Goal: Task Accomplishment & Management: Manage account settings

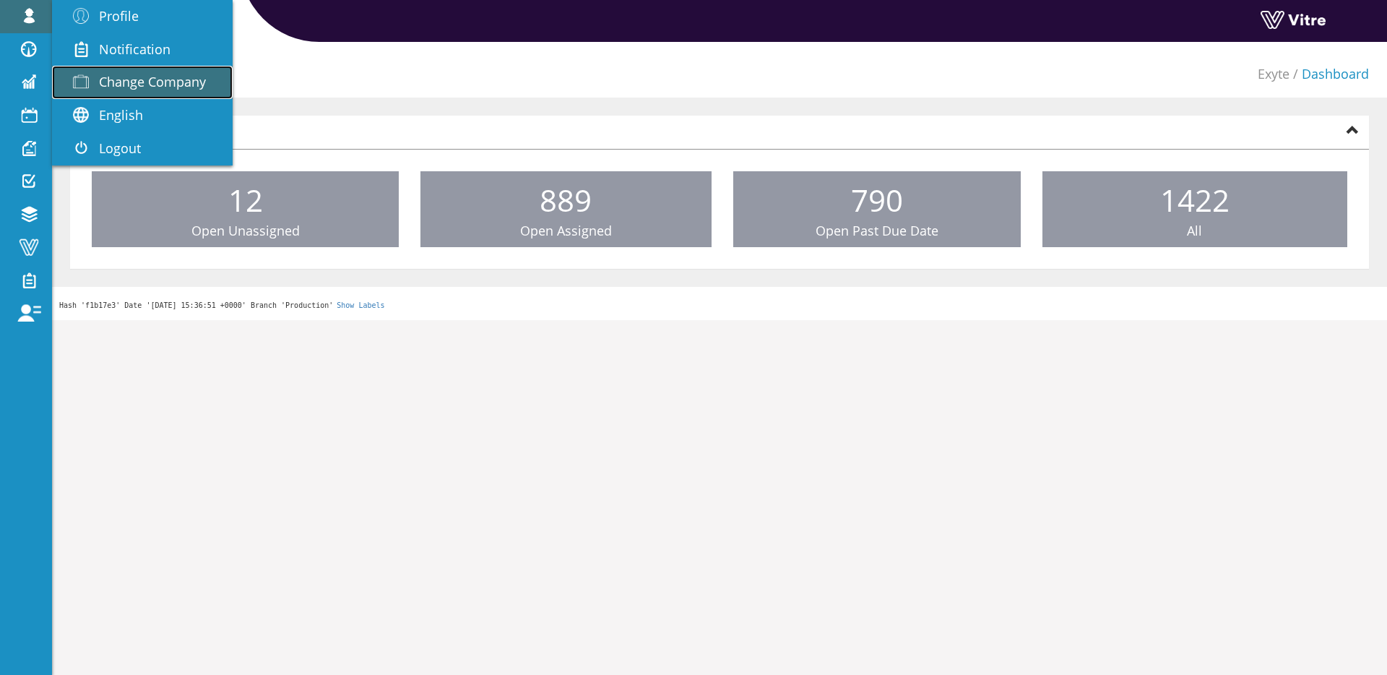
click at [88, 73] on span at bounding box center [81, 81] width 36 height 17
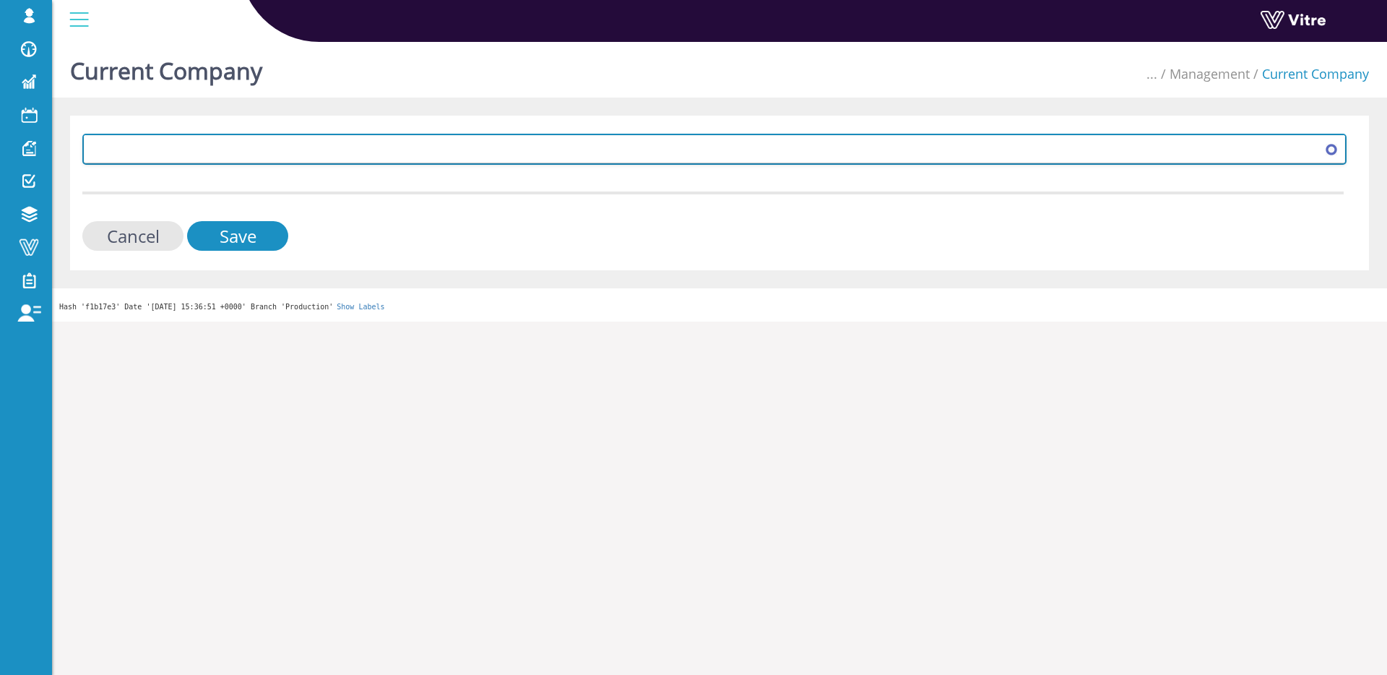
click at [114, 147] on span at bounding box center [702, 149] width 1234 height 26
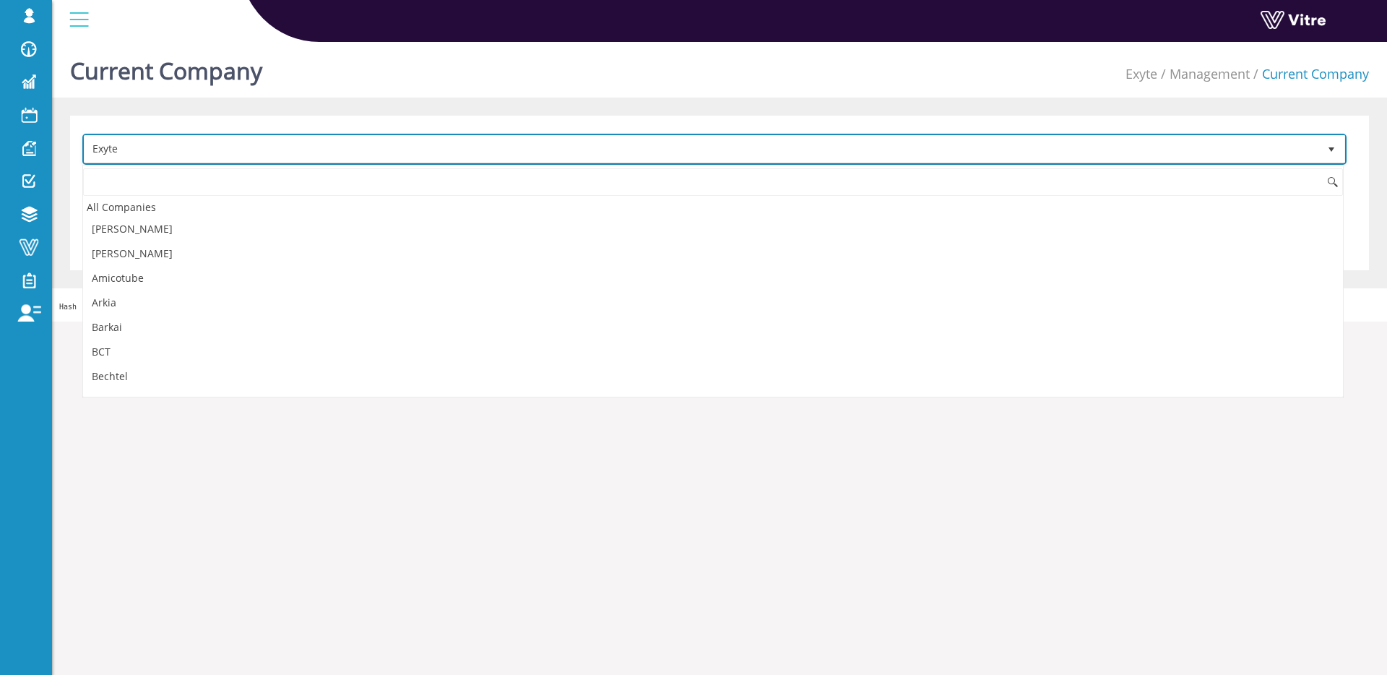
scroll to position [339, 0]
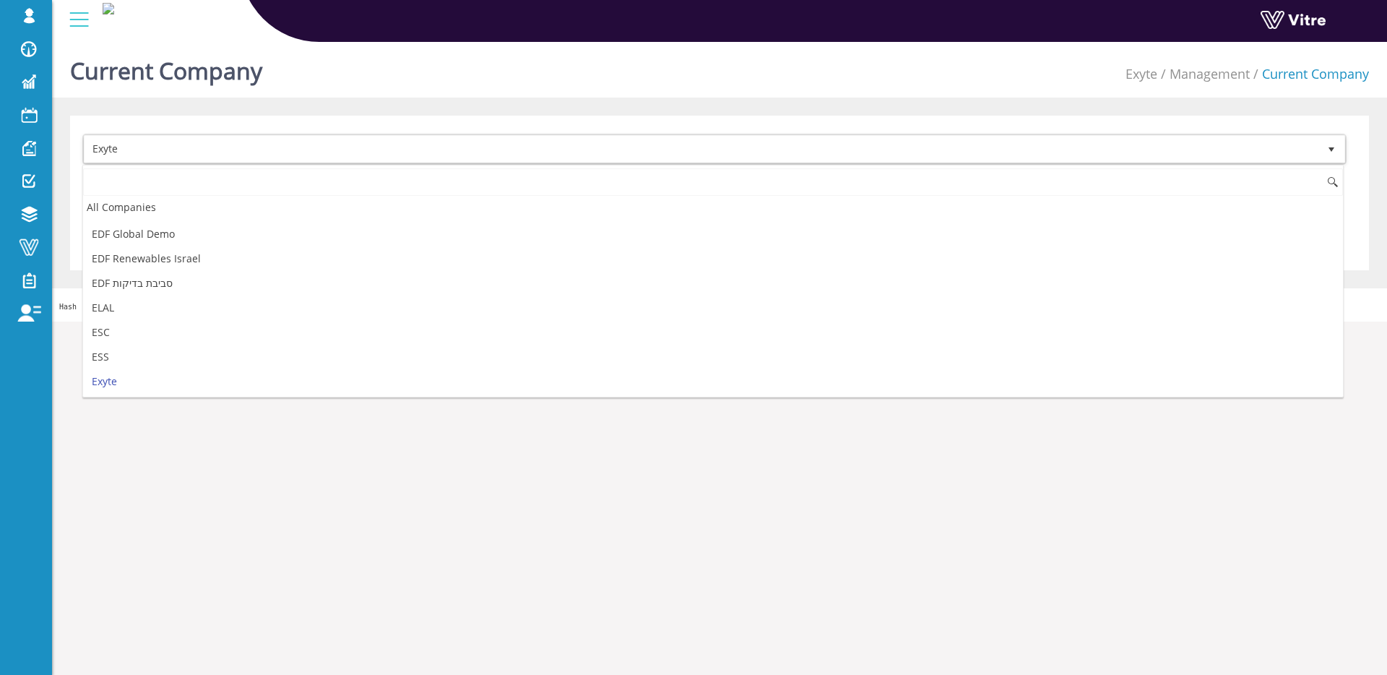
type input "ד"
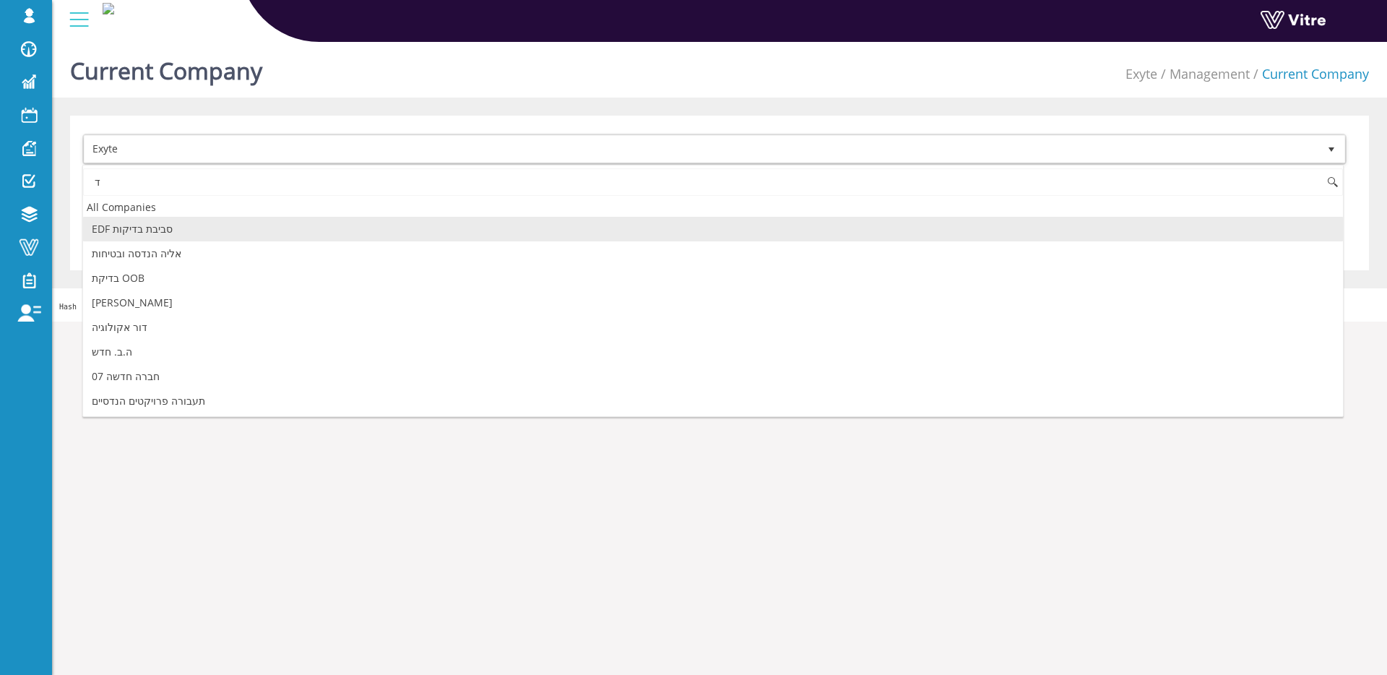
scroll to position [0, 0]
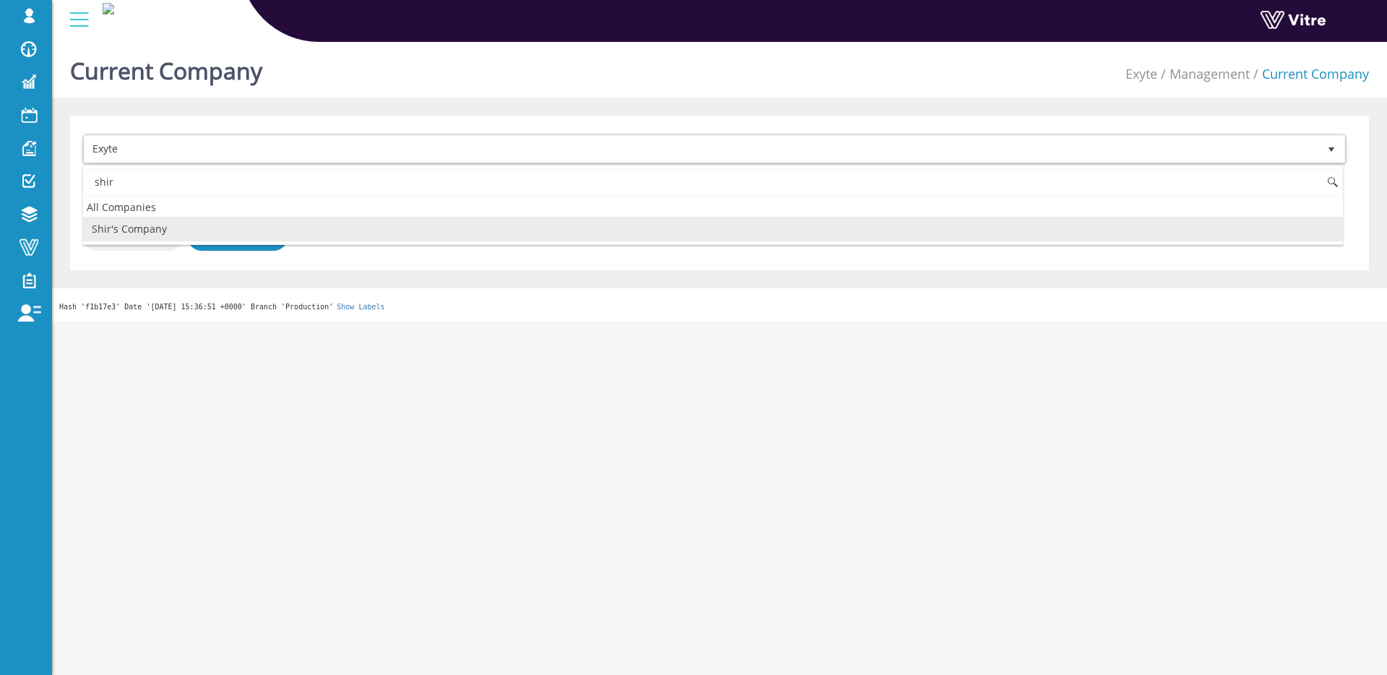
drag, startPoint x: 110, startPoint y: 231, endPoint x: 178, endPoint y: 233, distance: 68.7
click at [110, 231] on li "Shir's Company" at bounding box center [713, 229] width 1260 height 25
type input "shir"
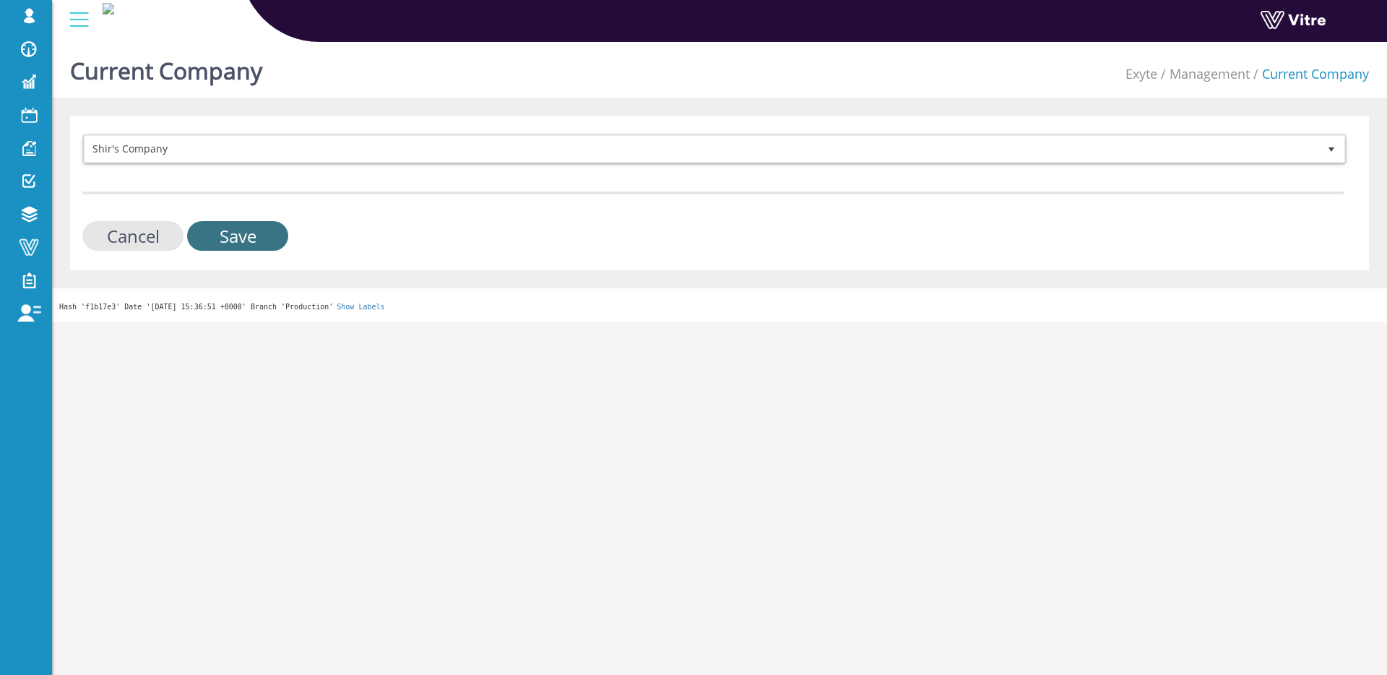
click at [223, 231] on input "Save" at bounding box center [237, 236] width 101 height 30
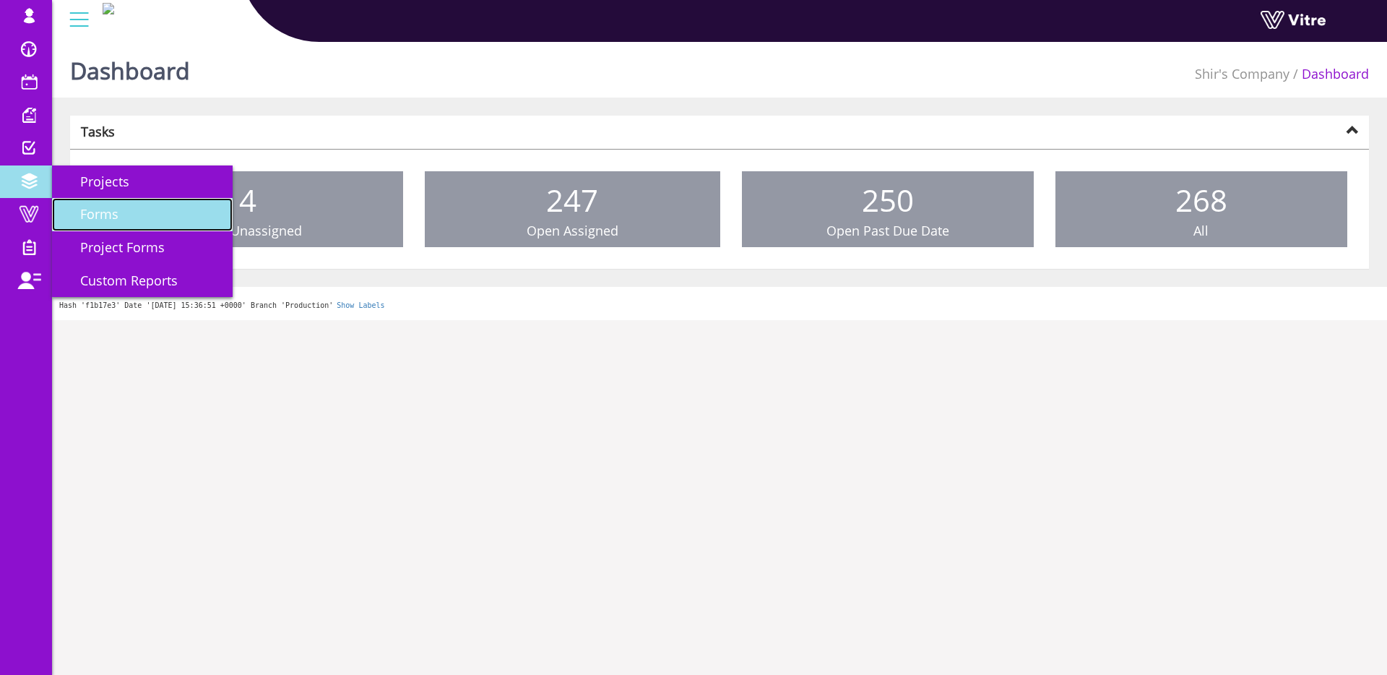
click at [61, 205] on link "Forms" at bounding box center [142, 214] width 181 height 33
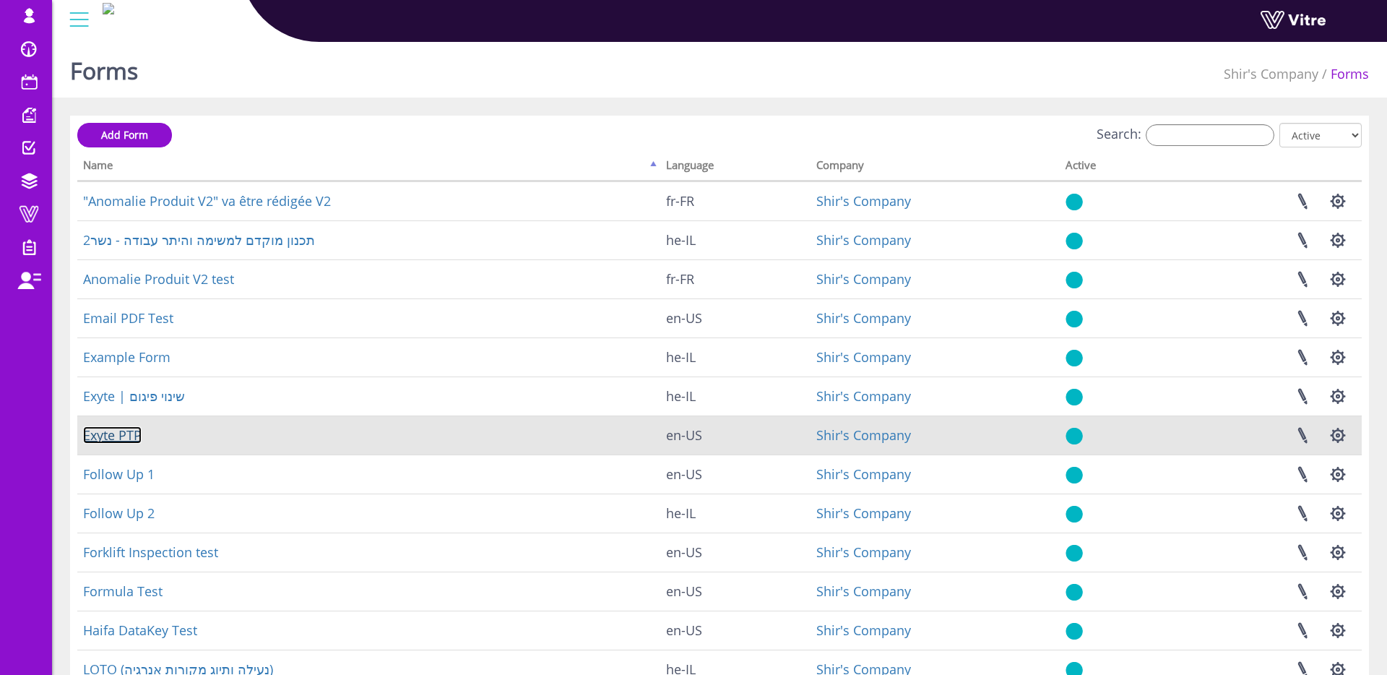
drag, startPoint x: 124, startPoint y: 433, endPoint x: 116, endPoint y: 431, distance: 7.4
click at [122, 433] on link "Exyte PTP" at bounding box center [112, 434] width 59 height 17
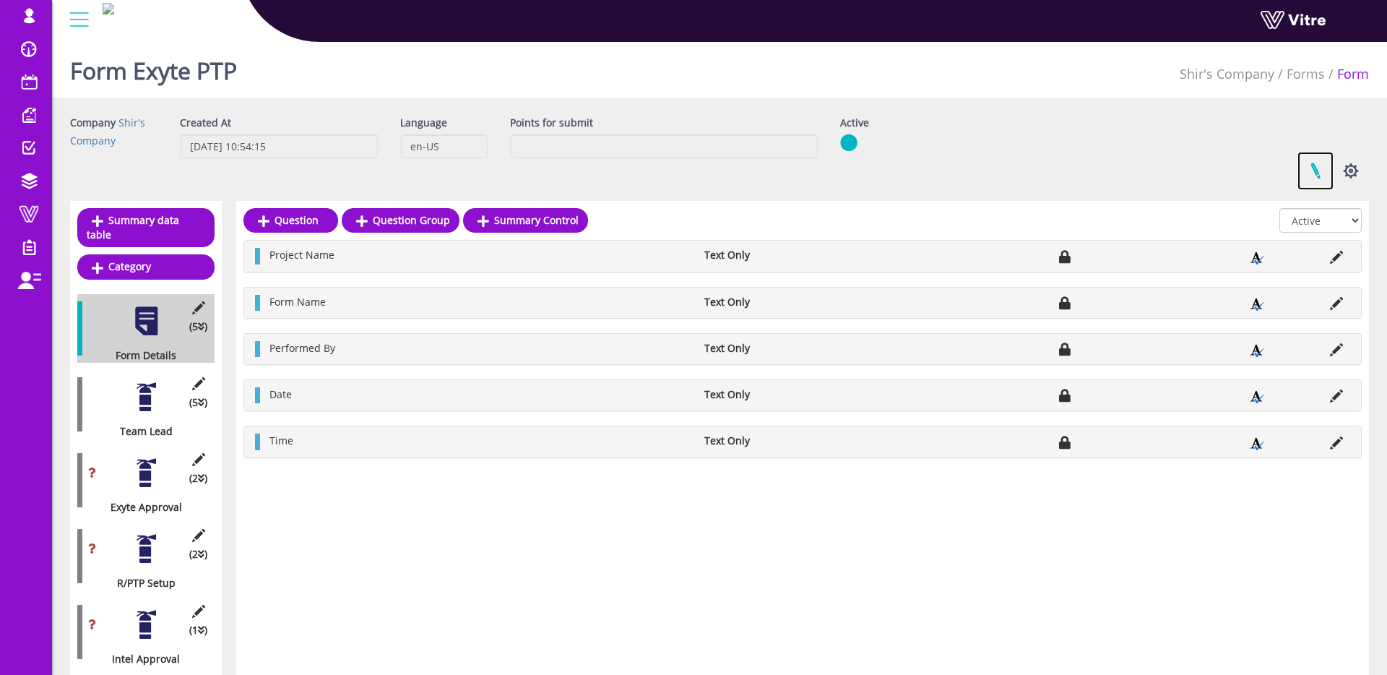
click at [1307, 178] on link at bounding box center [1316, 171] width 36 height 38
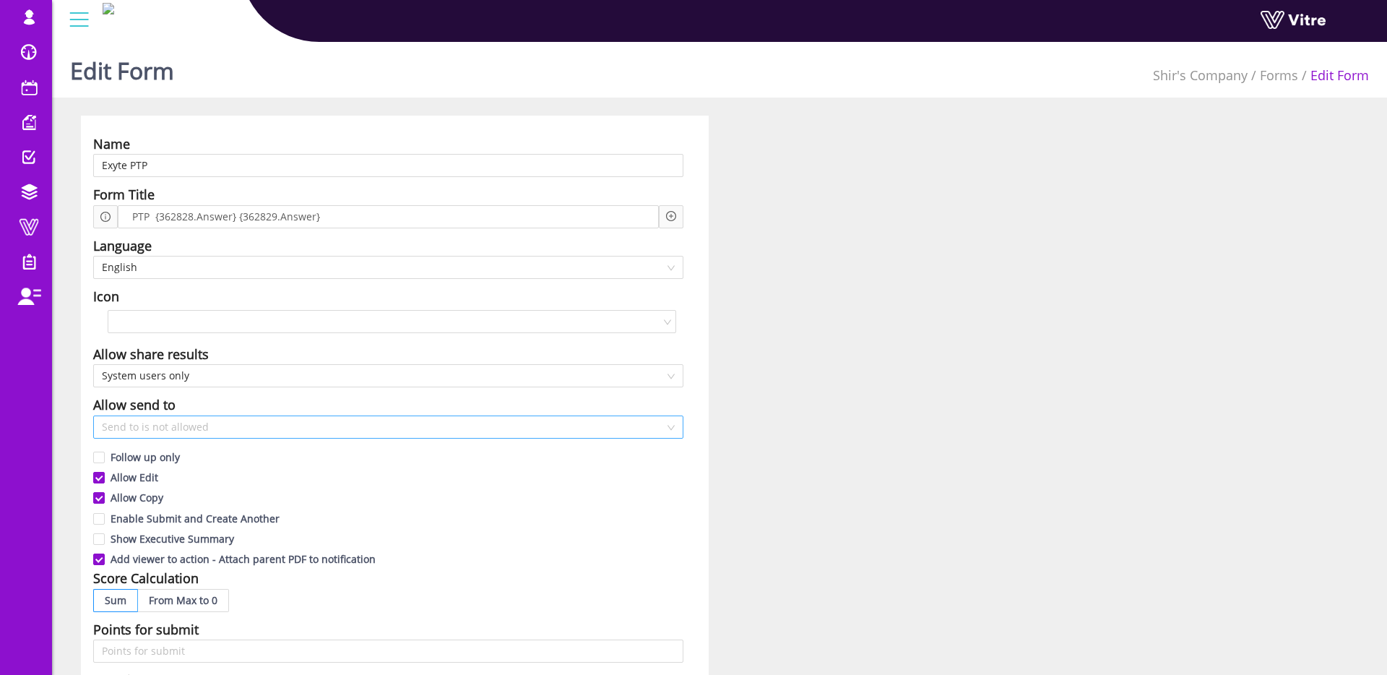
click at [196, 434] on span "Send to is not allowed" at bounding box center [388, 427] width 573 height 22
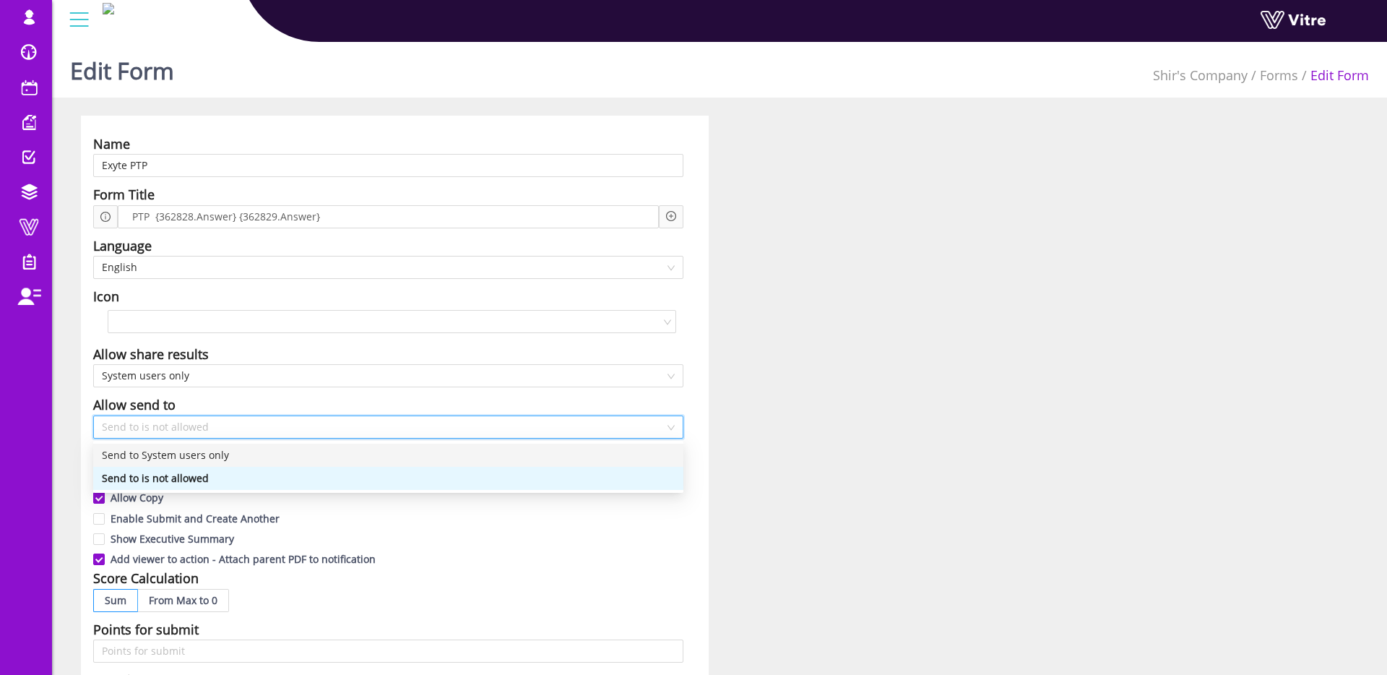
click at [194, 457] on div "Send to System users only" at bounding box center [388, 455] width 573 height 16
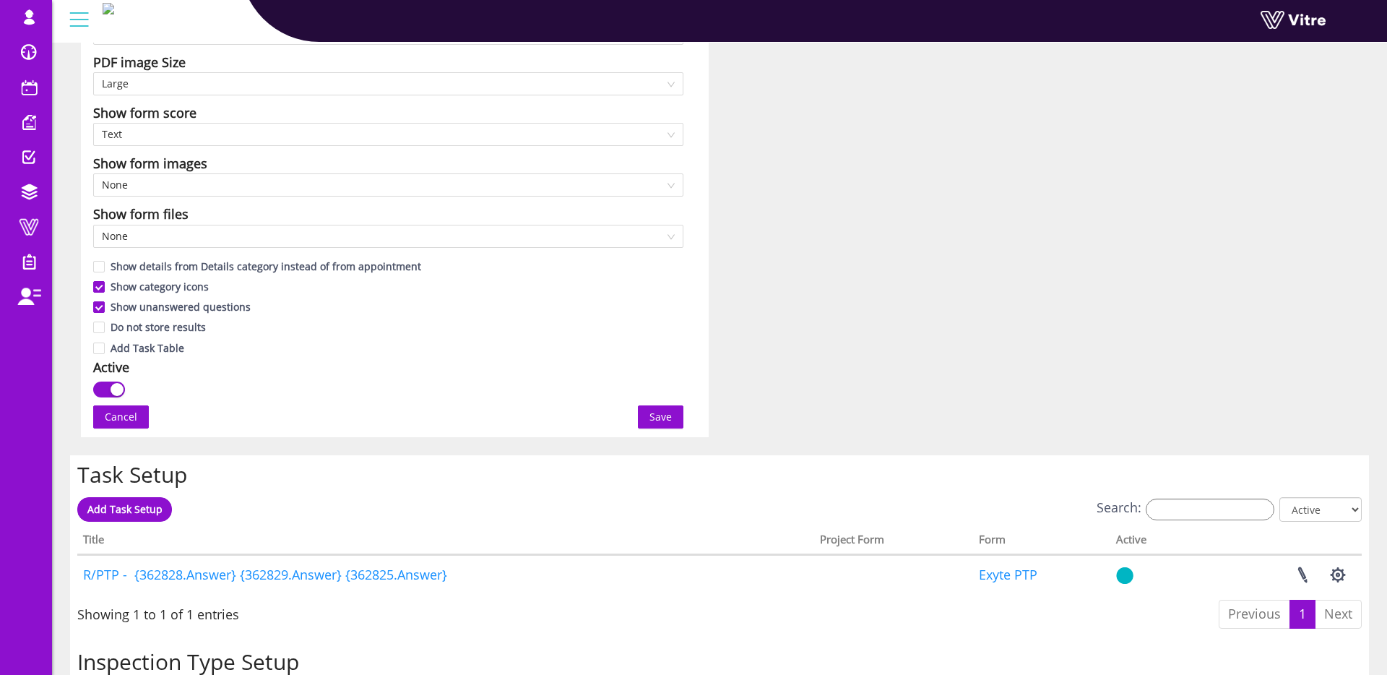
scroll to position [715, 0]
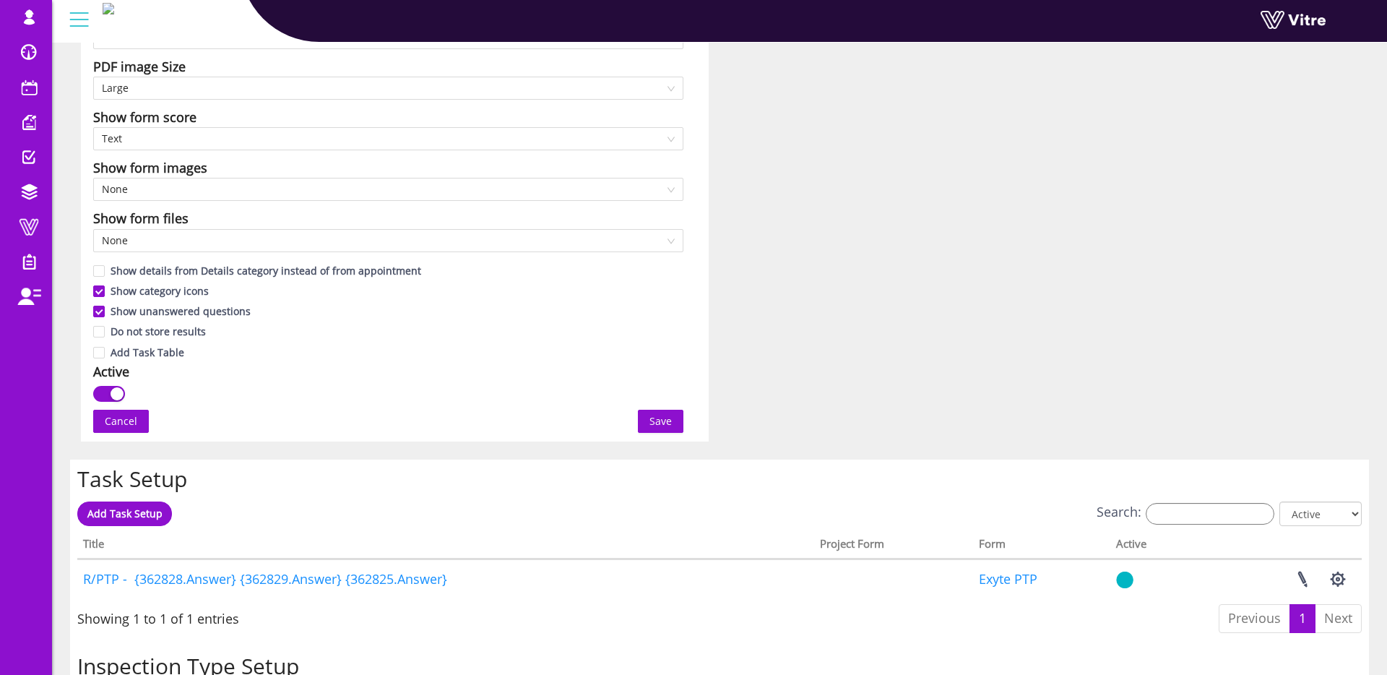
click at [655, 420] on span "Save" at bounding box center [661, 421] width 22 height 16
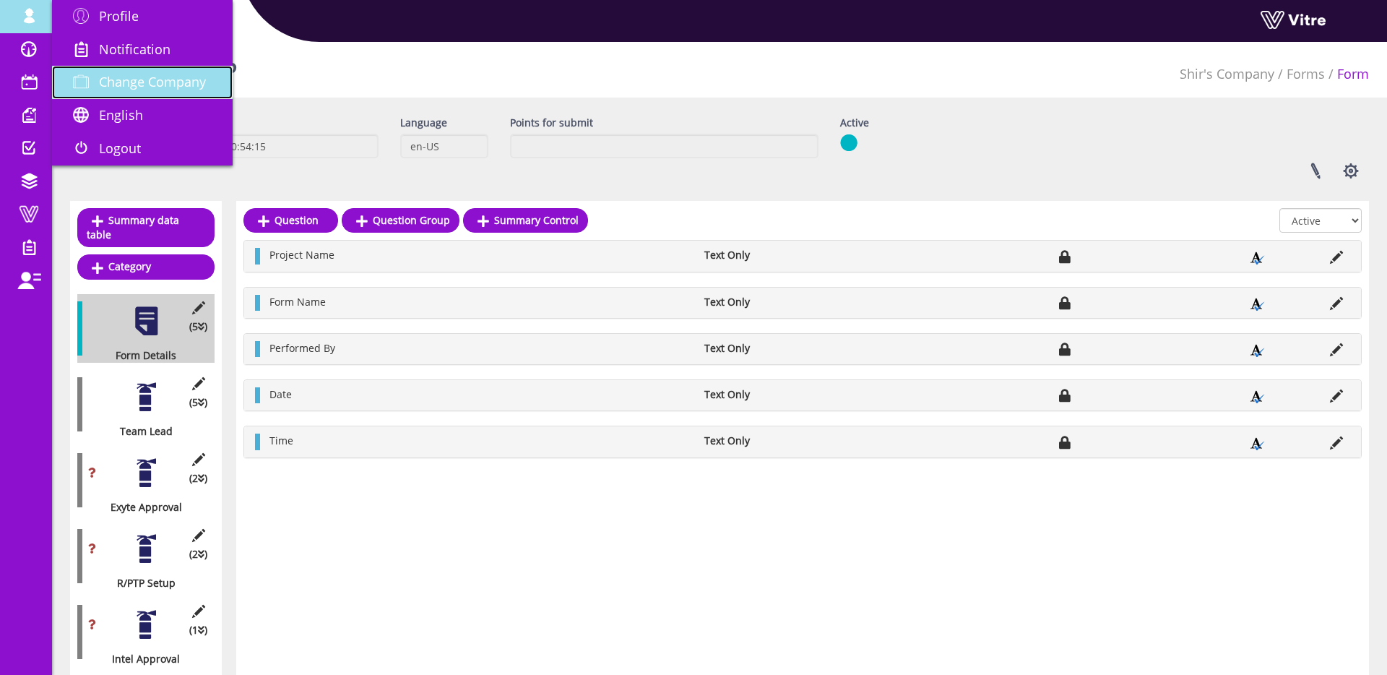
click at [104, 74] on span "Change Company" at bounding box center [152, 81] width 107 height 17
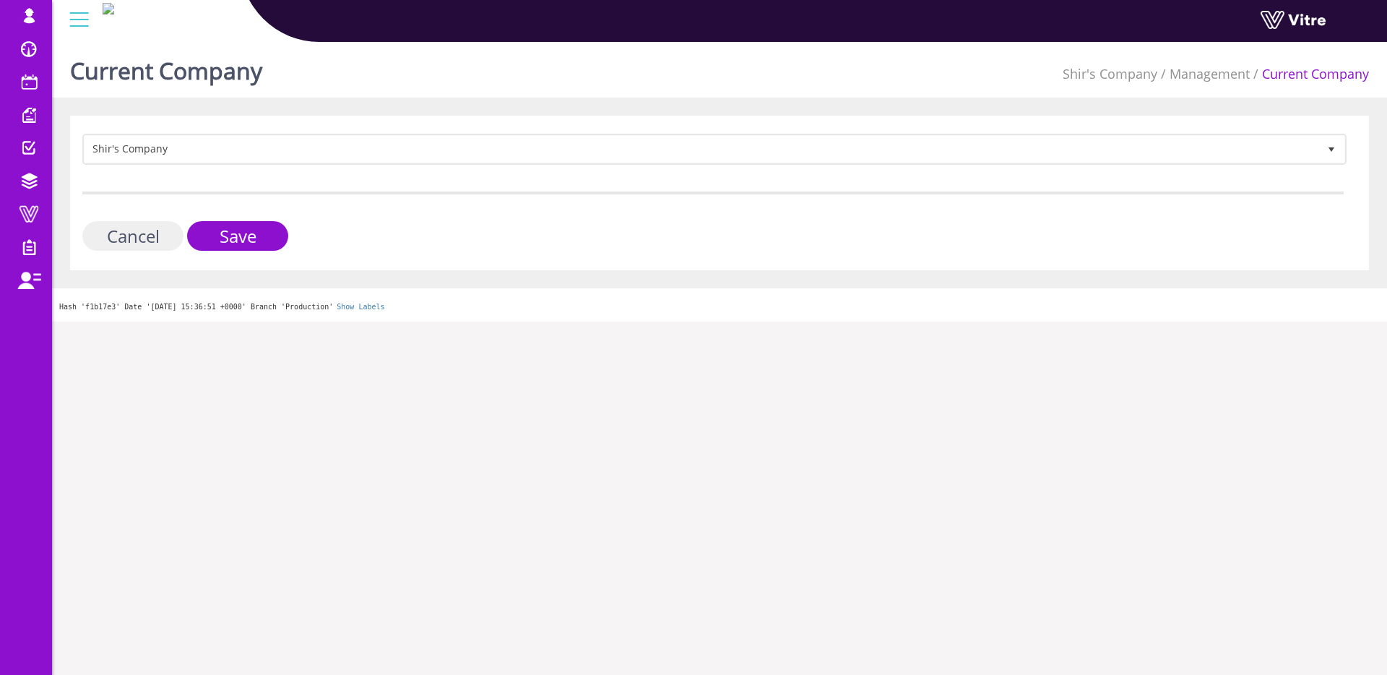
click at [157, 227] on input "Cancel" at bounding box center [132, 236] width 101 height 30
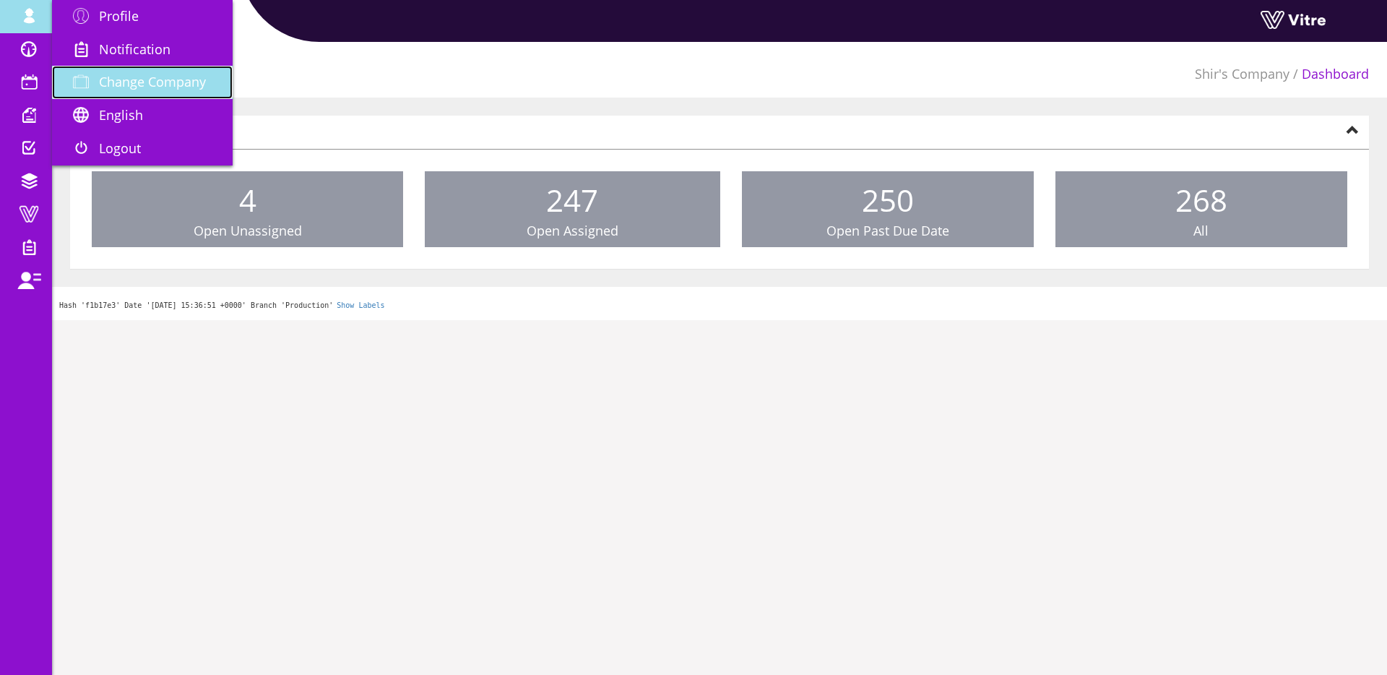
click at [108, 78] on span "Change Company" at bounding box center [152, 81] width 107 height 17
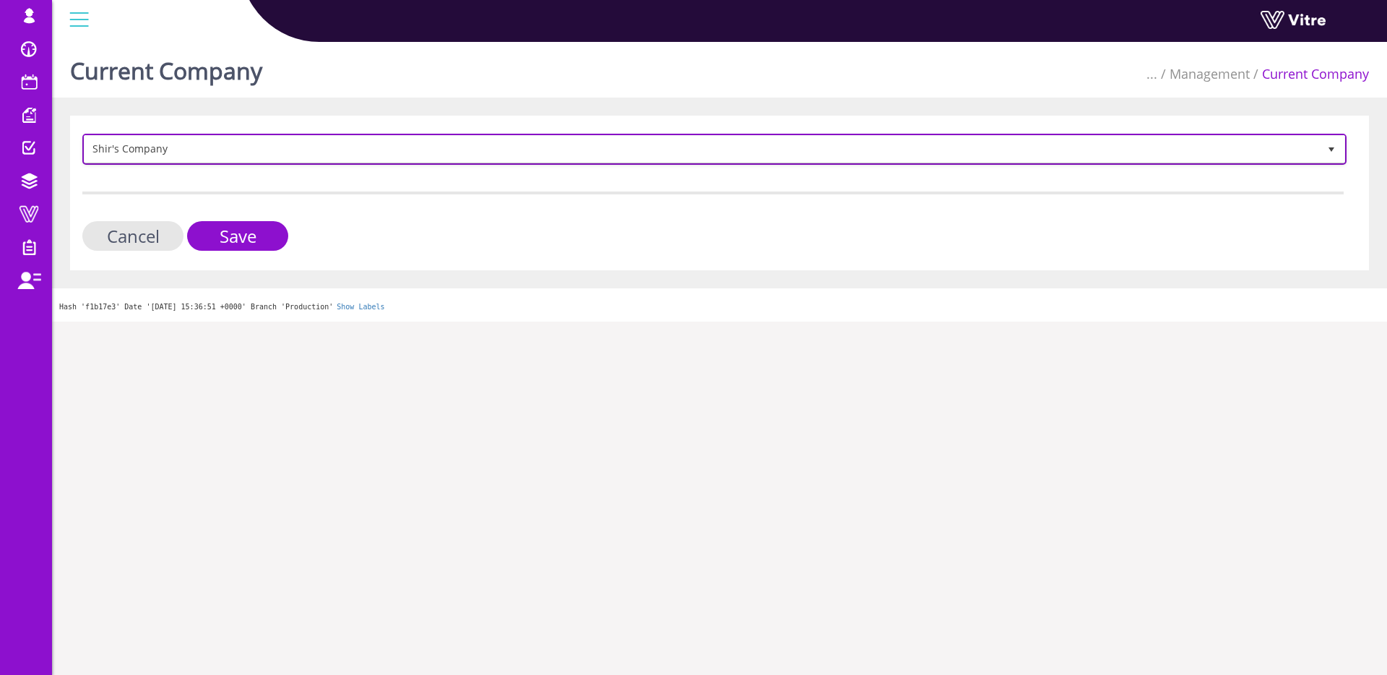
click at [168, 142] on span "Shir's Company" at bounding box center [702, 149] width 1234 height 26
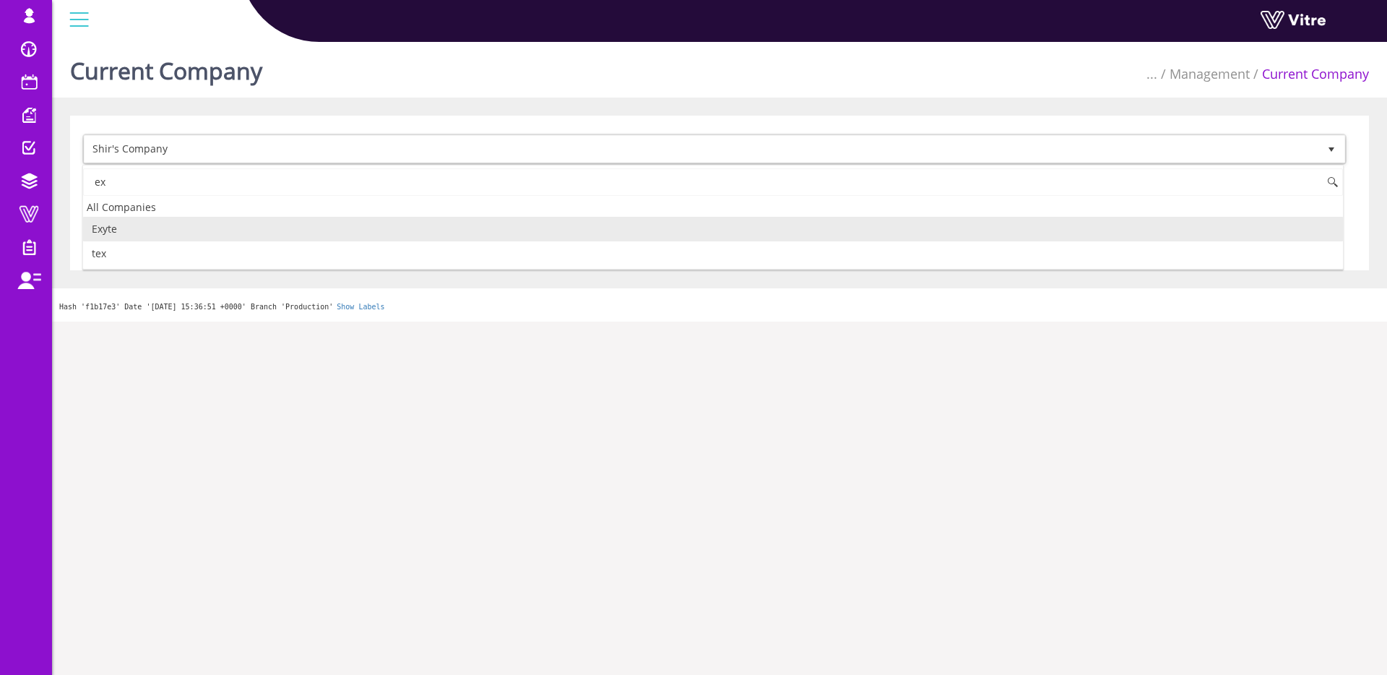
click at [191, 232] on li "Exyte" at bounding box center [713, 229] width 1260 height 25
type input "ex"
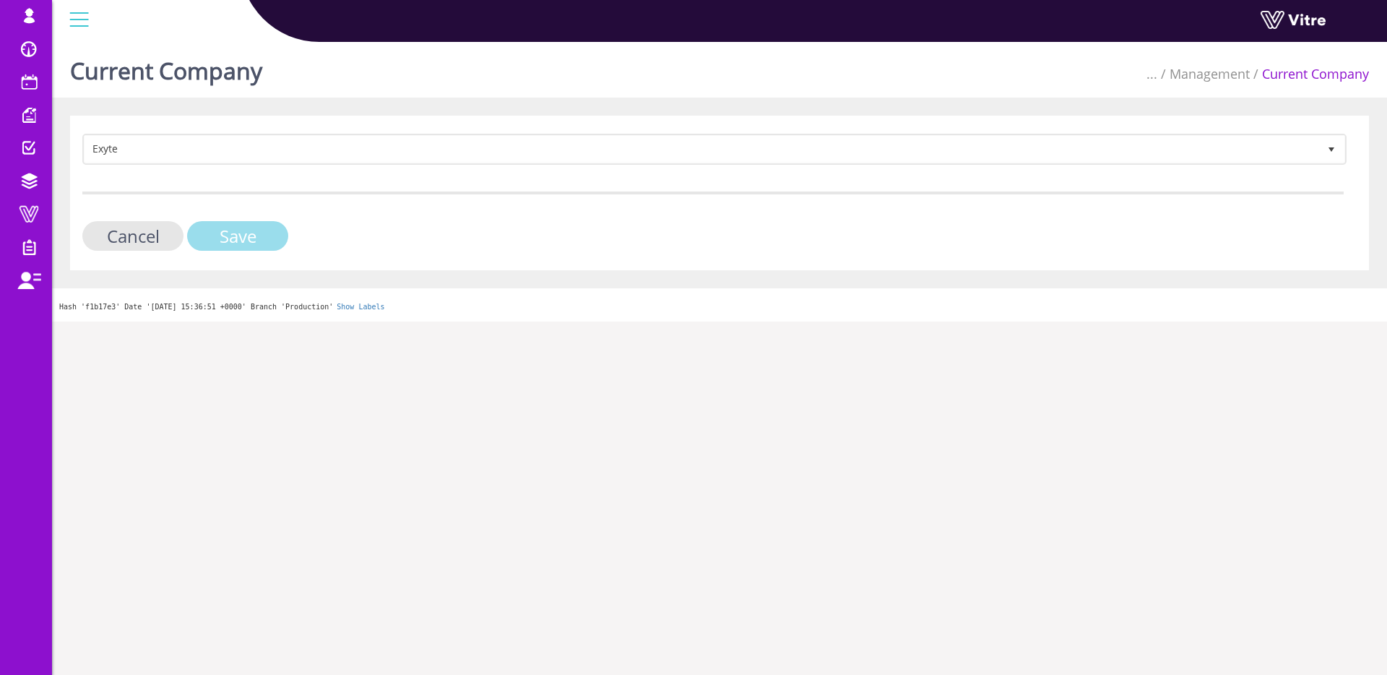
click at [220, 240] on input "Save" at bounding box center [237, 236] width 101 height 30
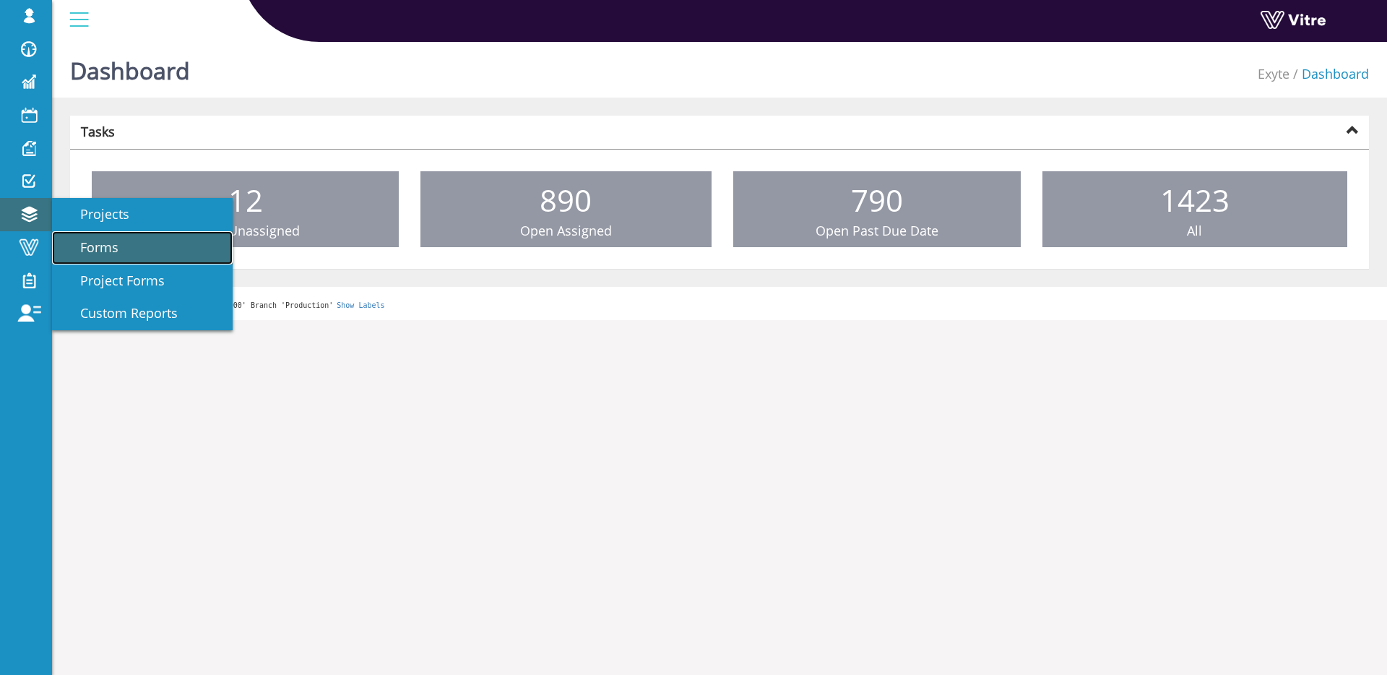
drag, startPoint x: 98, startPoint y: 242, endPoint x: 159, endPoint y: 233, distance: 61.3
click at [98, 242] on span "Forms" at bounding box center [91, 246] width 56 height 17
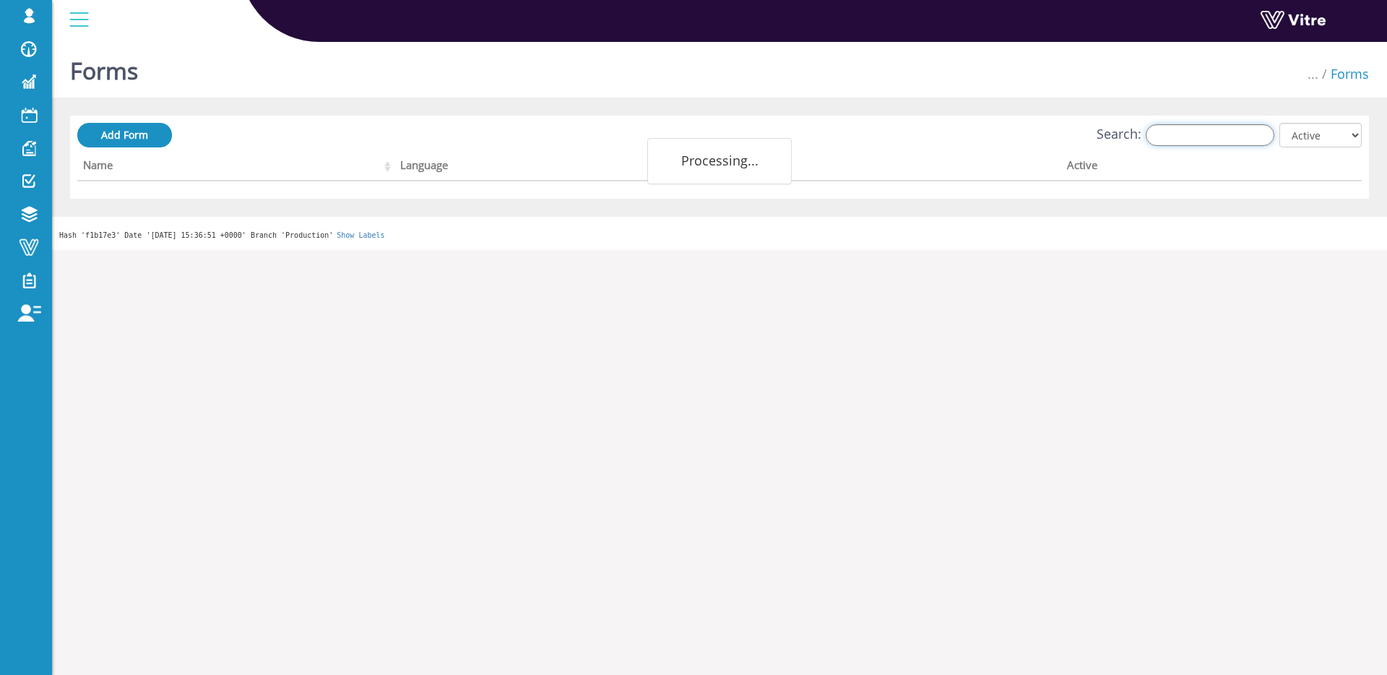
click at [1192, 143] on input "Search:" at bounding box center [1210, 135] width 129 height 22
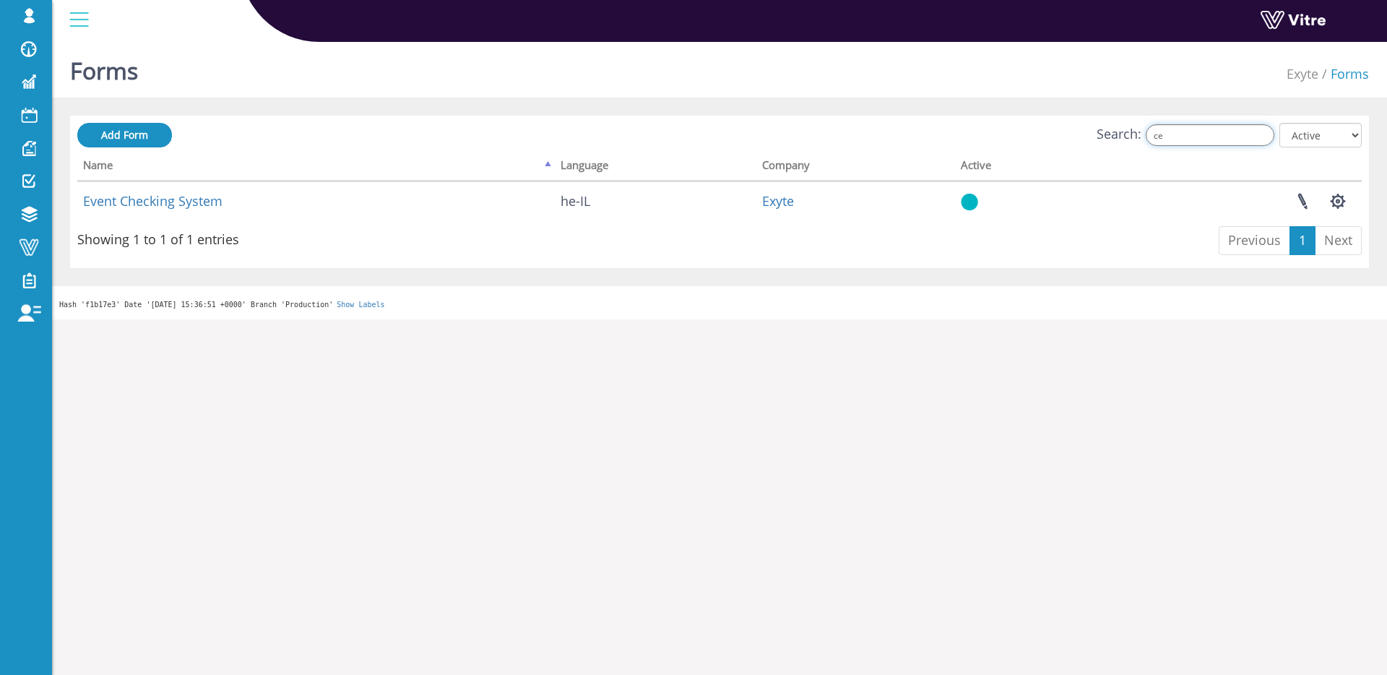
type input "c"
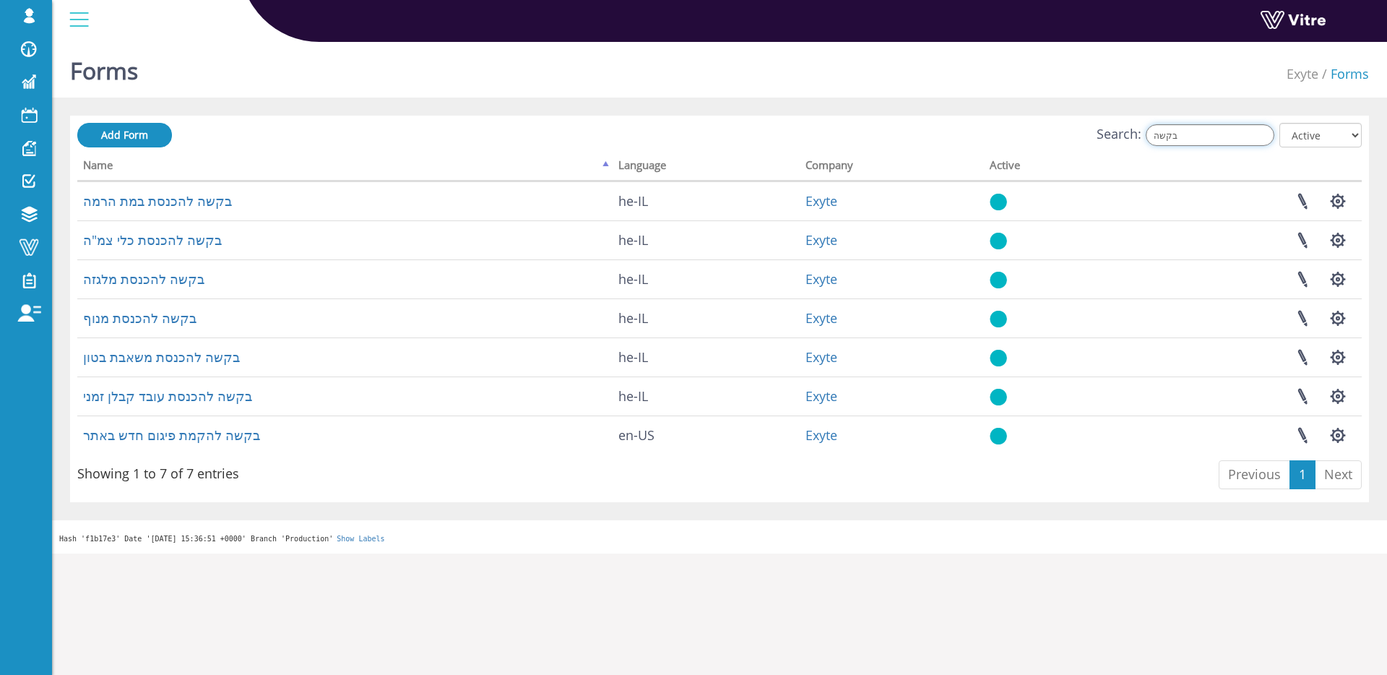
type input "בקשה"
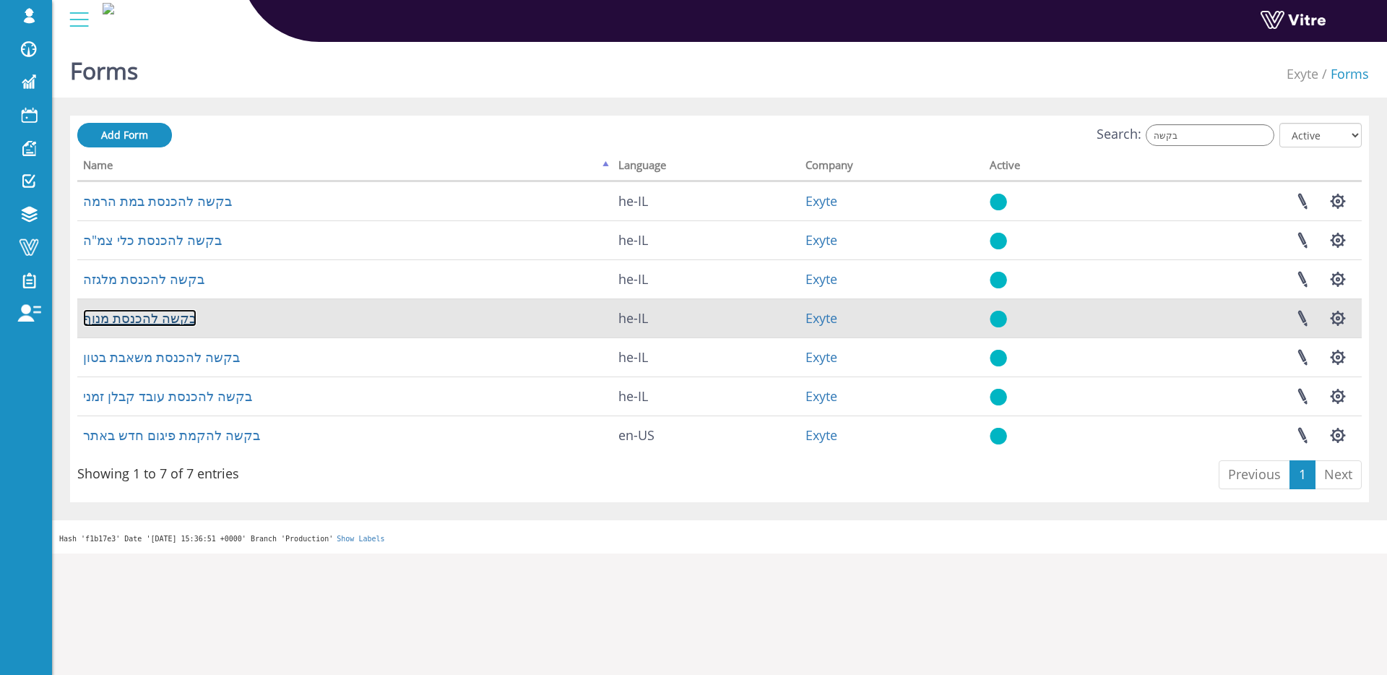
click at [160, 319] on link "בקשה להכנסת מנוף" at bounding box center [139, 317] width 113 height 17
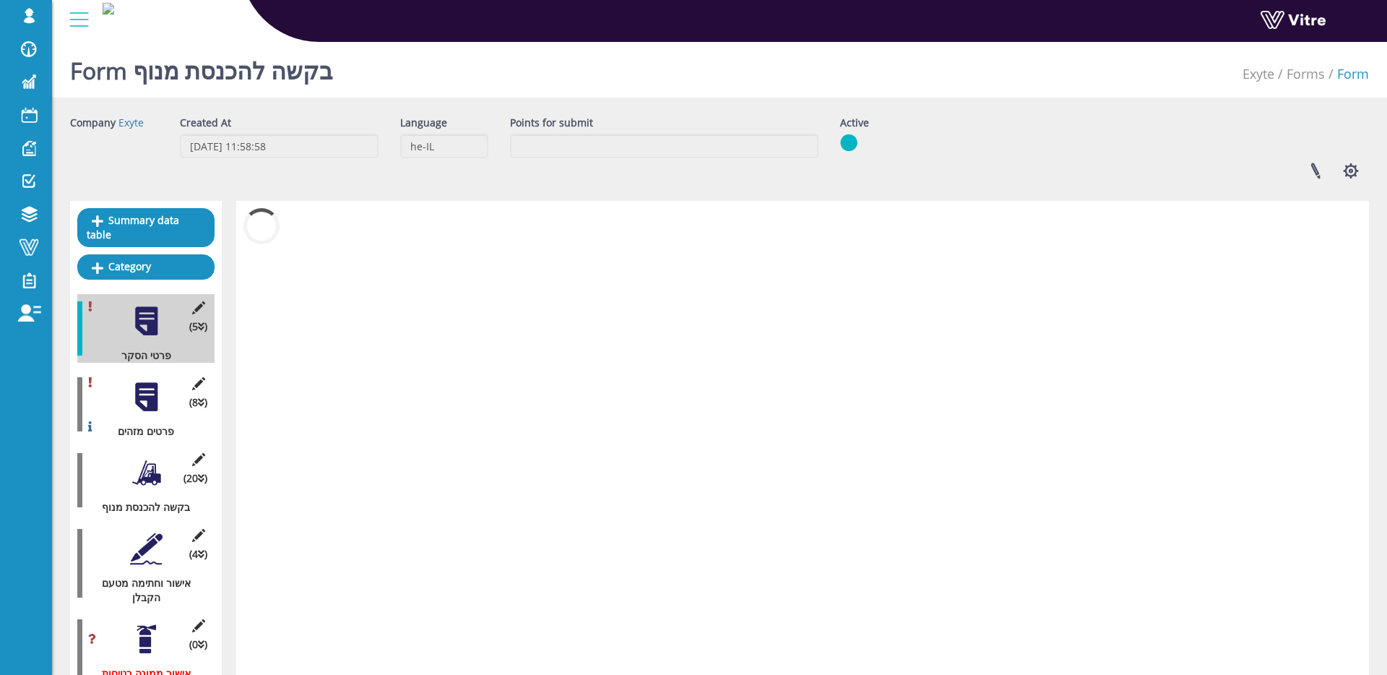
scroll to position [176, 0]
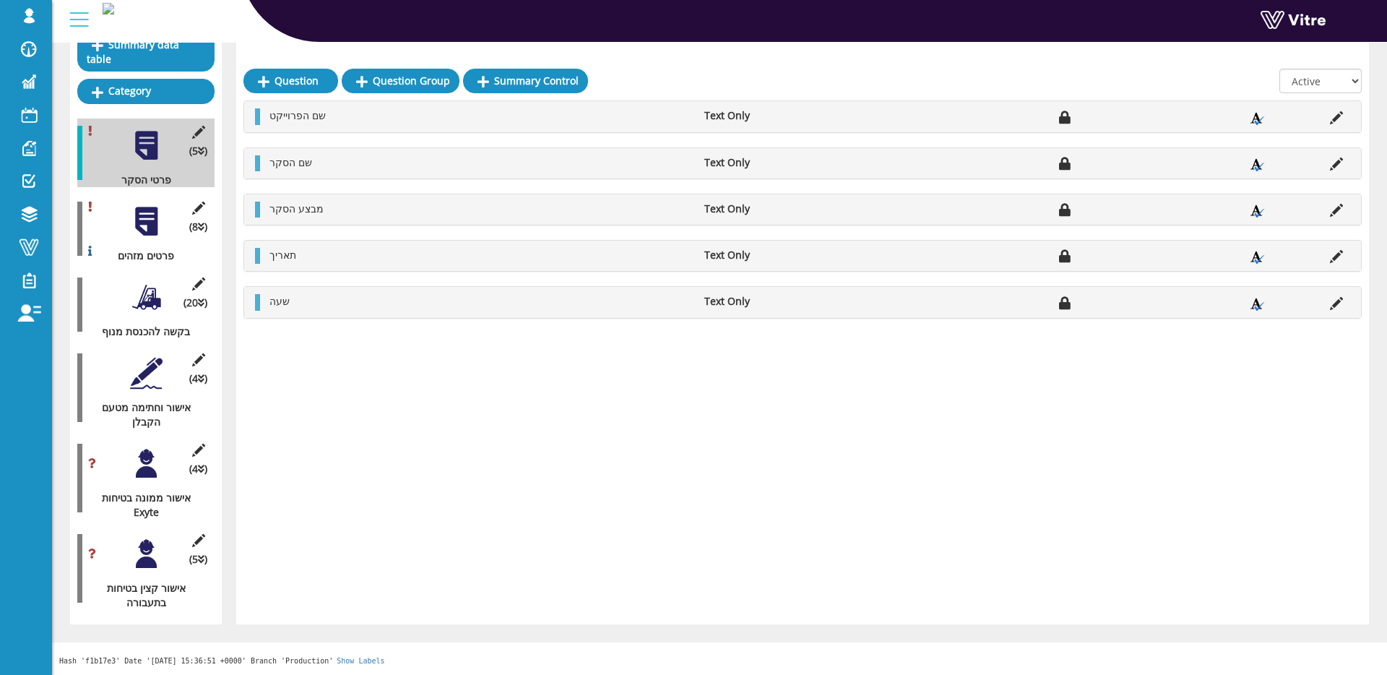
click at [139, 455] on div at bounding box center [146, 463] width 33 height 33
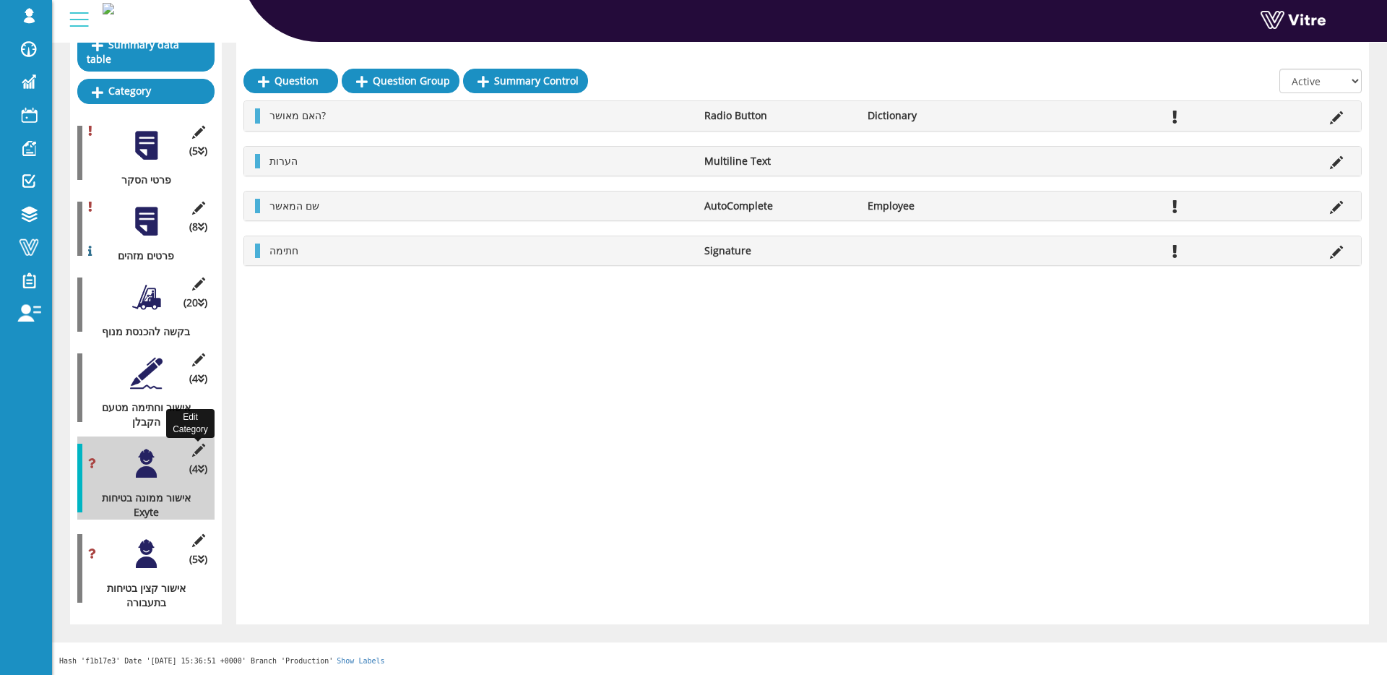
click at [197, 450] on icon at bounding box center [198, 450] width 18 height 13
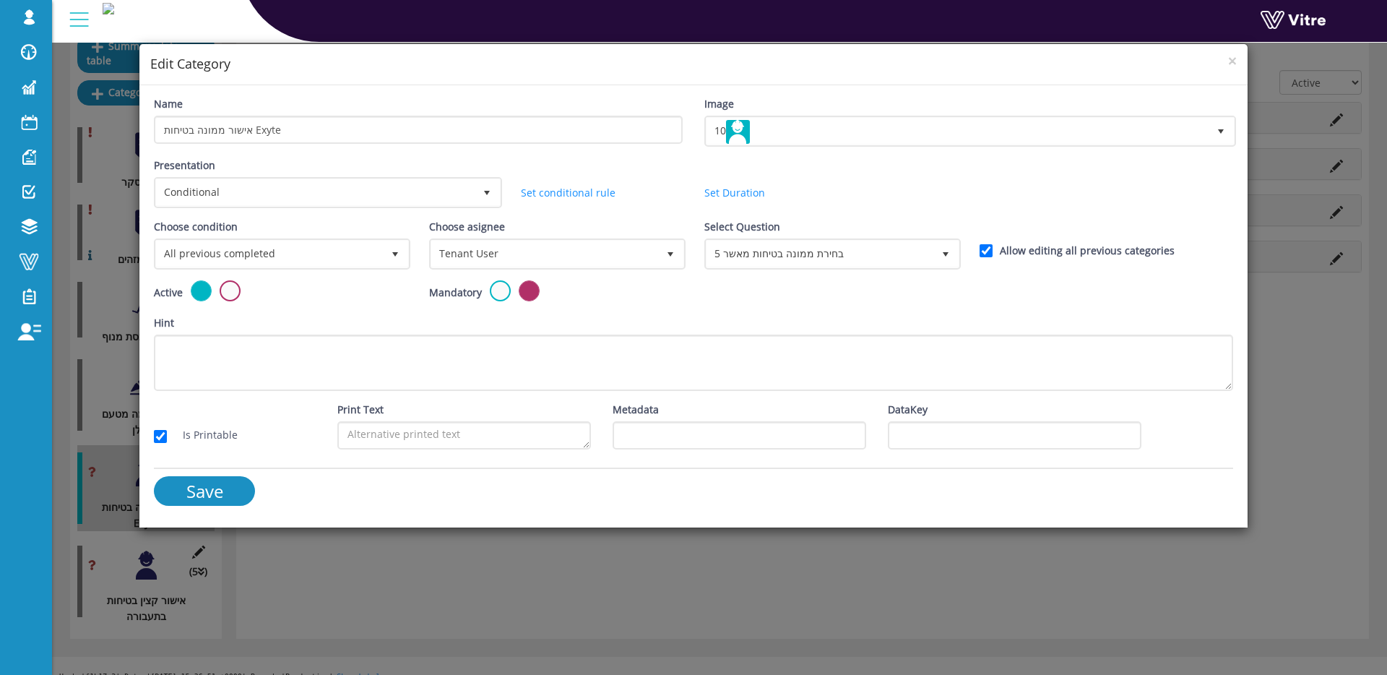
click at [119, 390] on div "× Edit Category Name אישור ממונה בטיחות Exyte Image 10 10 Presentation Conditio…" at bounding box center [693, 337] width 1387 height 675
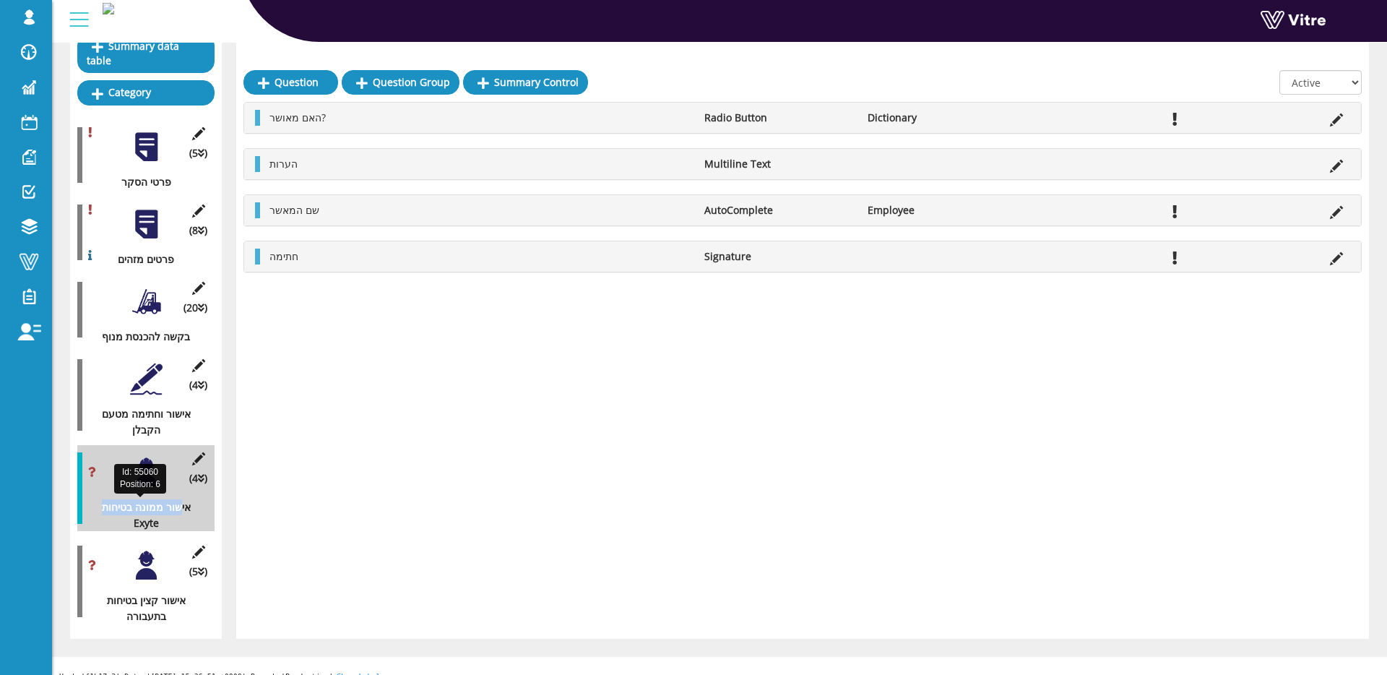
drag, startPoint x: 126, startPoint y: 522, endPoint x: 185, endPoint y: 511, distance: 60.4
click at [184, 511] on div "אישור ממונה בטיחות Exyte" at bounding box center [140, 515] width 126 height 32
click at [204, 460] on icon at bounding box center [198, 458] width 18 height 13
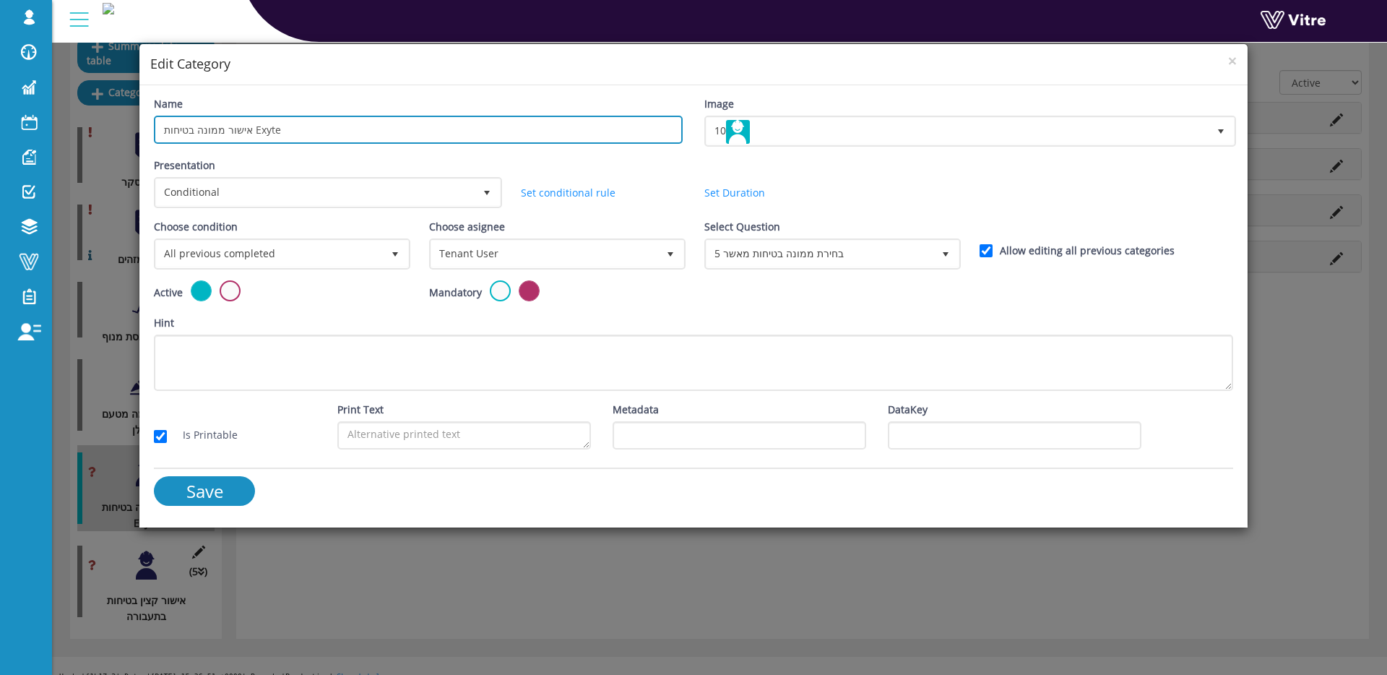
click at [554, 139] on input "אישור ממונה בטיחות Exyte" at bounding box center [418, 130] width 529 height 28
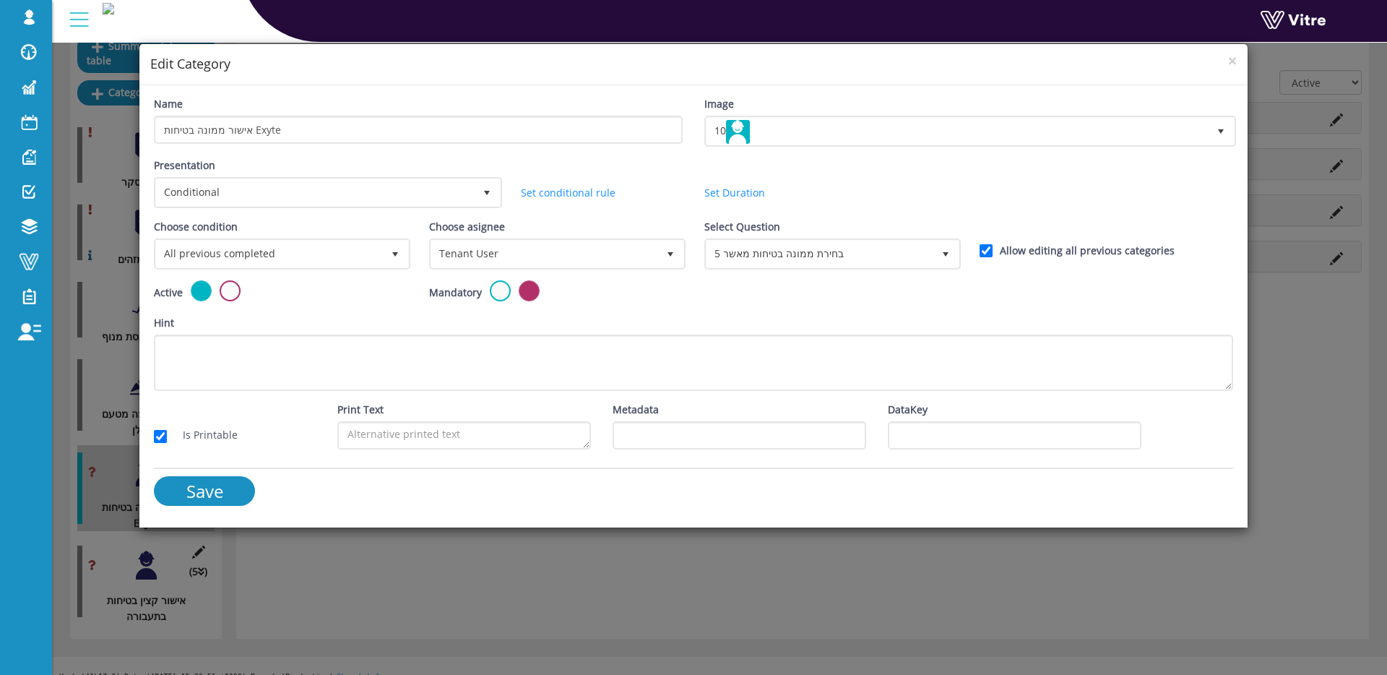
click at [245, 561] on div "× Edit Category Name אישור ממונה בטיחות Exyte Image 10 10 Presentation Conditio…" at bounding box center [693, 337] width 1387 height 675
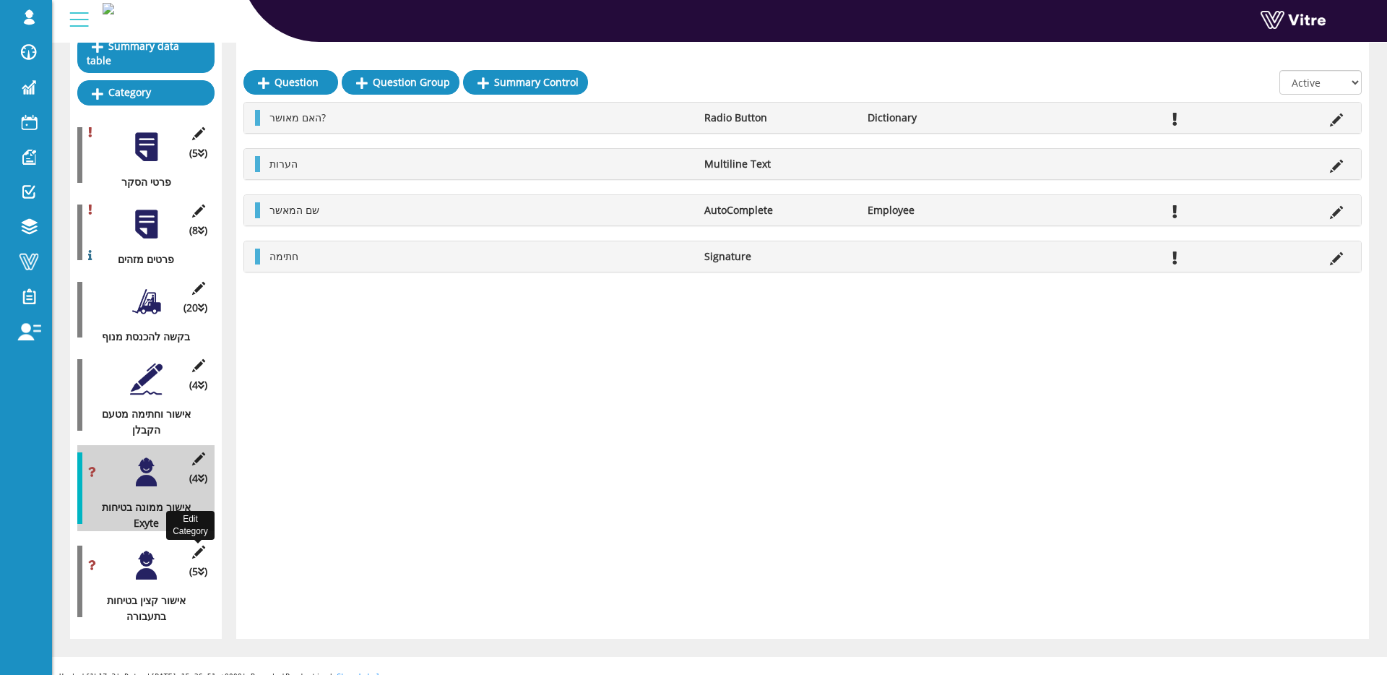
click at [194, 548] on icon at bounding box center [198, 552] width 18 height 13
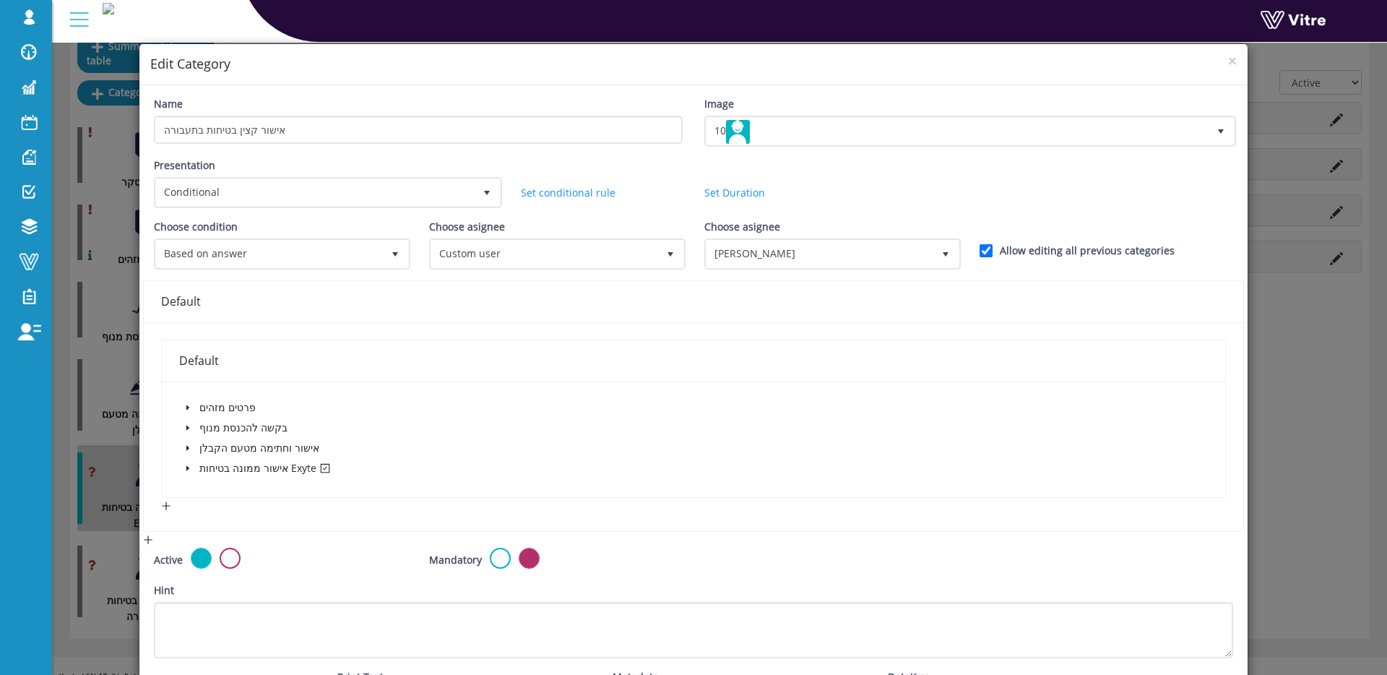
click at [187, 470] on icon "caret-down" at bounding box center [187, 468] width 7 height 7
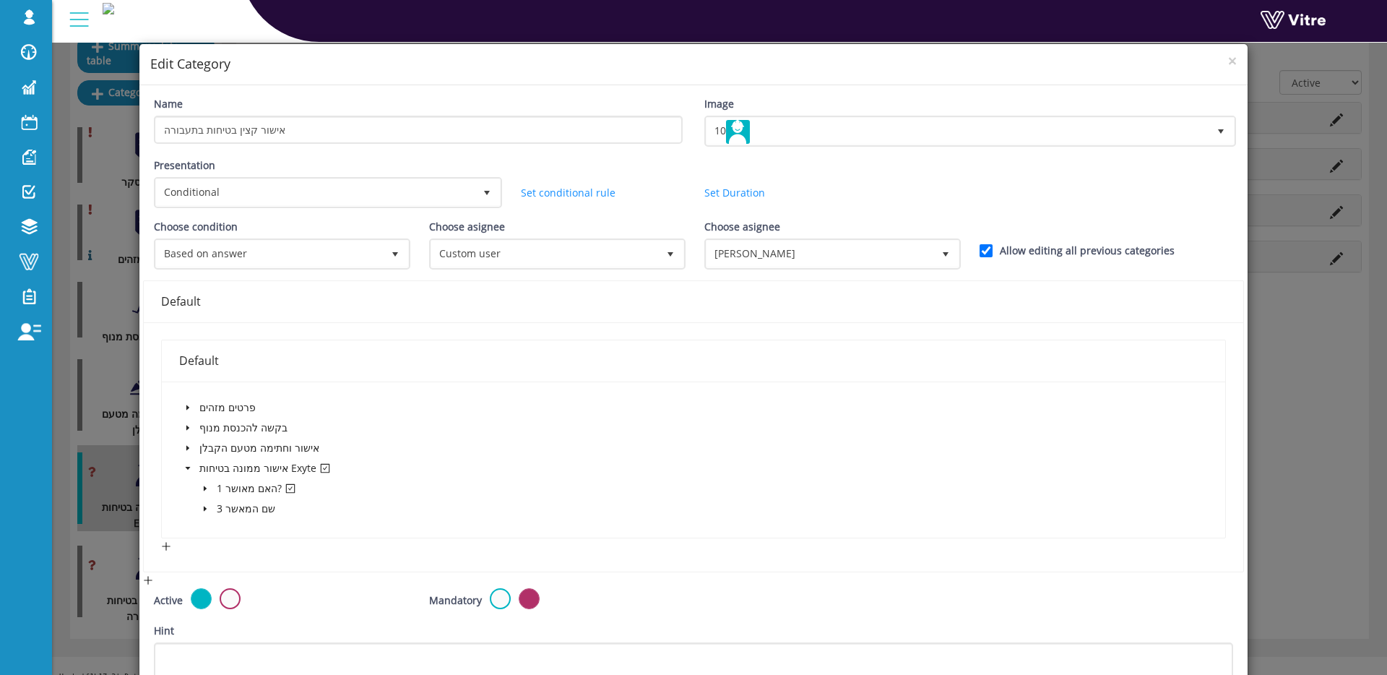
click at [187, 470] on icon "caret-down" at bounding box center [187, 468] width 7 height 7
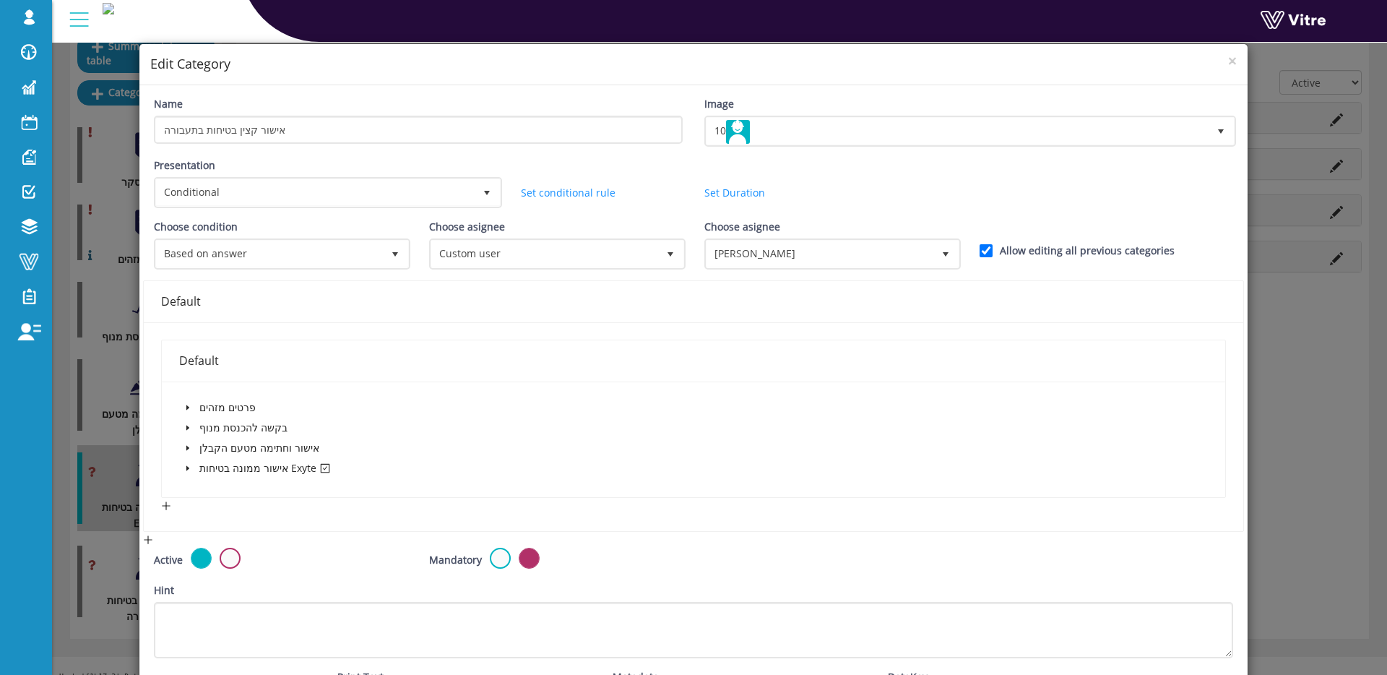
click at [182, 468] on span at bounding box center [187, 468] width 17 height 17
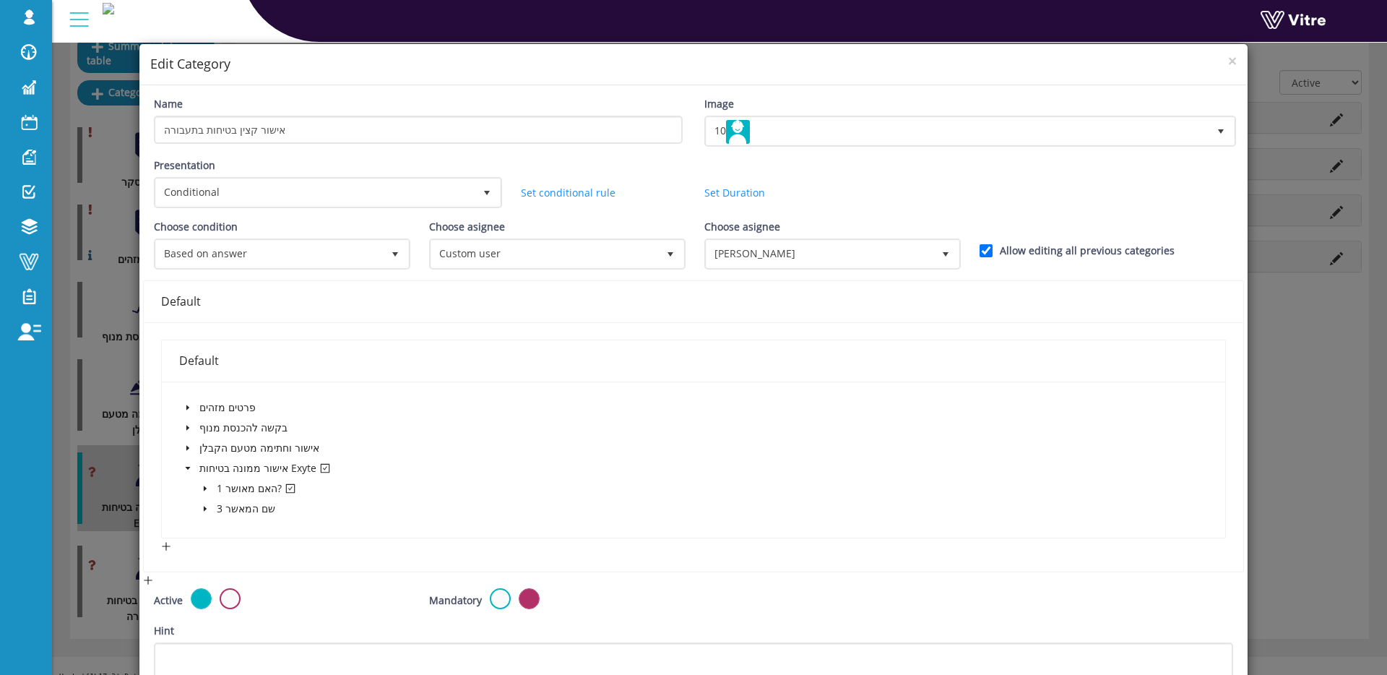
click at [209, 487] on span at bounding box center [205, 488] width 17 height 17
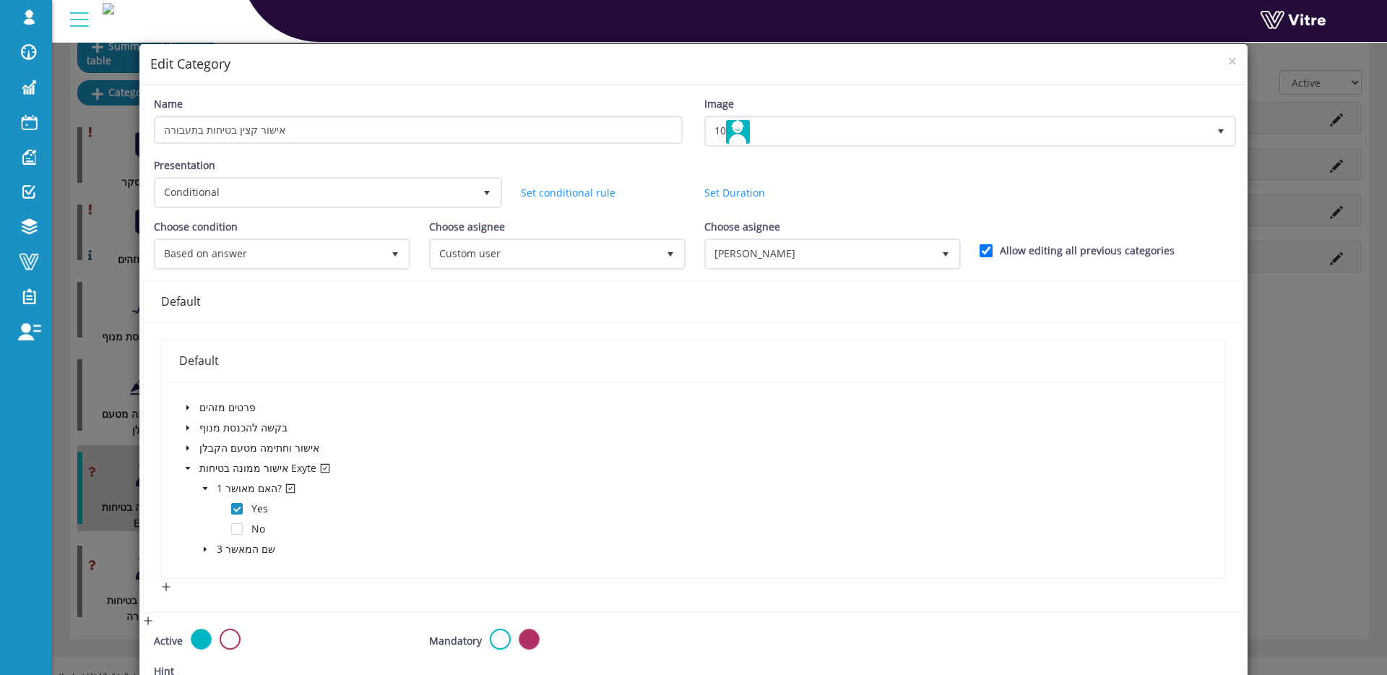
click at [125, 445] on div "× Edit Category Name אישור קצין בטיחות בתעבורה Image 10 10 Presentation Conditi…" at bounding box center [693, 337] width 1387 height 675
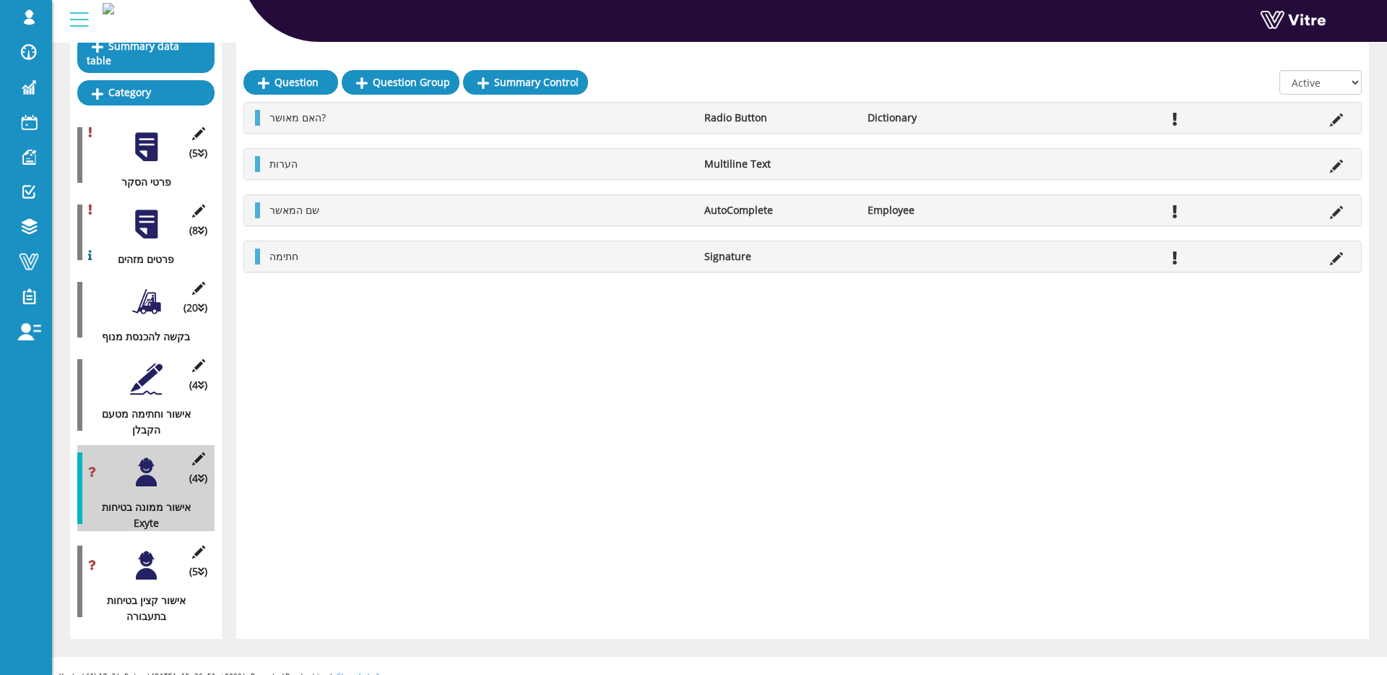
click at [154, 392] on div at bounding box center [146, 379] width 33 height 33
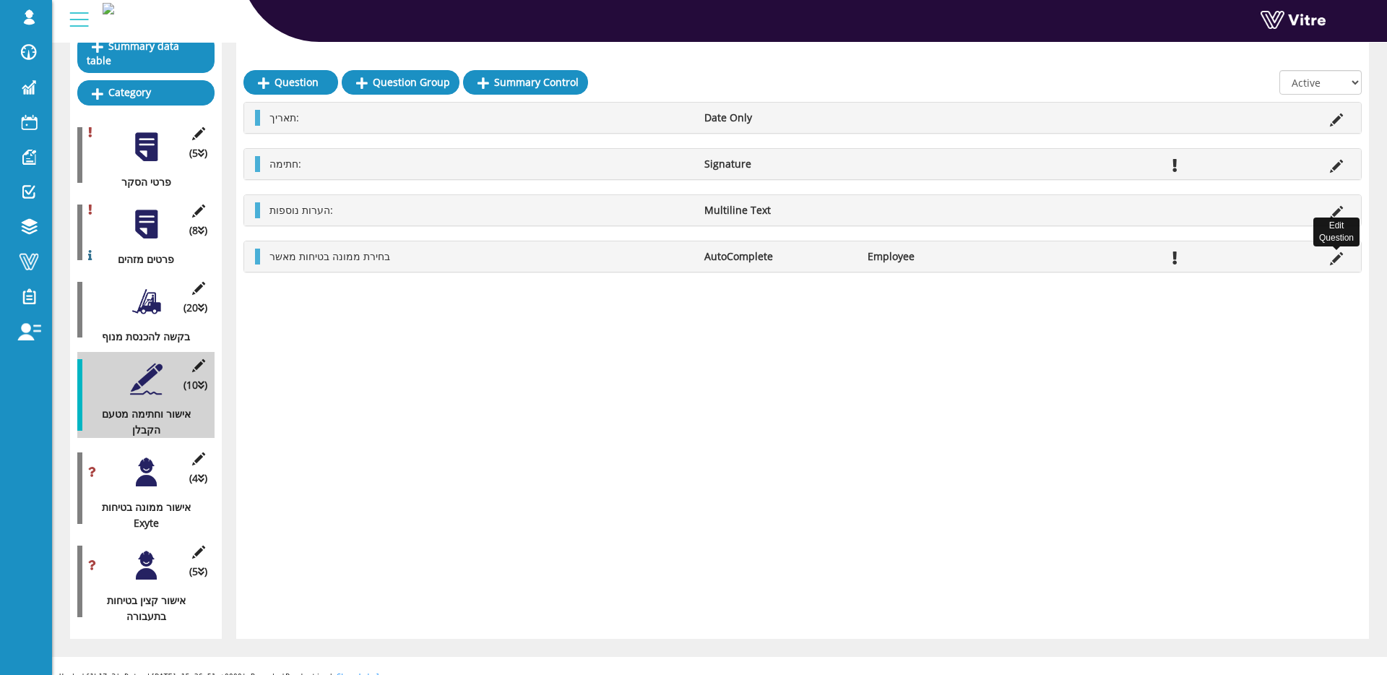
click at [1340, 258] on icon at bounding box center [1336, 258] width 13 height 13
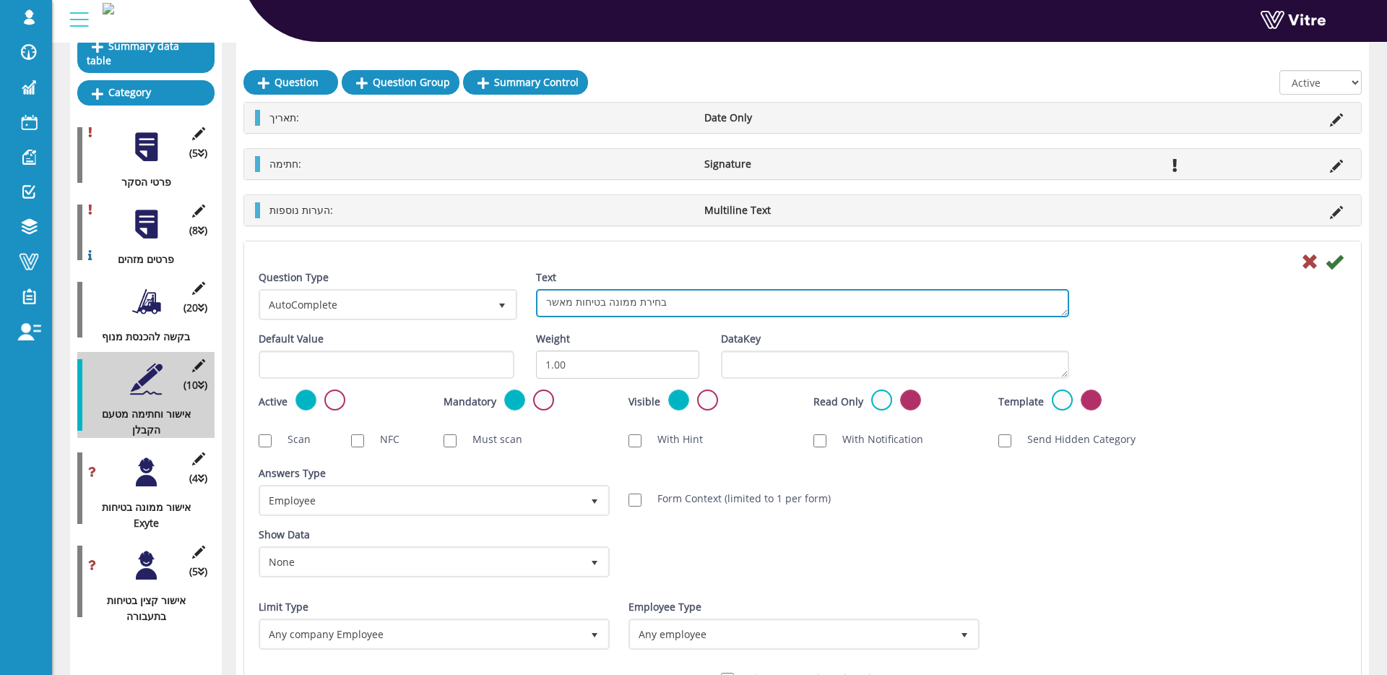
click at [729, 293] on textarea "בחירת ממונה בטיחות מאשר" at bounding box center [802, 303] width 533 height 28
type textarea "בחירת ממונה בטיחות מאשר מטעם אקסייט"
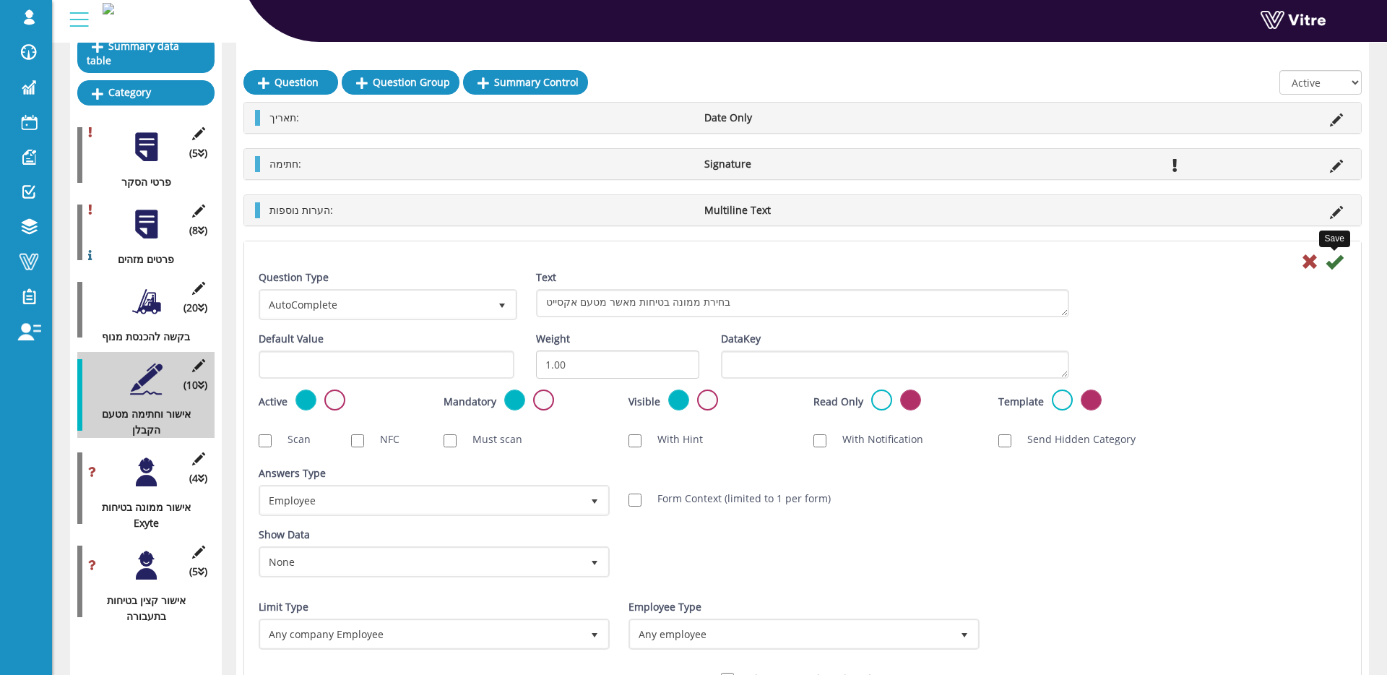
click at [1332, 266] on icon at bounding box center [1334, 261] width 17 height 17
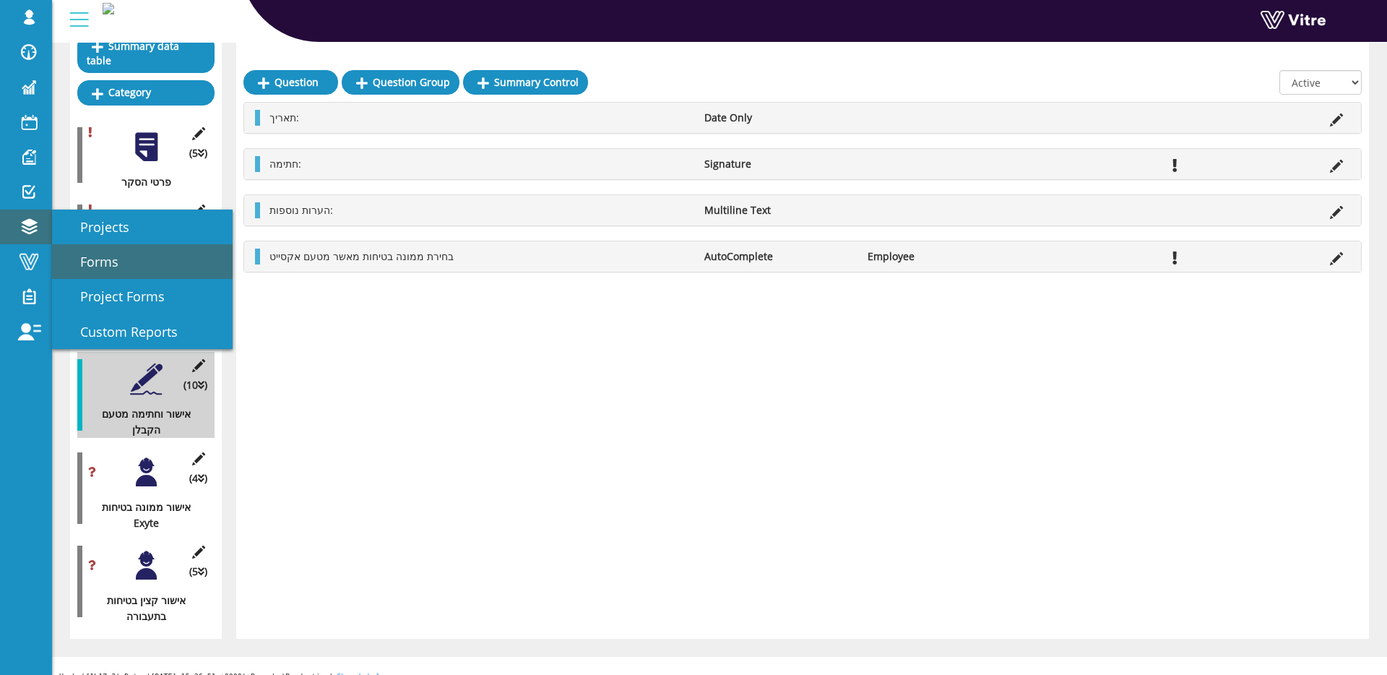
click at [86, 253] on span "Forms" at bounding box center [91, 261] width 56 height 17
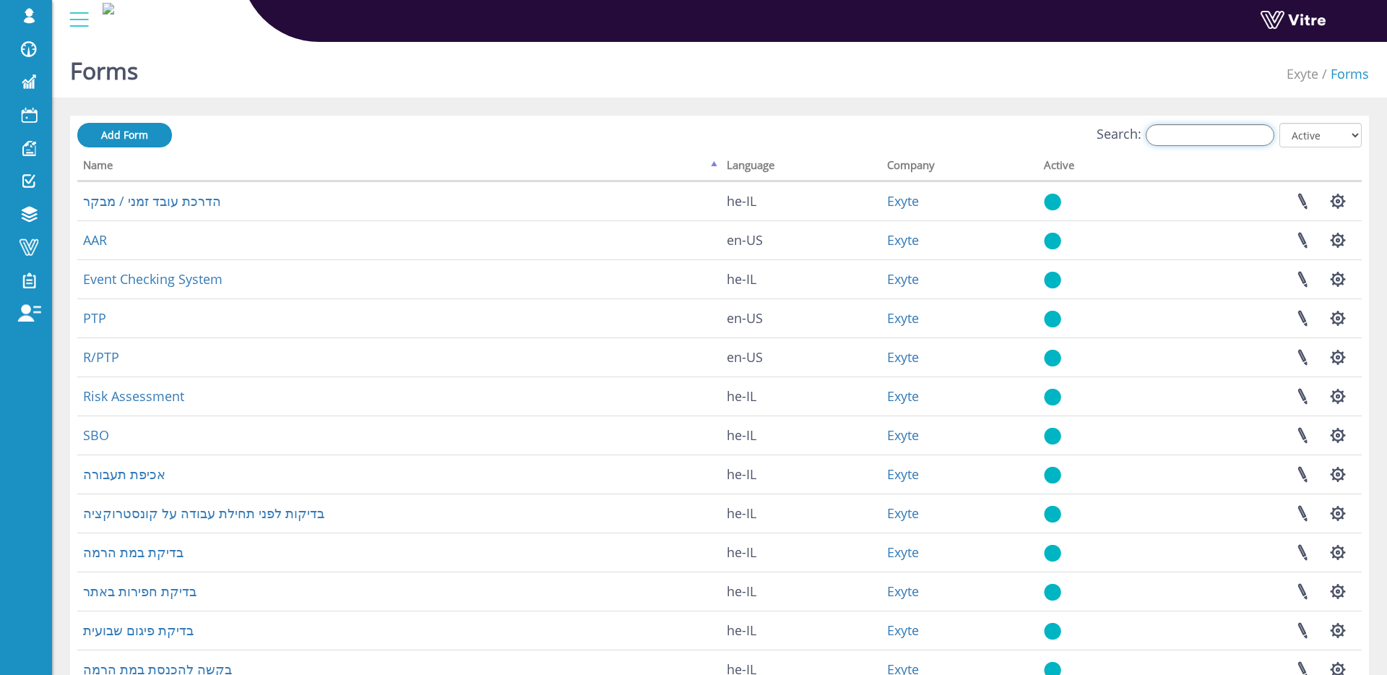
click at [1252, 133] on input "Search:" at bounding box center [1210, 135] width 129 height 22
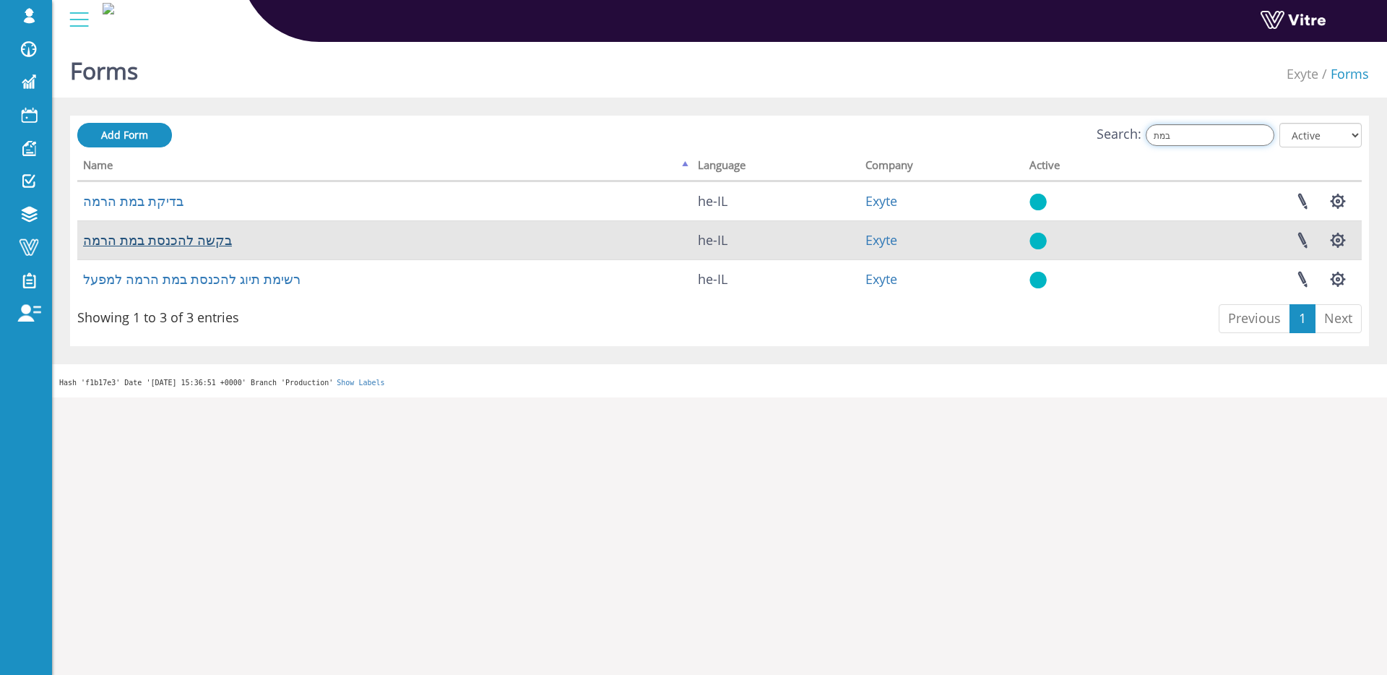
type input "במת"
click at [195, 236] on link "בקשה להכנסת במת הרמה" at bounding box center [157, 239] width 149 height 17
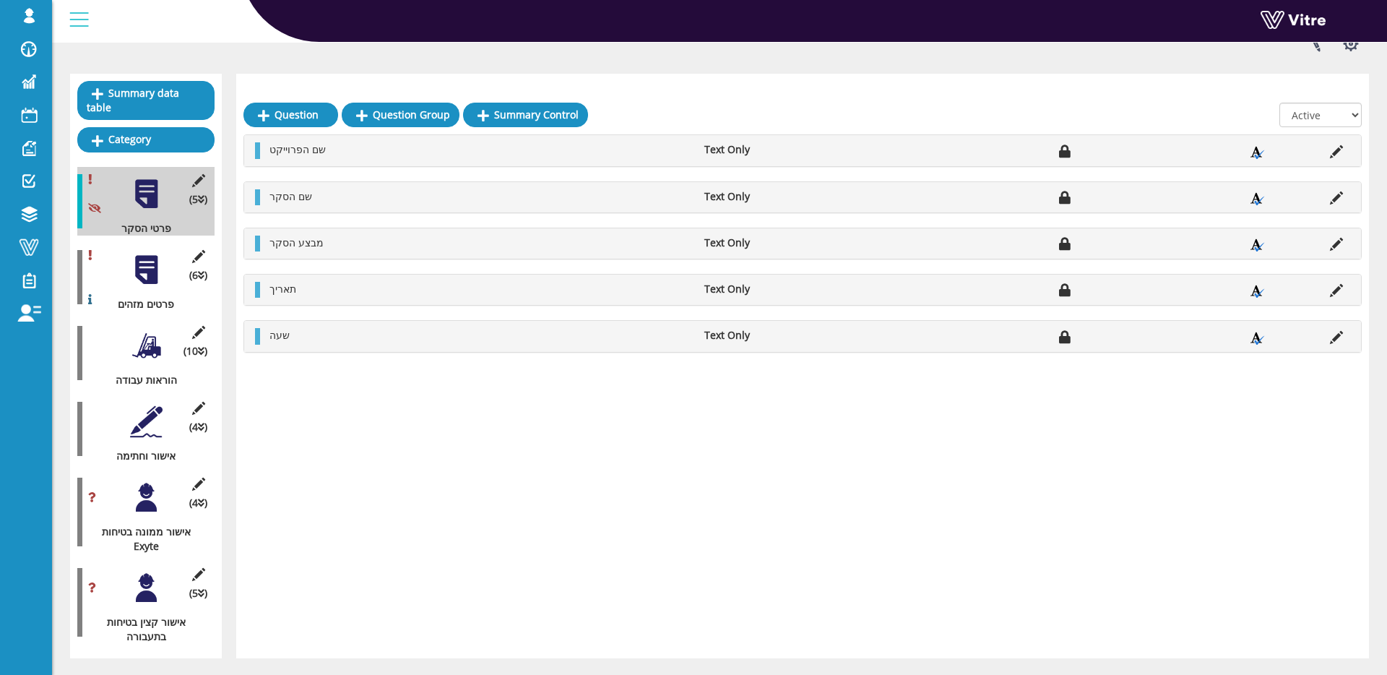
scroll to position [161, 0]
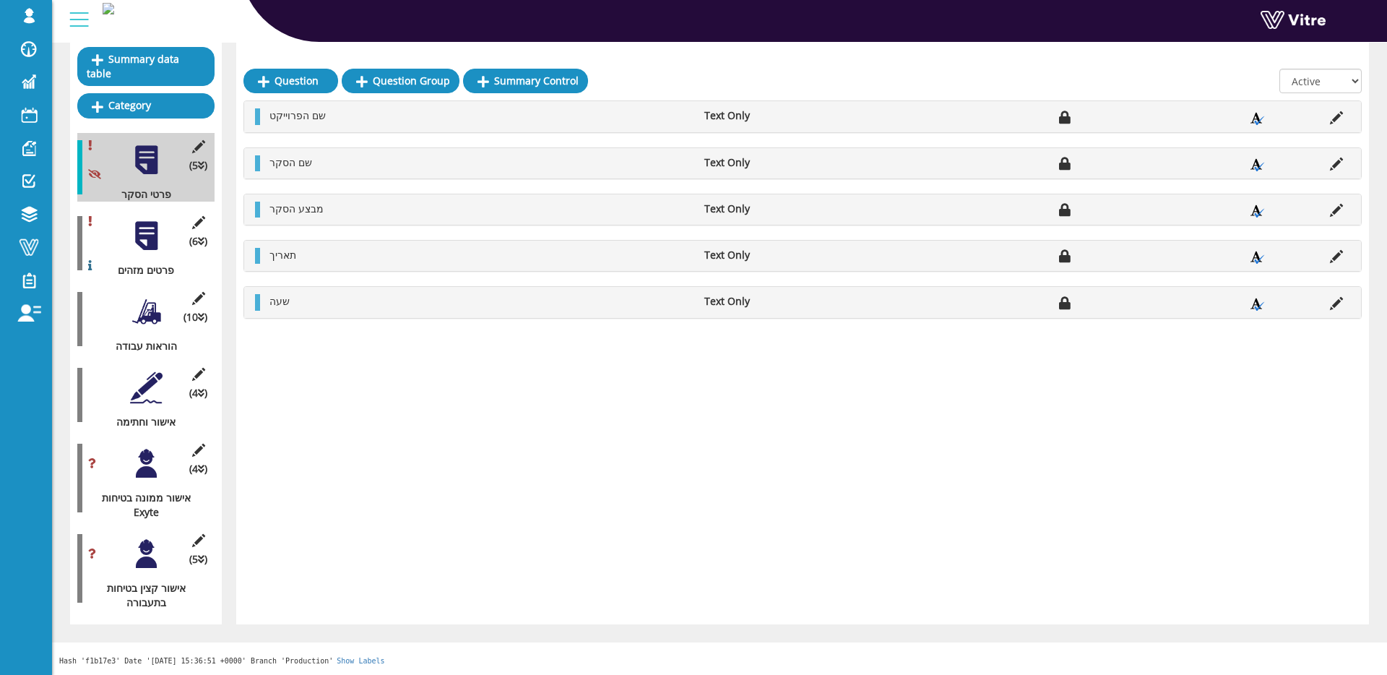
click at [147, 461] on div at bounding box center [146, 463] width 33 height 33
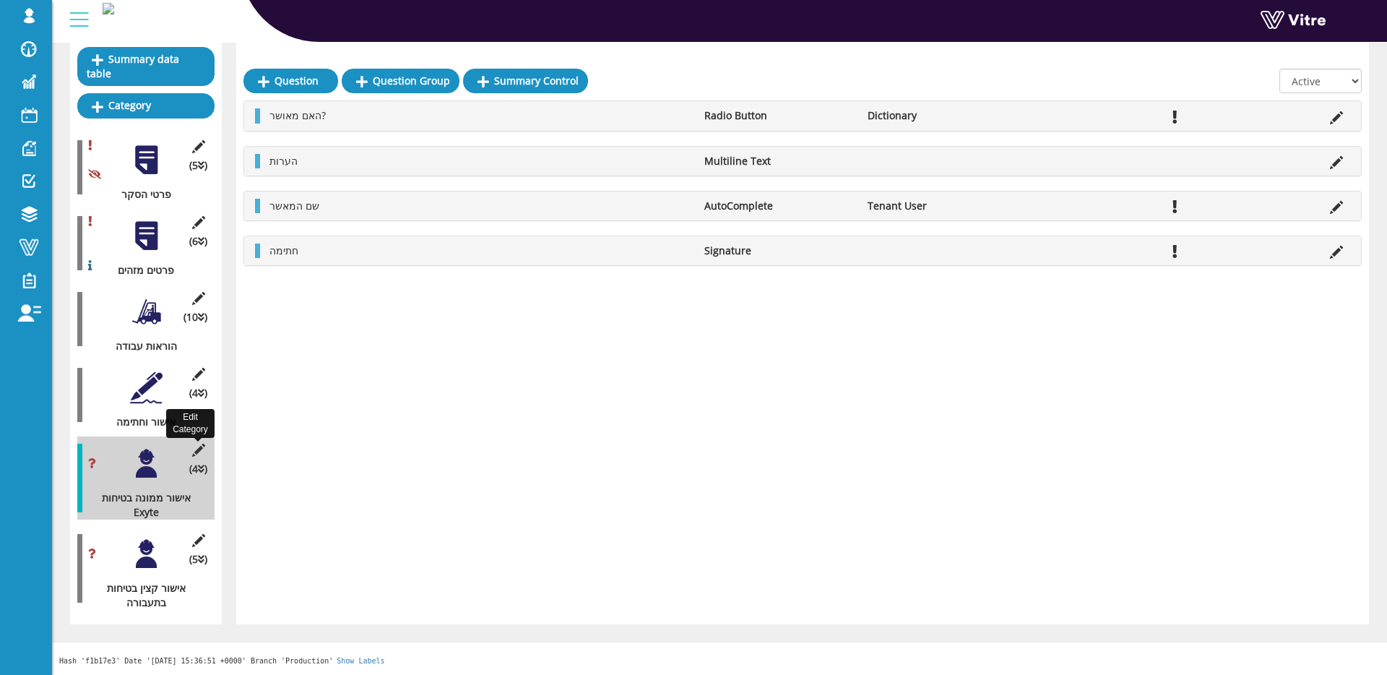
click at [196, 444] on icon at bounding box center [198, 450] width 18 height 13
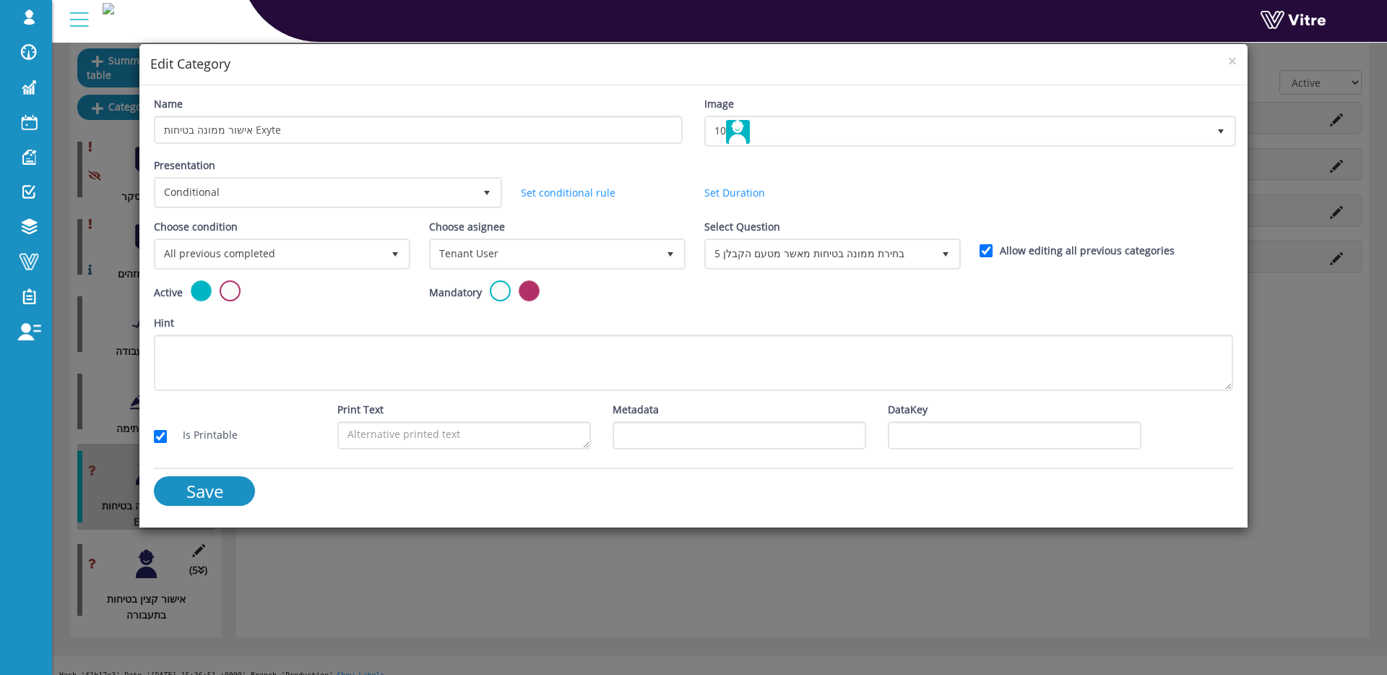
click at [645, 567] on div "× Edit Category Name אישור ממונה בטיחות Exyte Image 10 10 Presentation Conditio…" at bounding box center [693, 337] width 1387 height 675
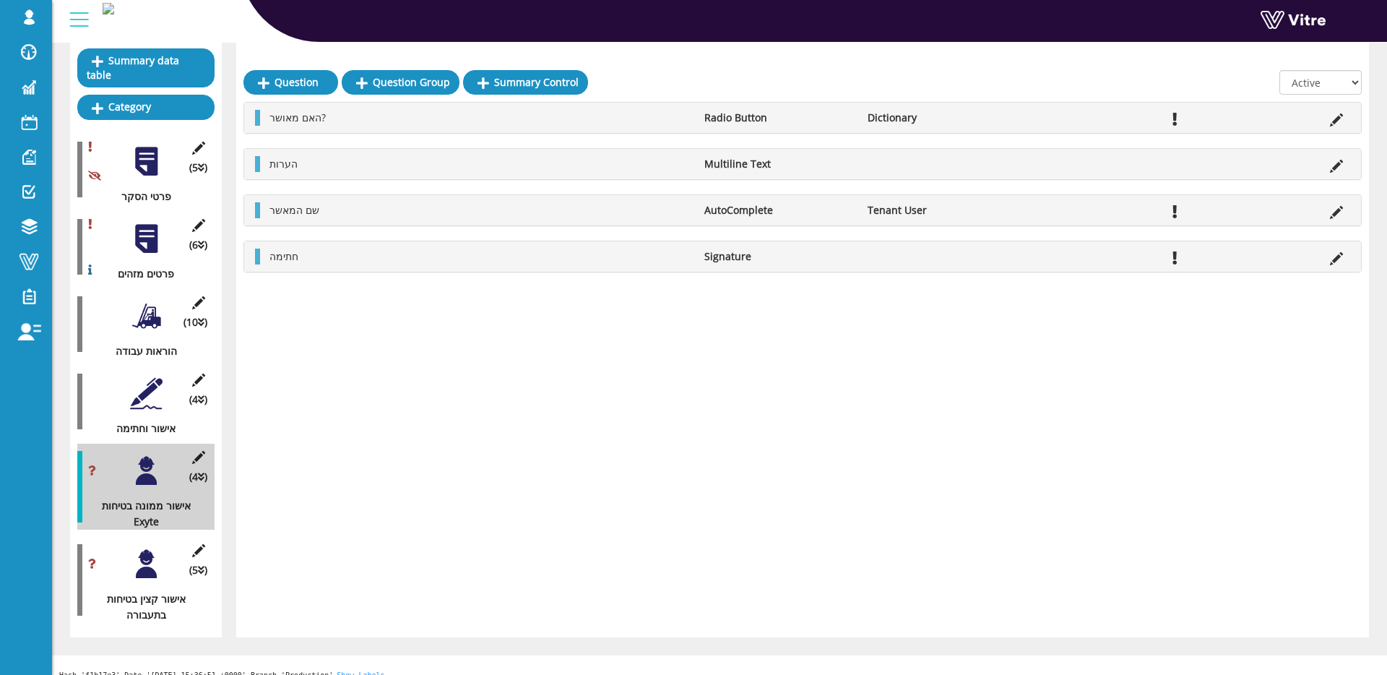
click at [151, 389] on div at bounding box center [146, 393] width 33 height 33
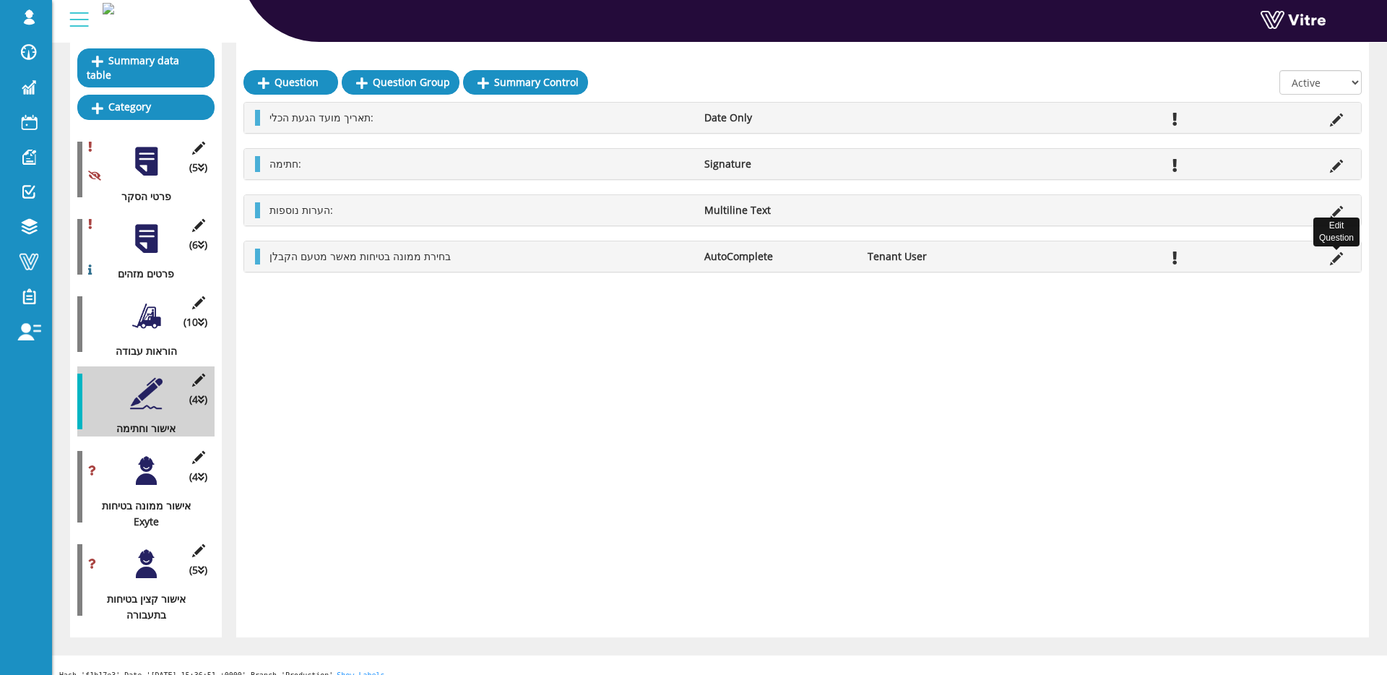
click at [1337, 257] on icon at bounding box center [1336, 258] width 13 height 13
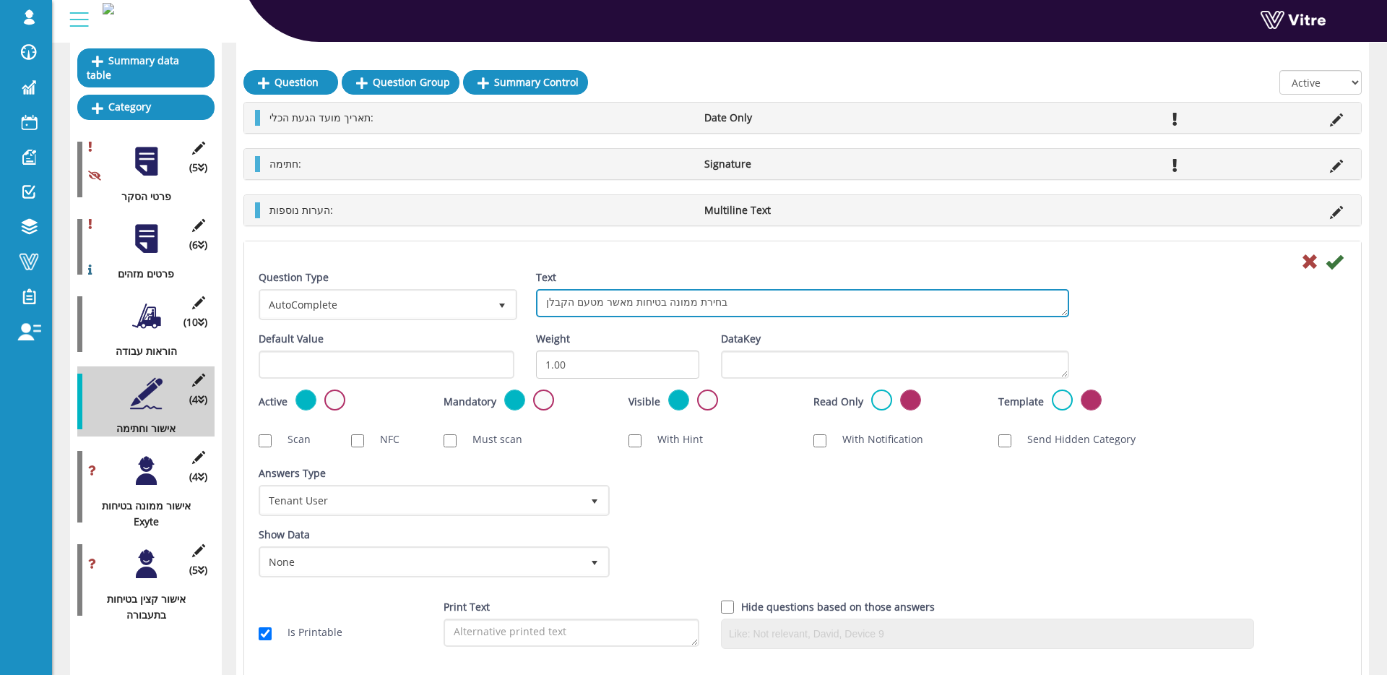
drag, startPoint x: 575, startPoint y: 302, endPoint x: 515, endPoint y: 302, distance: 60.0
click at [515, 302] on div "Question Type AutoComplete 11 Text בחירת ממונה בטיחות מאשר מטעם הקבלן" at bounding box center [803, 300] width 1110 height 61
click at [562, 298] on textarea "בחירת ממונה בטיחות מאשר מטעם הקבלן" at bounding box center [802, 303] width 533 height 28
type textarea "בחירת ממונה בטיחות מאשר מטעם אקסייט"
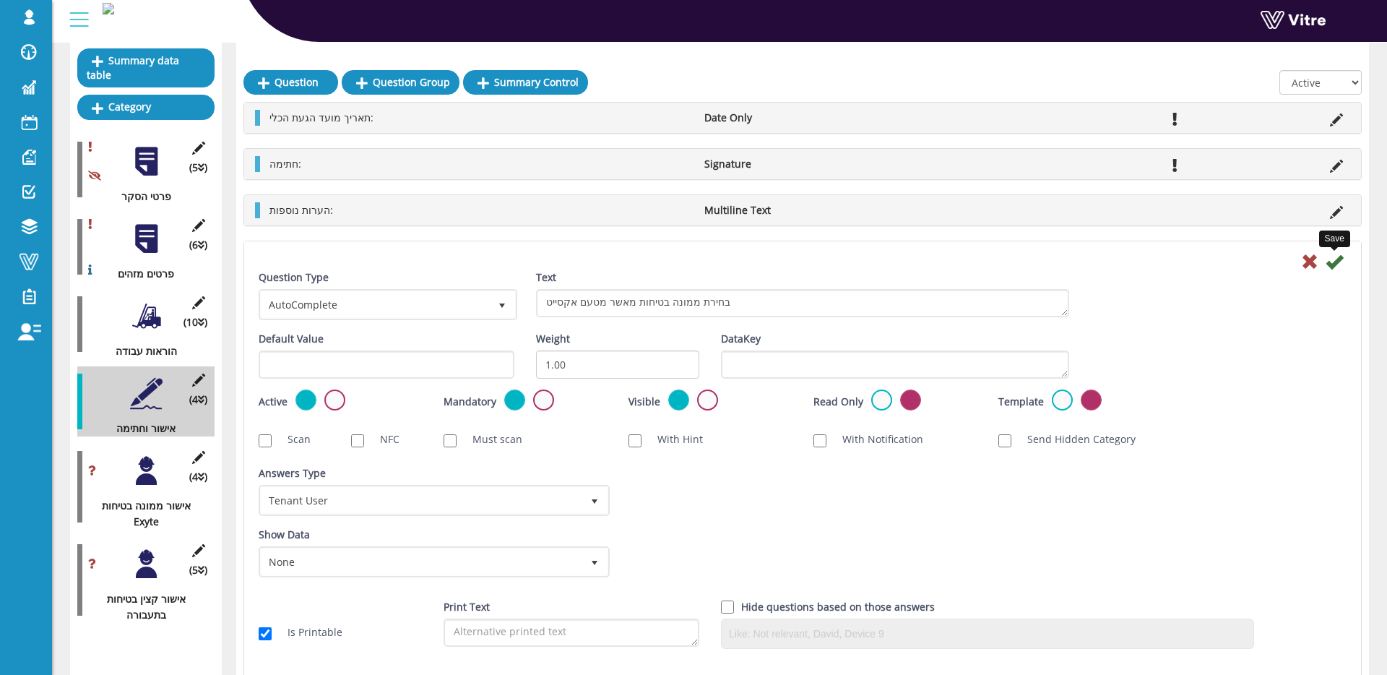
click at [1339, 262] on icon at bounding box center [1334, 261] width 17 height 17
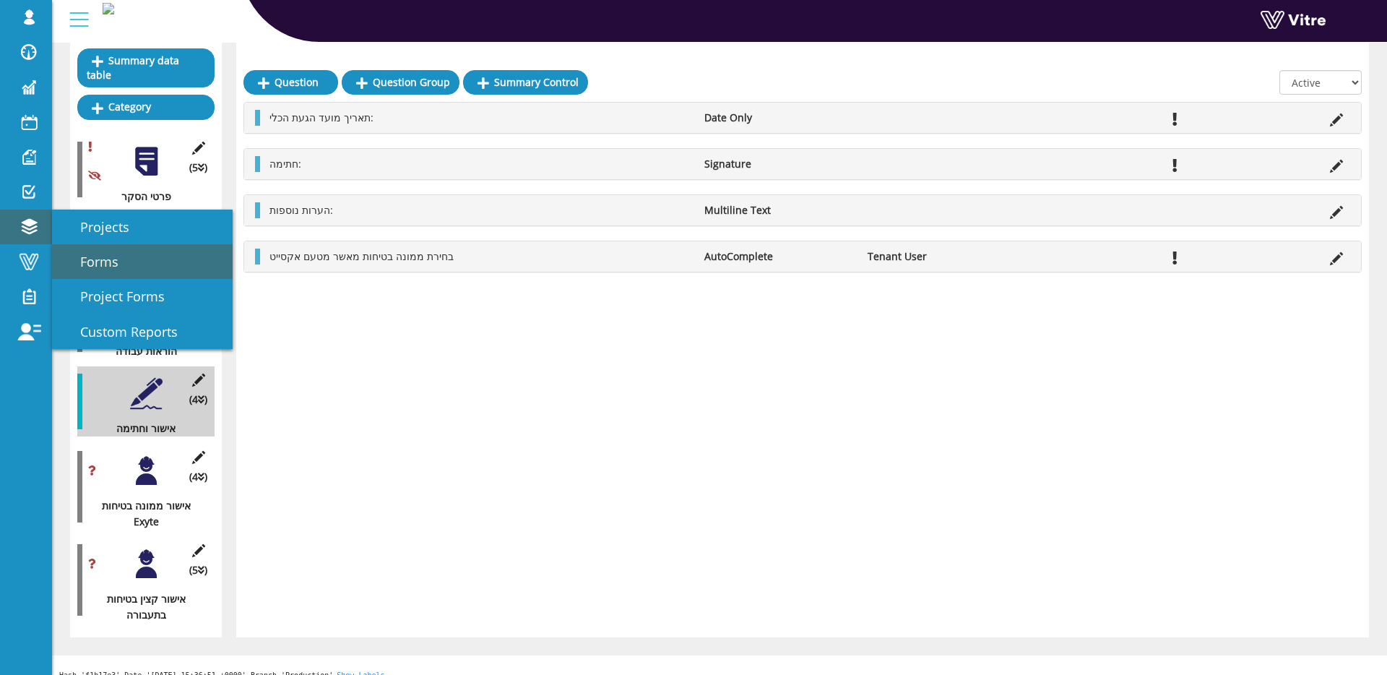
click at [75, 251] on link "Forms" at bounding box center [142, 261] width 181 height 35
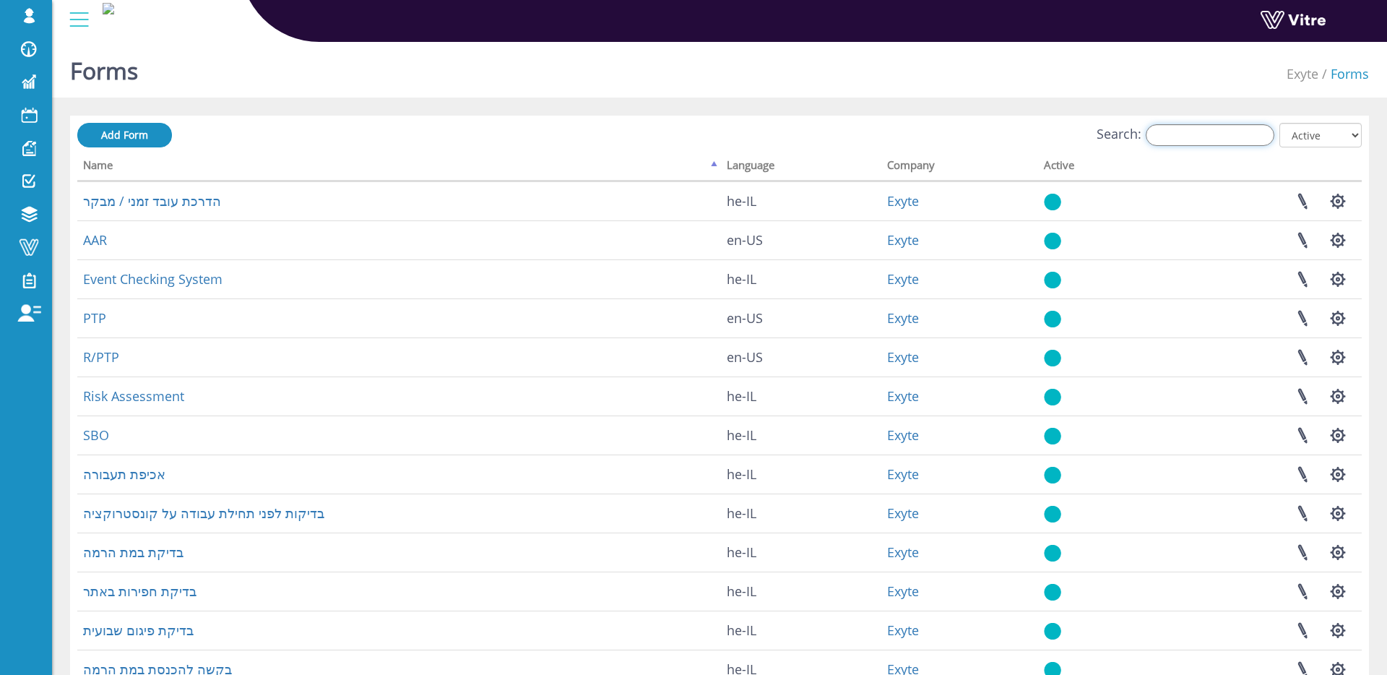
click at [1189, 142] on input "Search:" at bounding box center [1210, 135] width 129 height 22
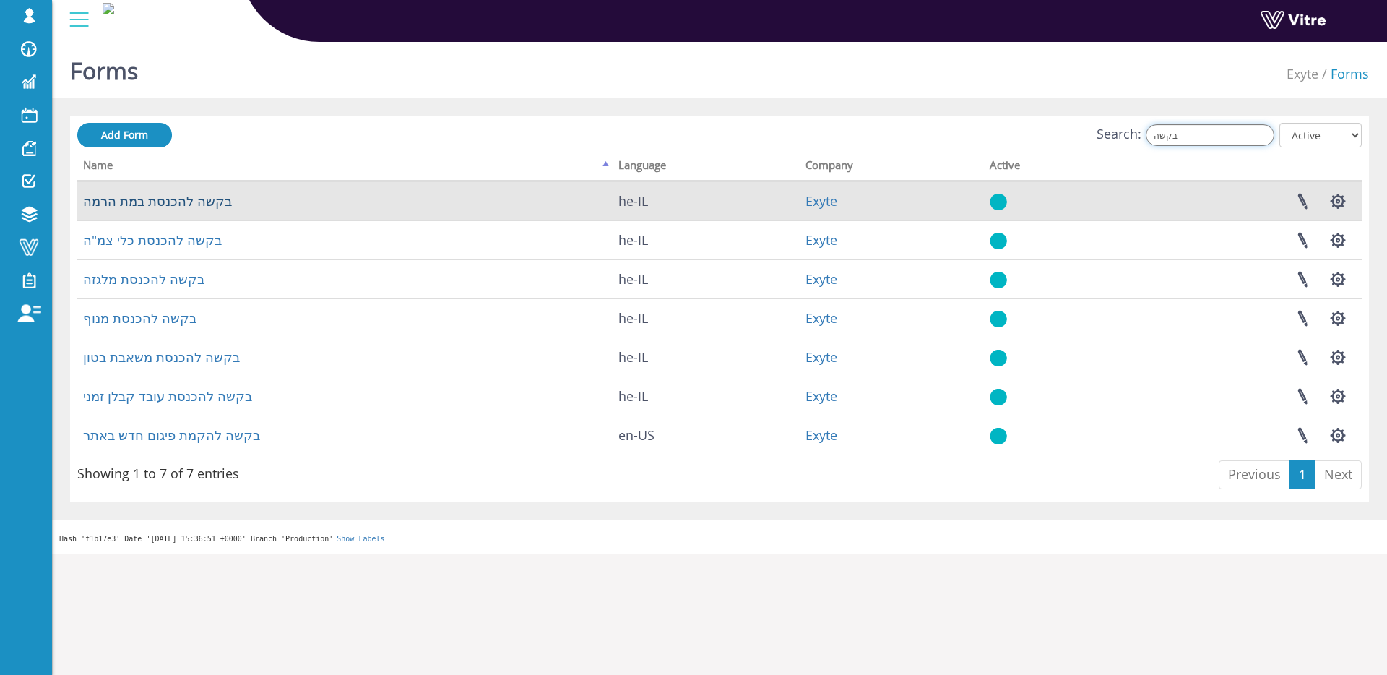
type input "בקשה"
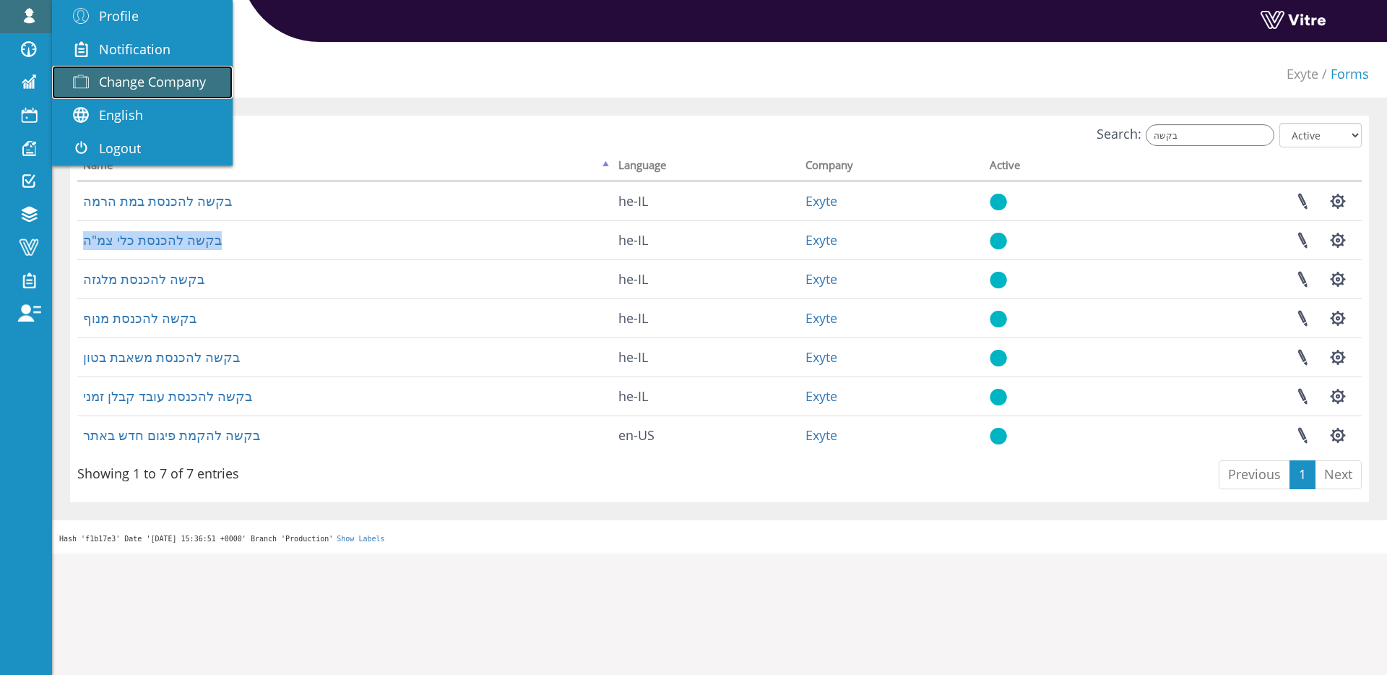
click at [107, 70] on link "Change Company" at bounding box center [142, 82] width 181 height 33
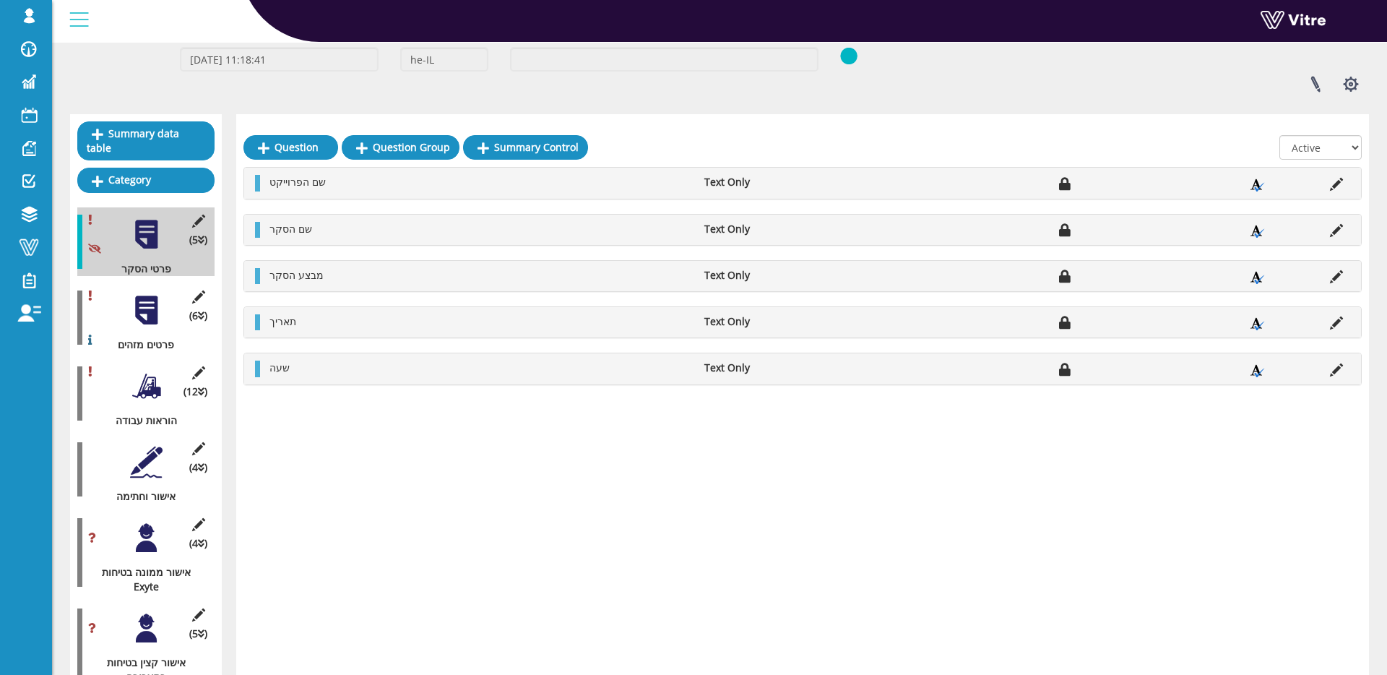
scroll to position [161, 0]
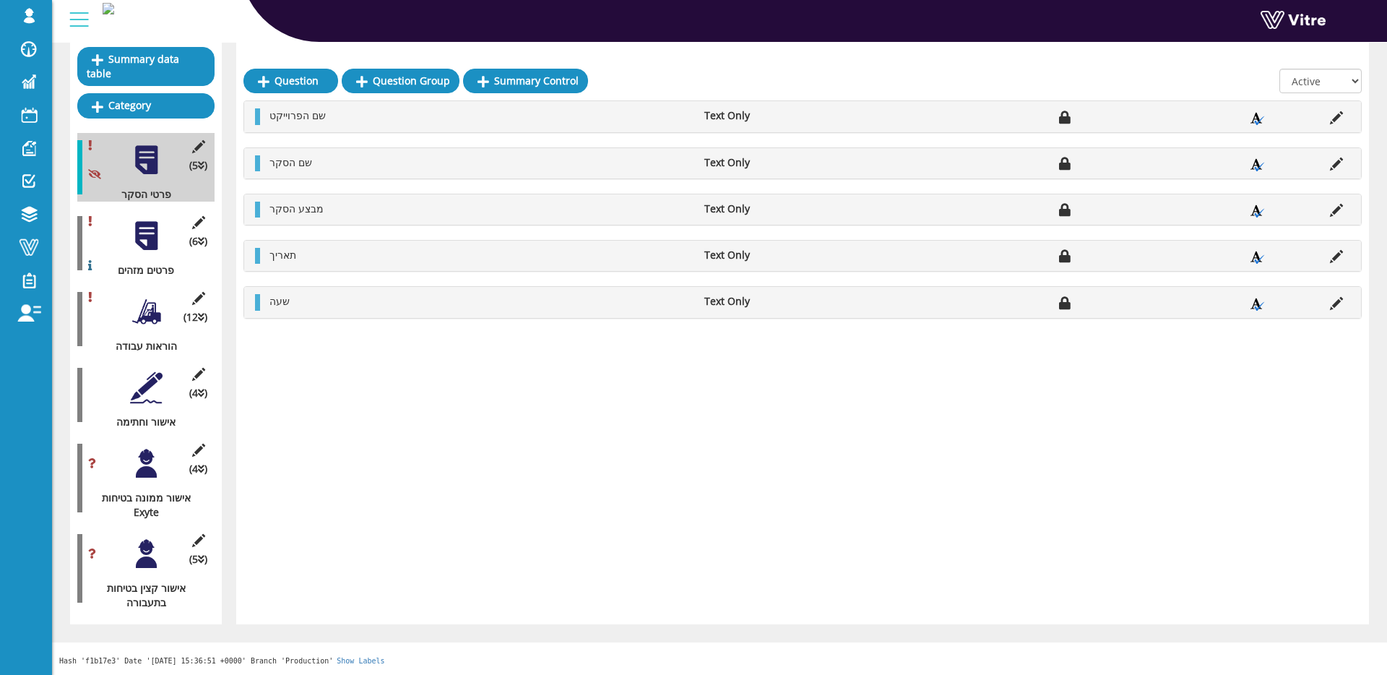
click at [150, 457] on div at bounding box center [146, 463] width 33 height 33
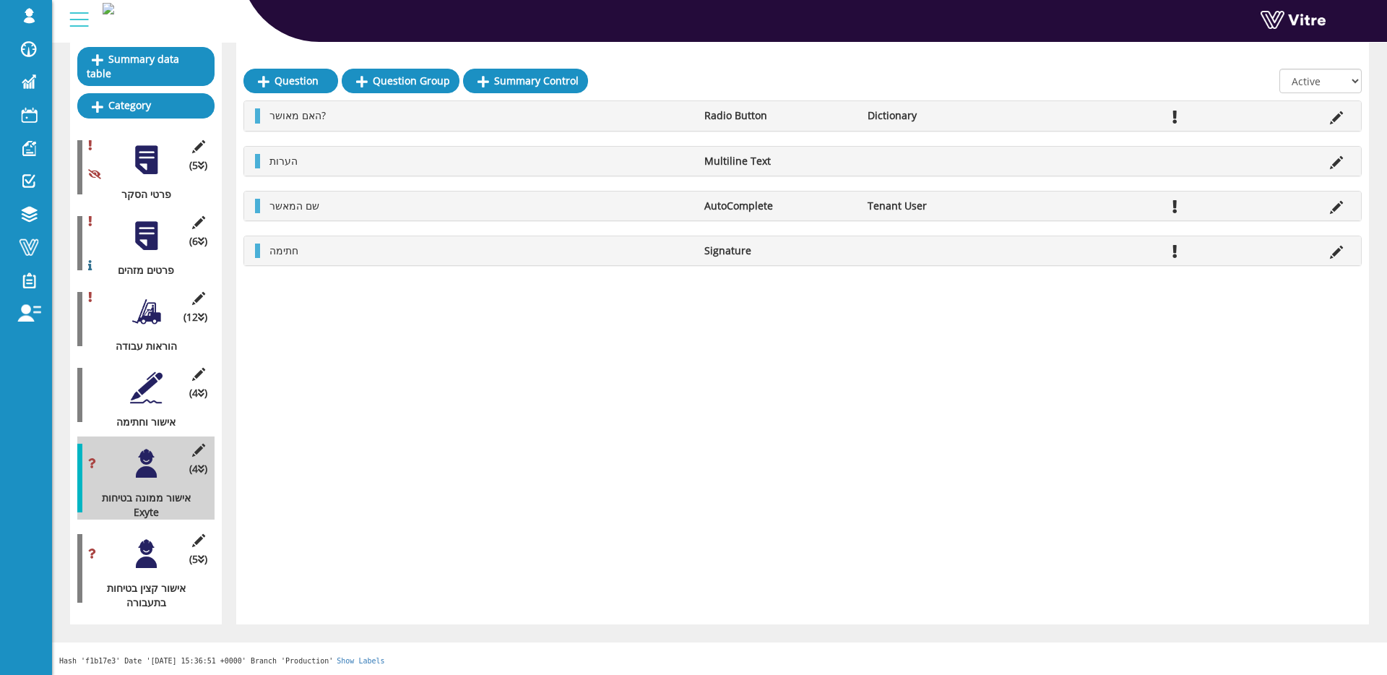
click at [140, 389] on div at bounding box center [146, 387] width 33 height 33
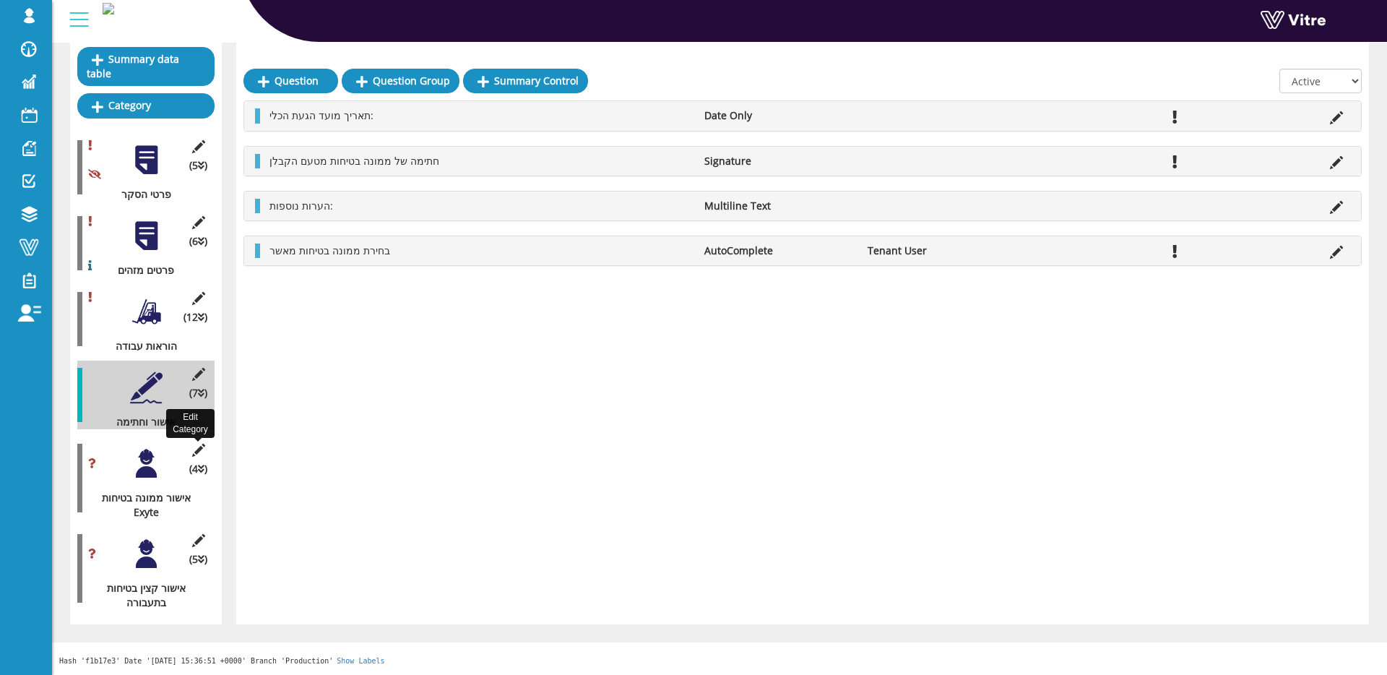
click at [199, 449] on icon at bounding box center [198, 450] width 18 height 13
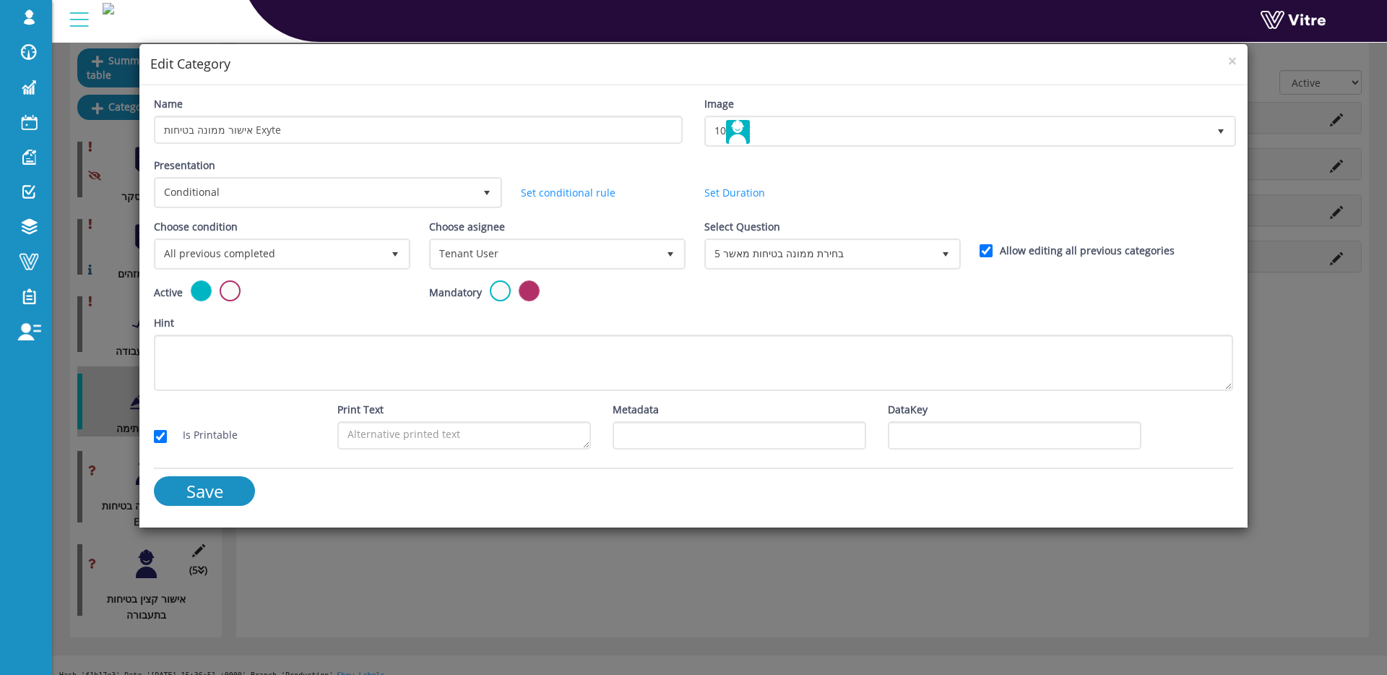
click at [408, 554] on div "× Edit Category Name אישור ממונה בטיחות Exyte Image 10 10 Presentation Conditio…" at bounding box center [693, 337] width 1387 height 675
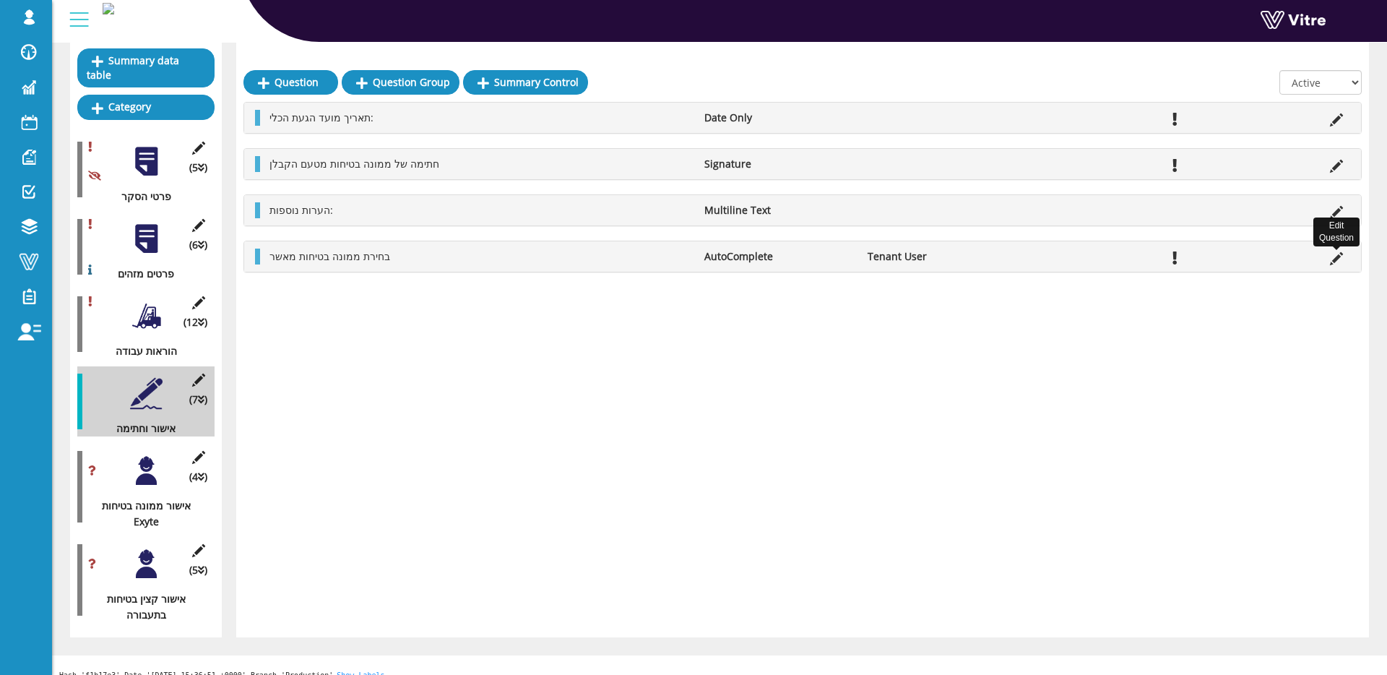
click at [1338, 257] on icon at bounding box center [1336, 258] width 13 height 13
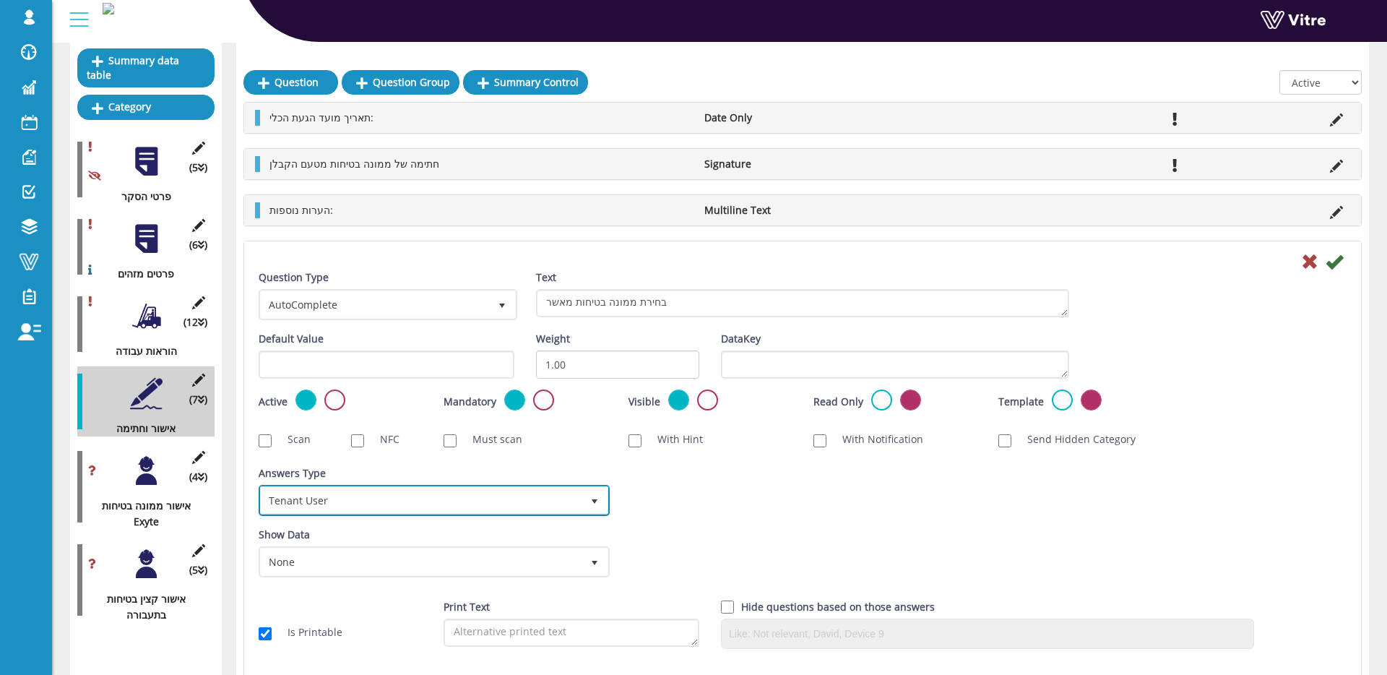
click at [379, 507] on span "Tenant User" at bounding box center [421, 500] width 321 height 26
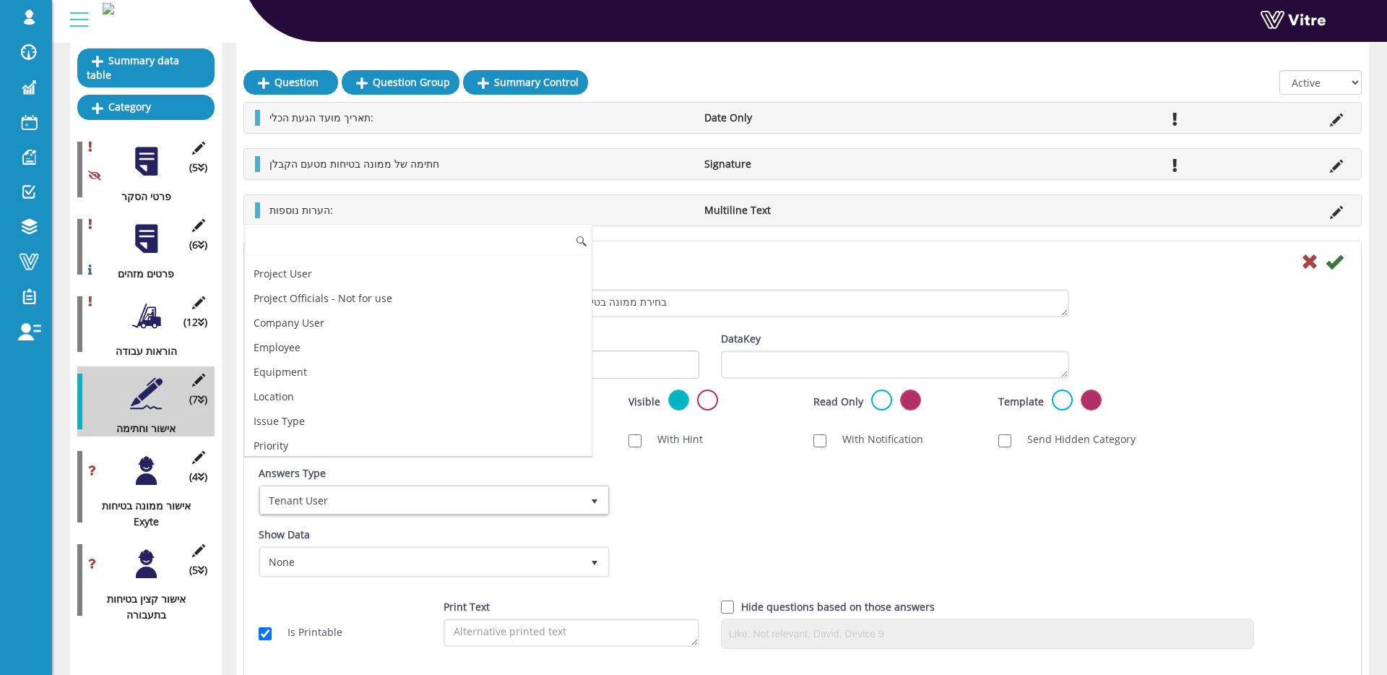
scroll to position [68, 0]
click at [347, 351] on li "Employee" at bounding box center [418, 348] width 347 height 25
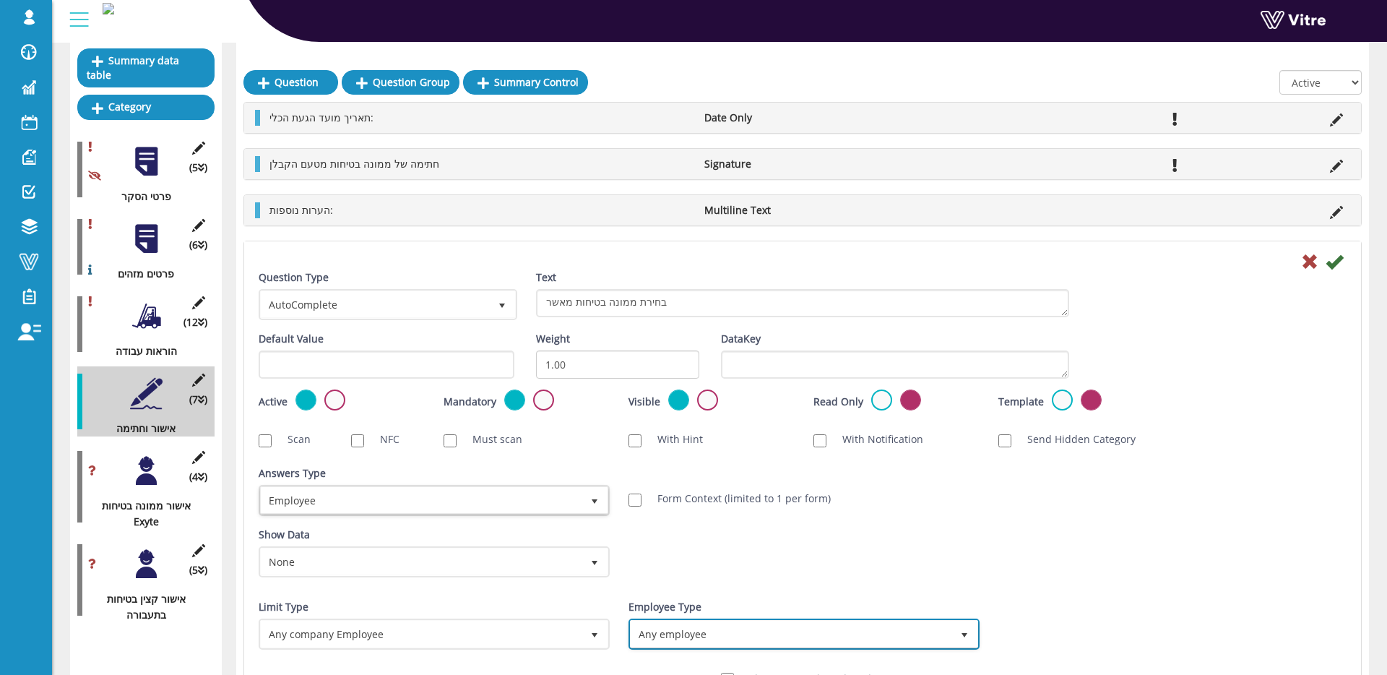
click at [799, 630] on span "Any employee" at bounding box center [791, 634] width 321 height 26
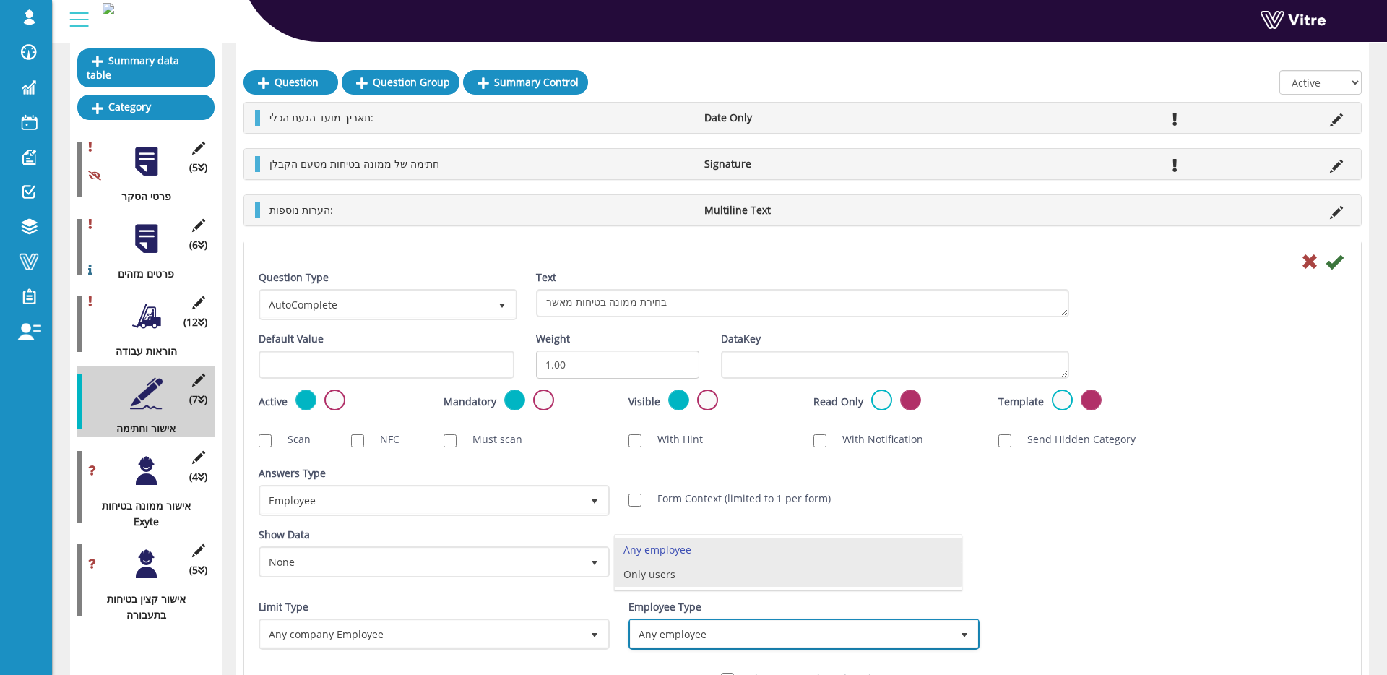
click at [775, 574] on li "Only users" at bounding box center [788, 574] width 347 height 25
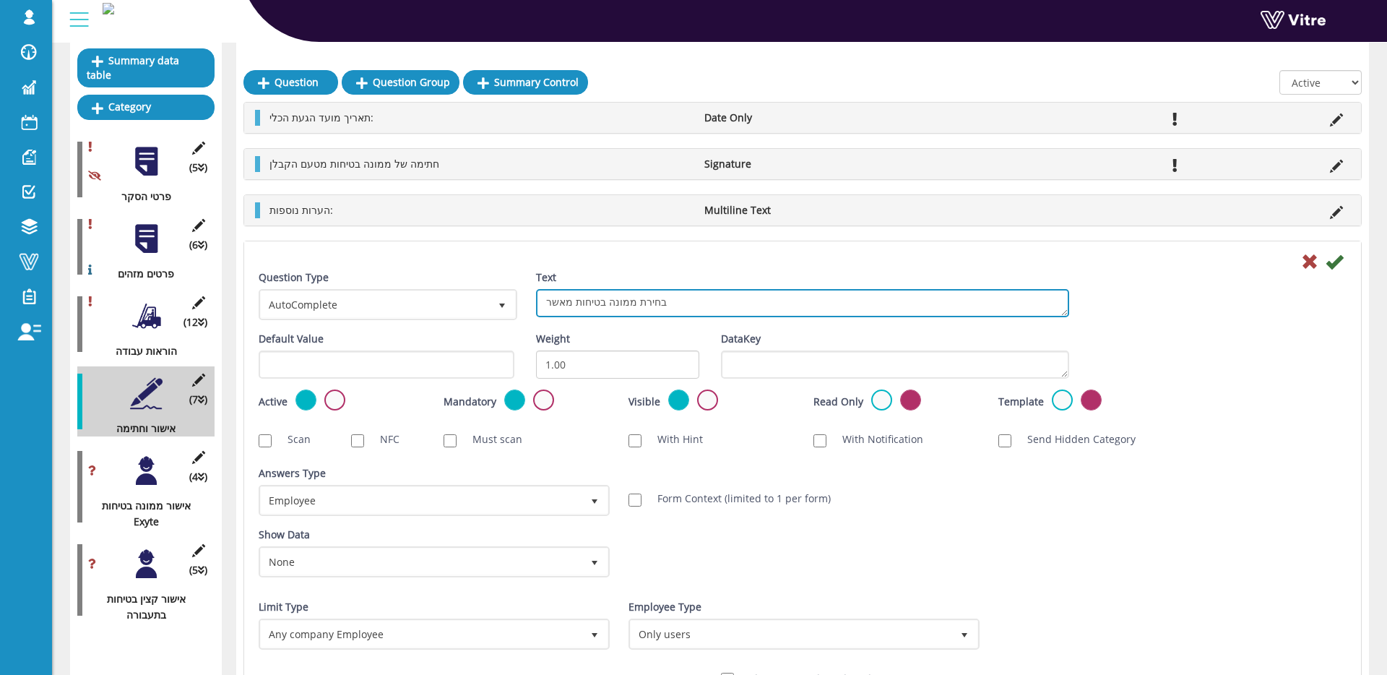
click at [700, 304] on textarea "בחירת ממונה בטיחות מאשר" at bounding box center [802, 303] width 533 height 28
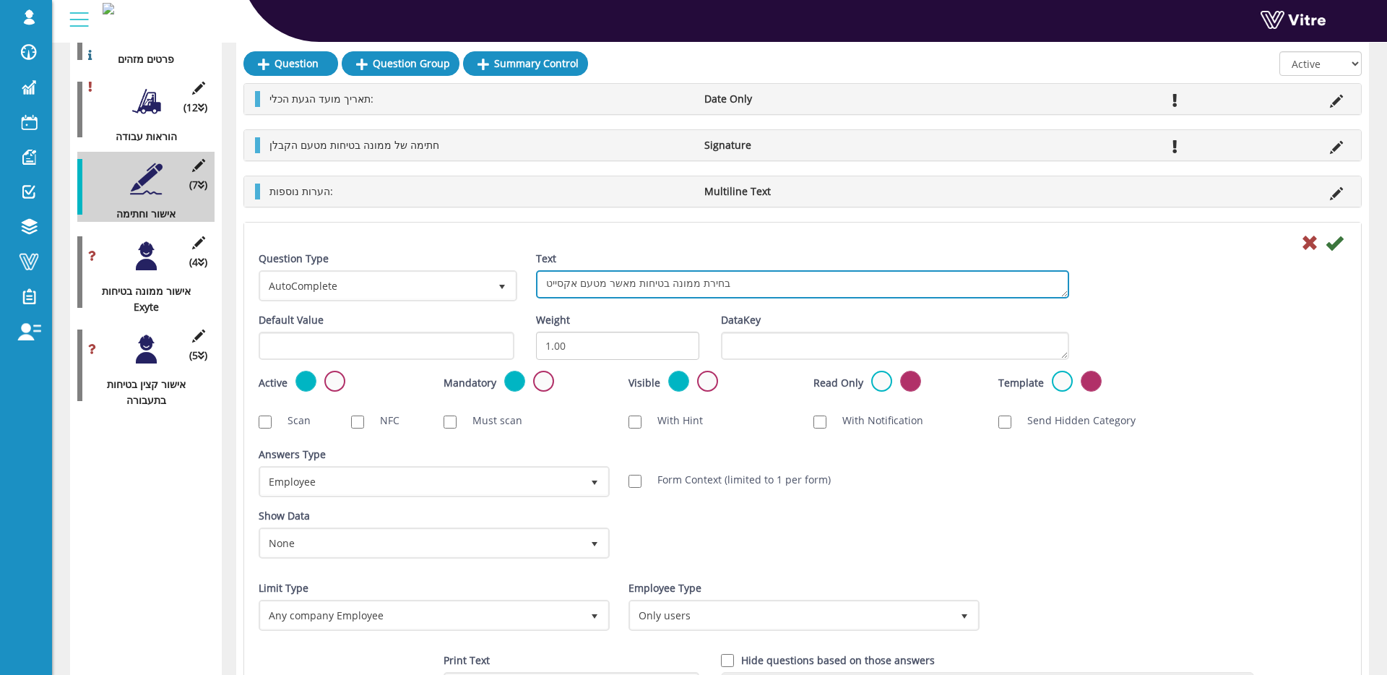
scroll to position [384, 0]
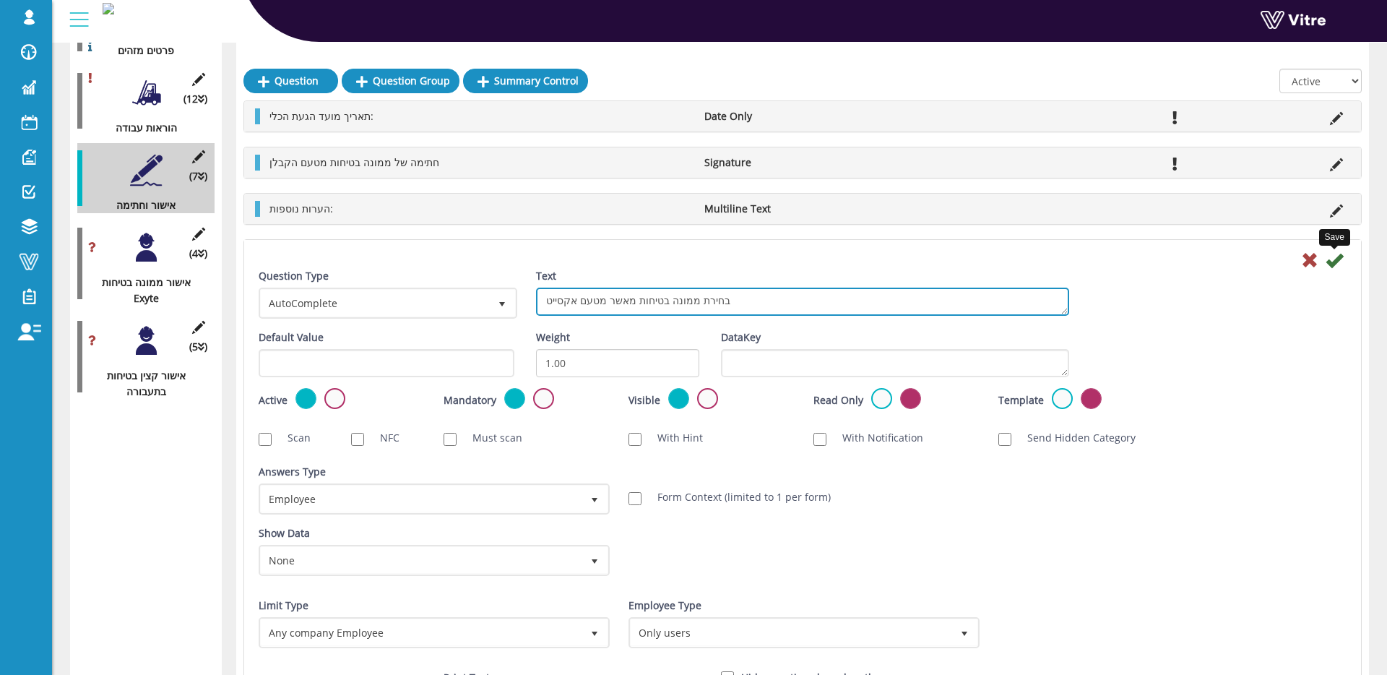
type textarea "בחירת ממונה בטיחות מאשר מטעם אקסייט"
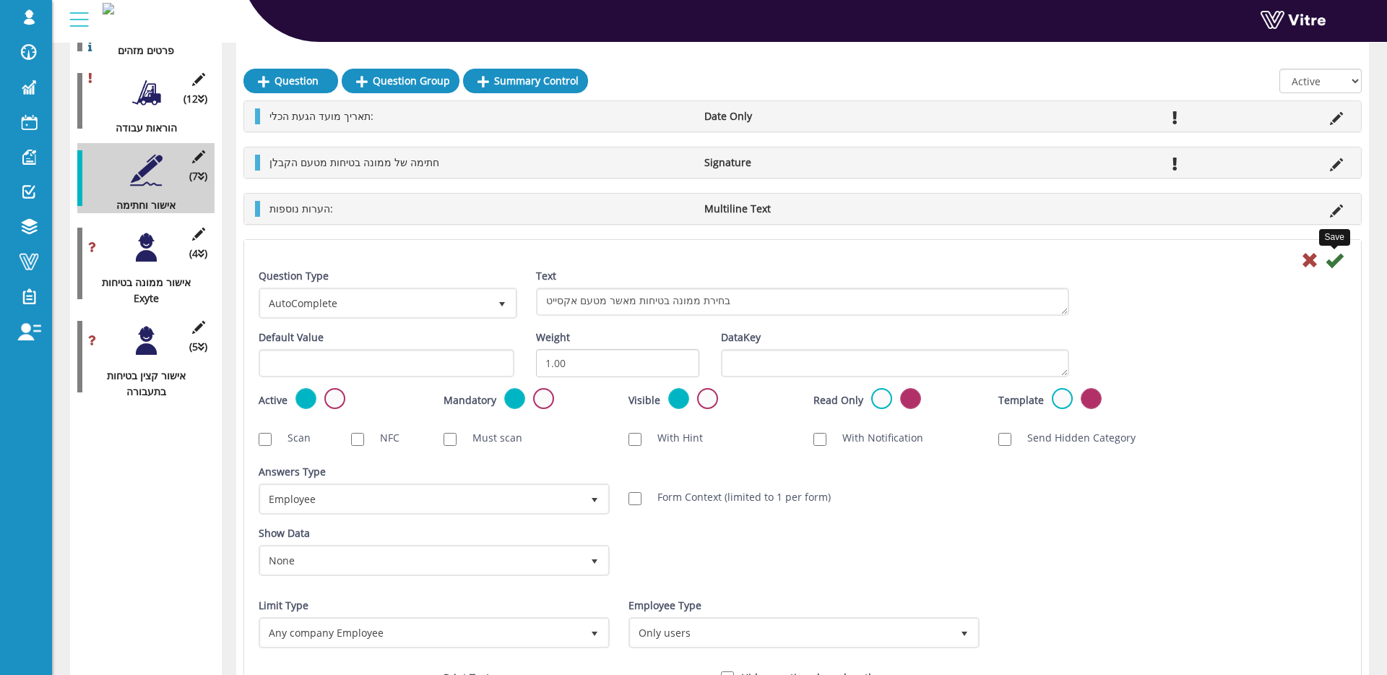
click at [1340, 259] on icon at bounding box center [1334, 259] width 17 height 17
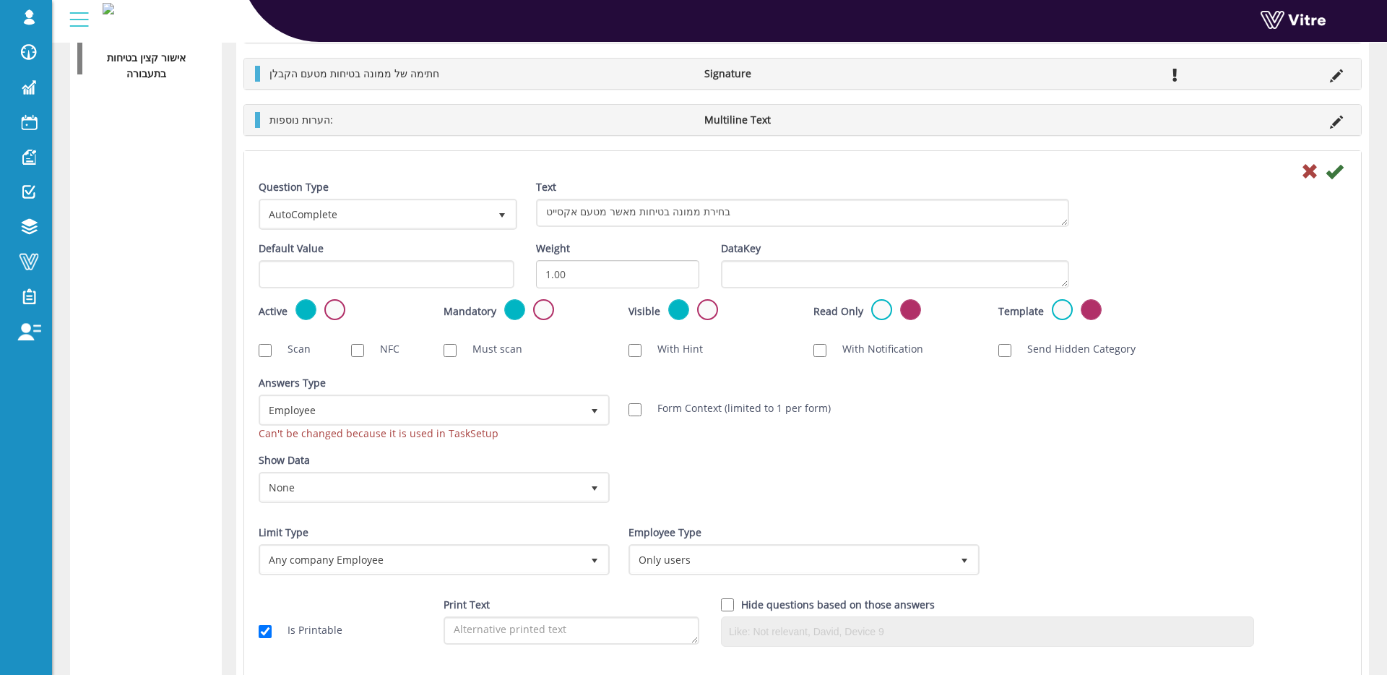
scroll to position [695, 0]
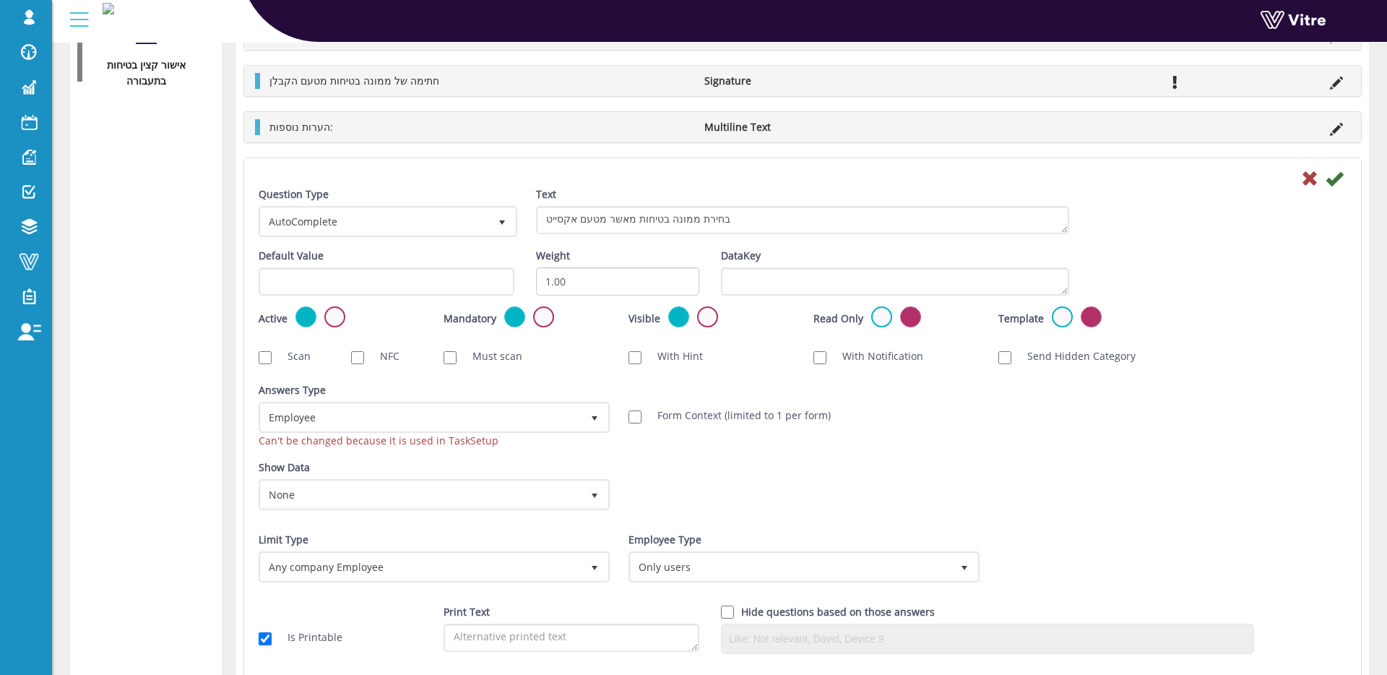
click at [1333, 177] on icon at bounding box center [1334, 178] width 17 height 17
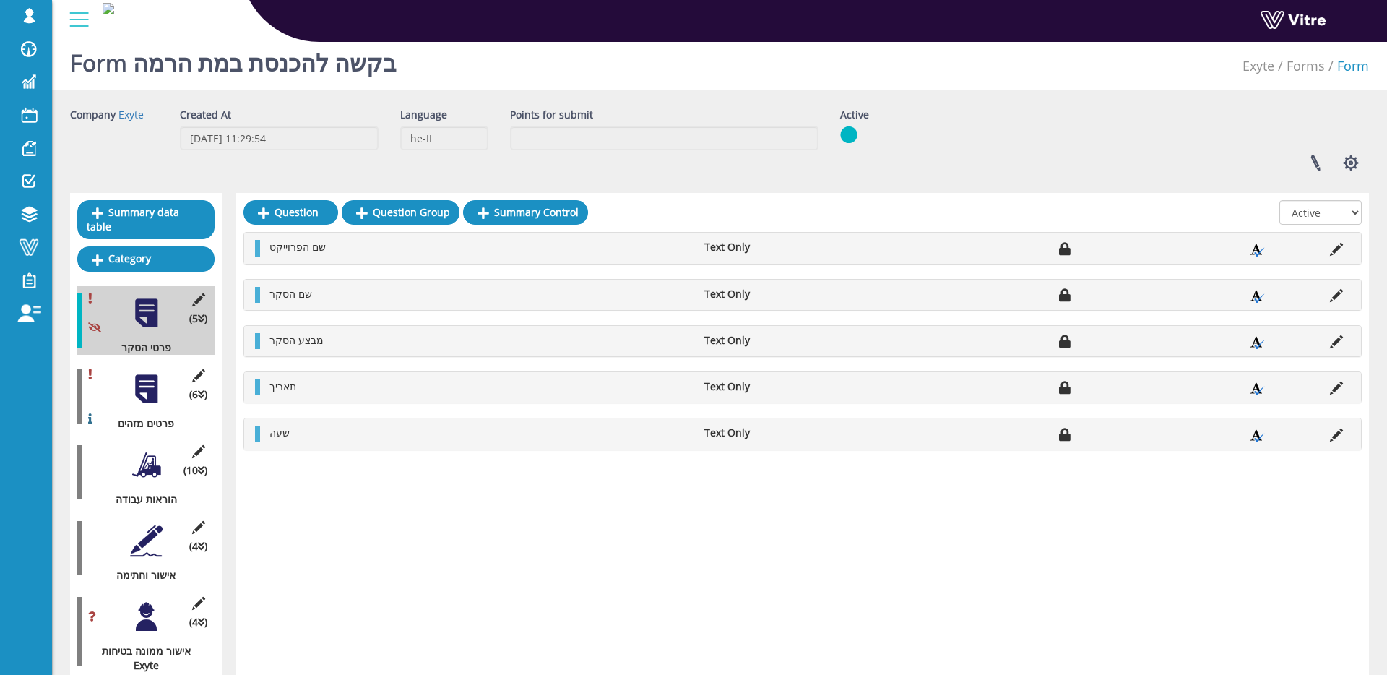
scroll to position [15, 0]
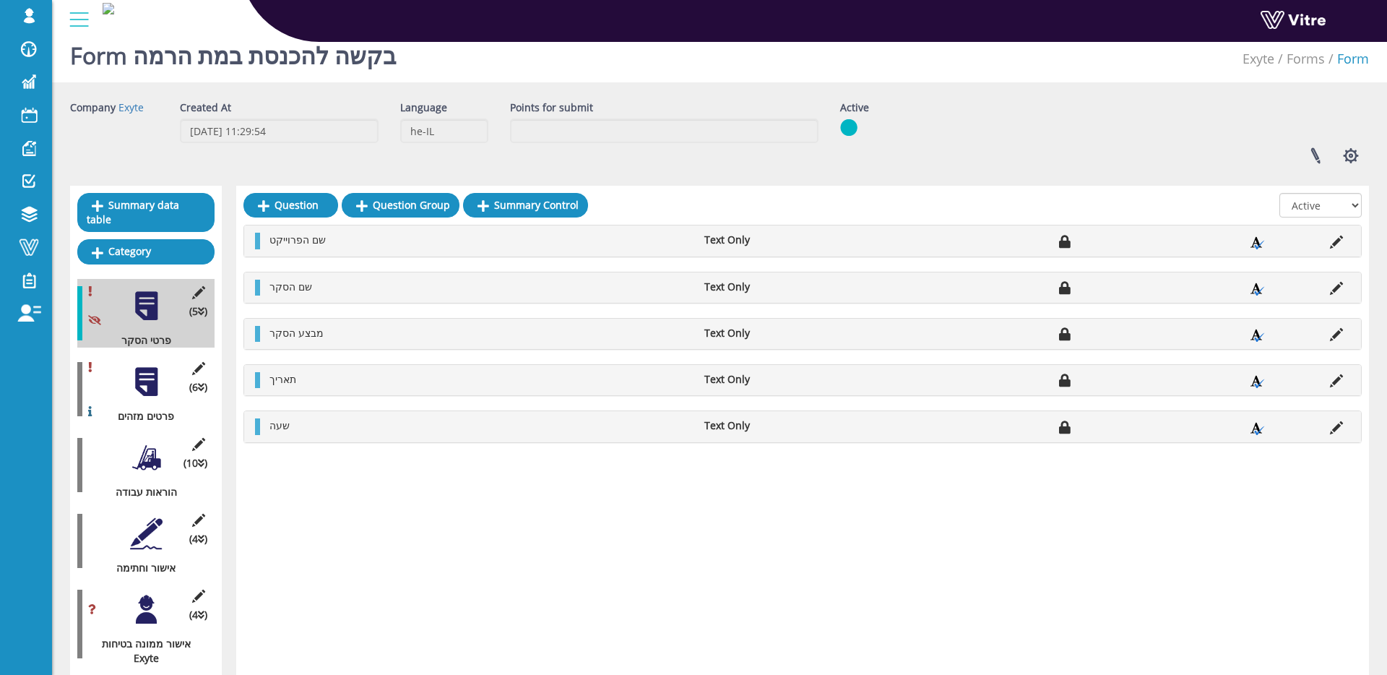
click at [156, 536] on div at bounding box center [146, 533] width 33 height 33
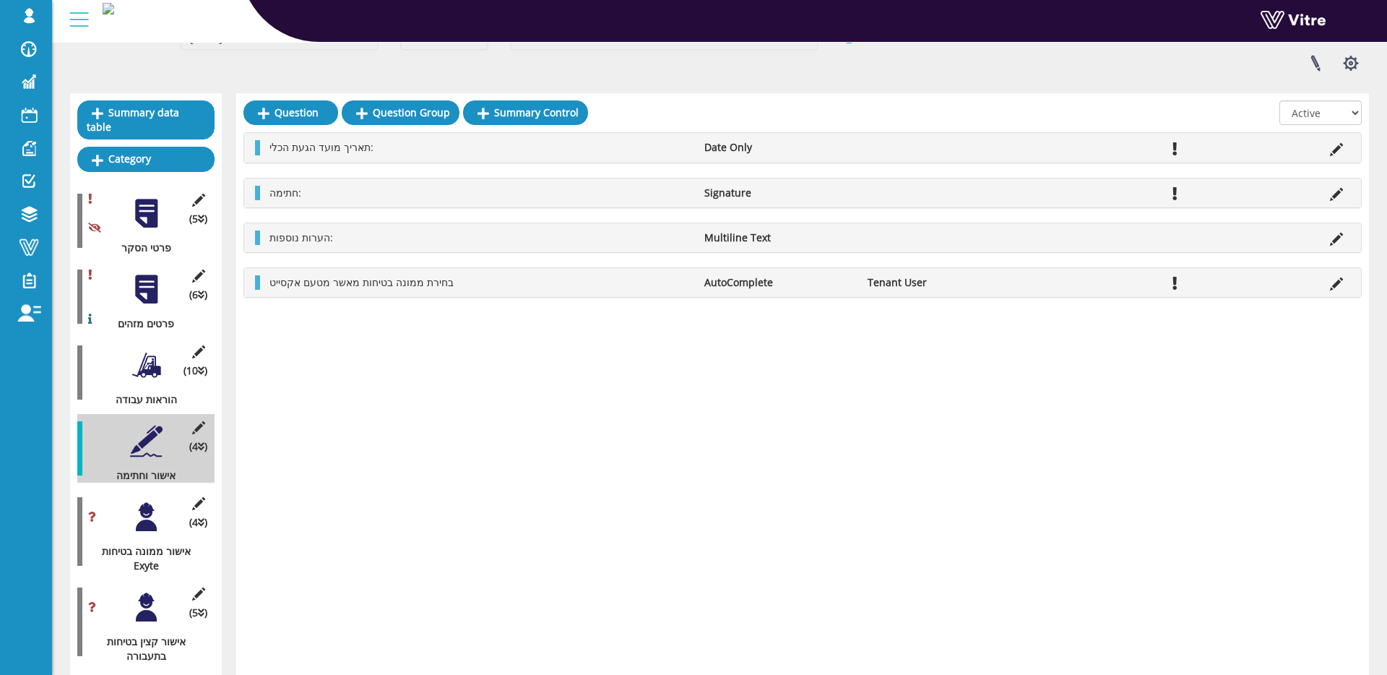
scroll to position [161, 0]
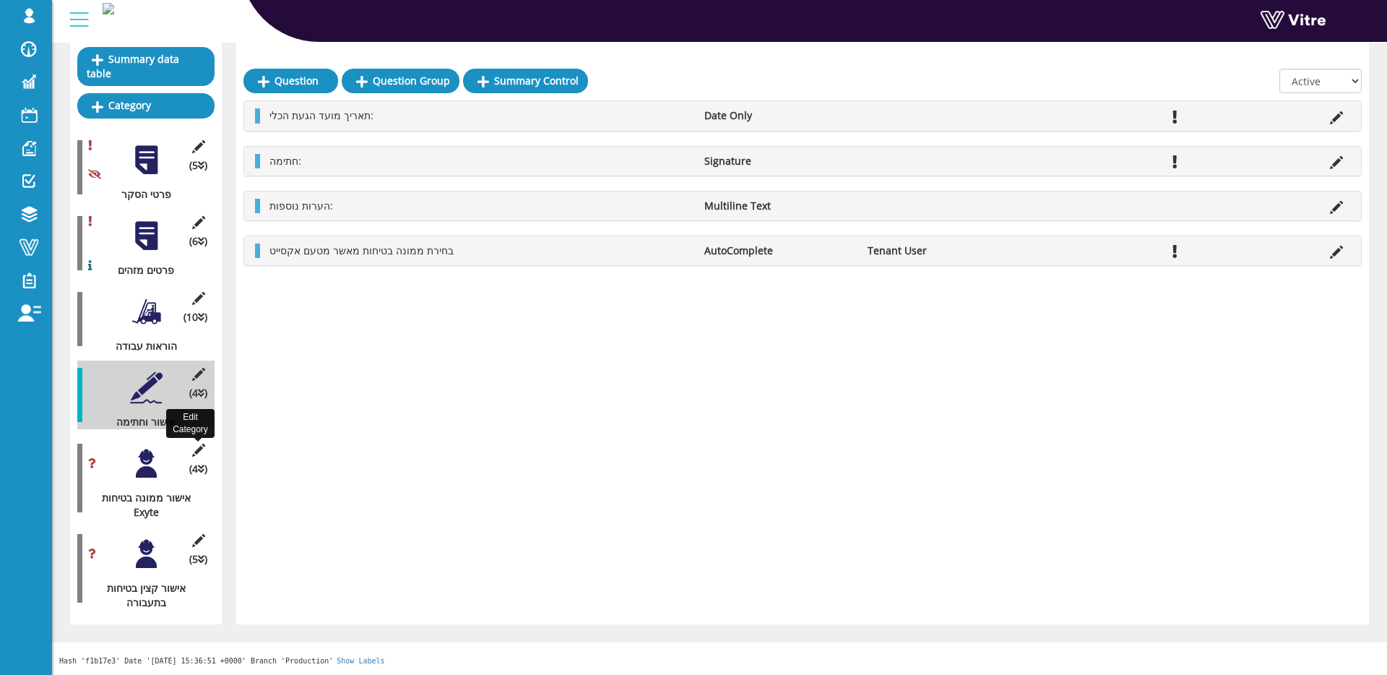
click at [197, 450] on icon at bounding box center [198, 450] width 18 height 13
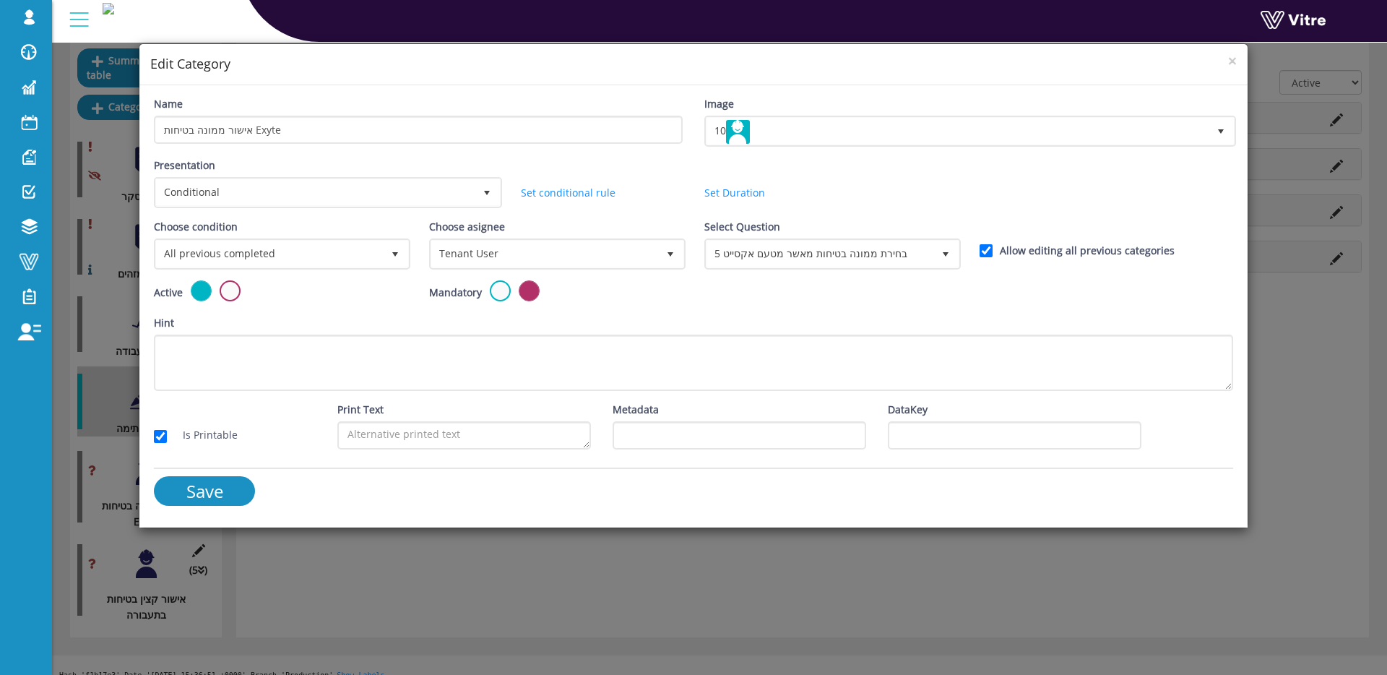
click at [463, 574] on div "× Edit Category Name אישור ממונה בטיחות Exyte Image 10 10 Presentation Conditio…" at bounding box center [693, 337] width 1387 height 675
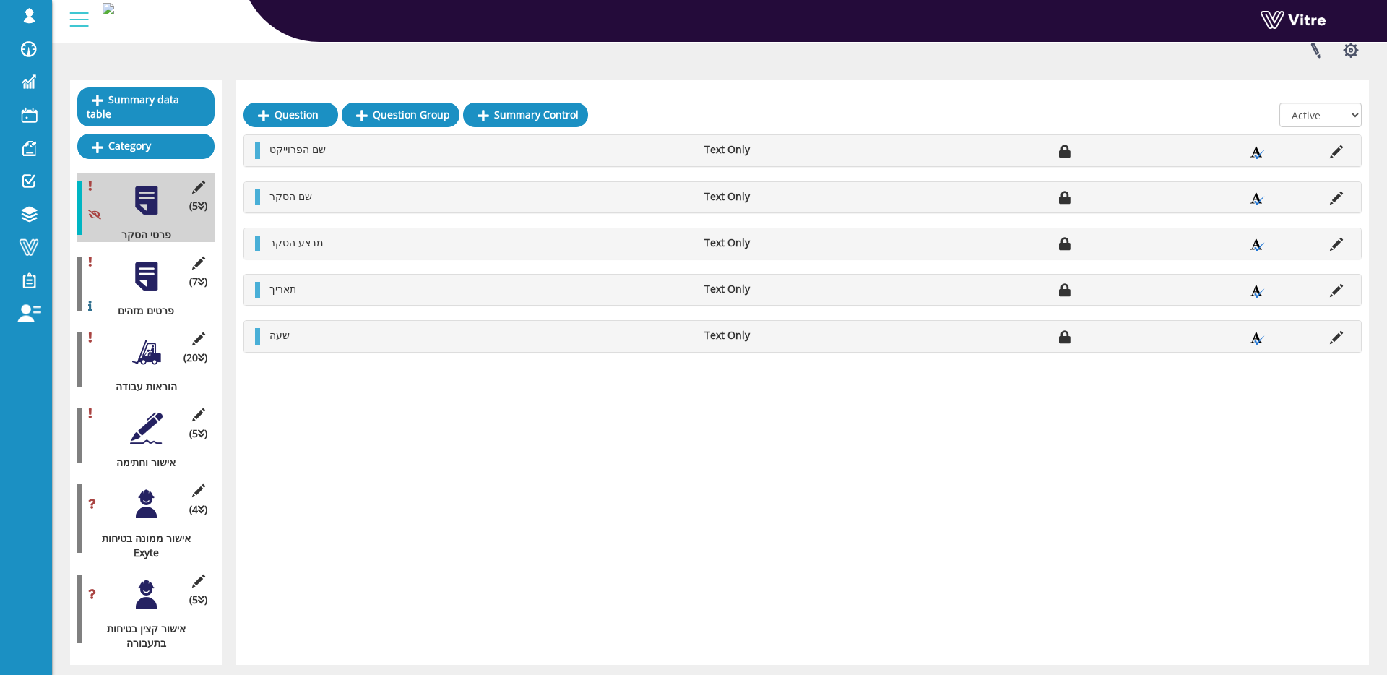
scroll to position [161, 0]
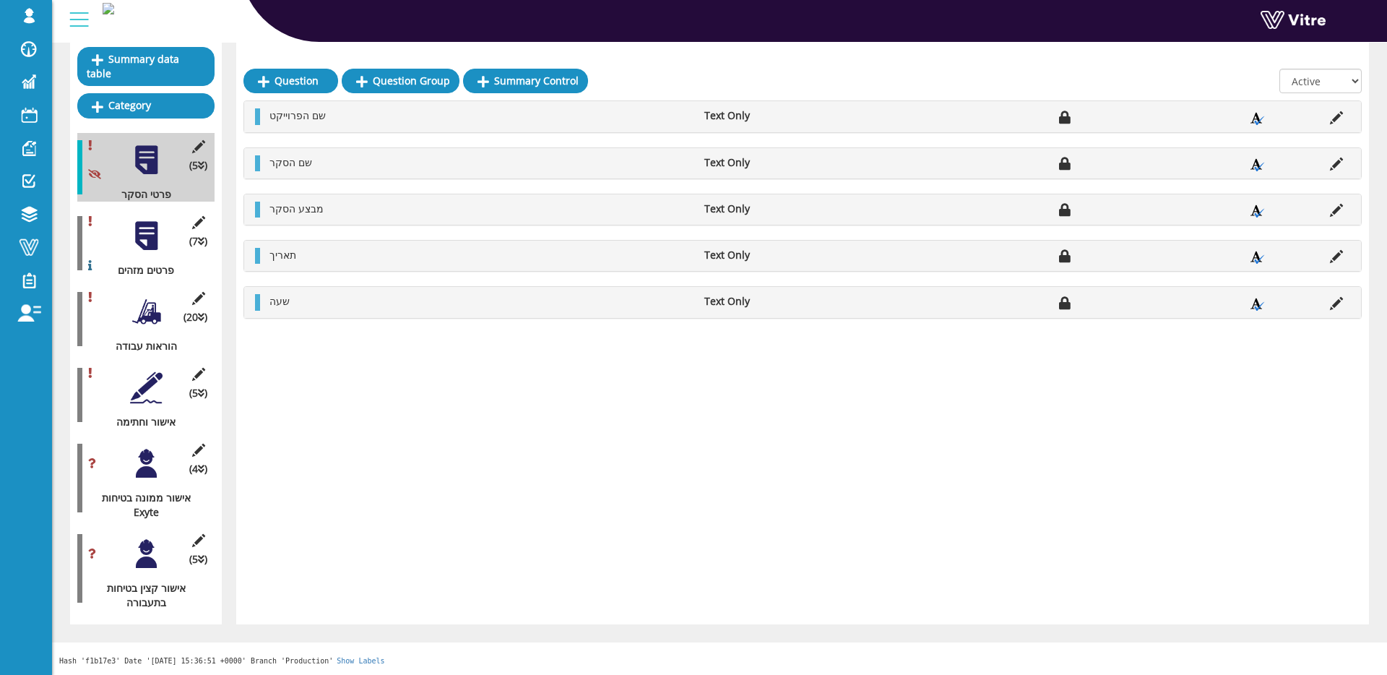
click at [139, 379] on div at bounding box center [146, 387] width 33 height 33
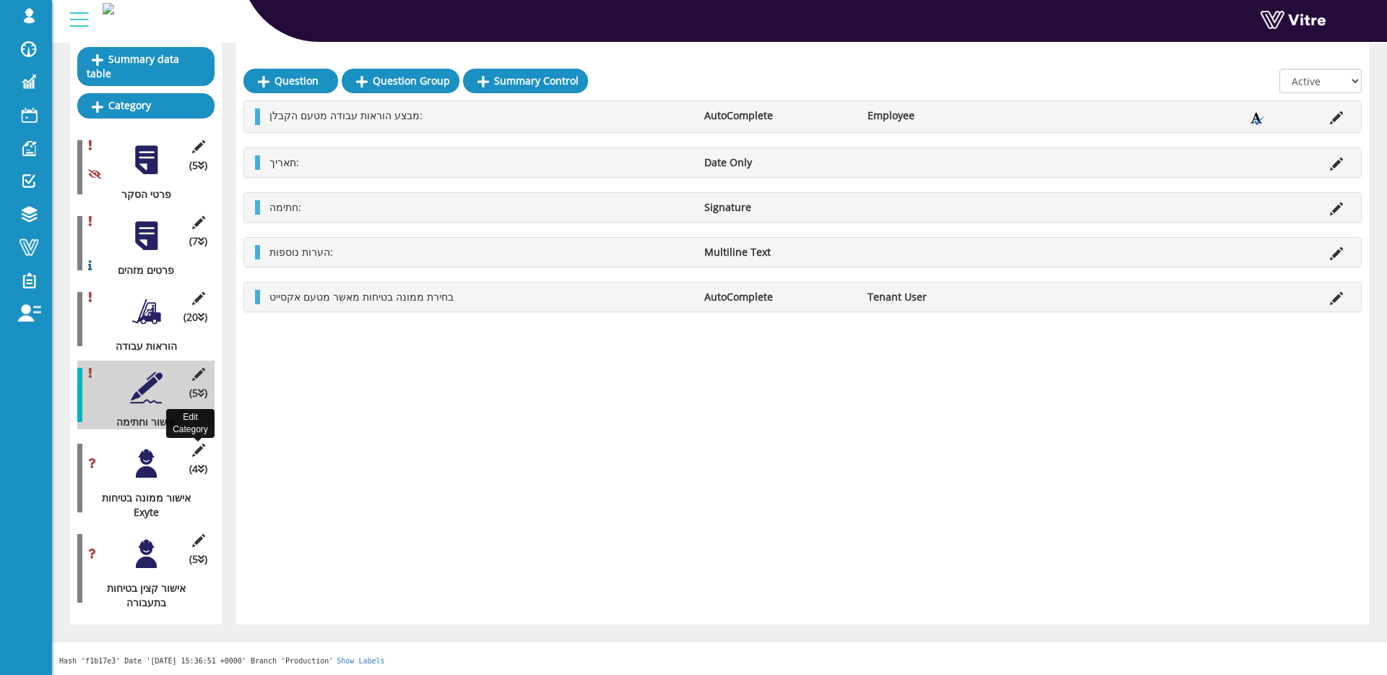
click at [201, 449] on icon at bounding box center [198, 450] width 18 height 13
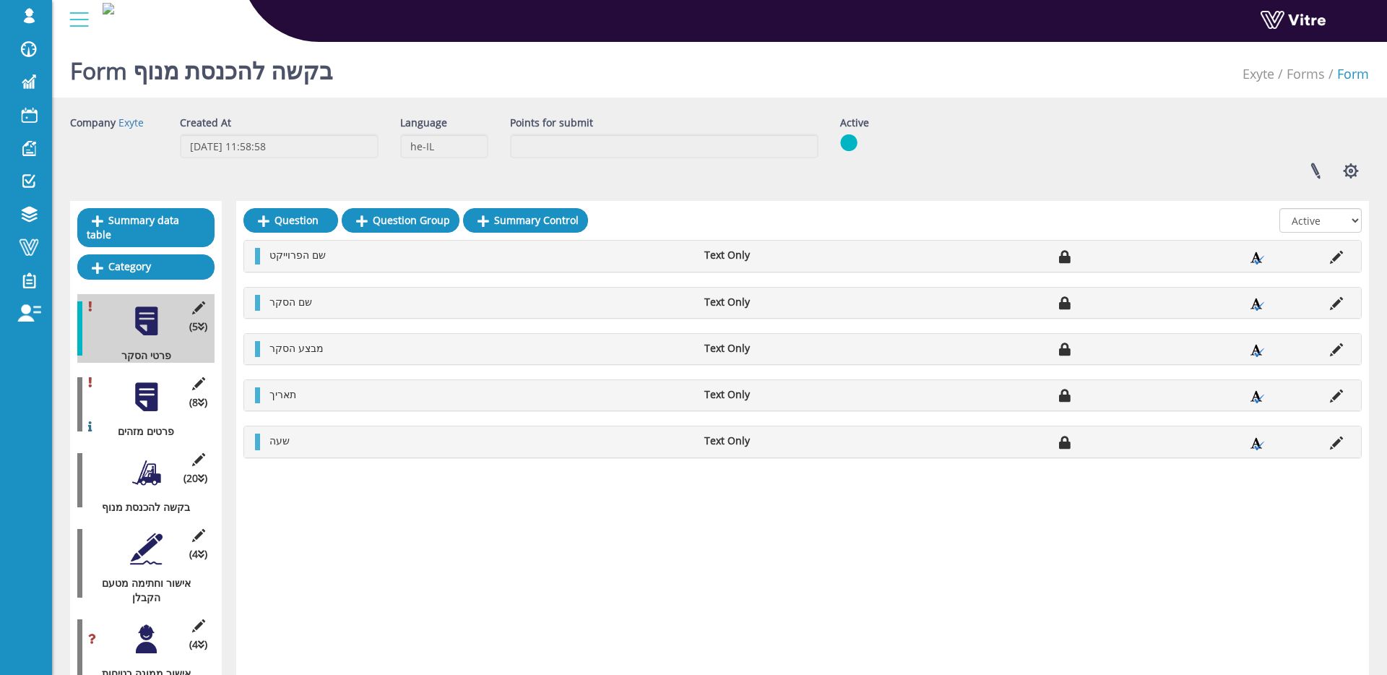
click at [139, 552] on div at bounding box center [146, 549] width 33 height 33
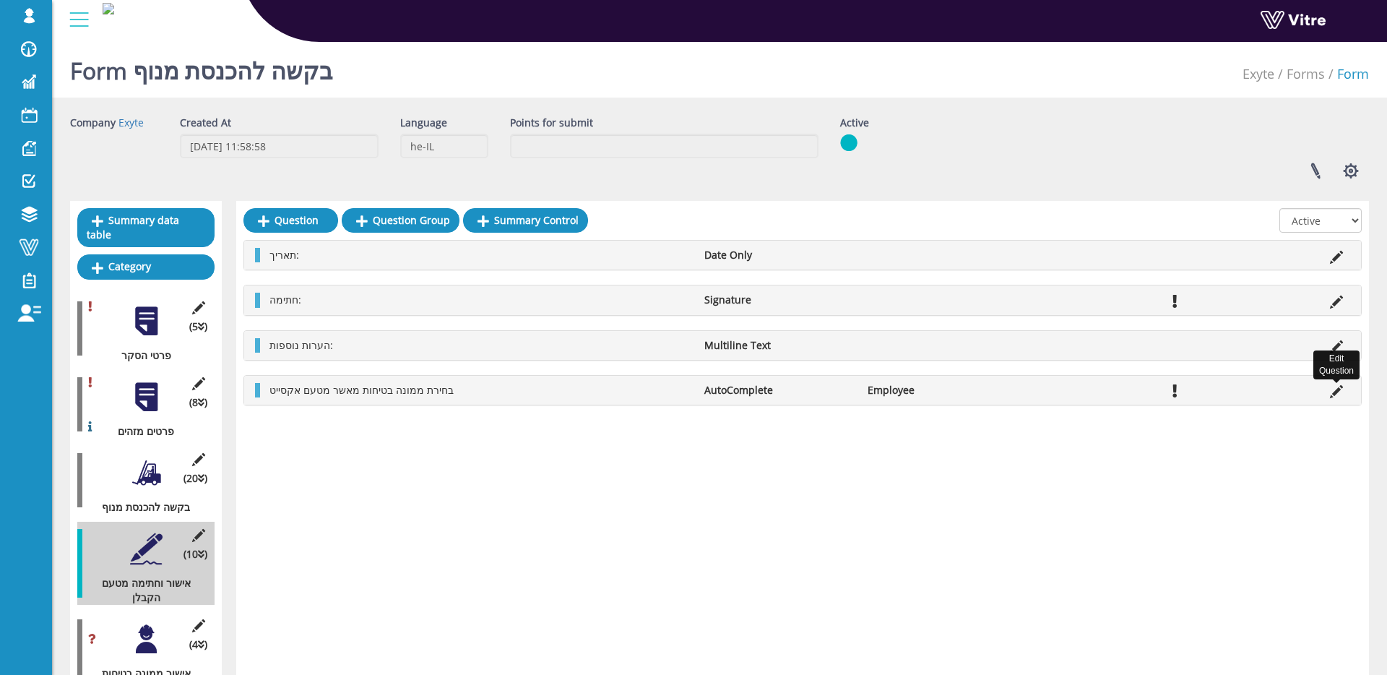
click at [1333, 390] on icon at bounding box center [1336, 391] width 13 height 13
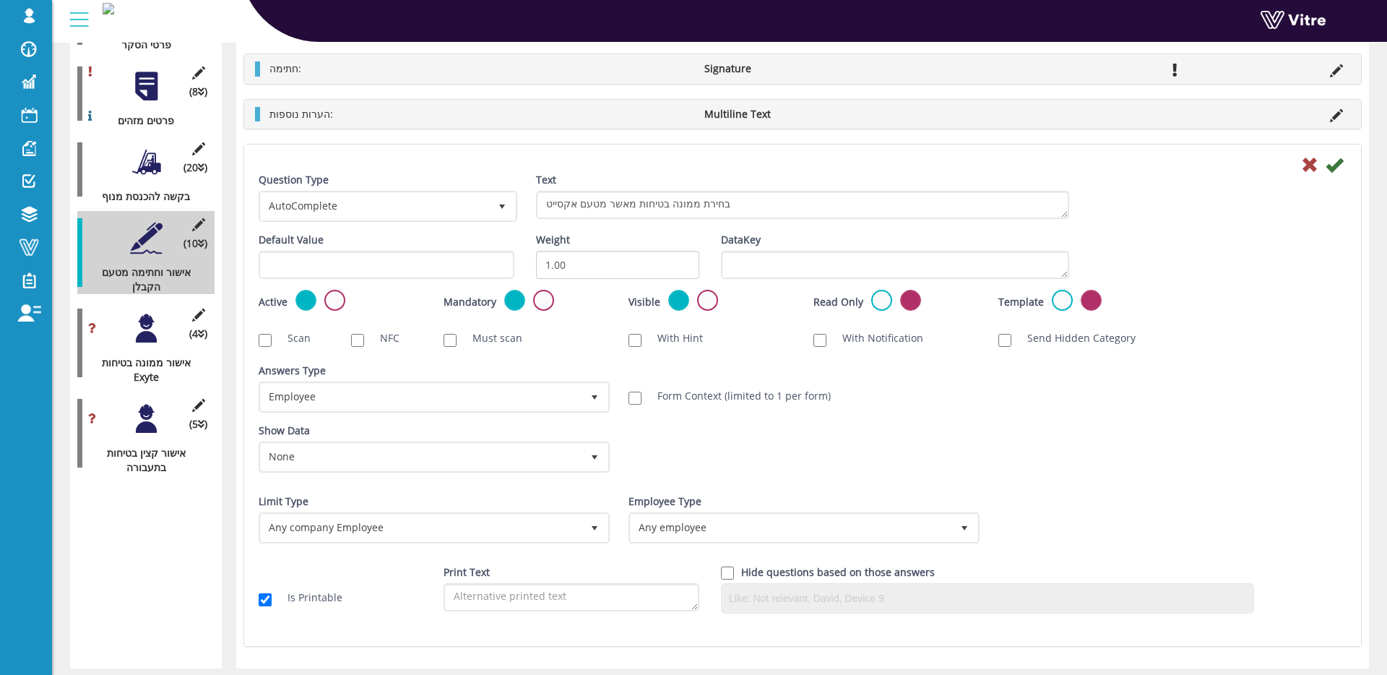
scroll to position [392, 0]
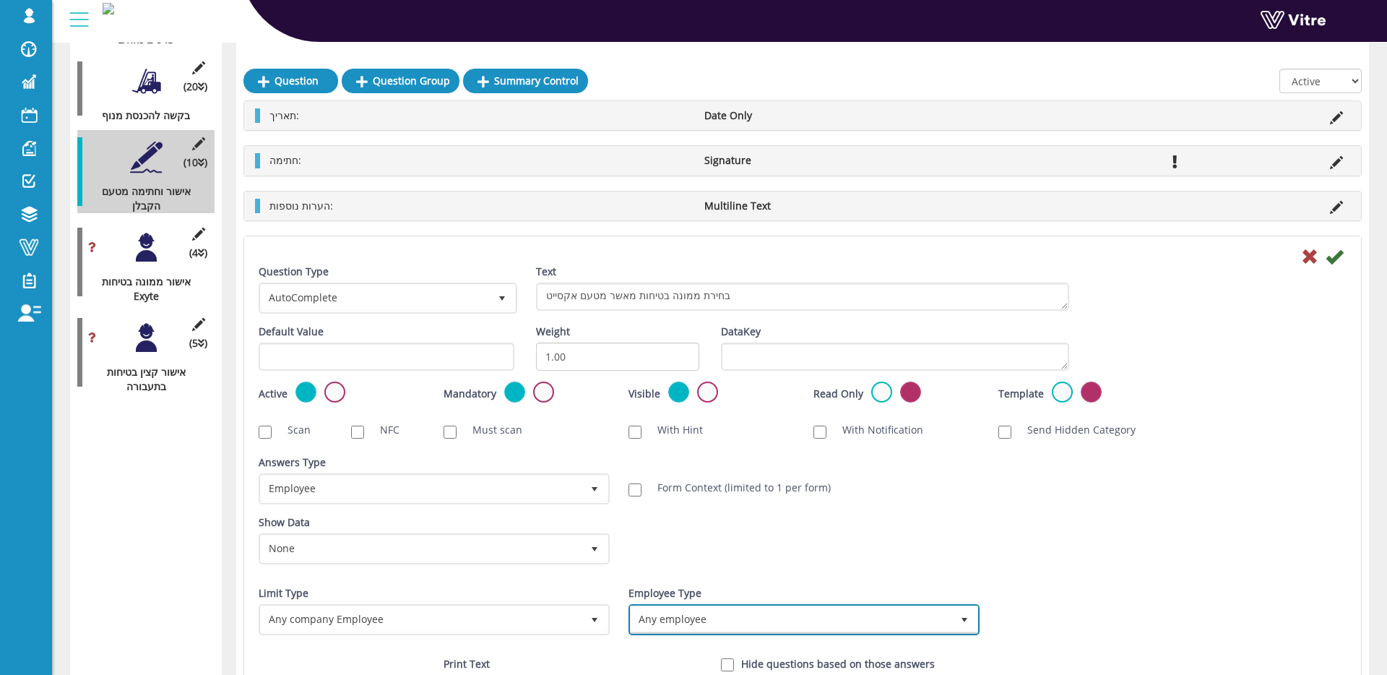
click at [826, 616] on span "Any employee" at bounding box center [791, 619] width 321 height 26
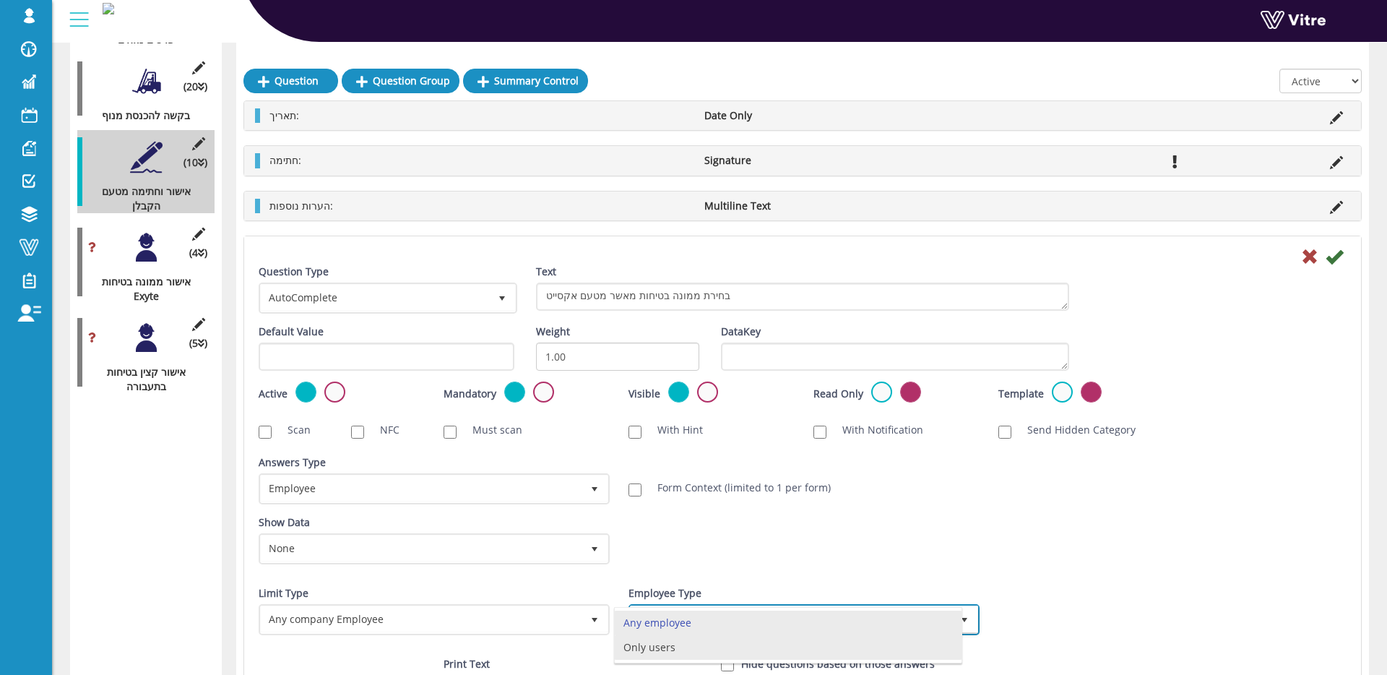
click at [726, 644] on li "Only users" at bounding box center [788, 647] width 347 height 25
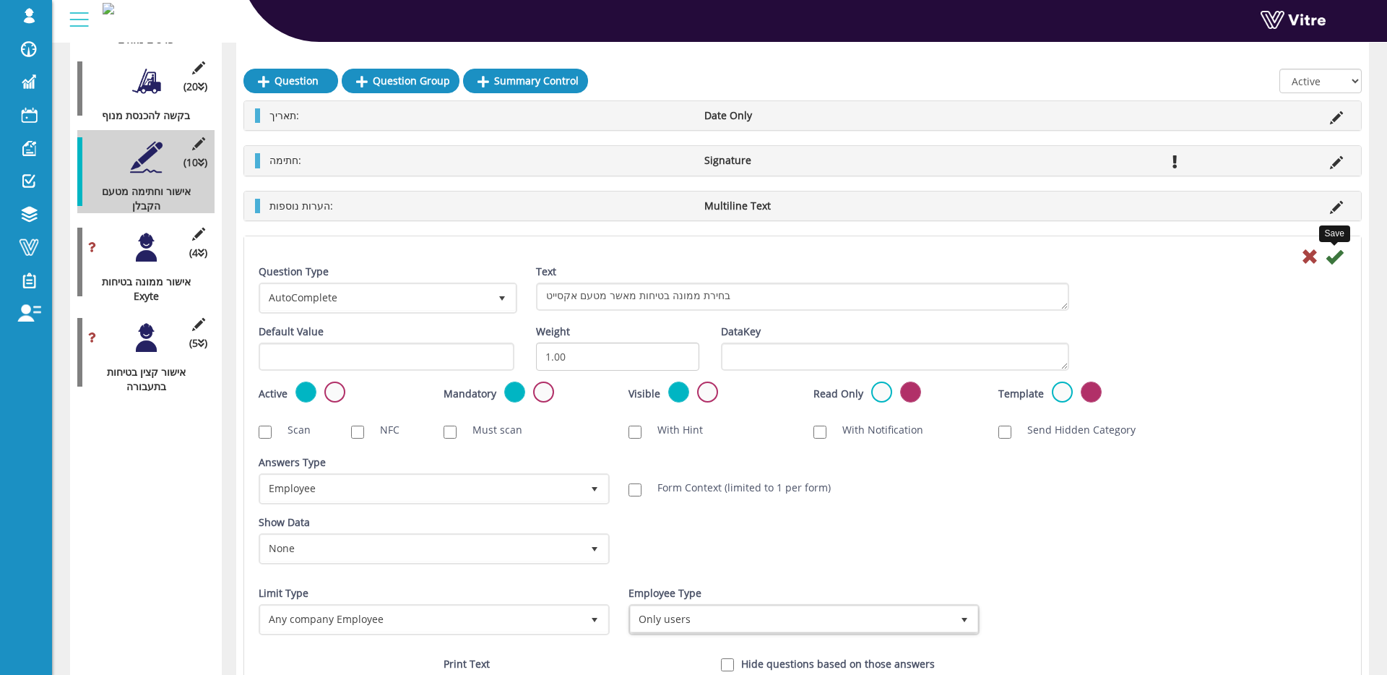
click at [1331, 257] on icon at bounding box center [1334, 256] width 17 height 17
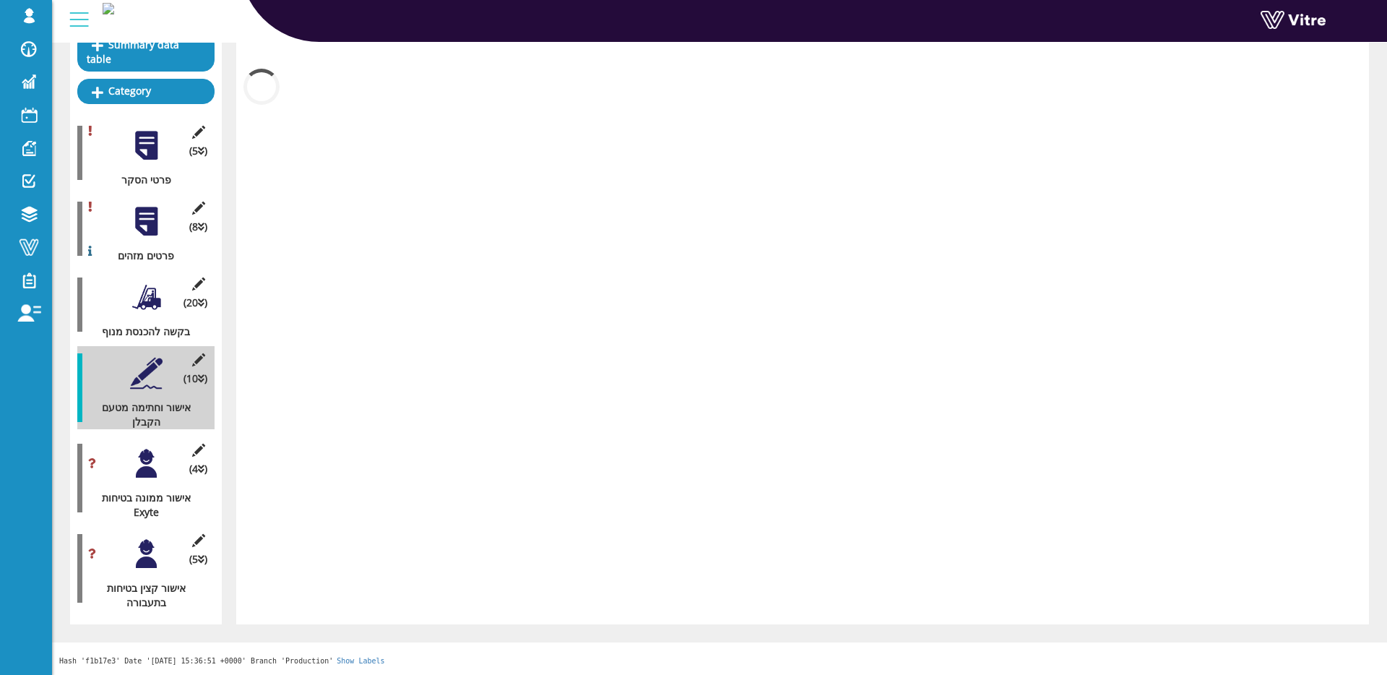
scroll to position [176, 0]
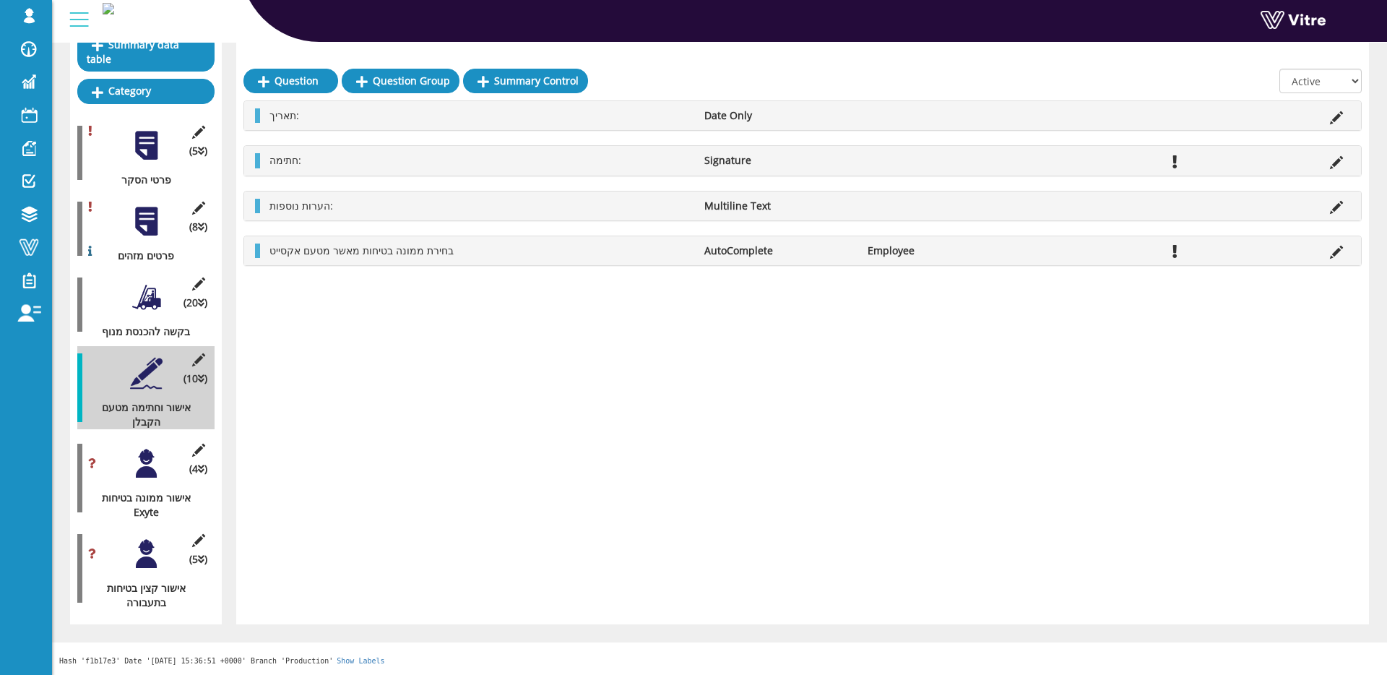
click at [141, 463] on div at bounding box center [146, 463] width 33 height 33
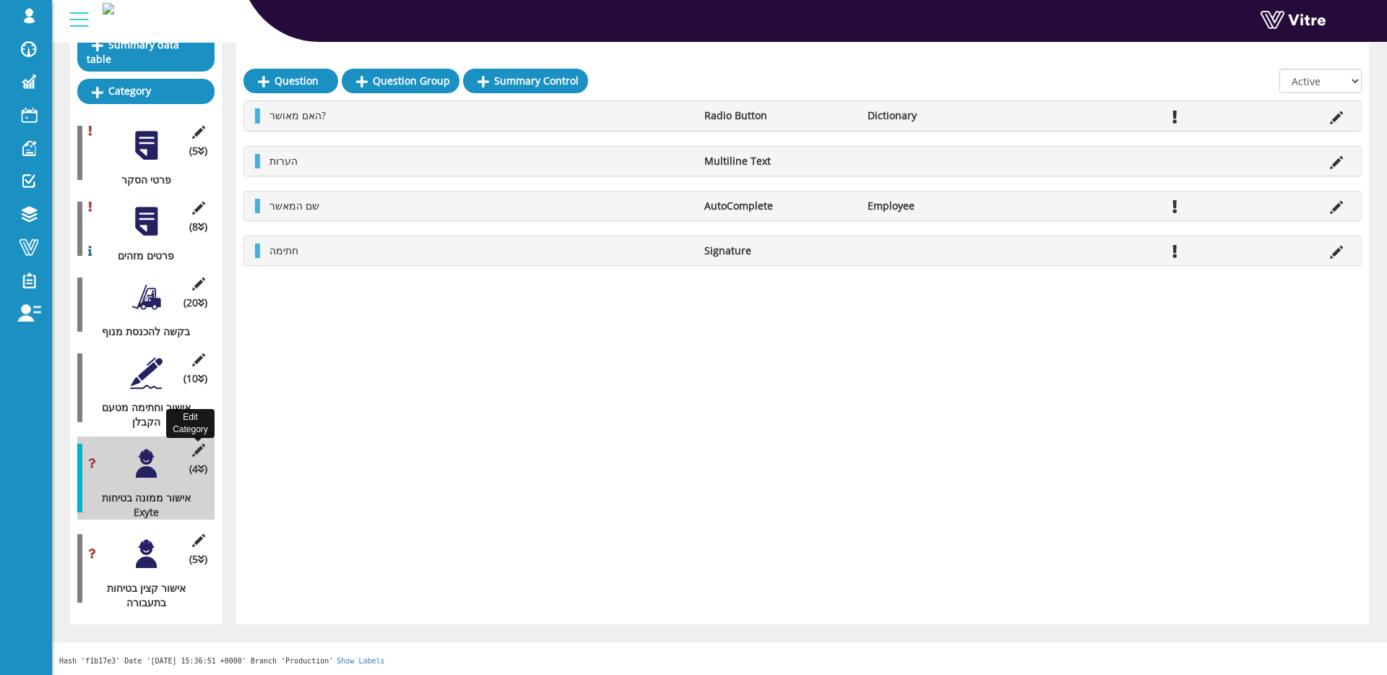
click at [191, 444] on icon at bounding box center [198, 450] width 18 height 13
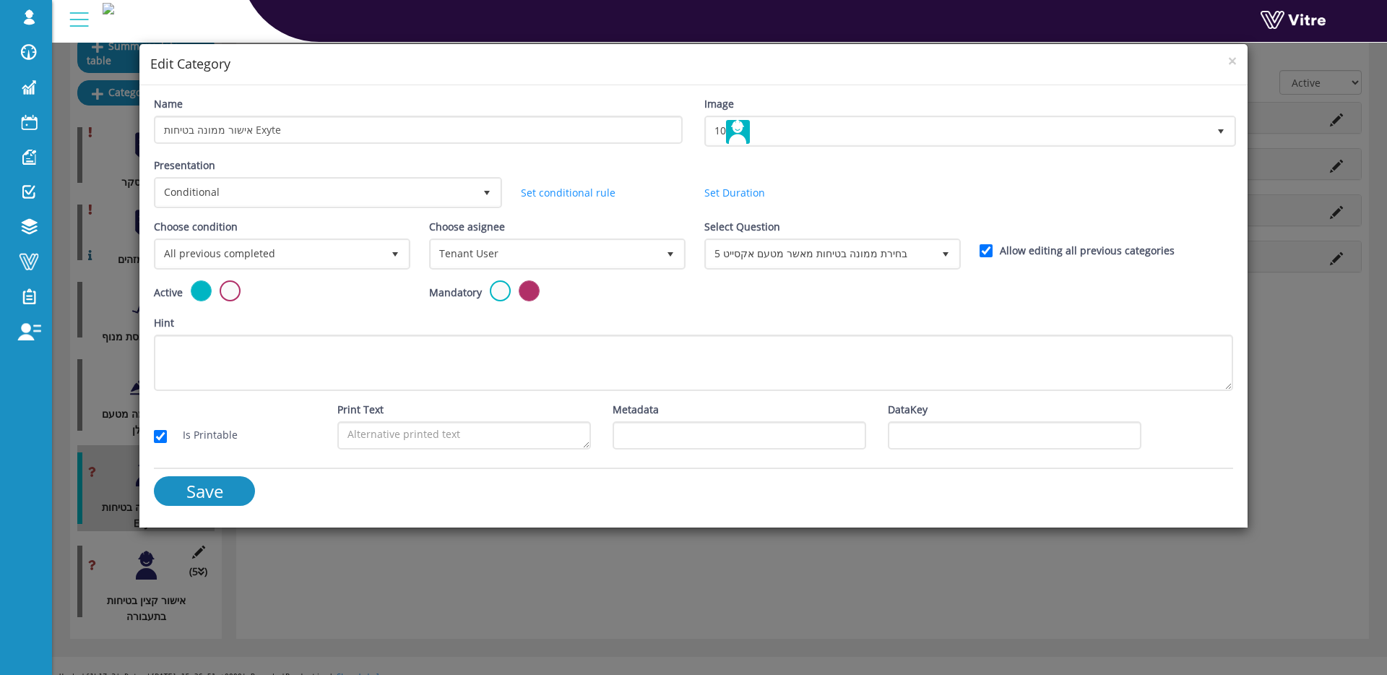
click at [721, 561] on div "× Edit Category Name אישור ממונה בטיחות Exyte Image 10 10 Presentation Conditio…" at bounding box center [693, 337] width 1387 height 675
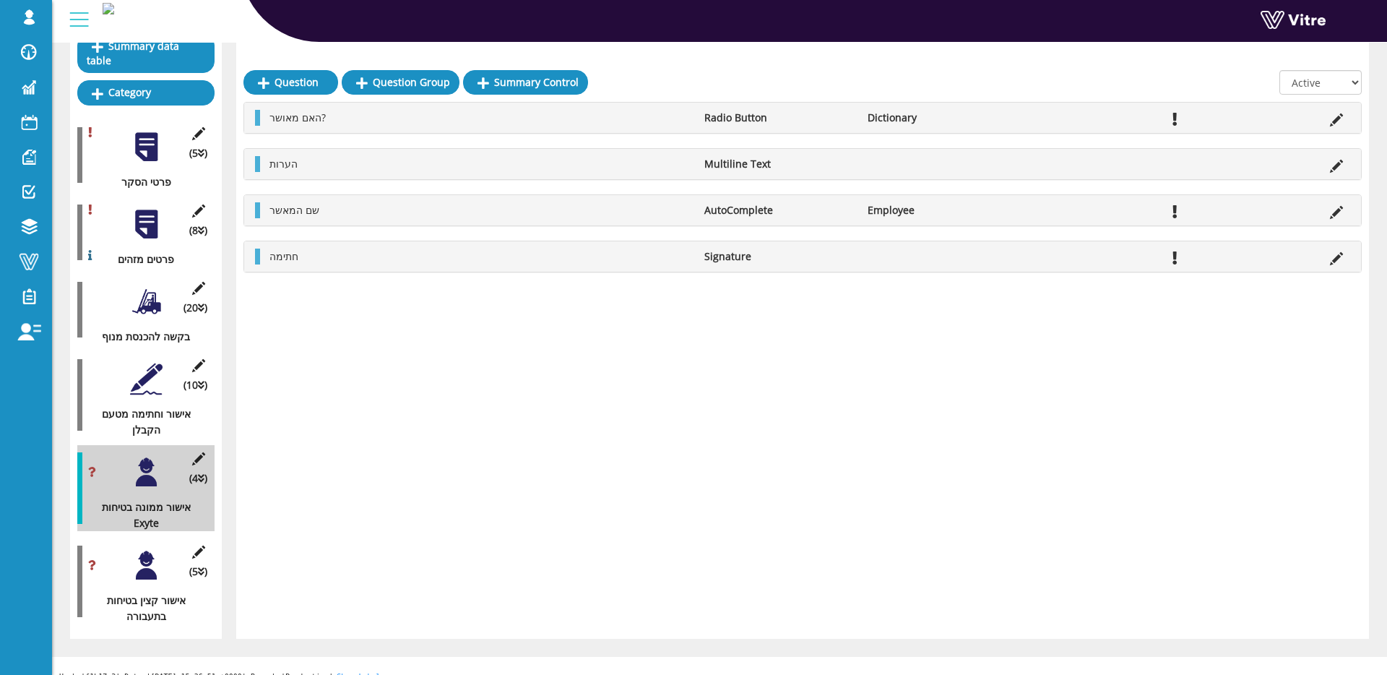
click at [152, 387] on div at bounding box center [146, 379] width 33 height 33
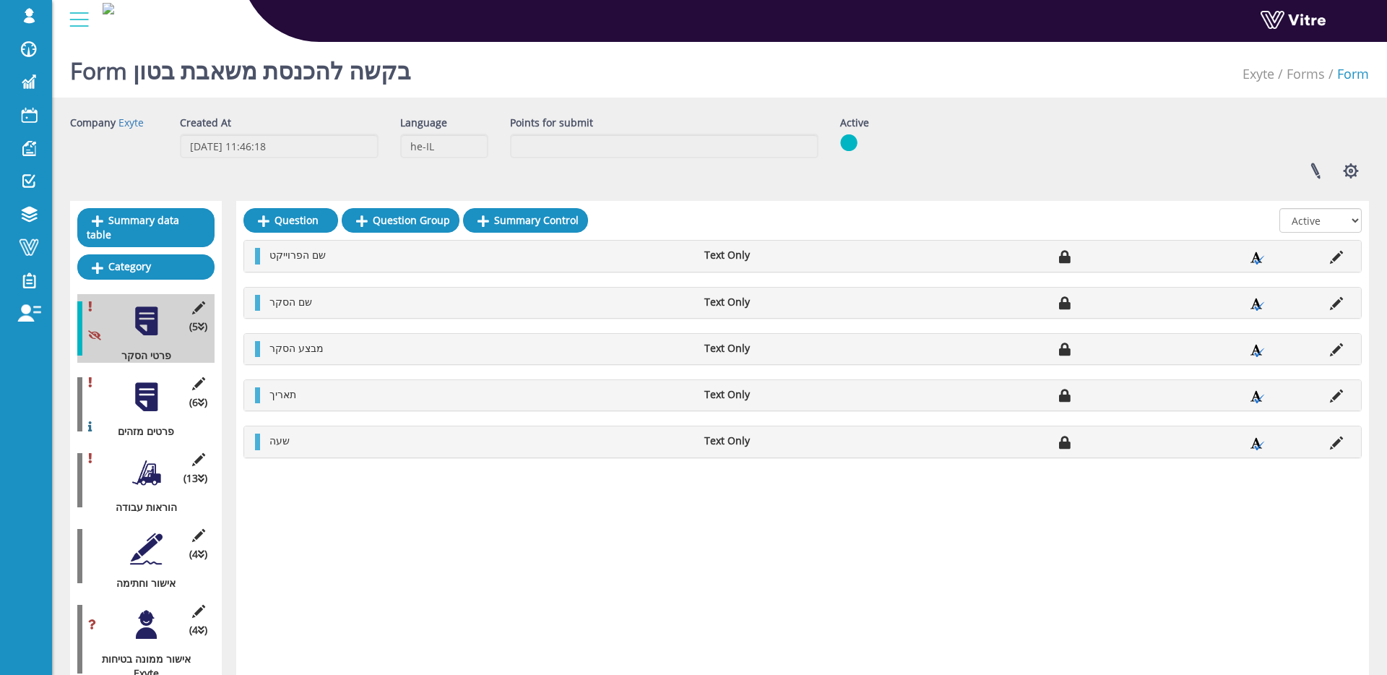
click at [151, 543] on div at bounding box center [146, 549] width 33 height 33
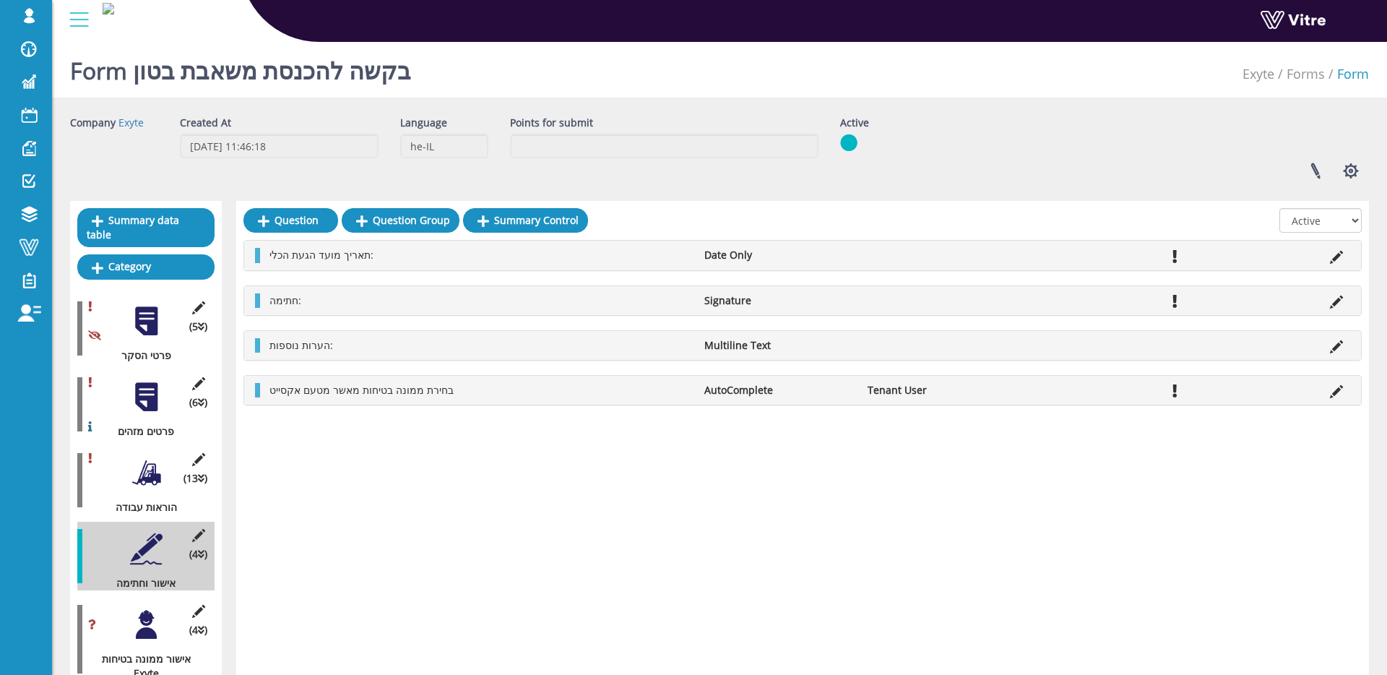
click at [148, 618] on div at bounding box center [146, 624] width 33 height 33
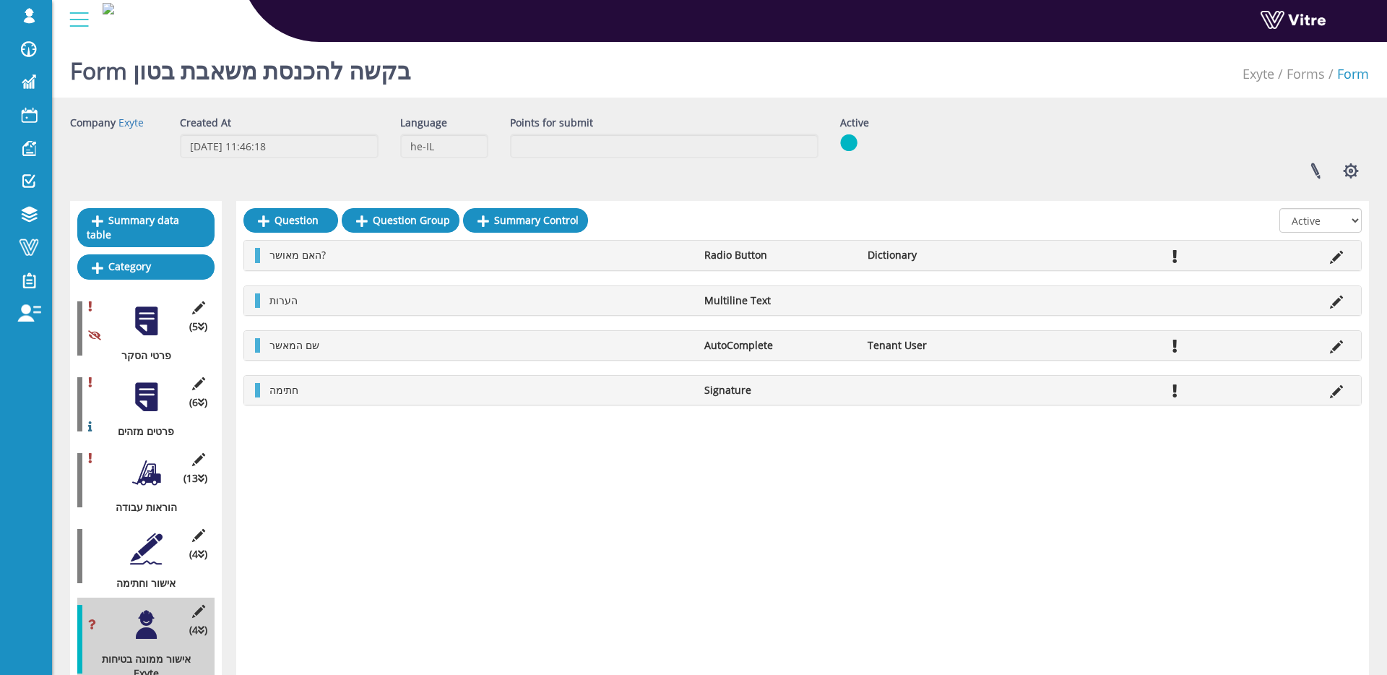
click at [152, 561] on div at bounding box center [146, 549] width 33 height 33
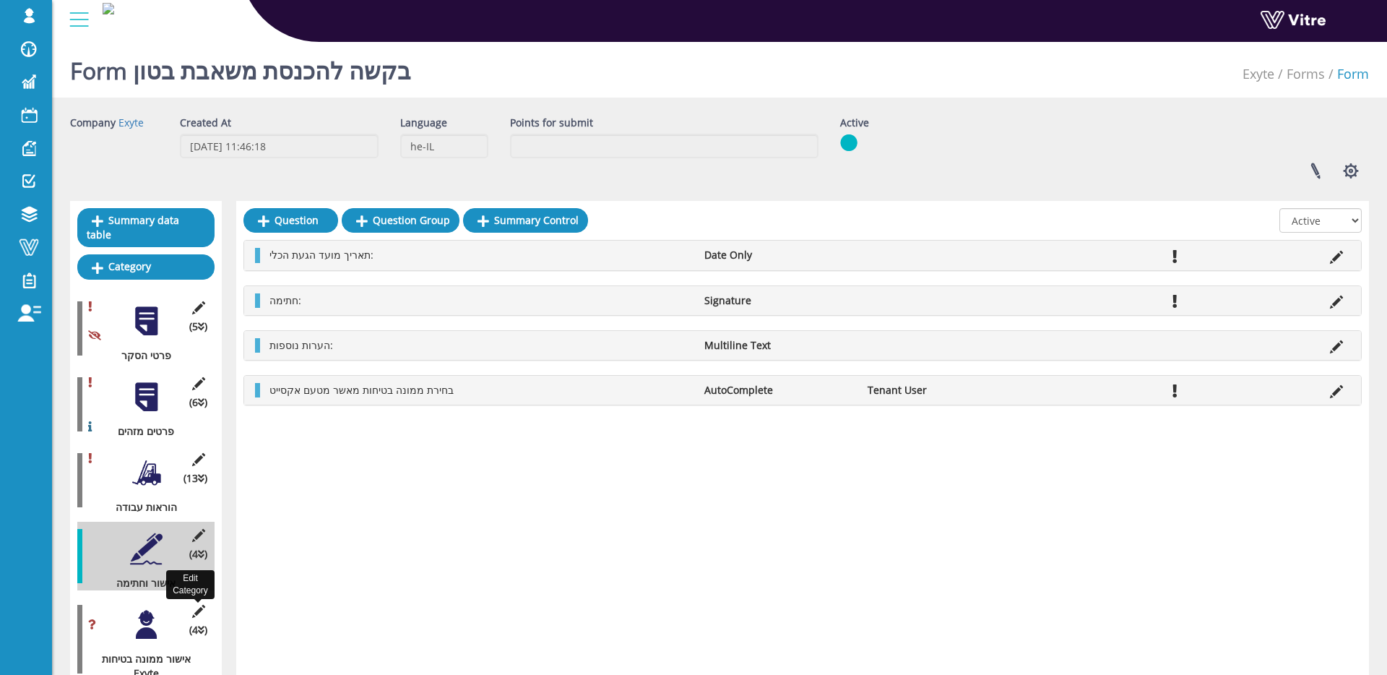
click at [199, 611] on icon at bounding box center [198, 611] width 18 height 13
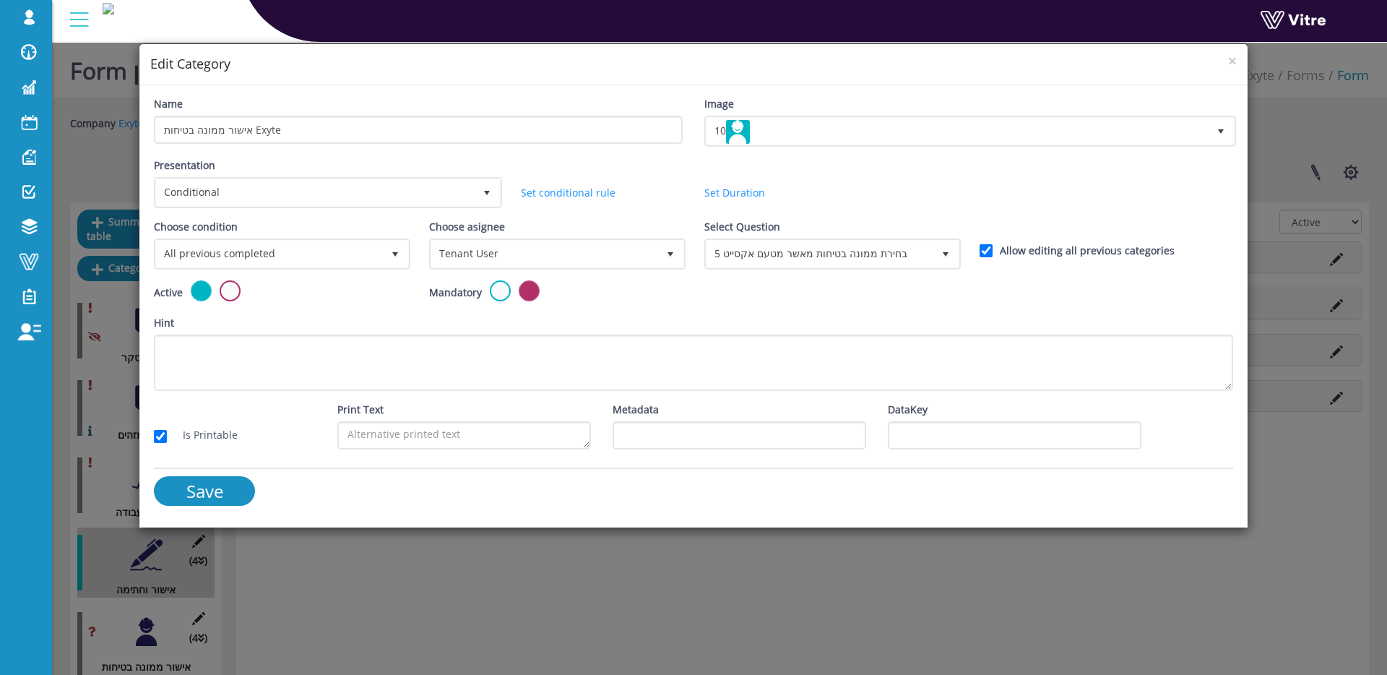
click at [577, 601] on div "× Edit Category Name אישור ממונה בטיחות Exyte Image 10 10 Presentation Conditio…" at bounding box center [693, 337] width 1387 height 675
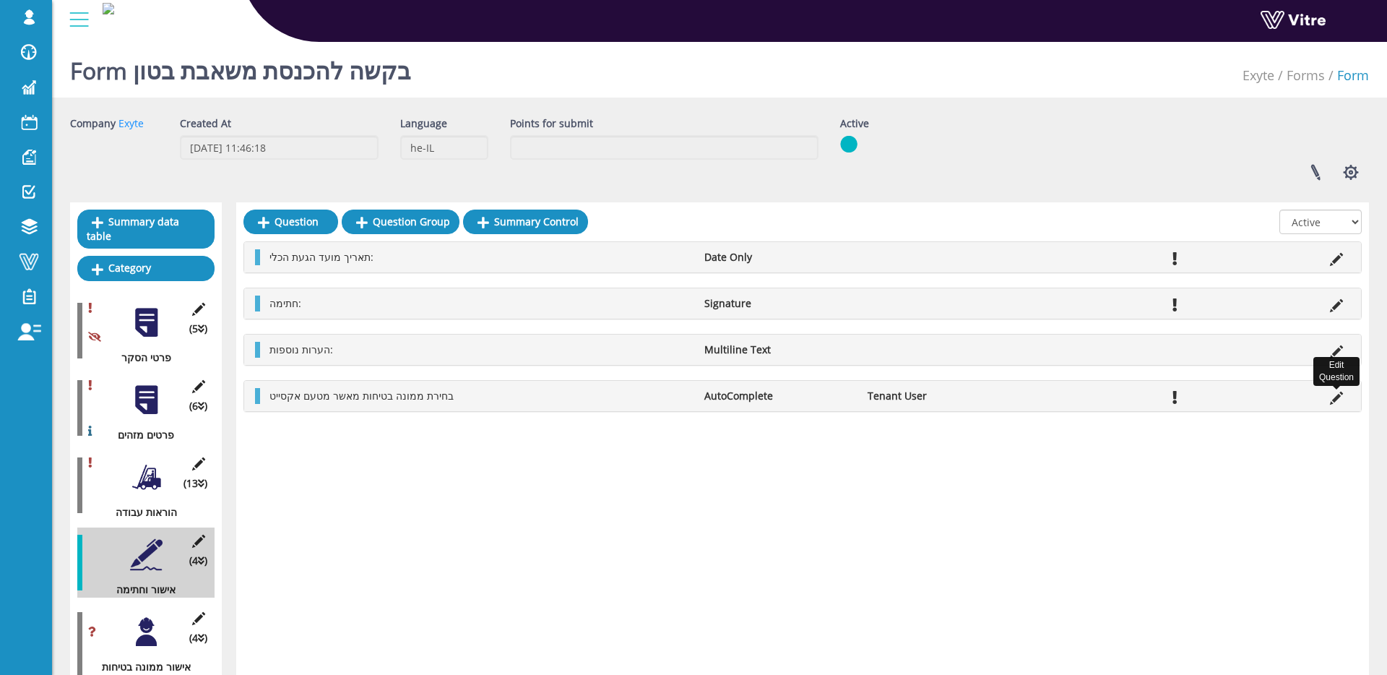
click at [1332, 396] on icon at bounding box center [1336, 398] width 13 height 13
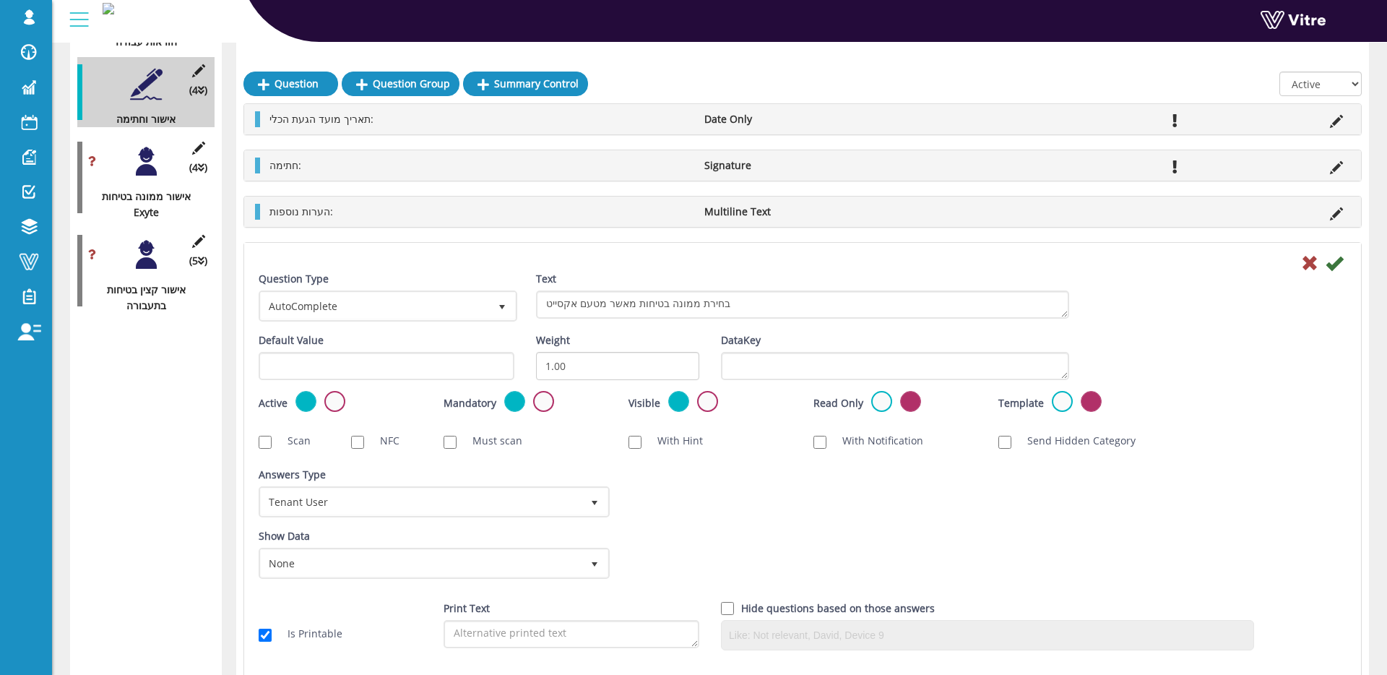
scroll to position [473, 0]
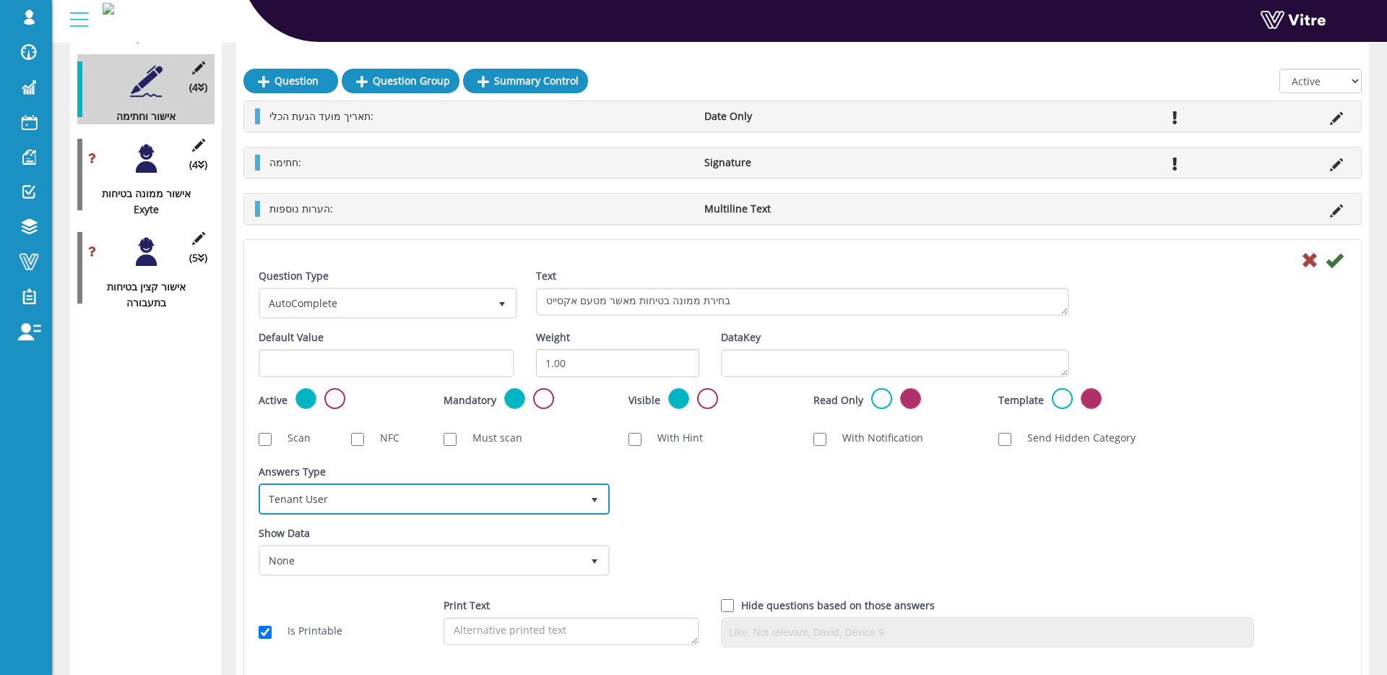
click at [389, 508] on span "Tenant User" at bounding box center [421, 499] width 321 height 26
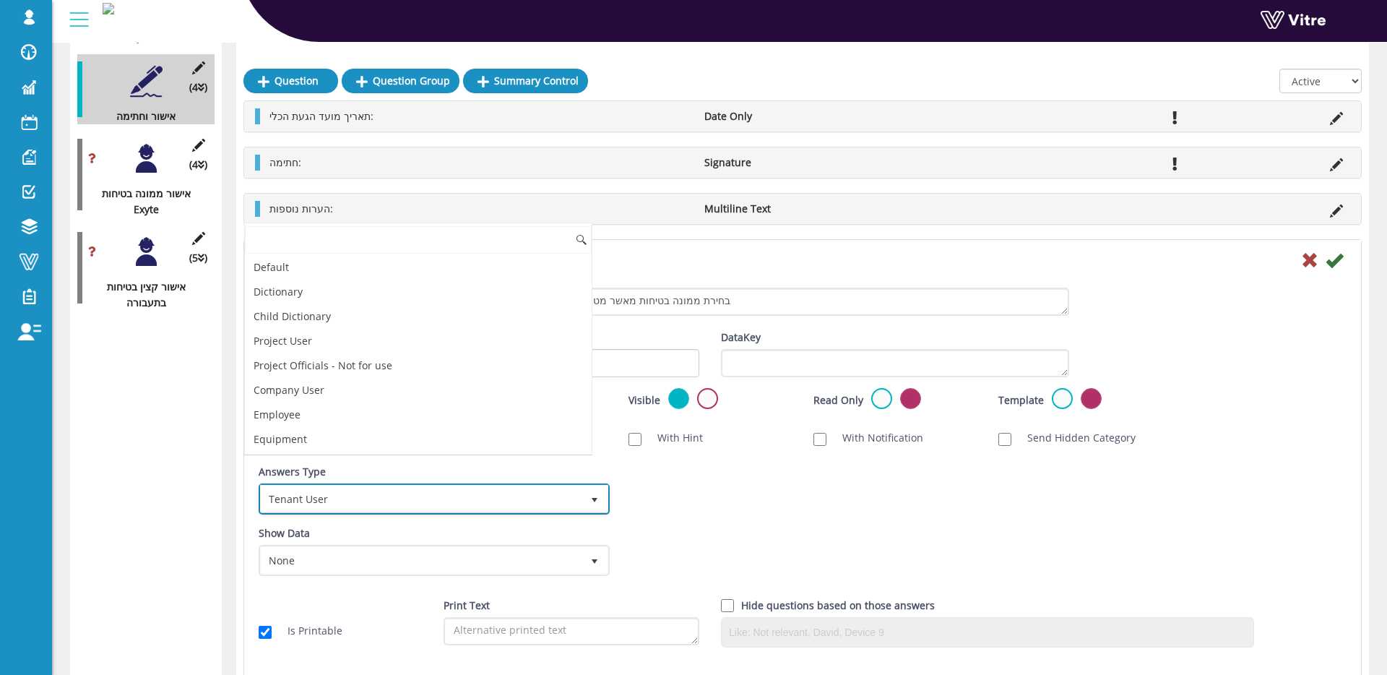
scroll to position [147, 0]
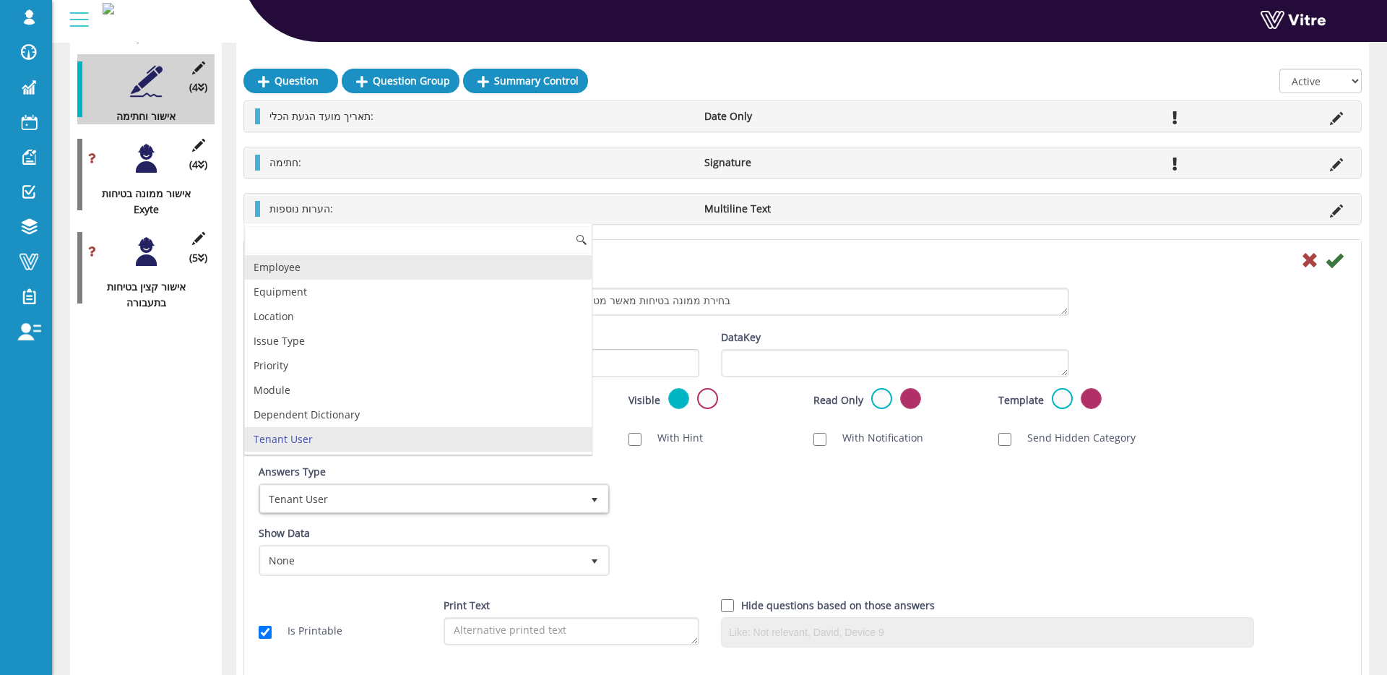
click at [335, 275] on li "Employee" at bounding box center [418, 267] width 347 height 25
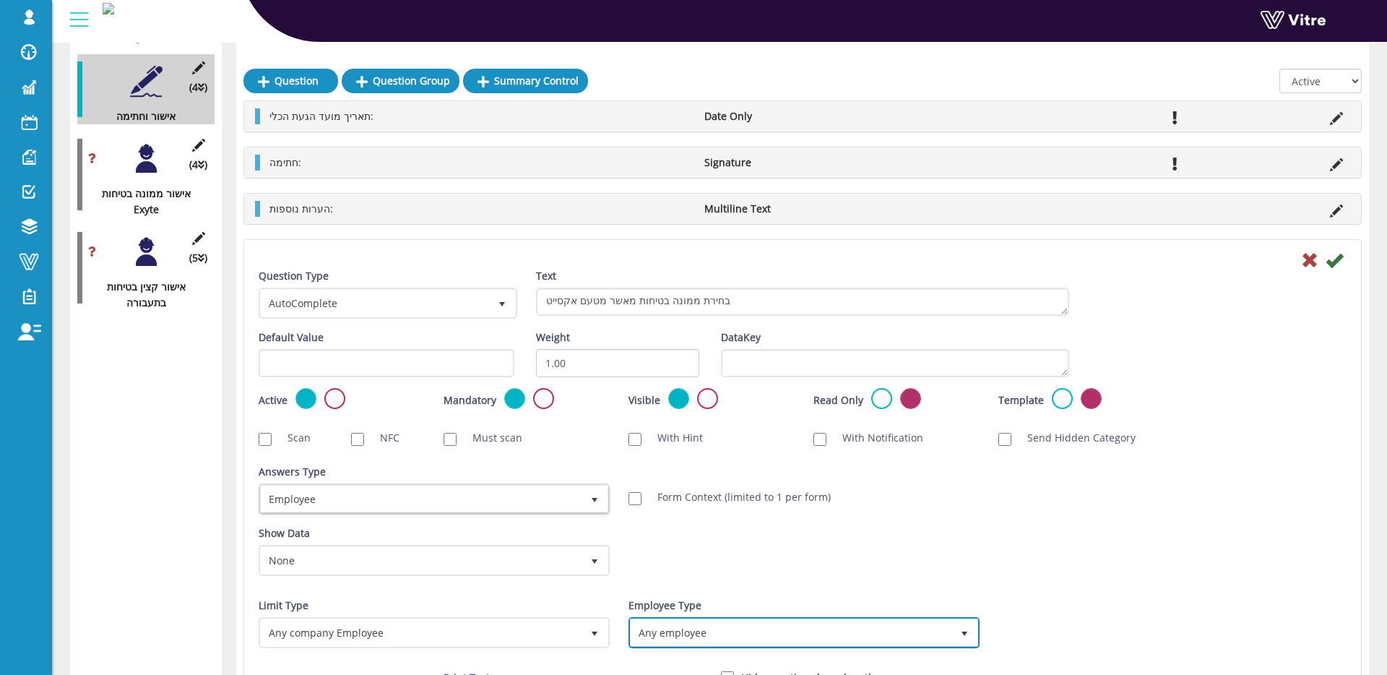
click at [732, 631] on span "Any employee" at bounding box center [791, 632] width 321 height 26
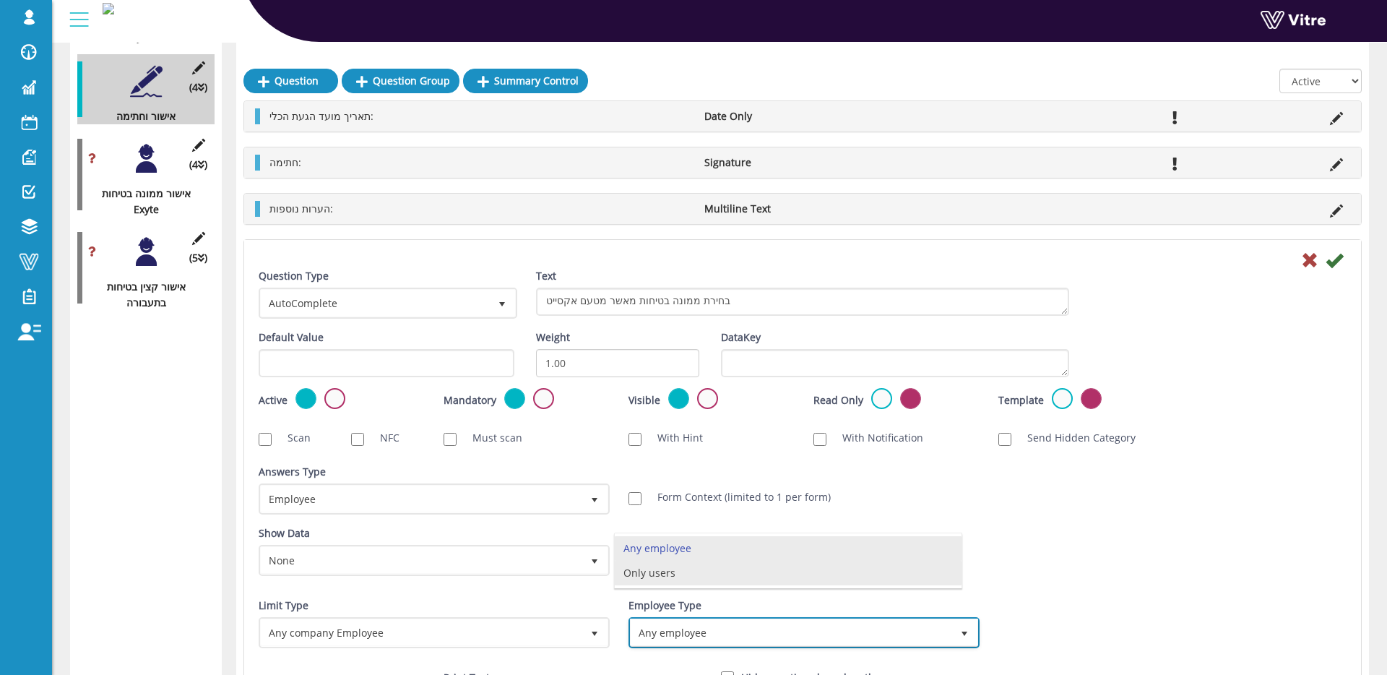
drag, startPoint x: 710, startPoint y: 578, endPoint x: 825, endPoint y: 556, distance: 117.6
click at [709, 578] on li "Only users" at bounding box center [788, 573] width 347 height 25
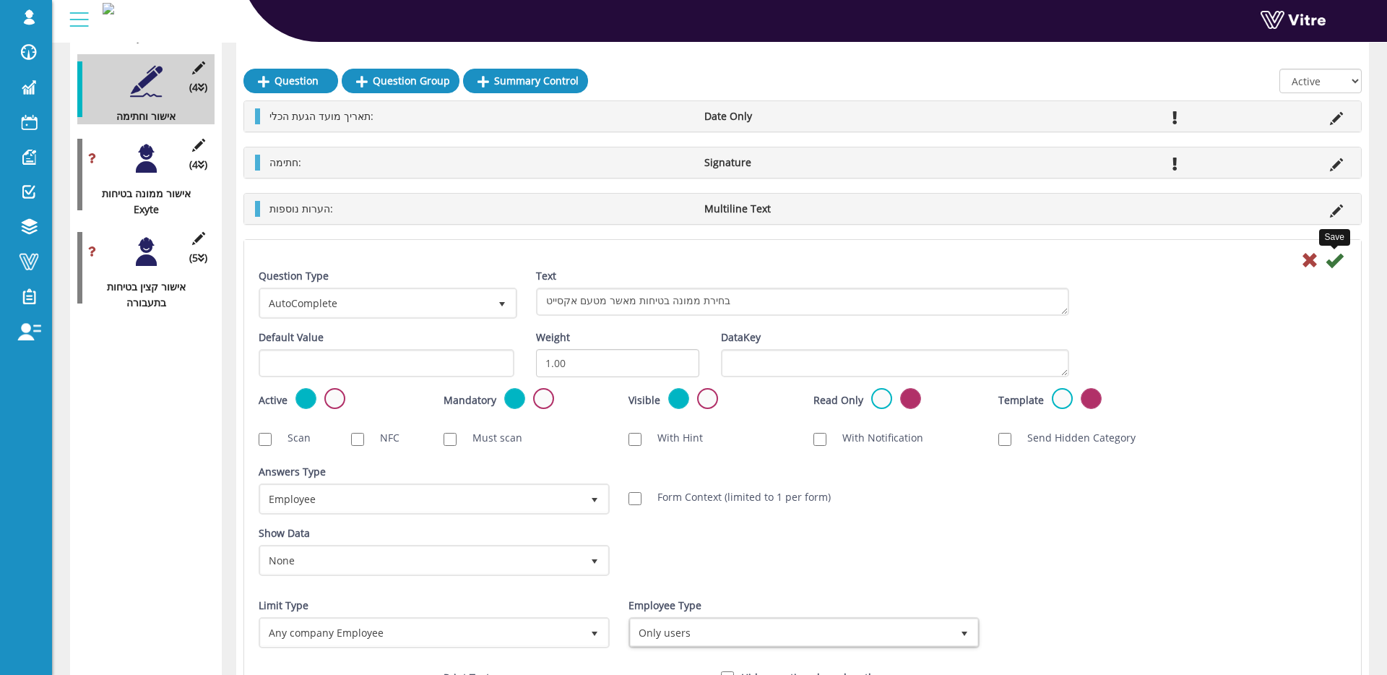
click at [1335, 259] on icon at bounding box center [1334, 259] width 17 height 17
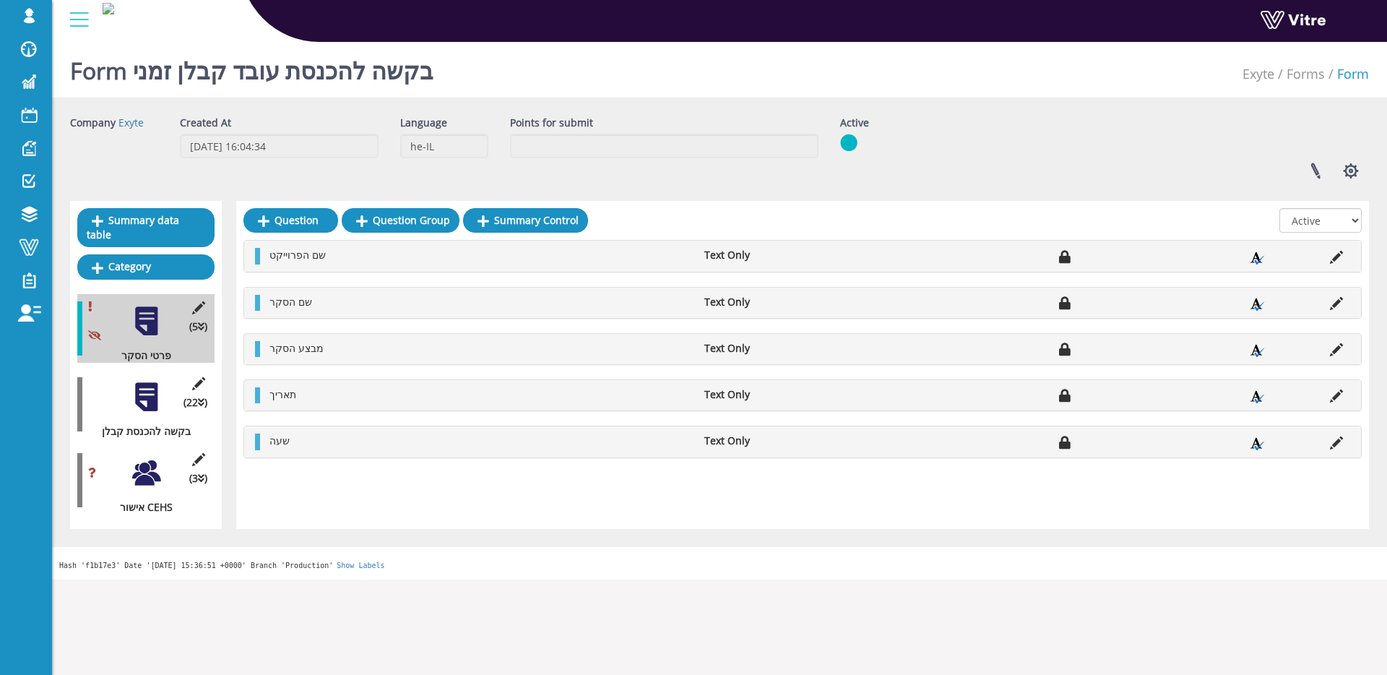
click at [145, 395] on div at bounding box center [146, 397] width 33 height 33
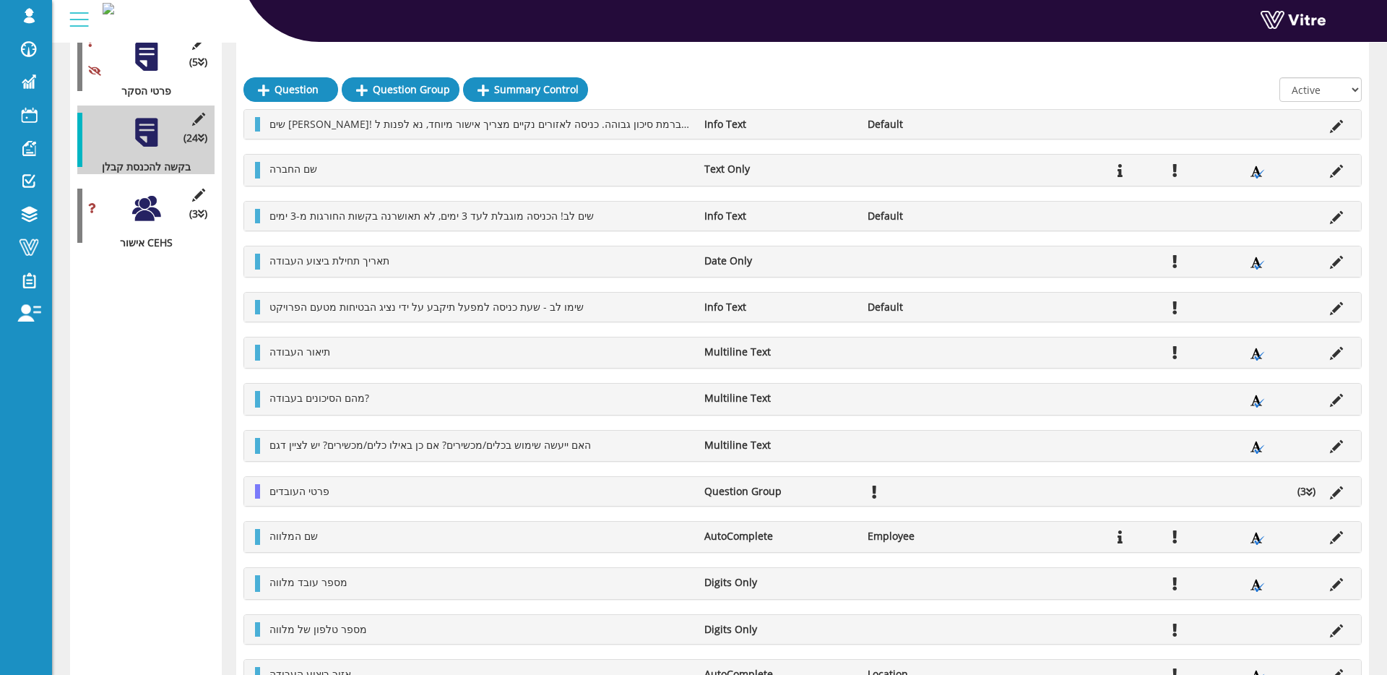
scroll to position [241, 0]
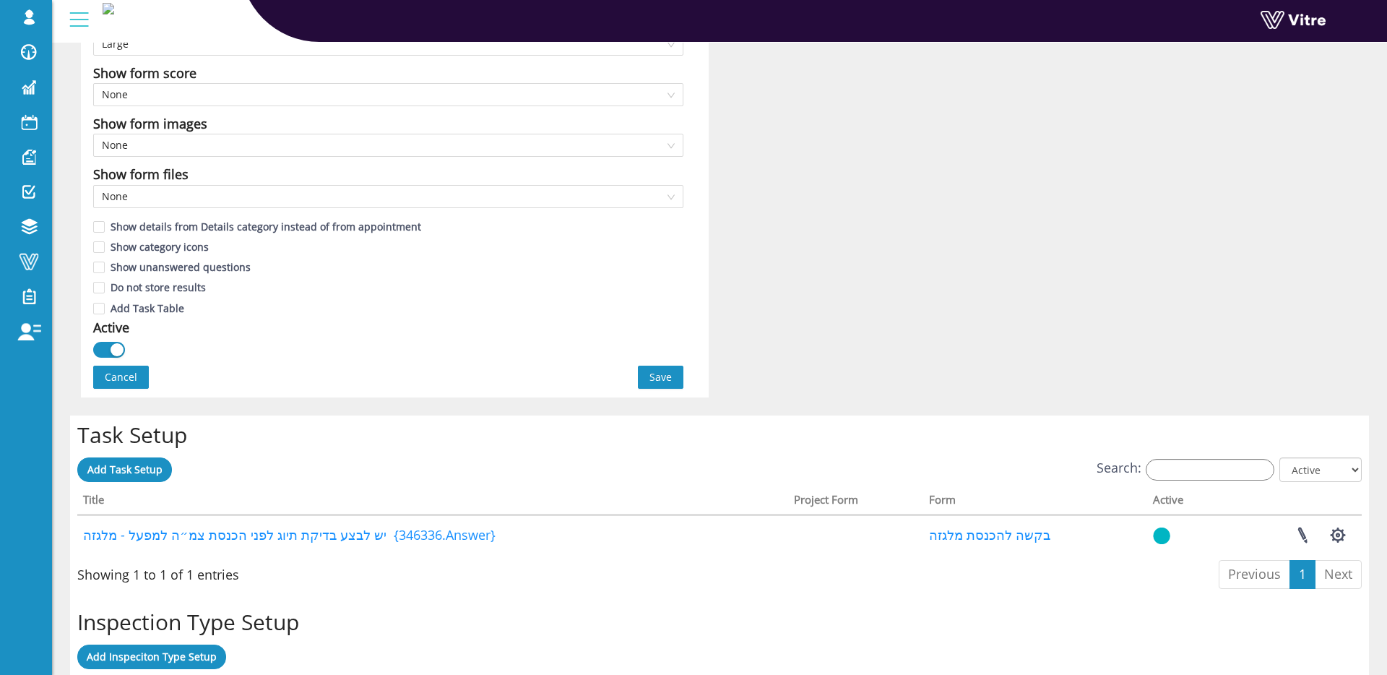
scroll to position [798, 0]
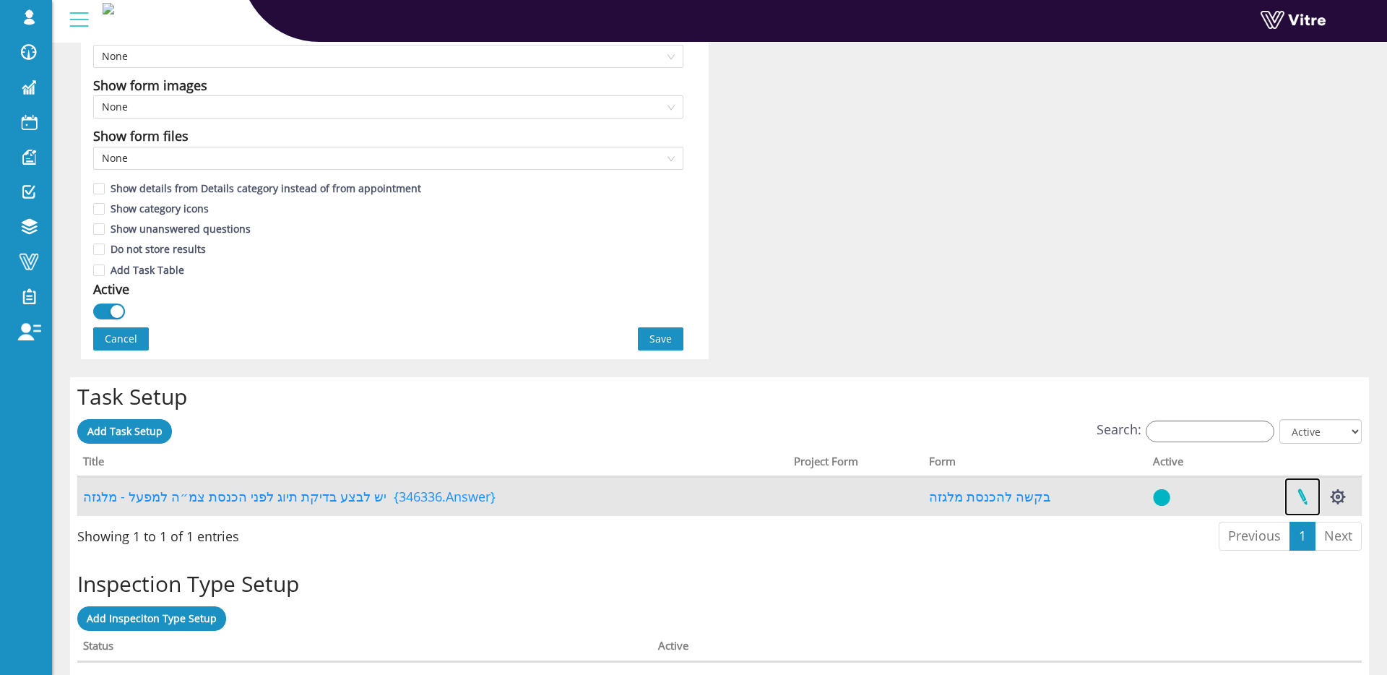
click at [1310, 499] on link at bounding box center [1303, 497] width 36 height 38
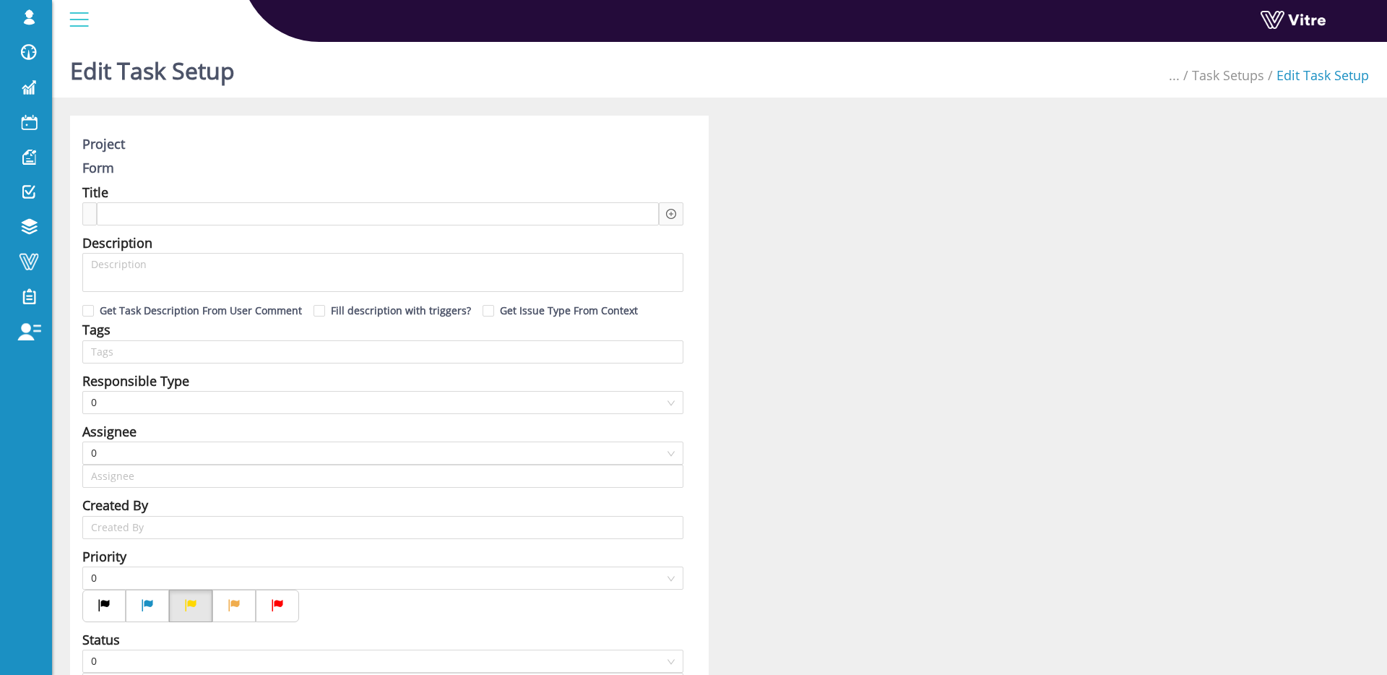
type input "[PERSON_NAME] SU"
type input "12"
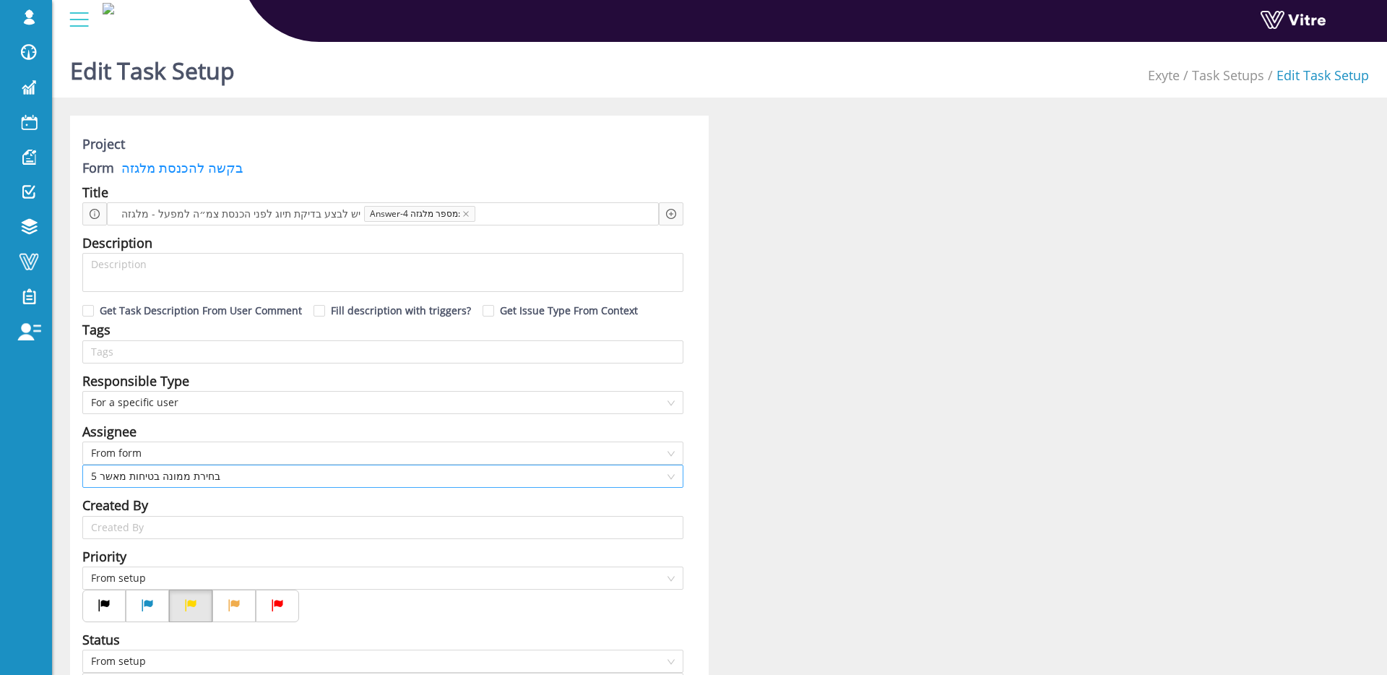
click at [224, 479] on span "5 בחירת ממונה בטיחות מאשר" at bounding box center [383, 476] width 584 height 22
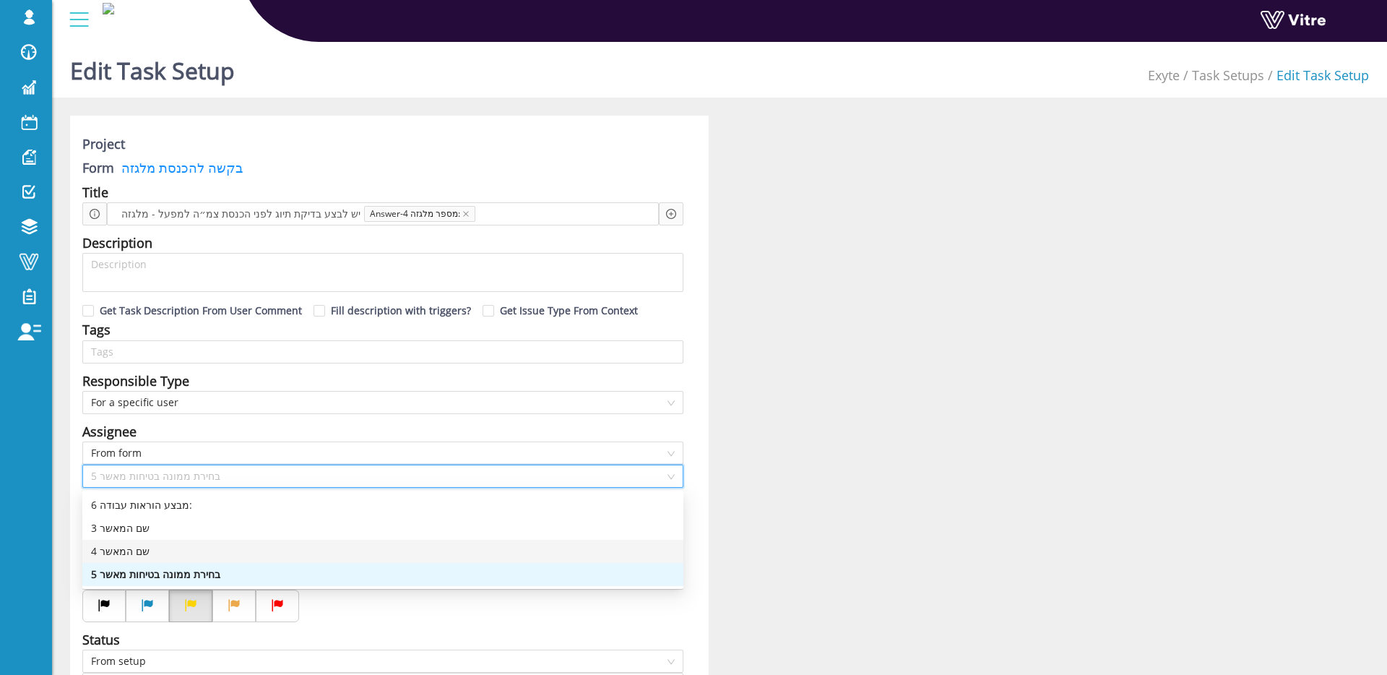
click at [194, 541] on div "4 שם המאשר" at bounding box center [382, 551] width 601 height 23
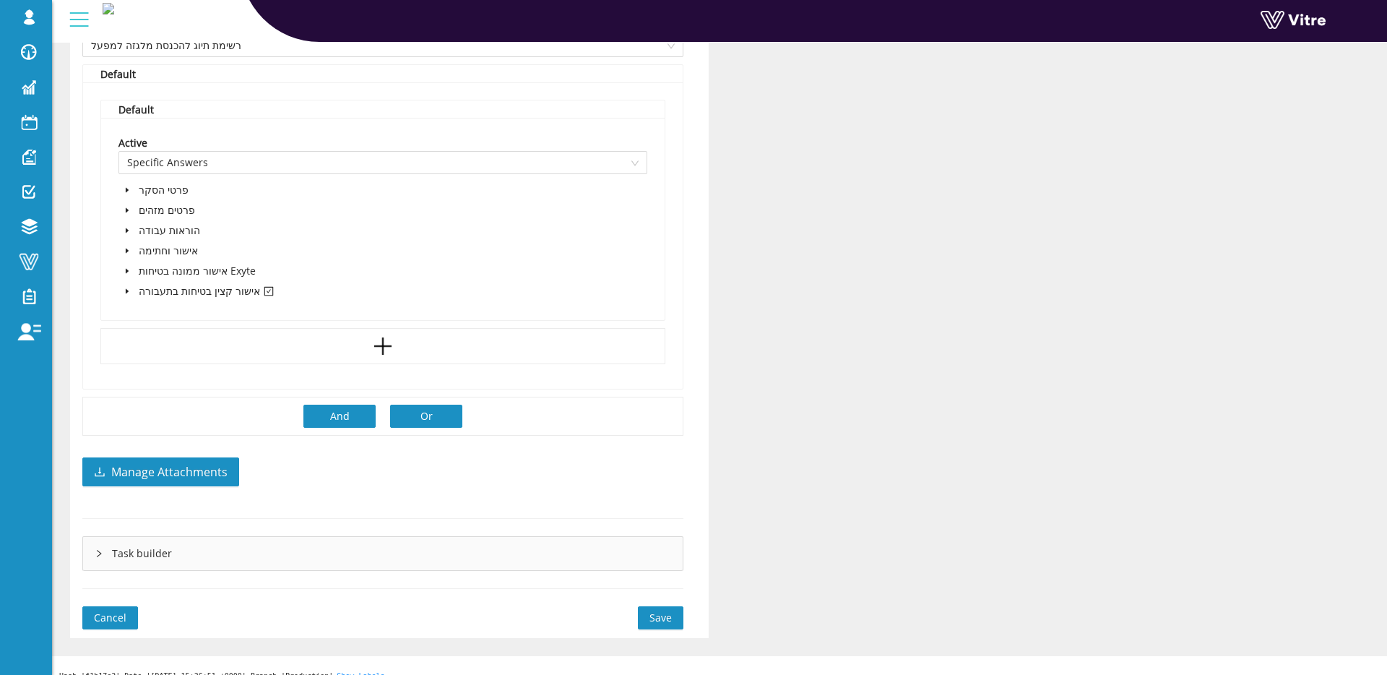
scroll to position [963, 0]
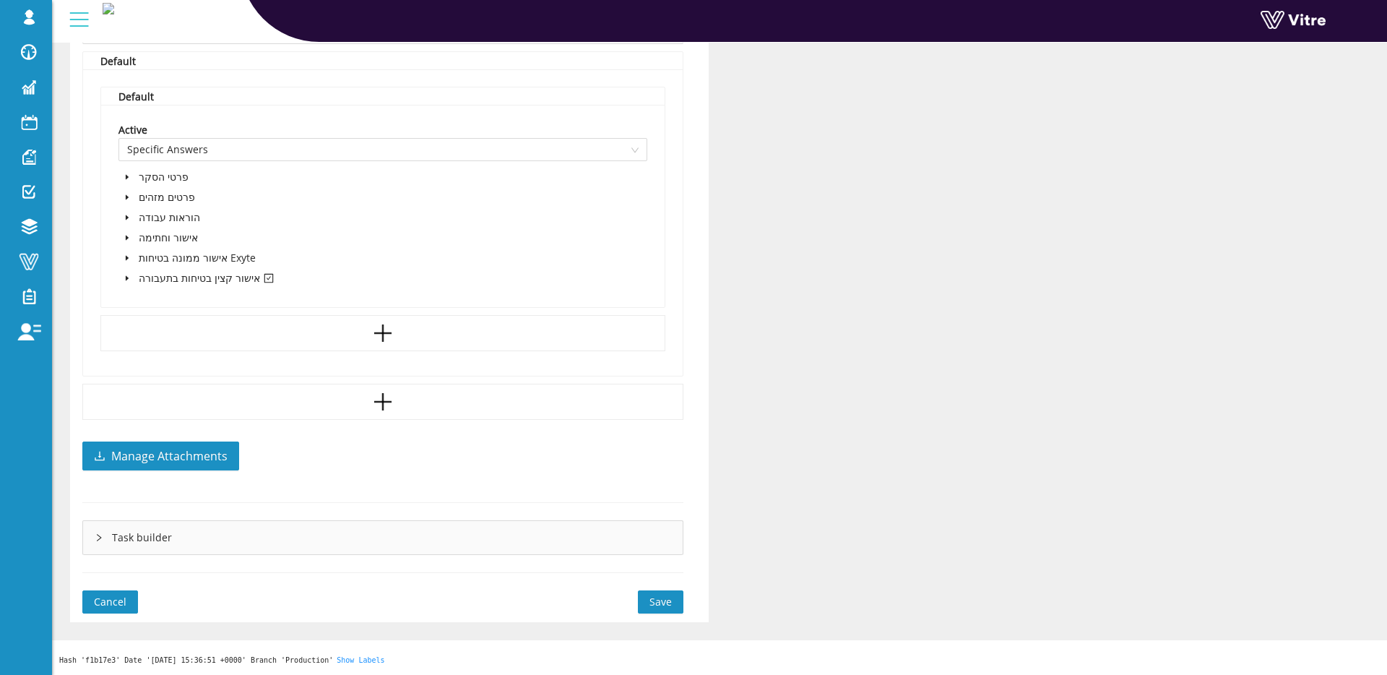
click at [645, 606] on button "Save" at bounding box center [661, 601] width 46 height 23
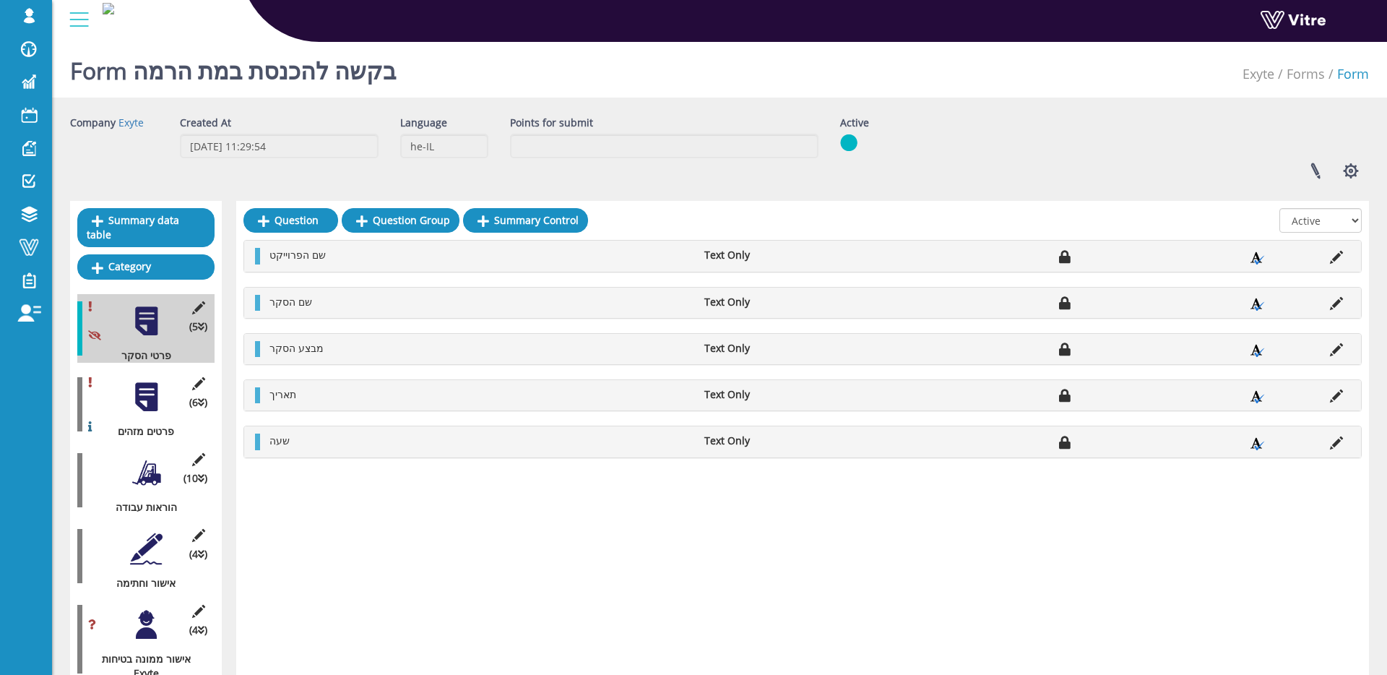
click at [146, 550] on div at bounding box center [146, 549] width 33 height 33
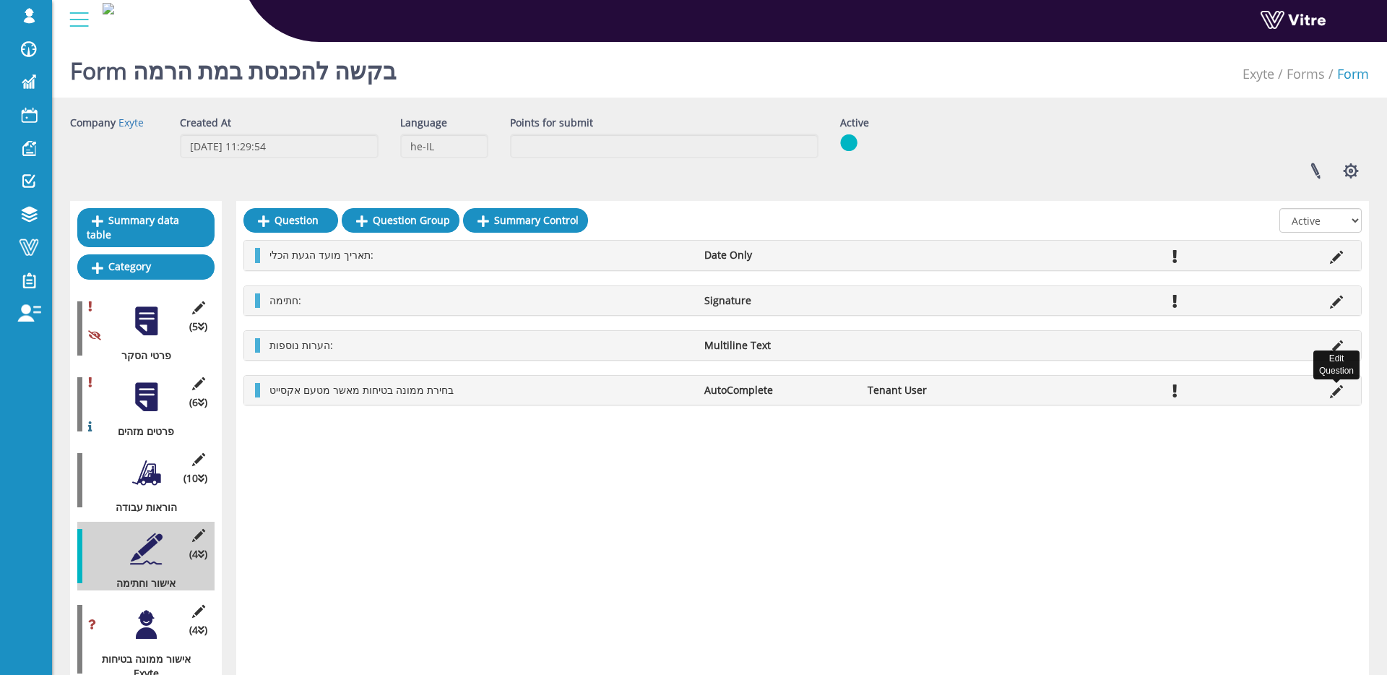
click at [1331, 392] on icon at bounding box center [1336, 391] width 13 height 13
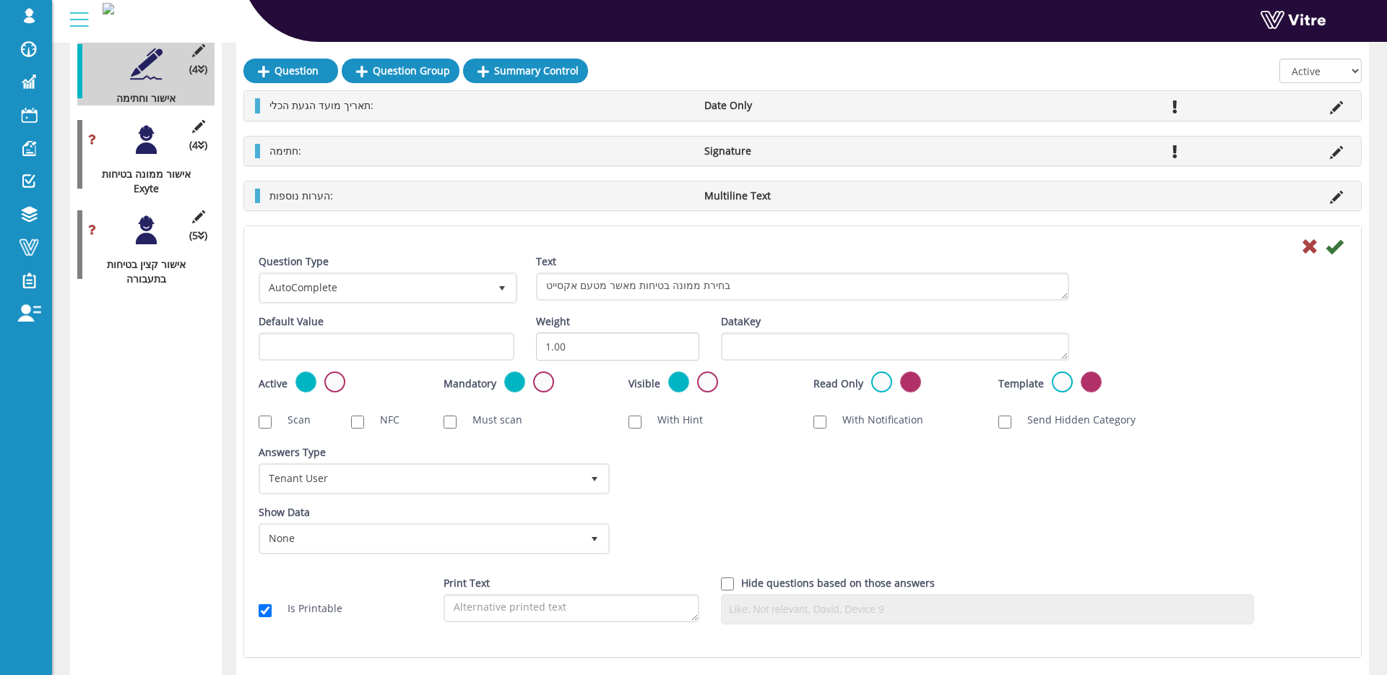
scroll to position [486, 0]
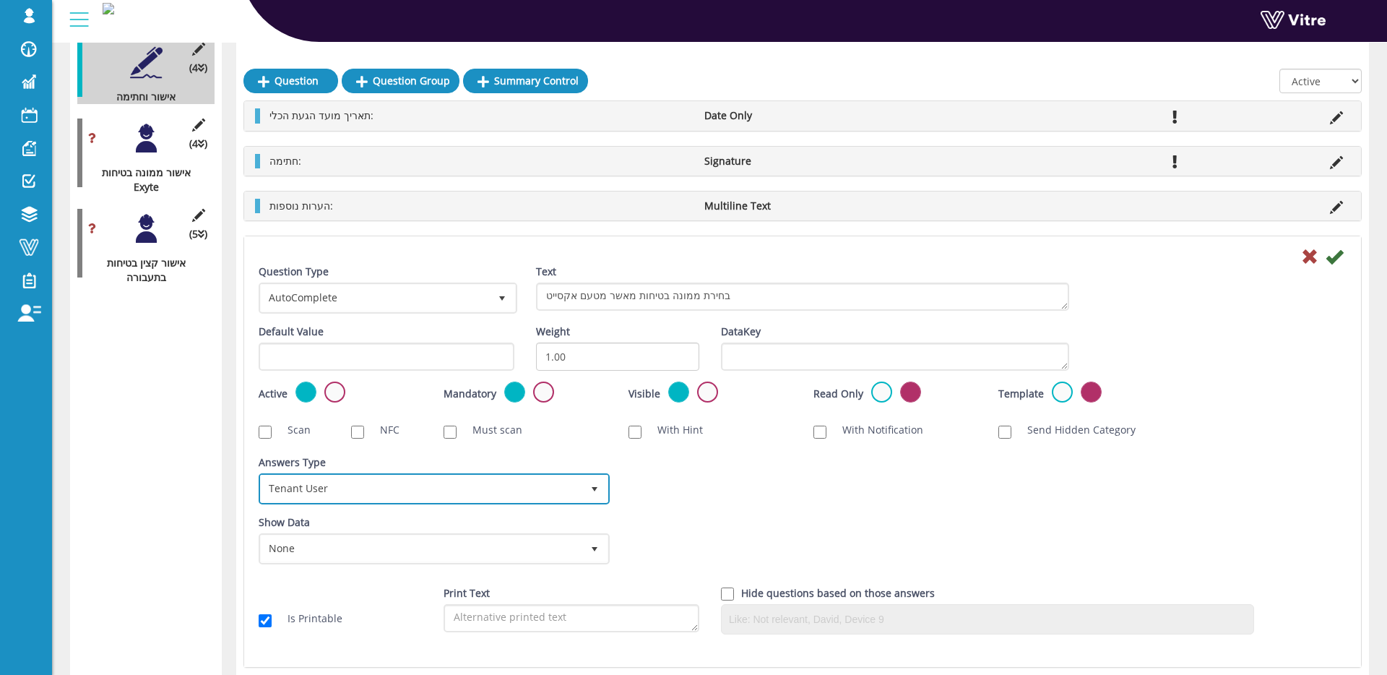
click at [396, 503] on span "Tenant User 21" at bounding box center [434, 488] width 351 height 31
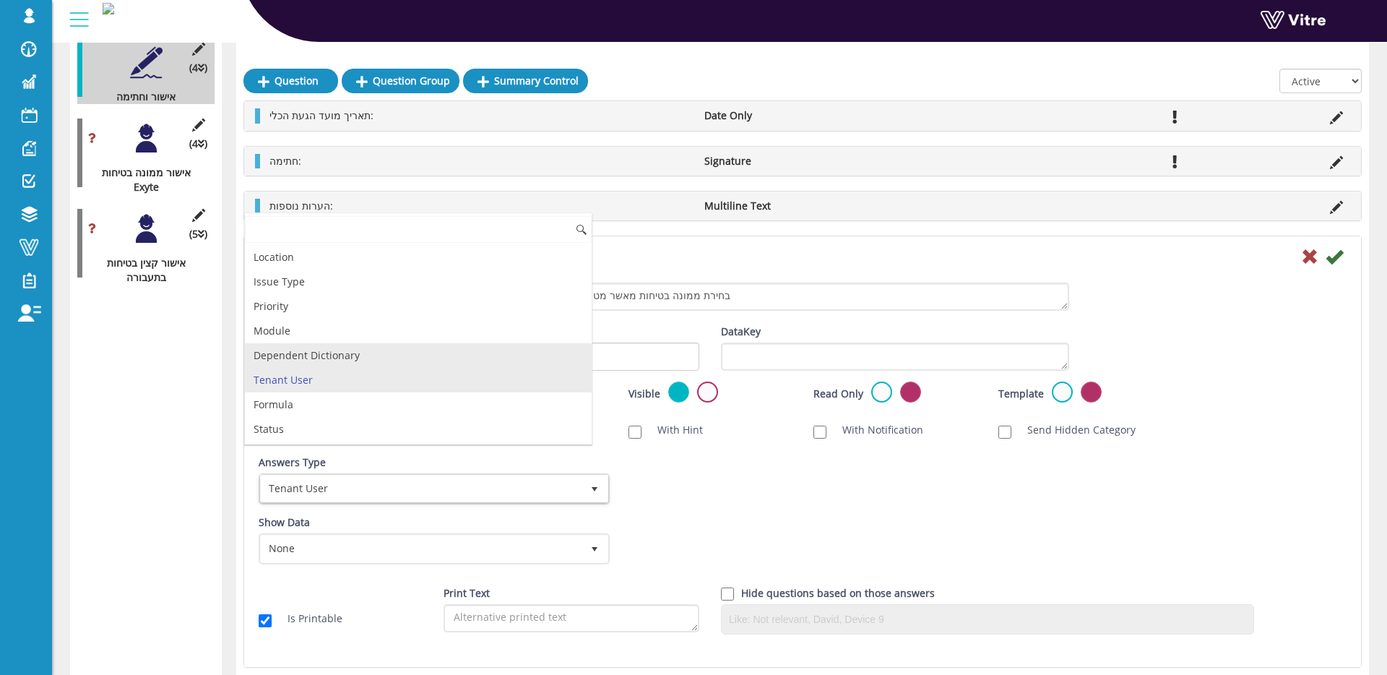
scroll to position [0, 0]
click at [315, 400] on li "Employee" at bounding box center [418, 404] width 347 height 25
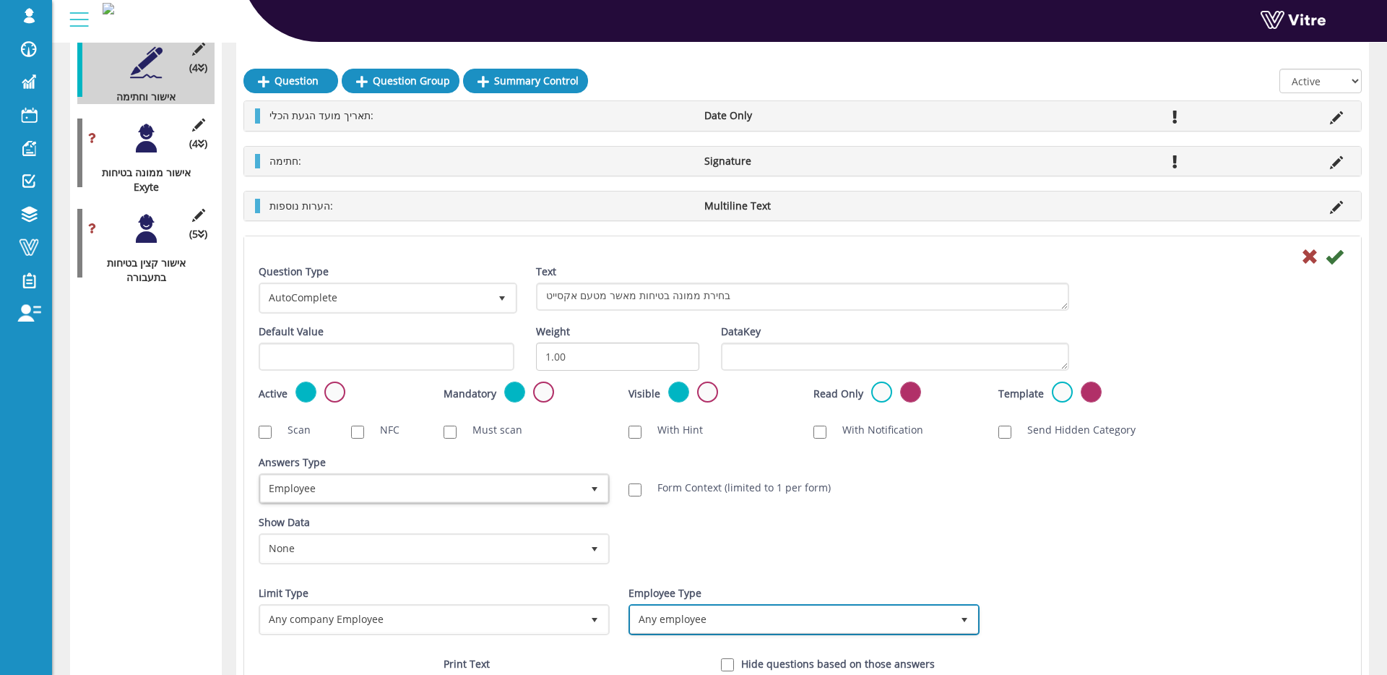
click at [749, 622] on span "Any employee" at bounding box center [791, 619] width 321 height 26
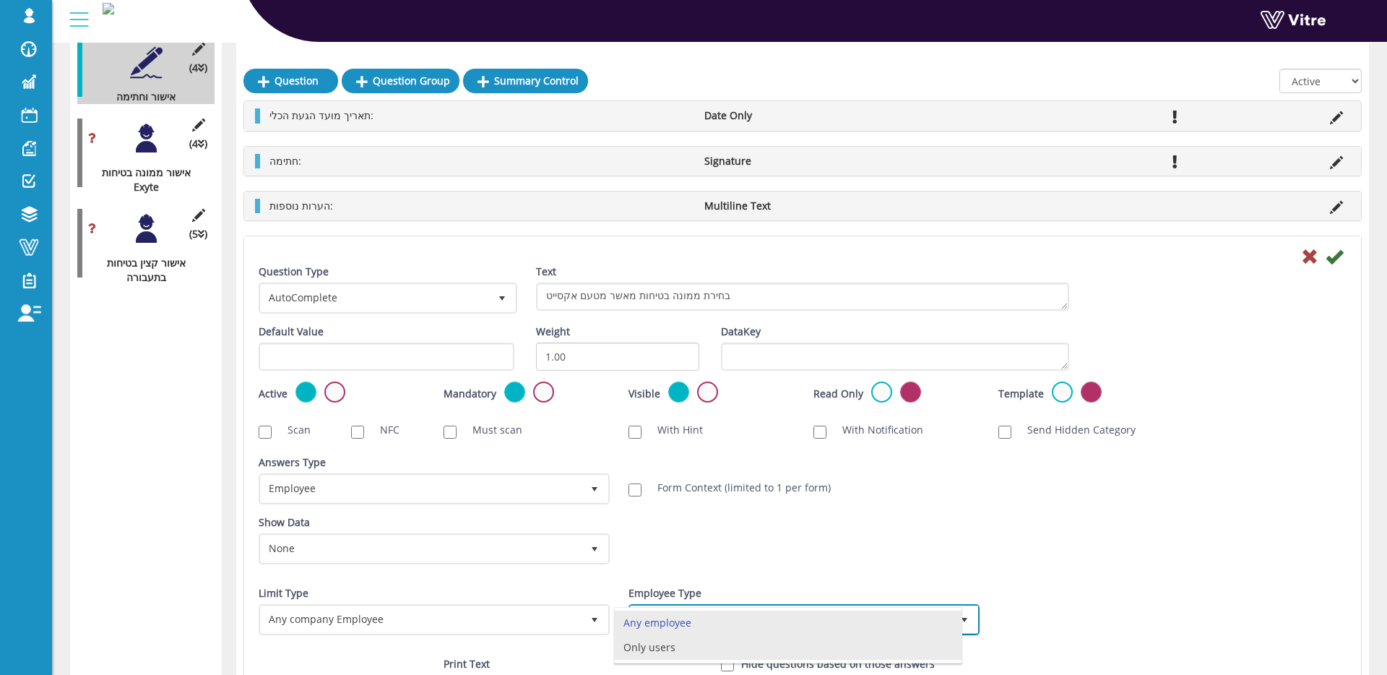
click at [713, 646] on li "Only users" at bounding box center [788, 647] width 347 height 25
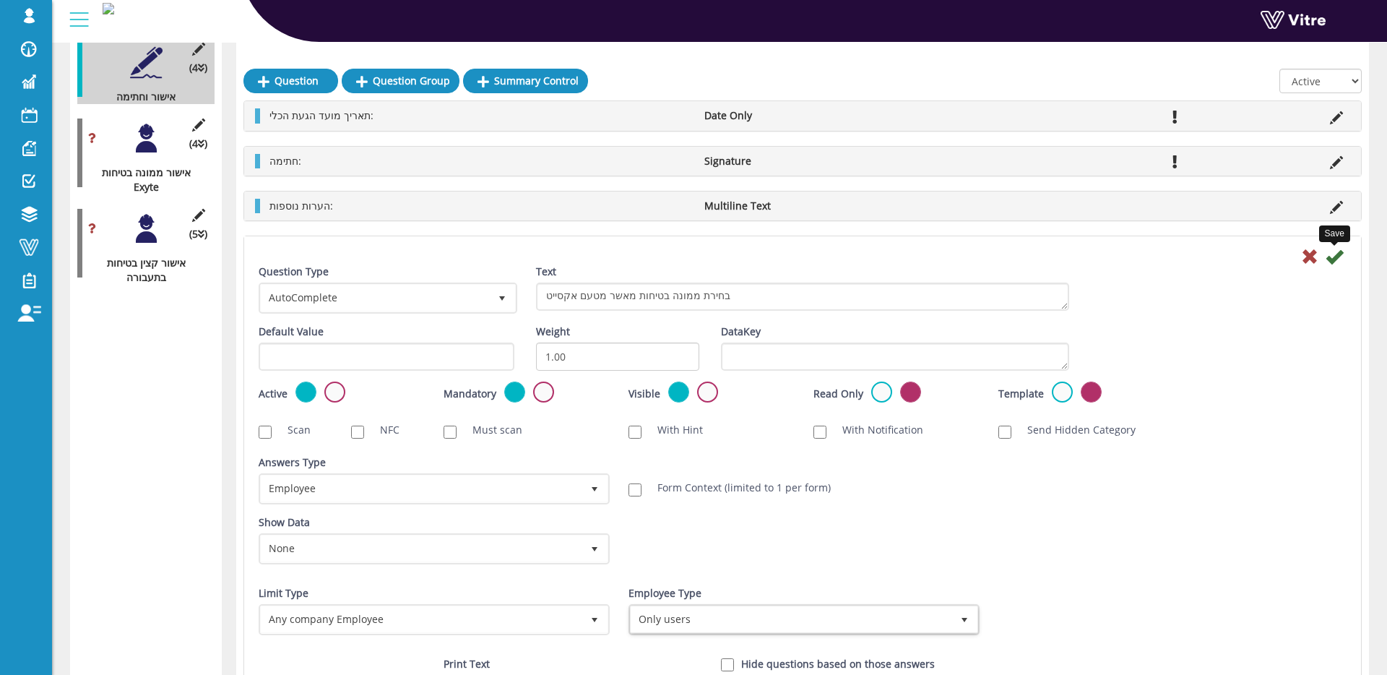
click at [1338, 257] on icon at bounding box center [1334, 256] width 17 height 17
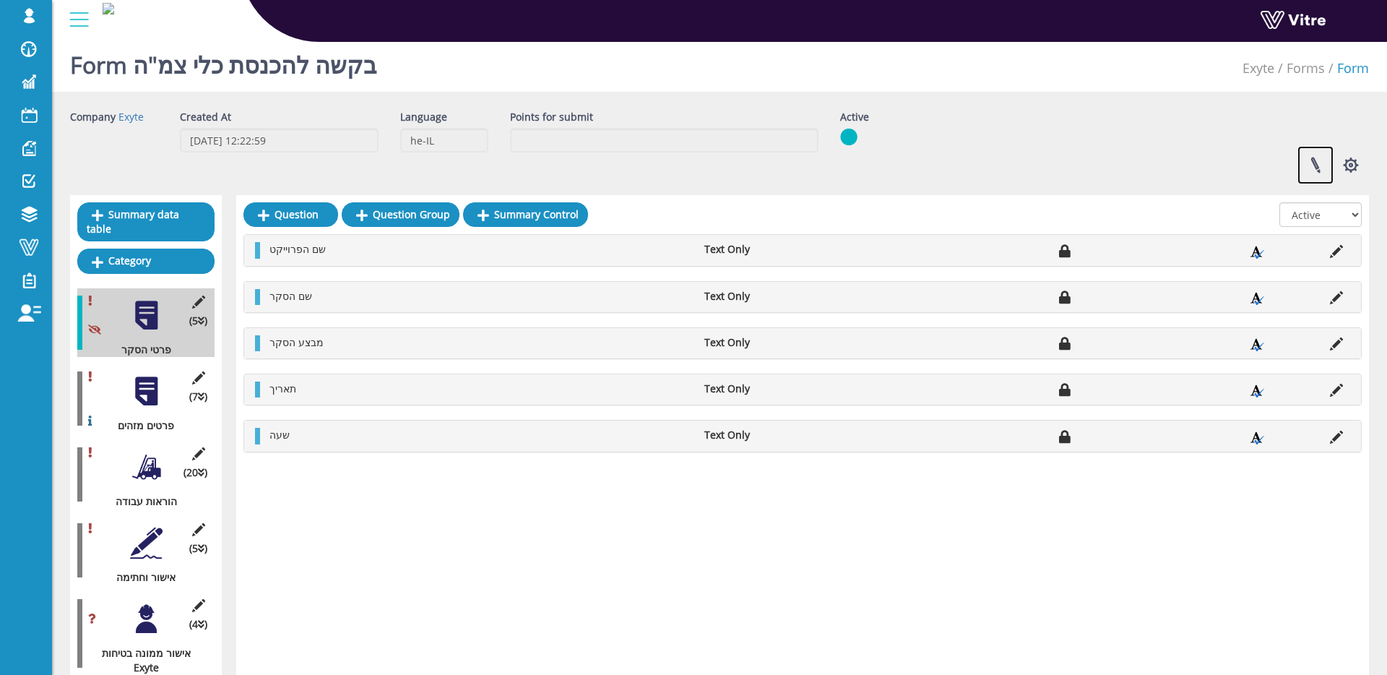
scroll to position [7, 0]
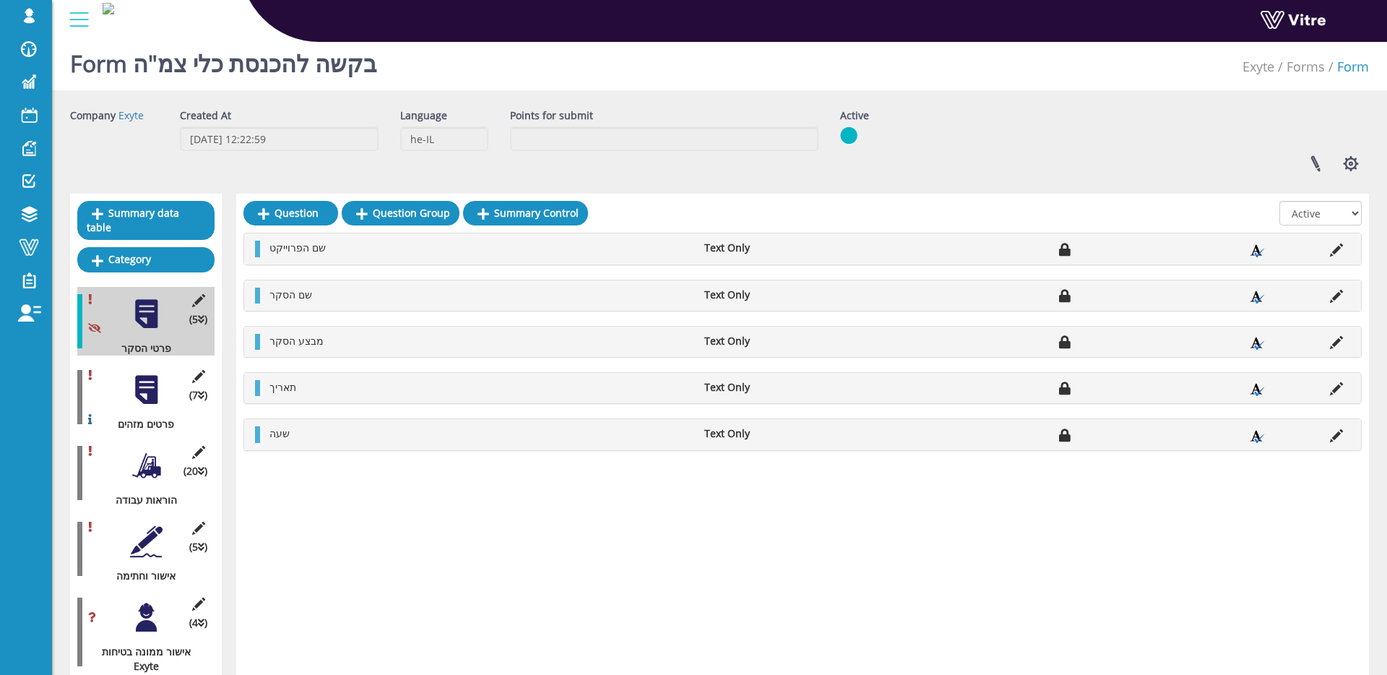
click at [136, 546] on div at bounding box center [146, 541] width 33 height 33
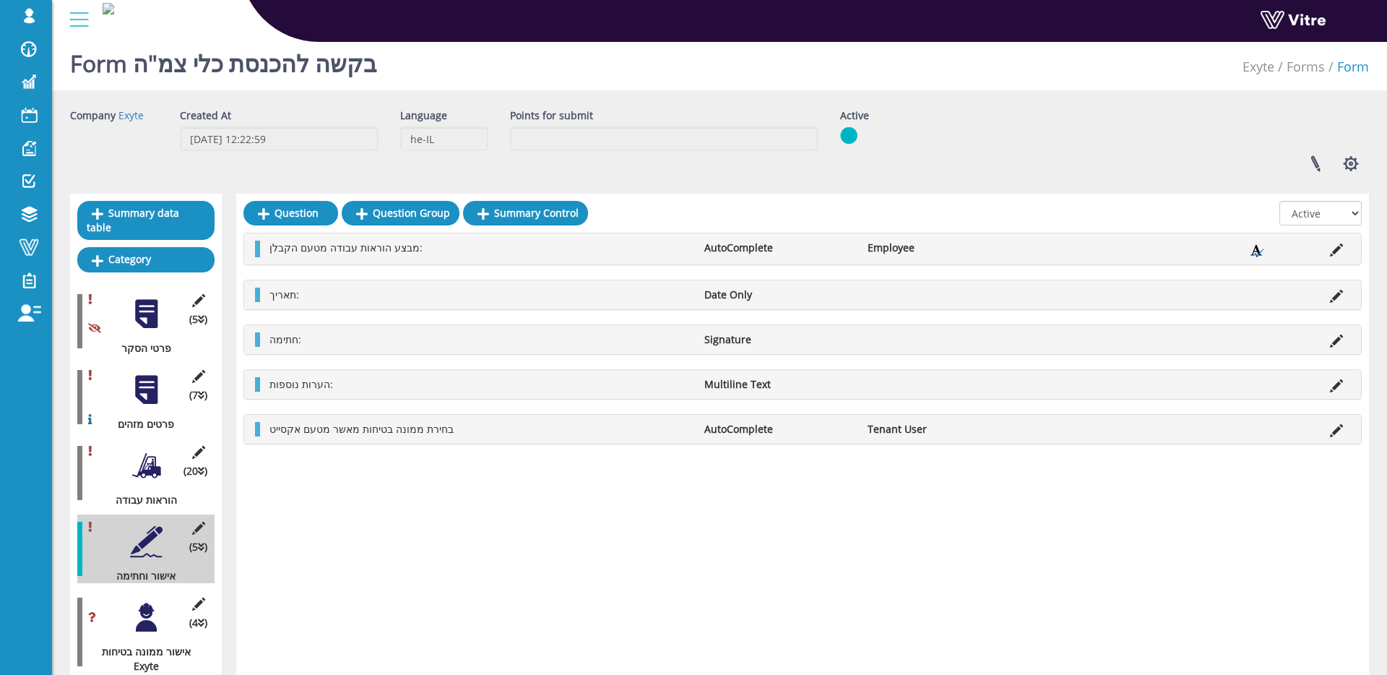
click at [1333, 429] on icon at bounding box center [1336, 430] width 13 height 13
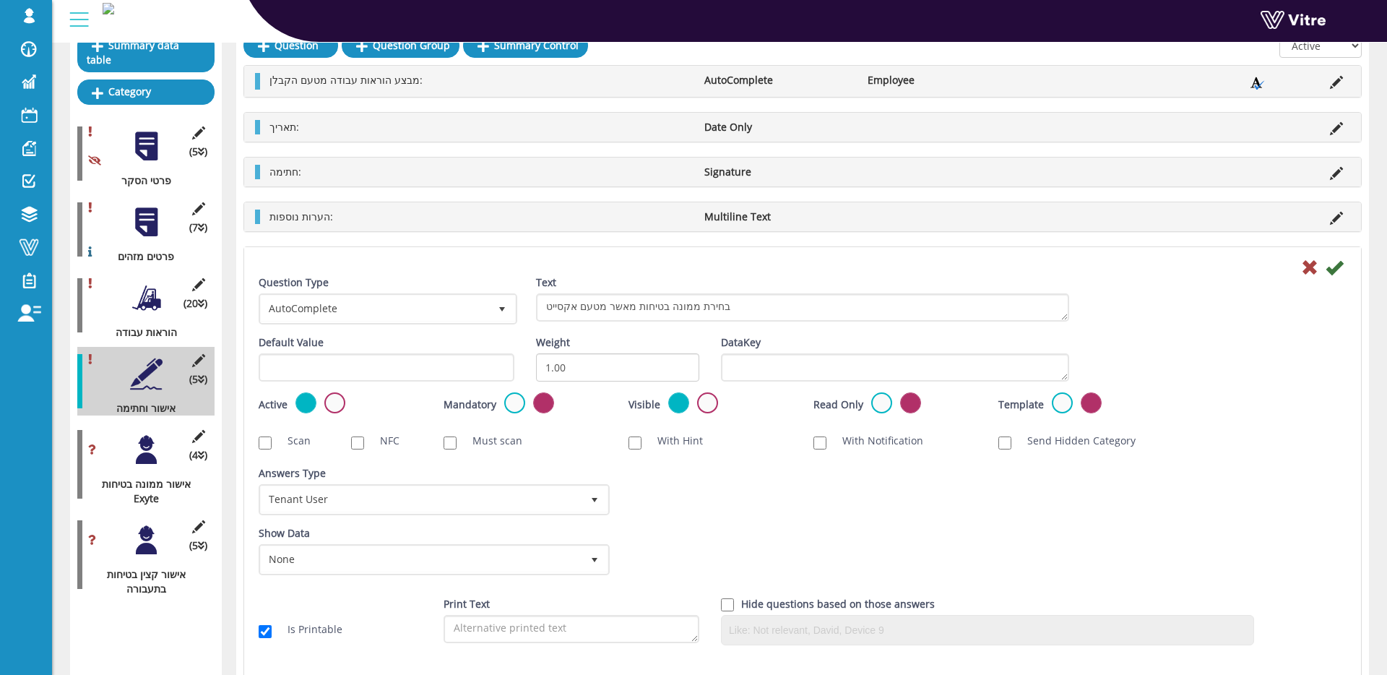
scroll to position [350, 0]
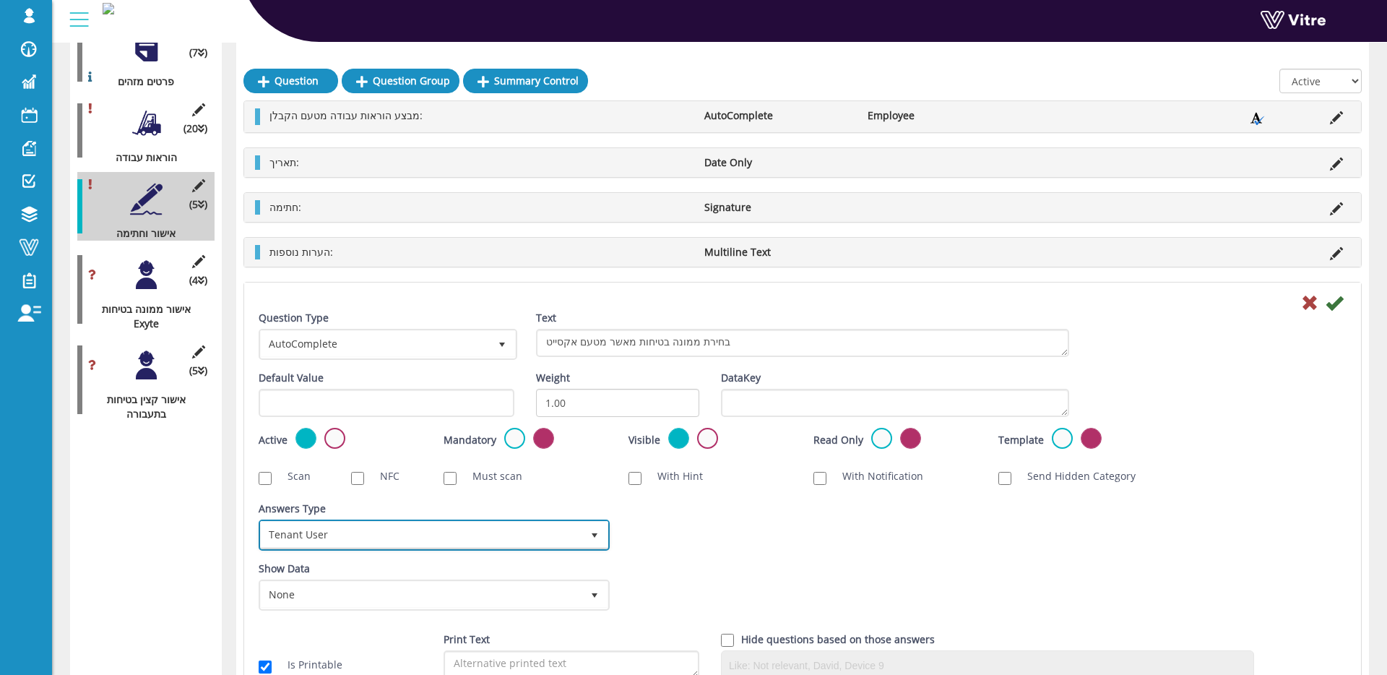
click at [538, 533] on span "Tenant User" at bounding box center [421, 535] width 321 height 26
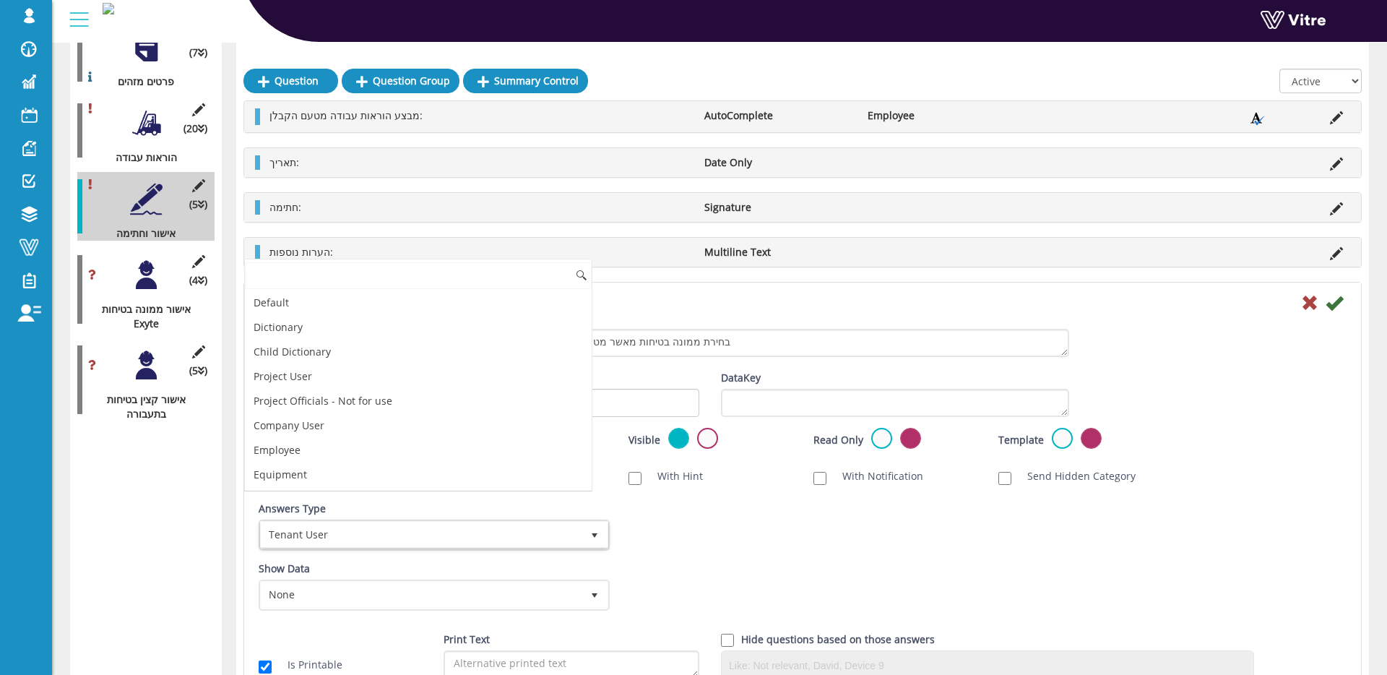
scroll to position [147, 0]
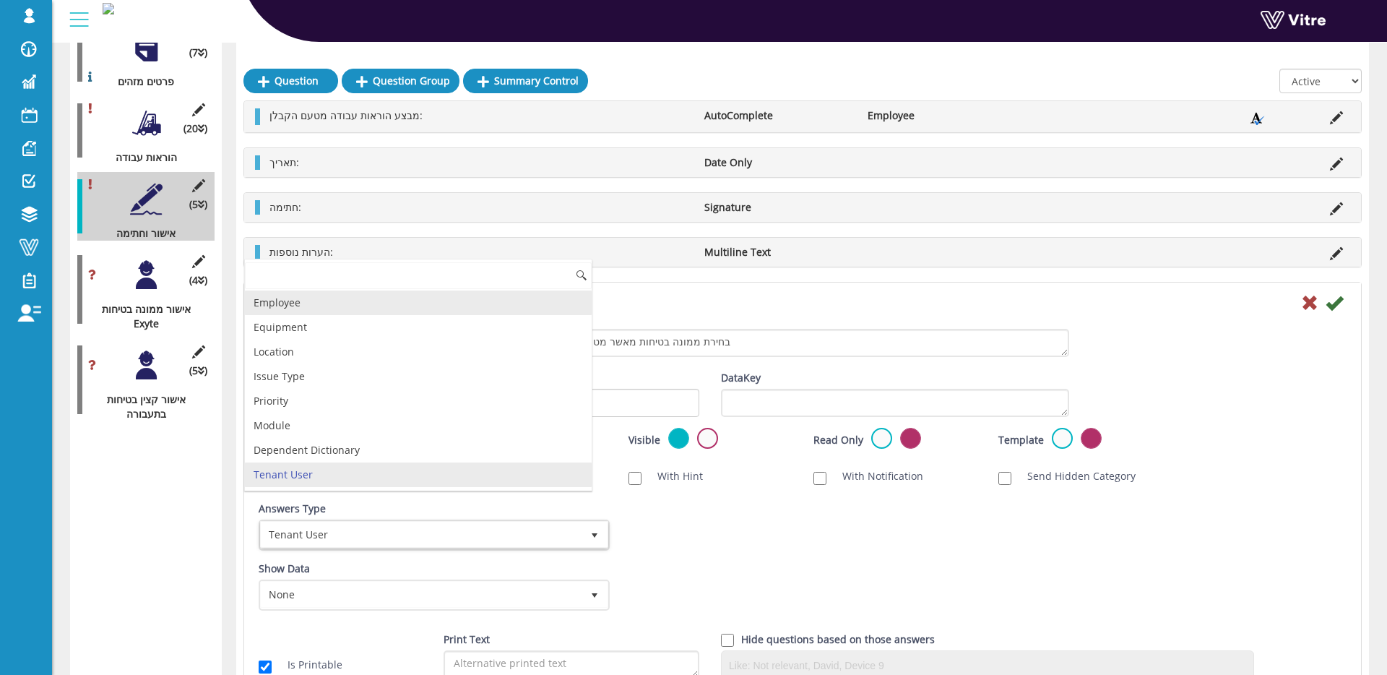
click at [329, 302] on li "Employee" at bounding box center [418, 302] width 347 height 25
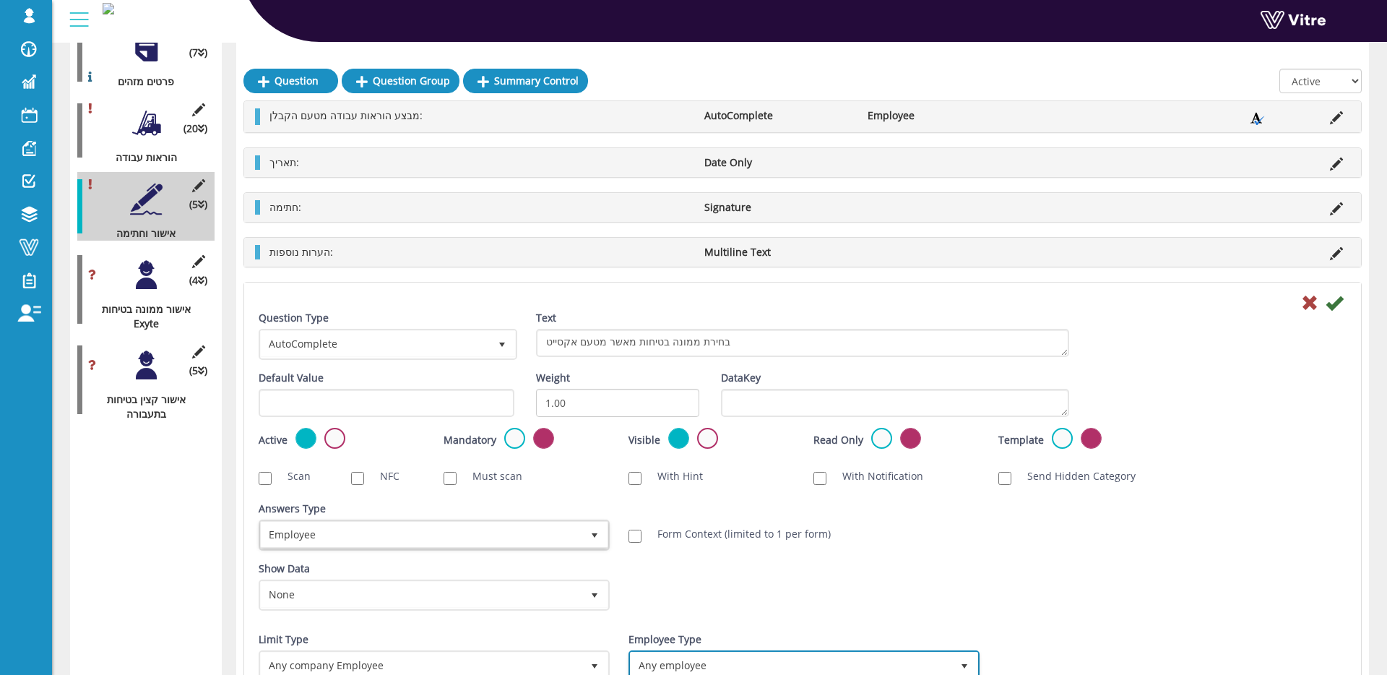
click at [670, 660] on span "Any employee" at bounding box center [791, 666] width 321 height 26
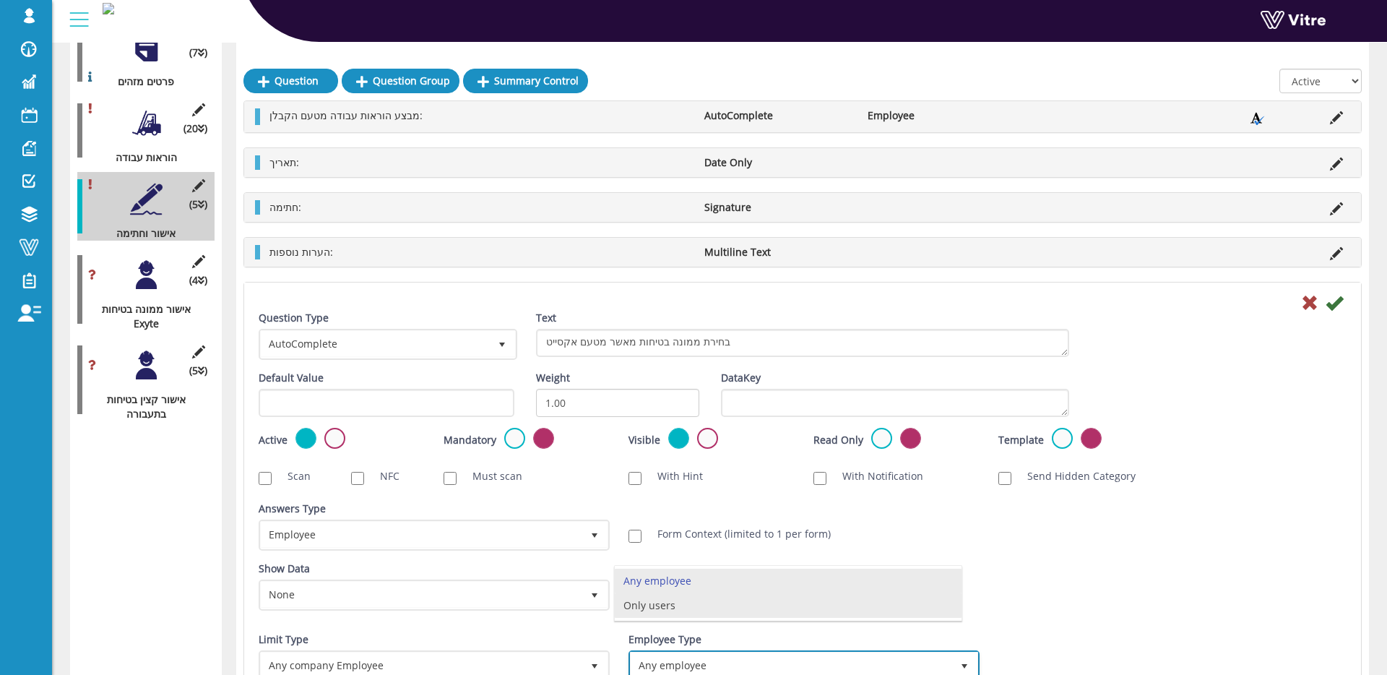
click at [677, 618] on li "Only users" at bounding box center [788, 605] width 347 height 25
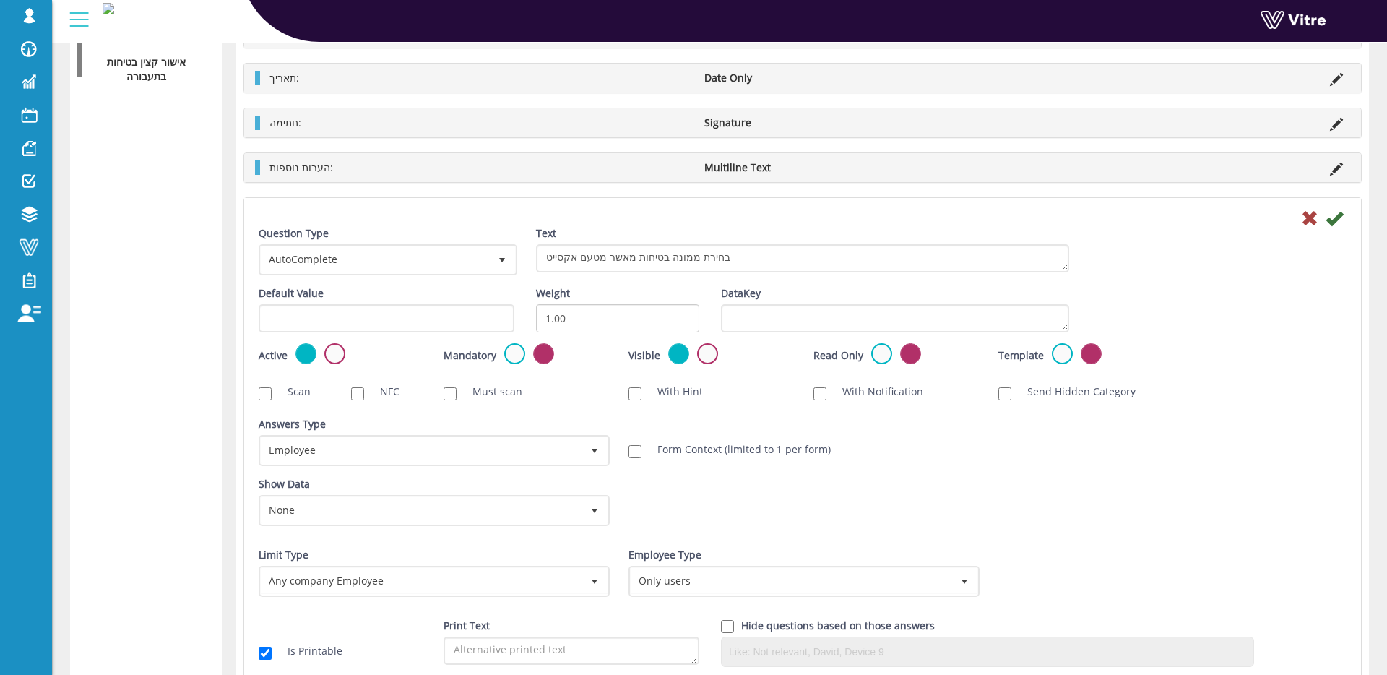
click at [1347, 219] on div at bounding box center [803, 217] width 1110 height 17
click at [1341, 218] on icon at bounding box center [1334, 218] width 17 height 17
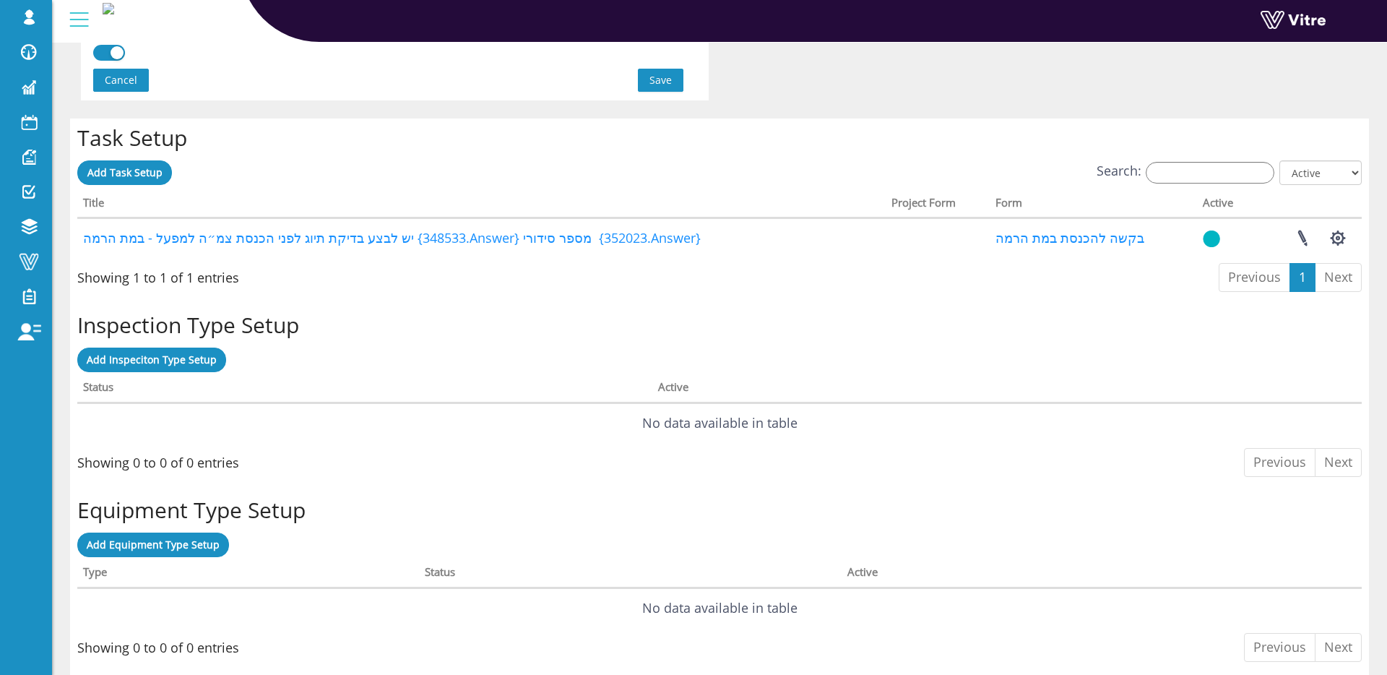
scroll to position [1080, 0]
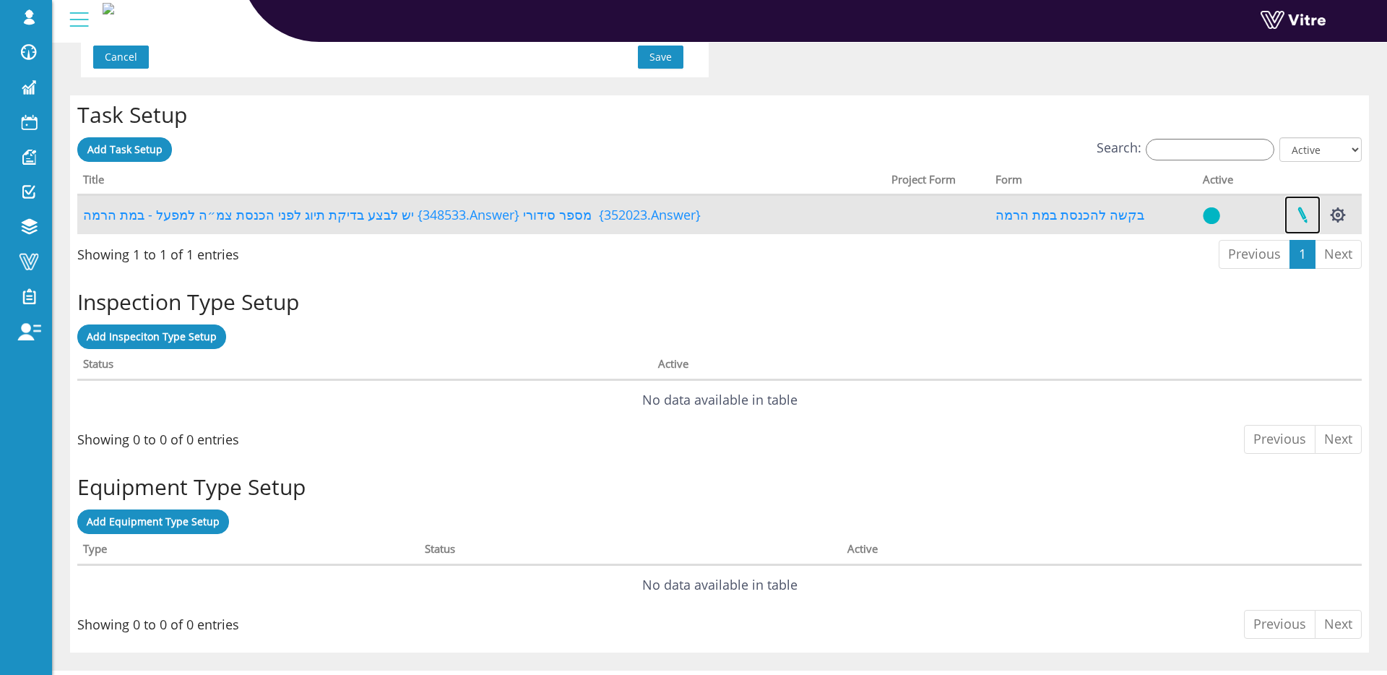
click at [1295, 219] on link at bounding box center [1303, 215] width 36 height 38
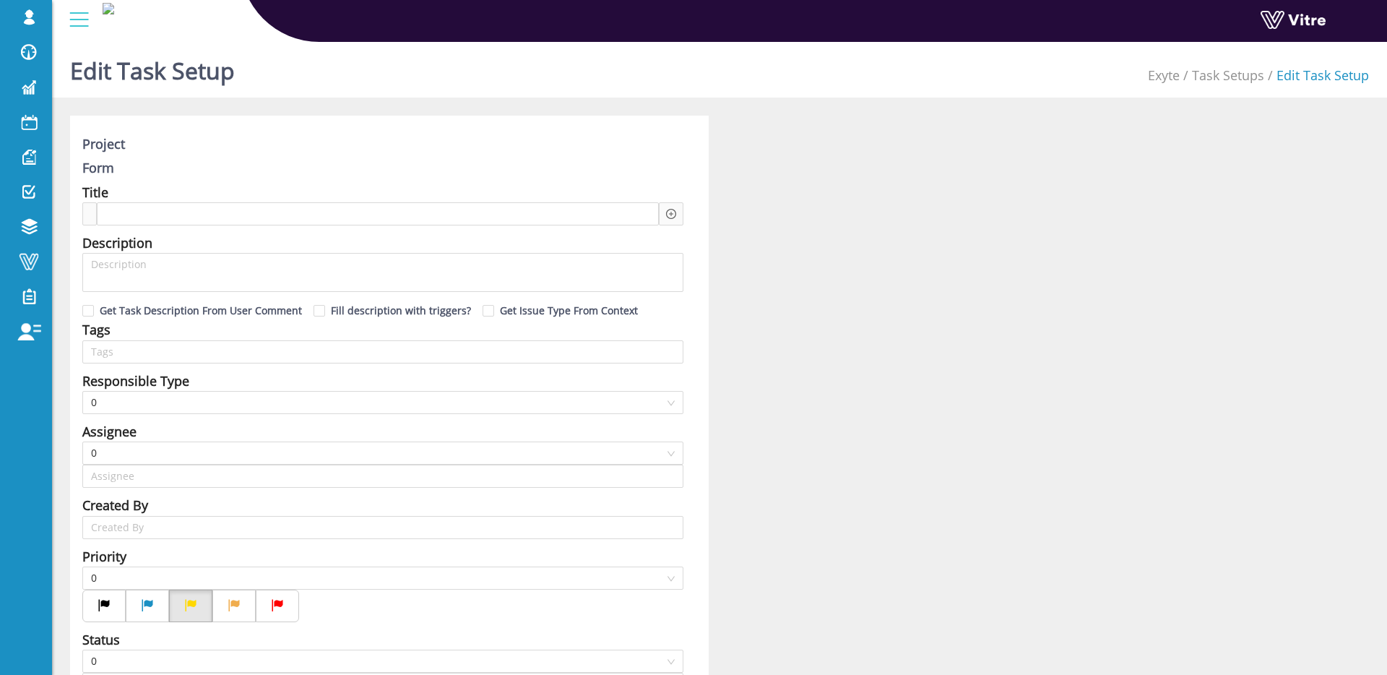
type input "[PERSON_NAME] SU"
type input "12"
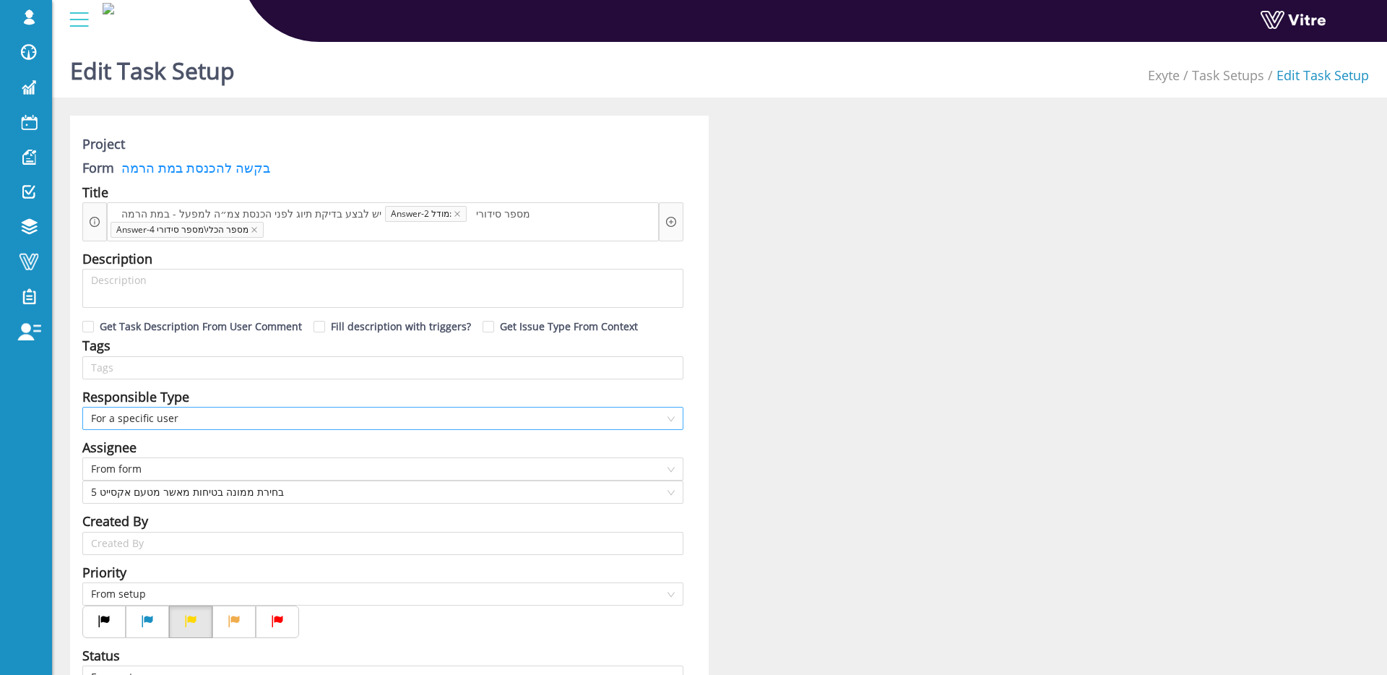
click at [239, 420] on span "For a specific user" at bounding box center [383, 419] width 584 height 22
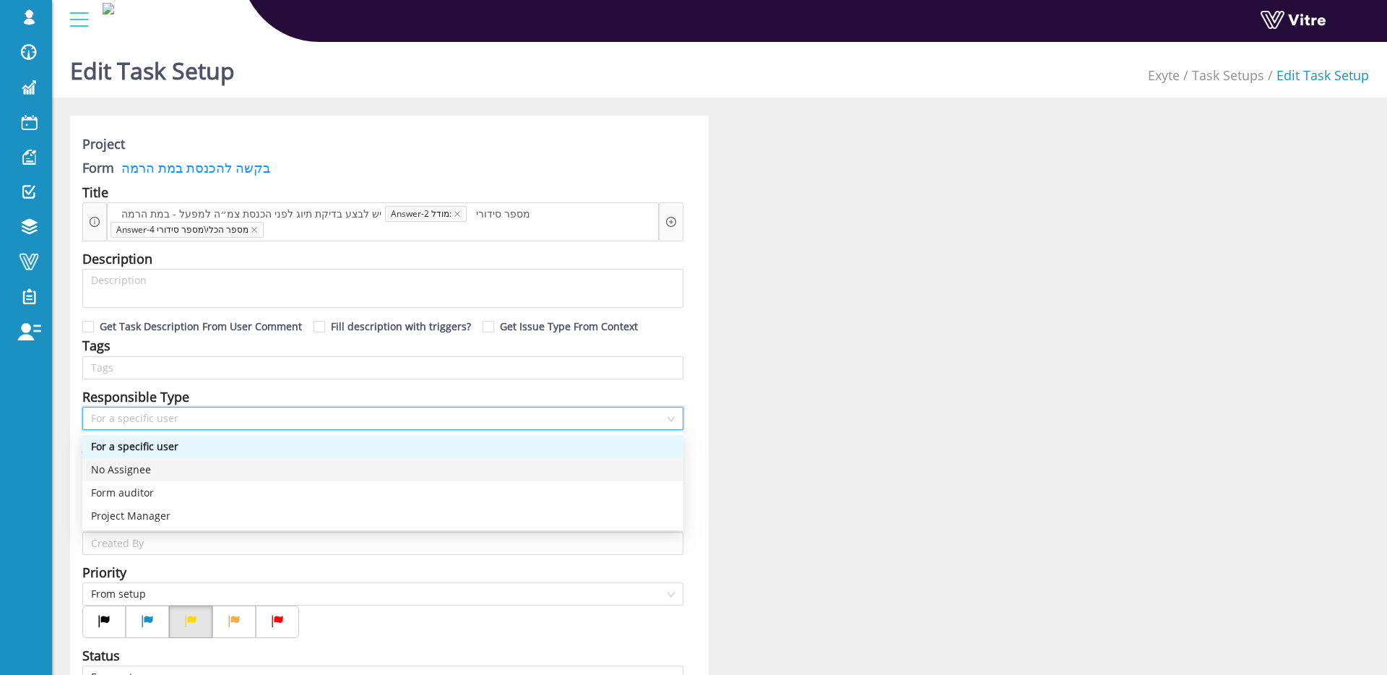
drag, startPoint x: 182, startPoint y: 464, endPoint x: 321, endPoint y: 439, distance: 141.0
click at [182, 464] on div "No Assignee" at bounding box center [383, 470] width 584 height 16
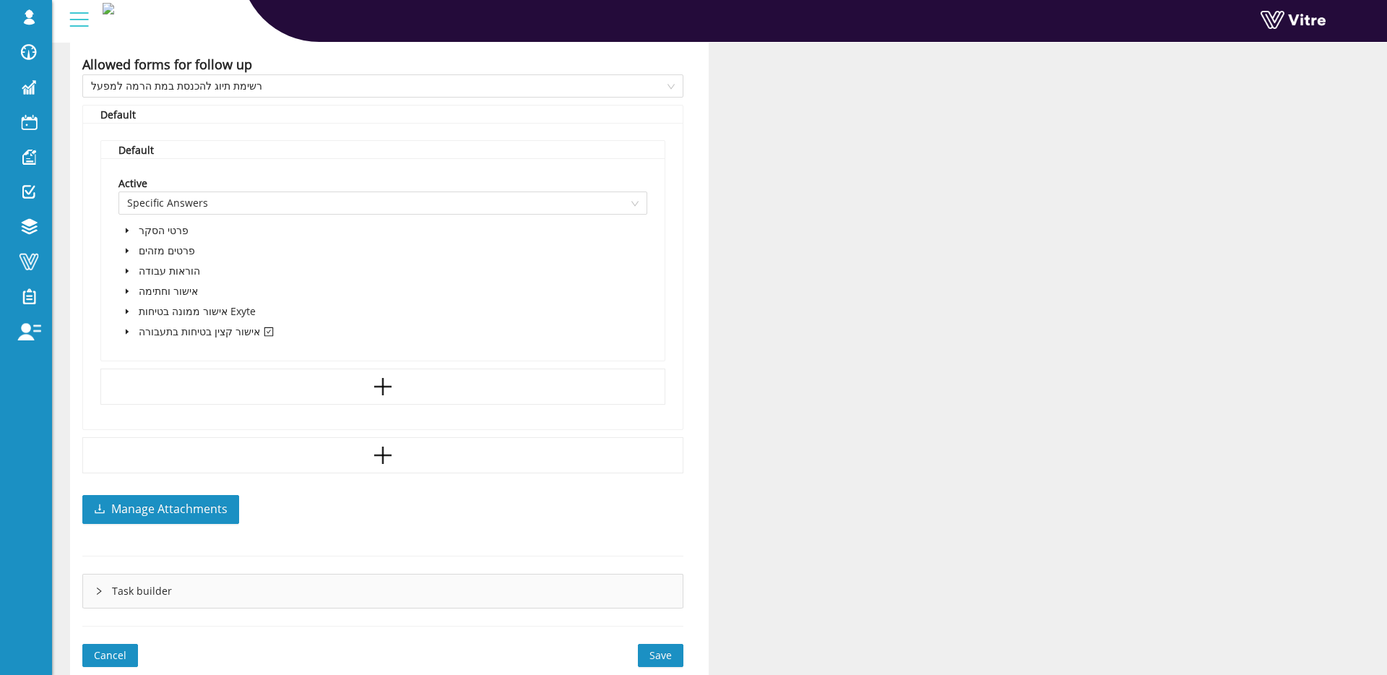
scroll to position [905, 0]
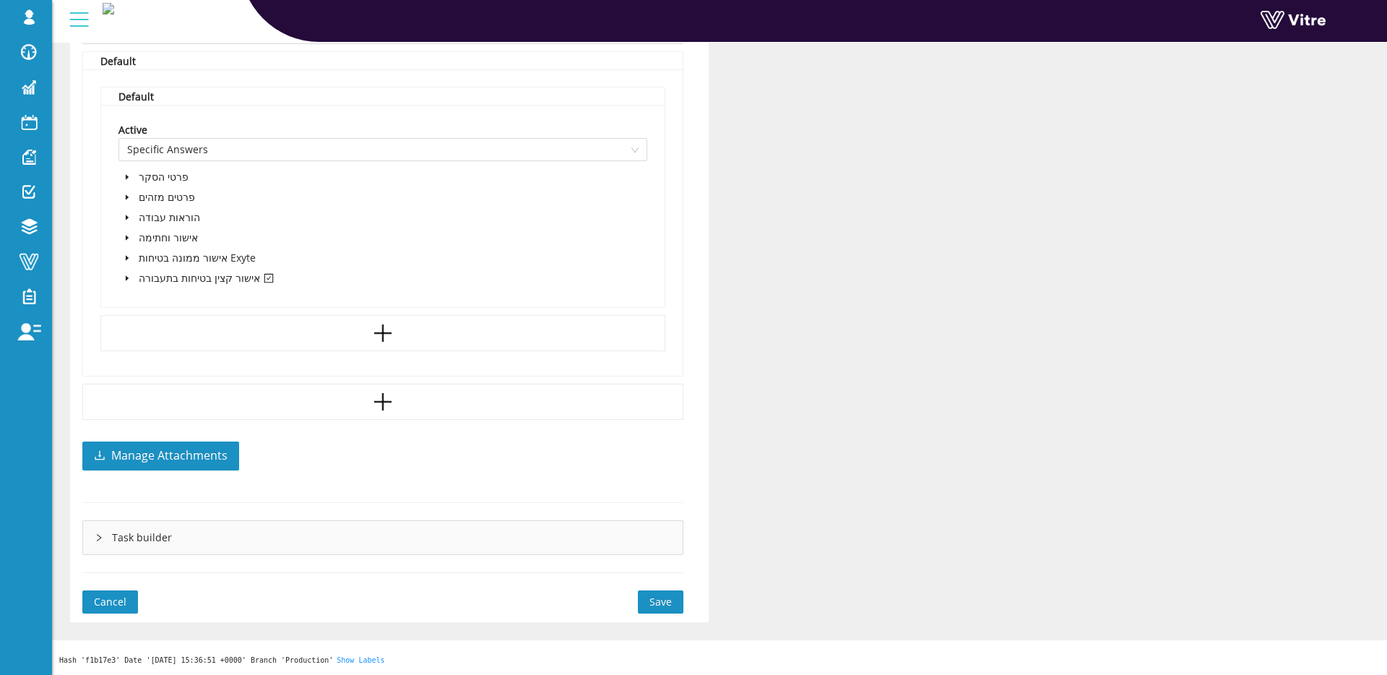
click at [680, 601] on button "Save" at bounding box center [661, 601] width 46 height 23
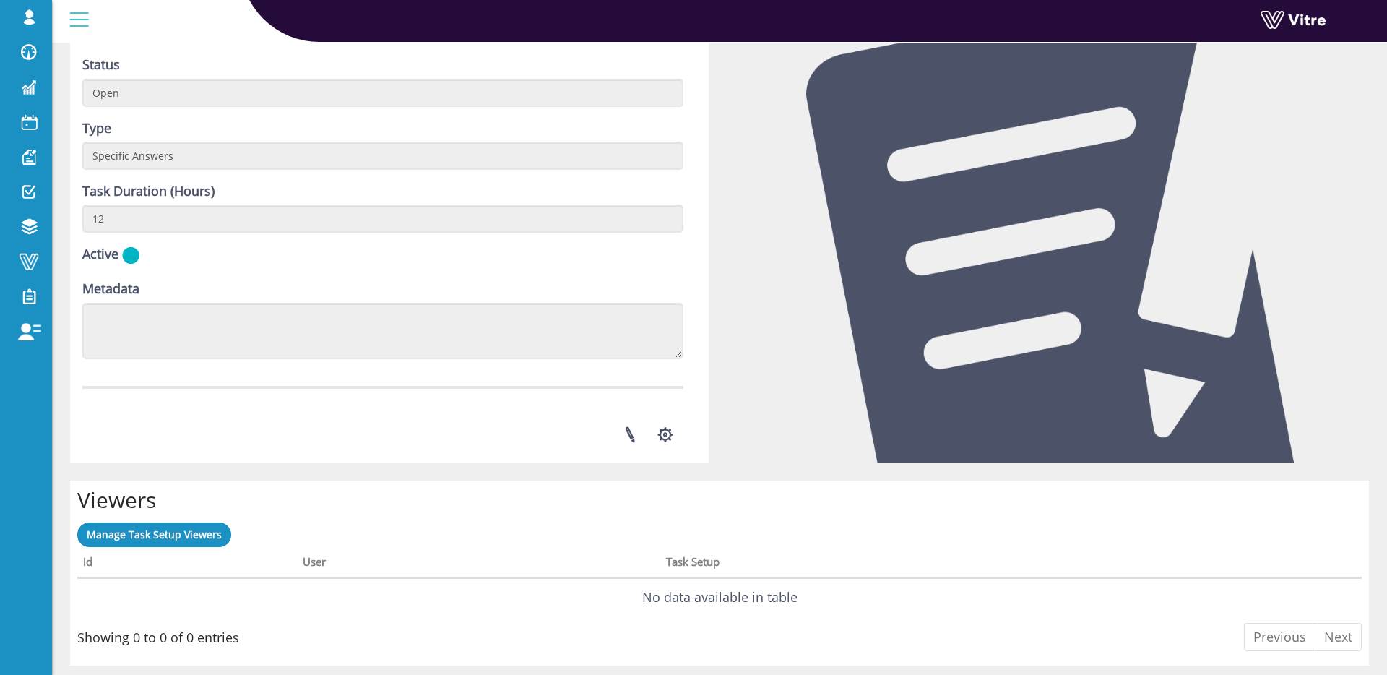
scroll to position [626, 0]
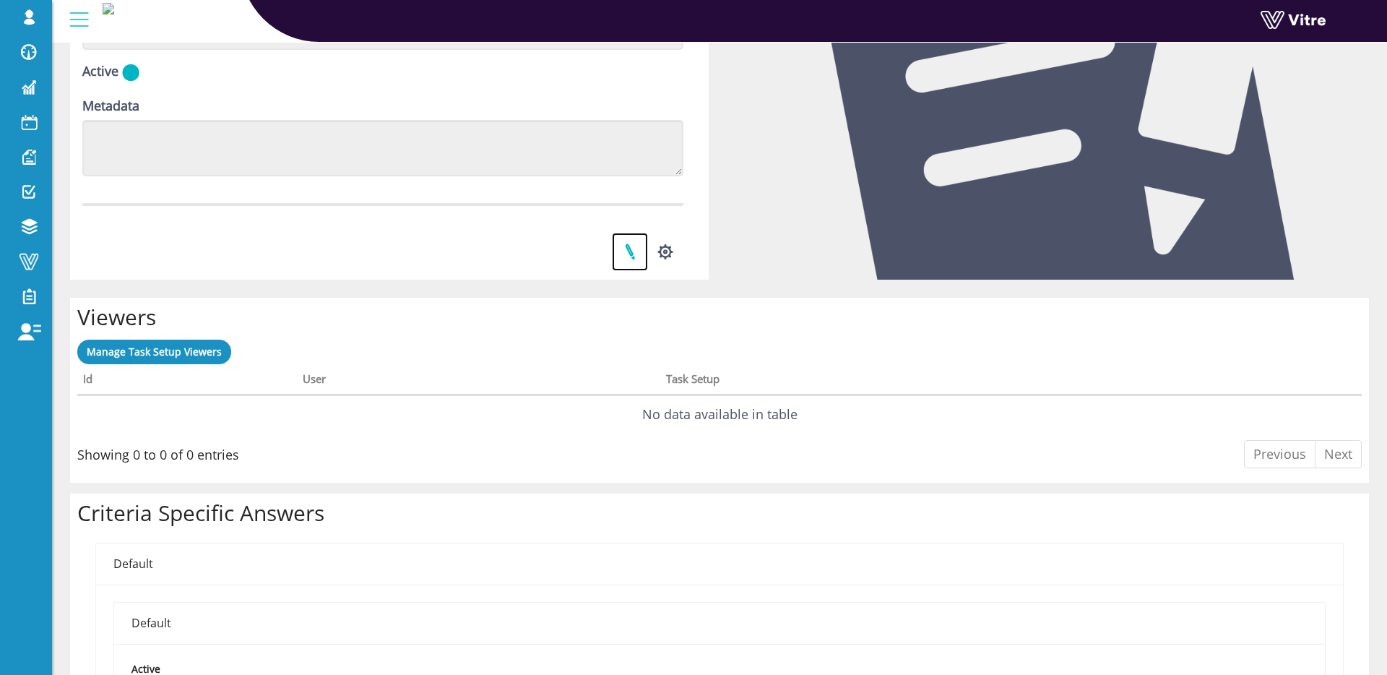
click at [629, 249] on link at bounding box center [630, 252] width 36 height 38
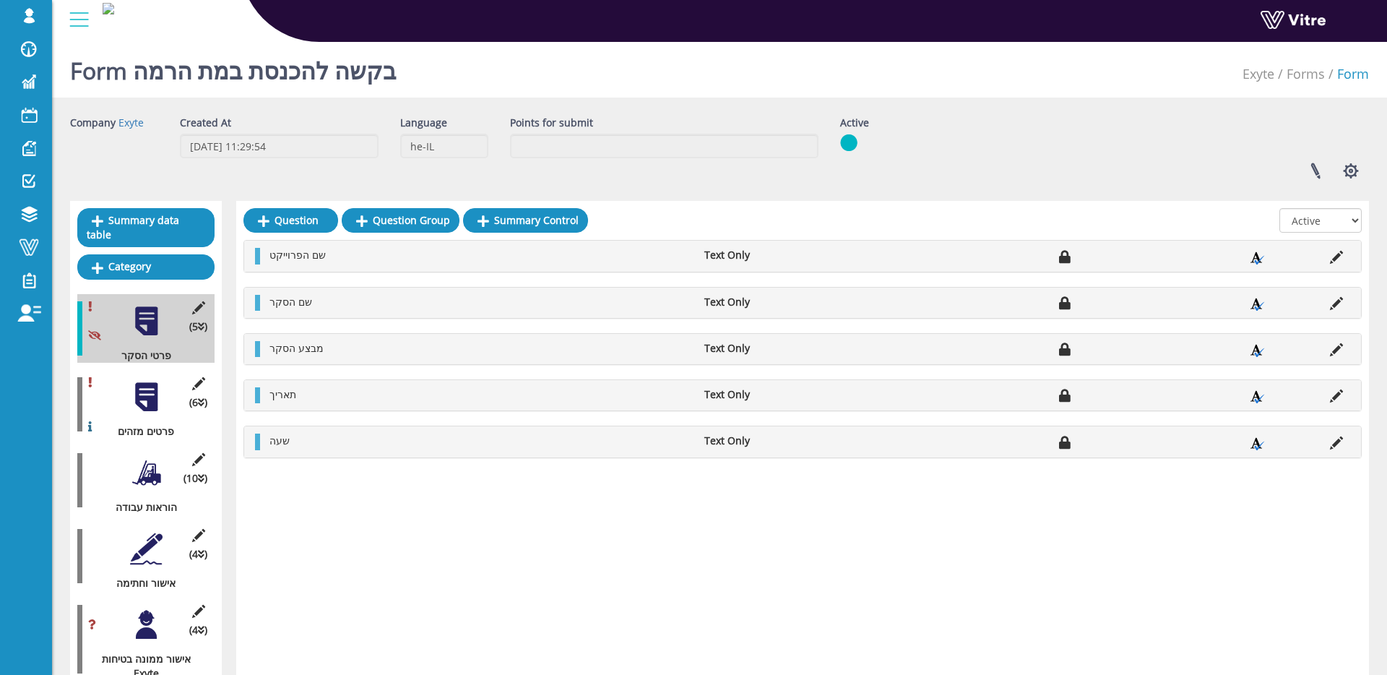
click at [143, 547] on div at bounding box center [146, 549] width 33 height 33
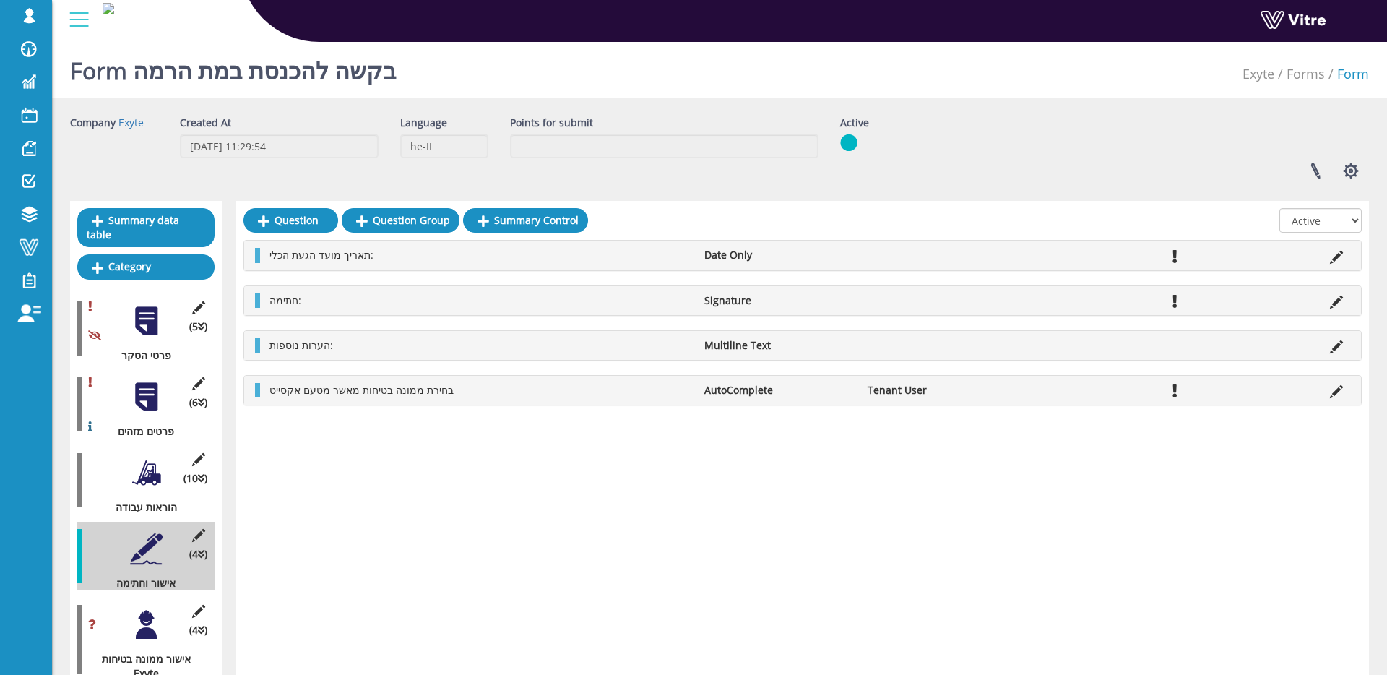
scroll to position [161, 0]
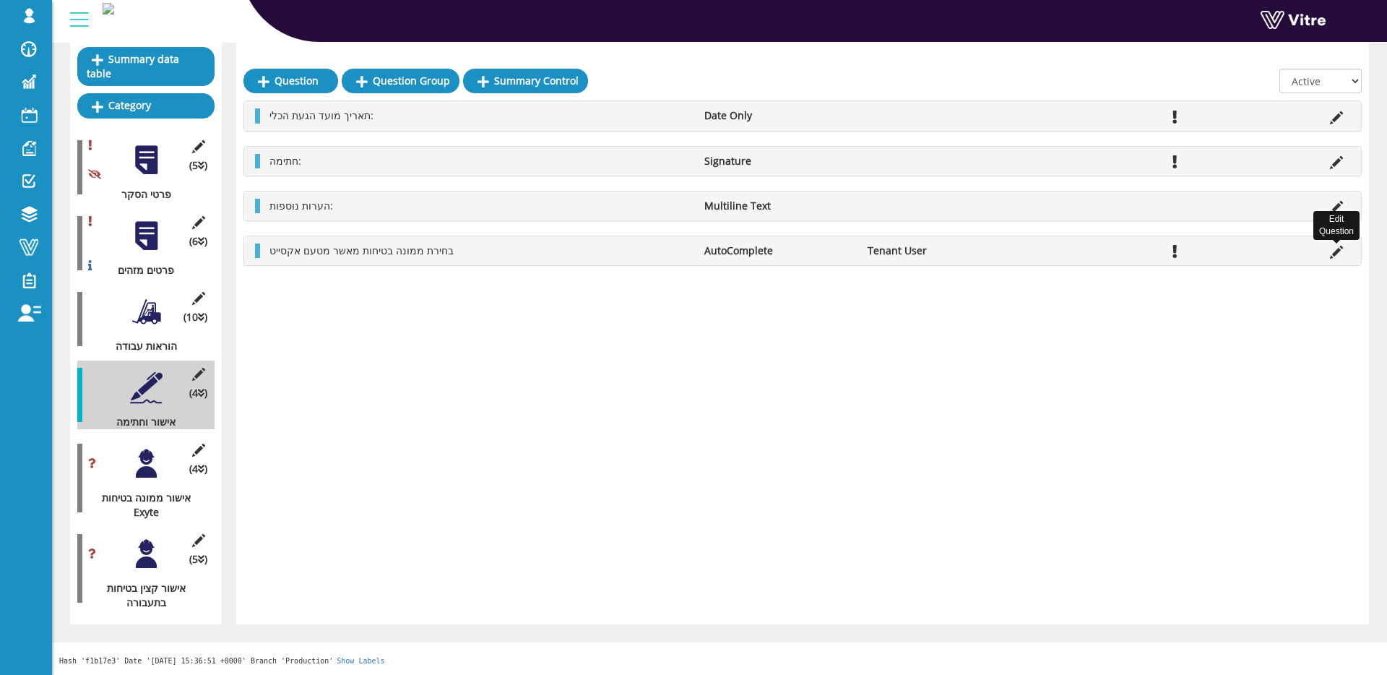
click at [1335, 256] on icon at bounding box center [1336, 252] width 13 height 13
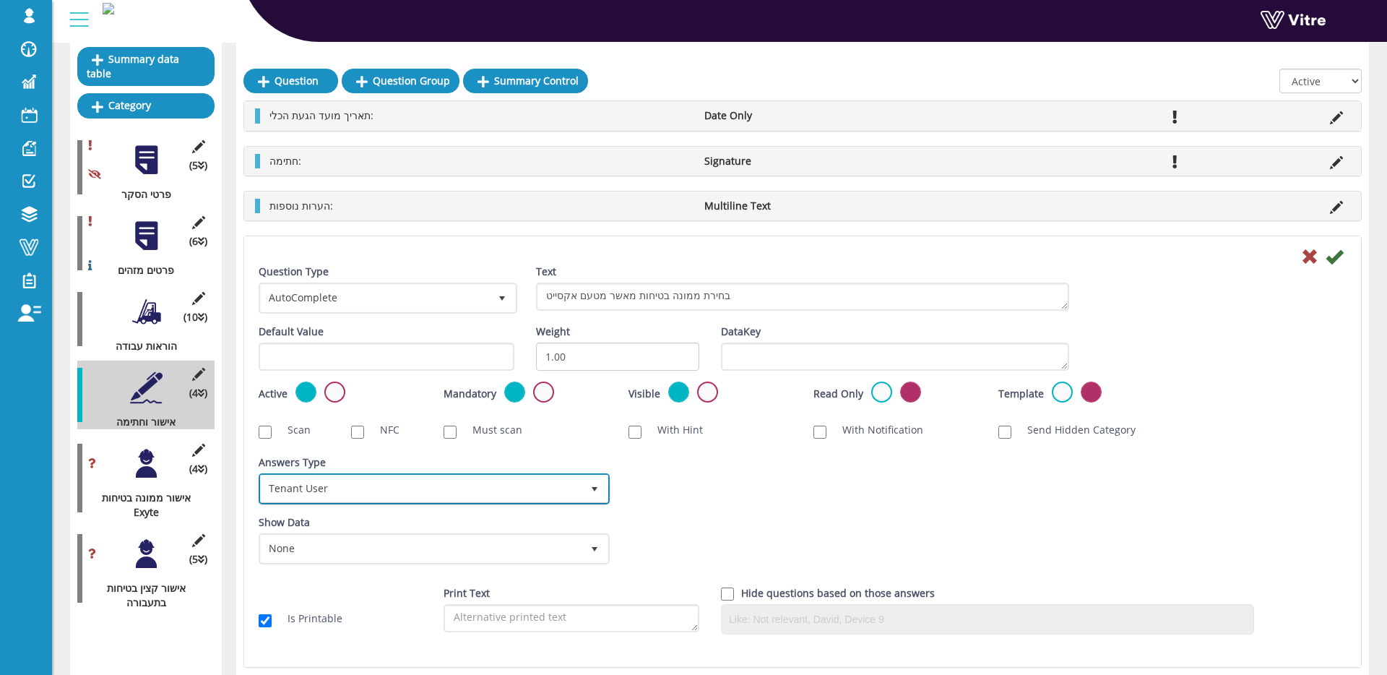
drag, startPoint x: 520, startPoint y: 484, endPoint x: 507, endPoint y: 482, distance: 13.2
click at [520, 484] on span "Tenant User" at bounding box center [421, 488] width 321 height 26
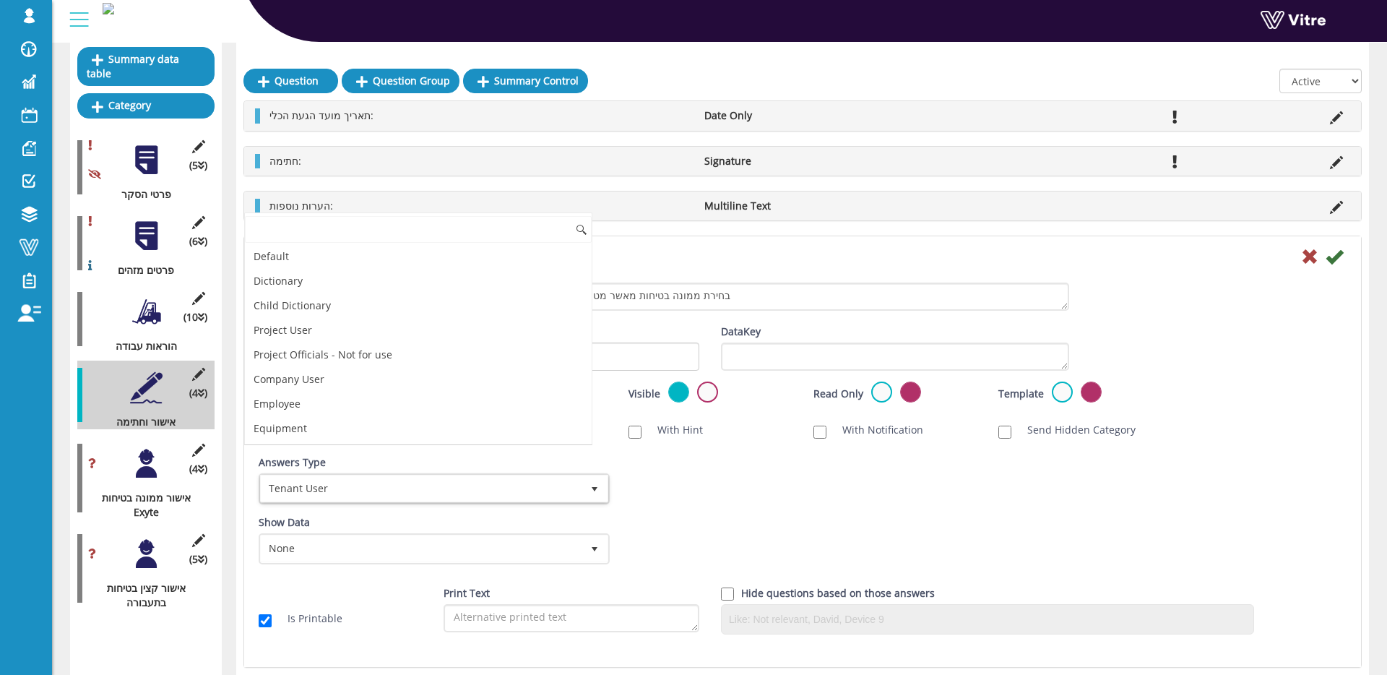
scroll to position [147, 0]
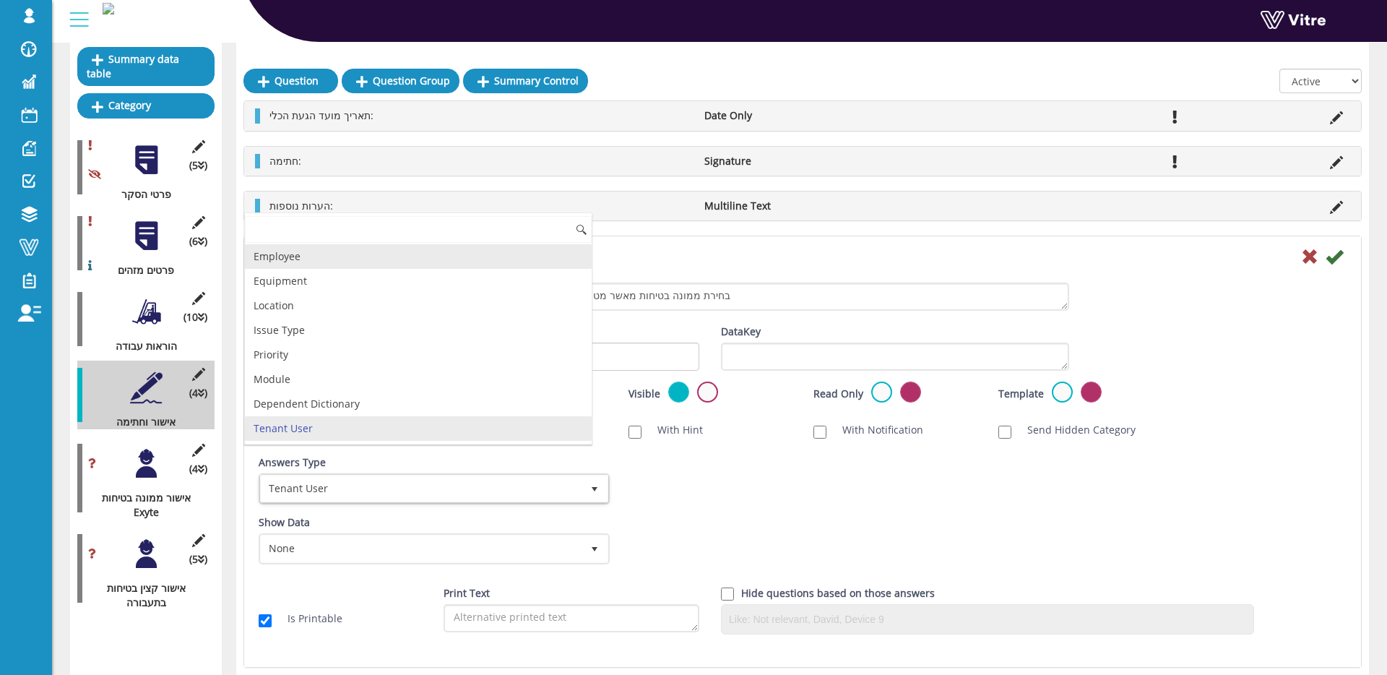
click at [394, 263] on li "Employee" at bounding box center [418, 256] width 347 height 25
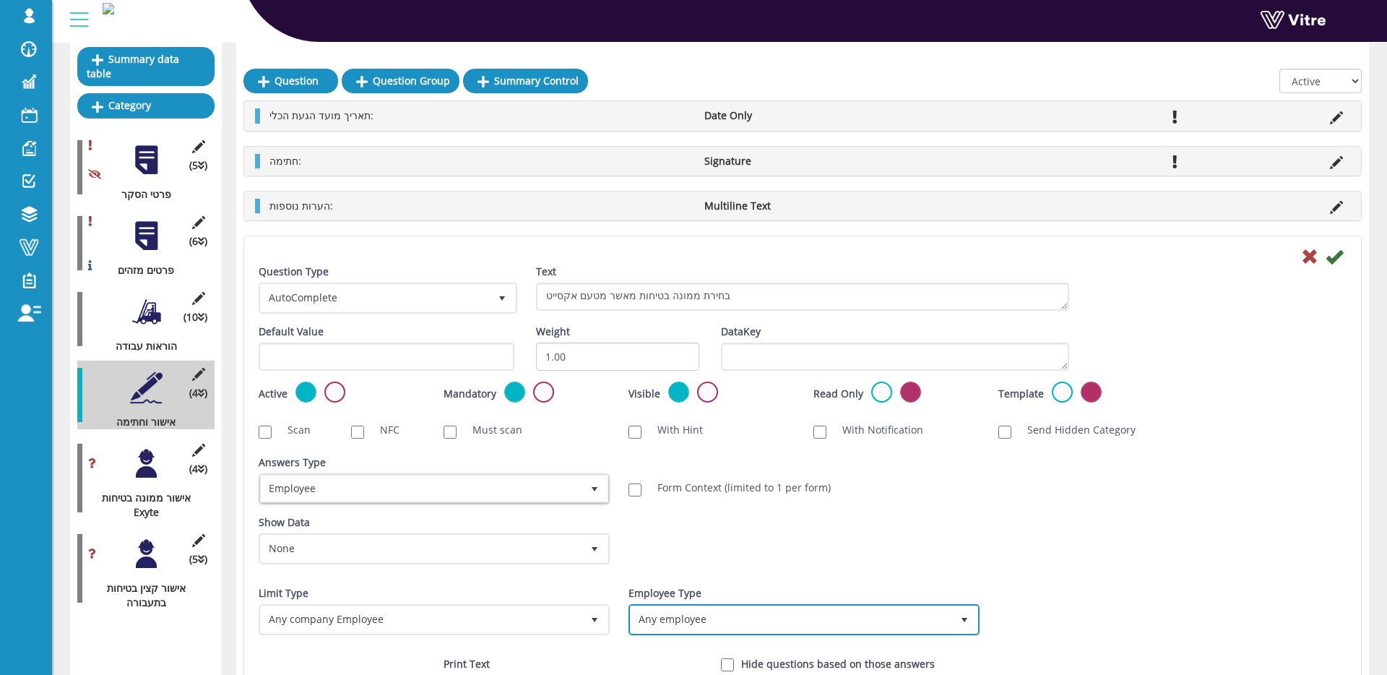
click at [846, 627] on span "Any employee" at bounding box center [791, 619] width 321 height 26
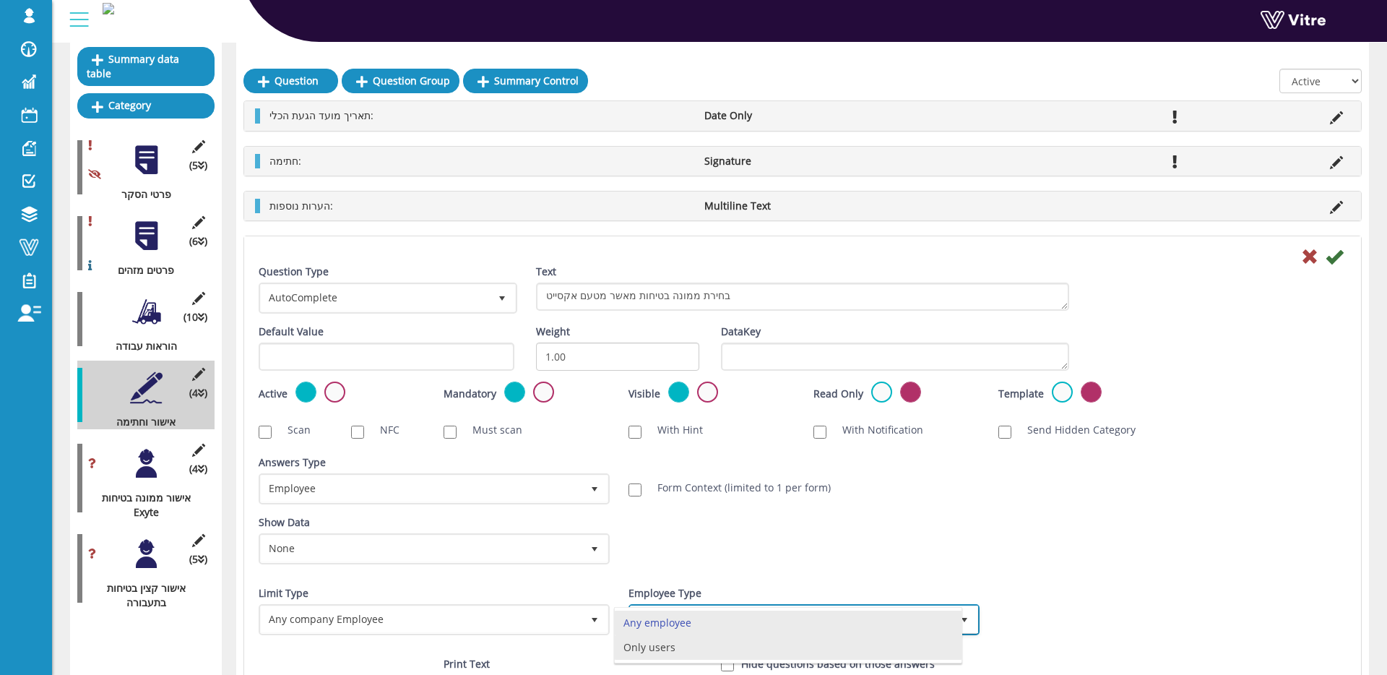
click at [723, 657] on li "Only users" at bounding box center [788, 647] width 347 height 25
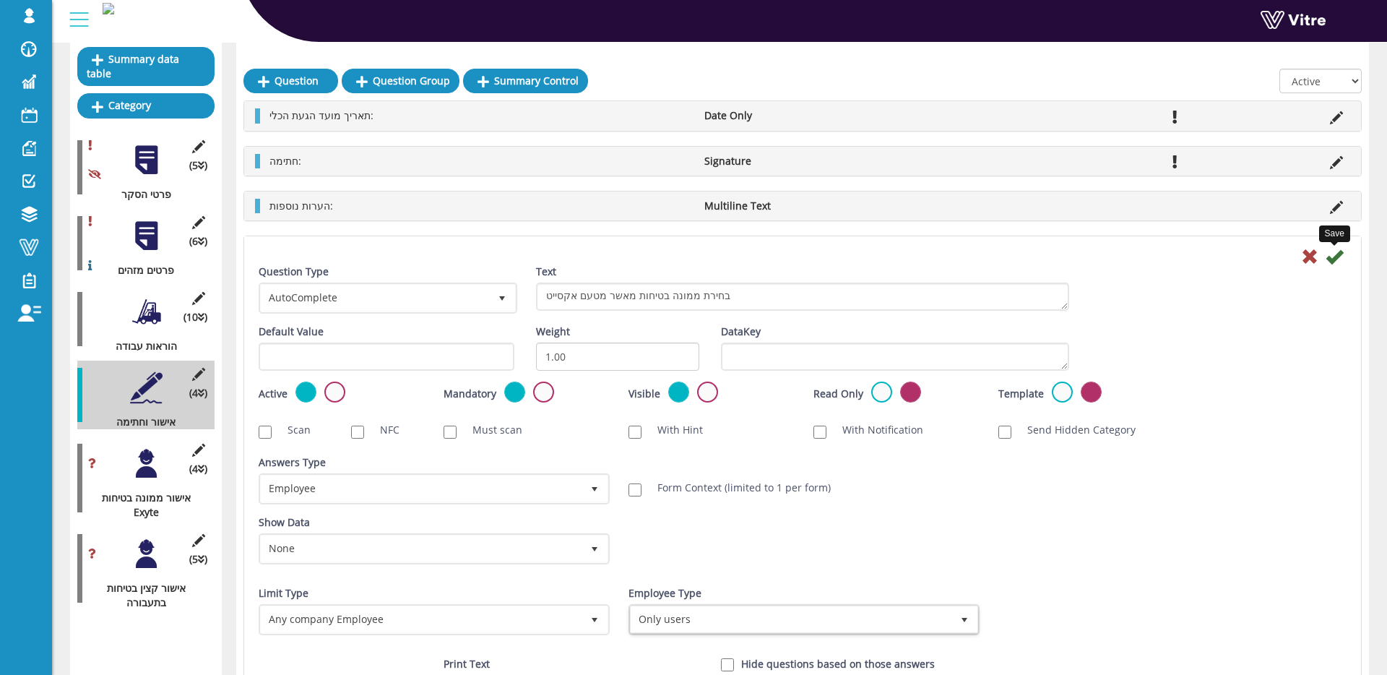
click at [1330, 257] on icon at bounding box center [1334, 256] width 17 height 17
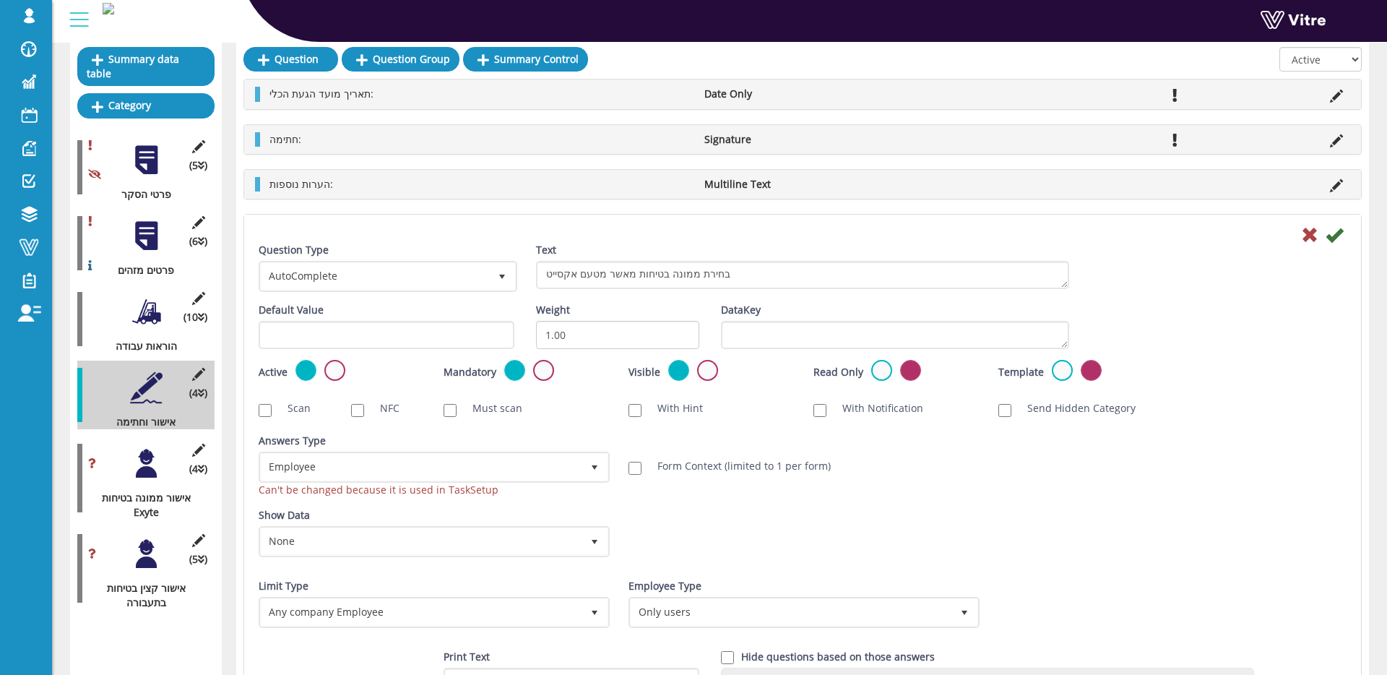
scroll to position [0, 0]
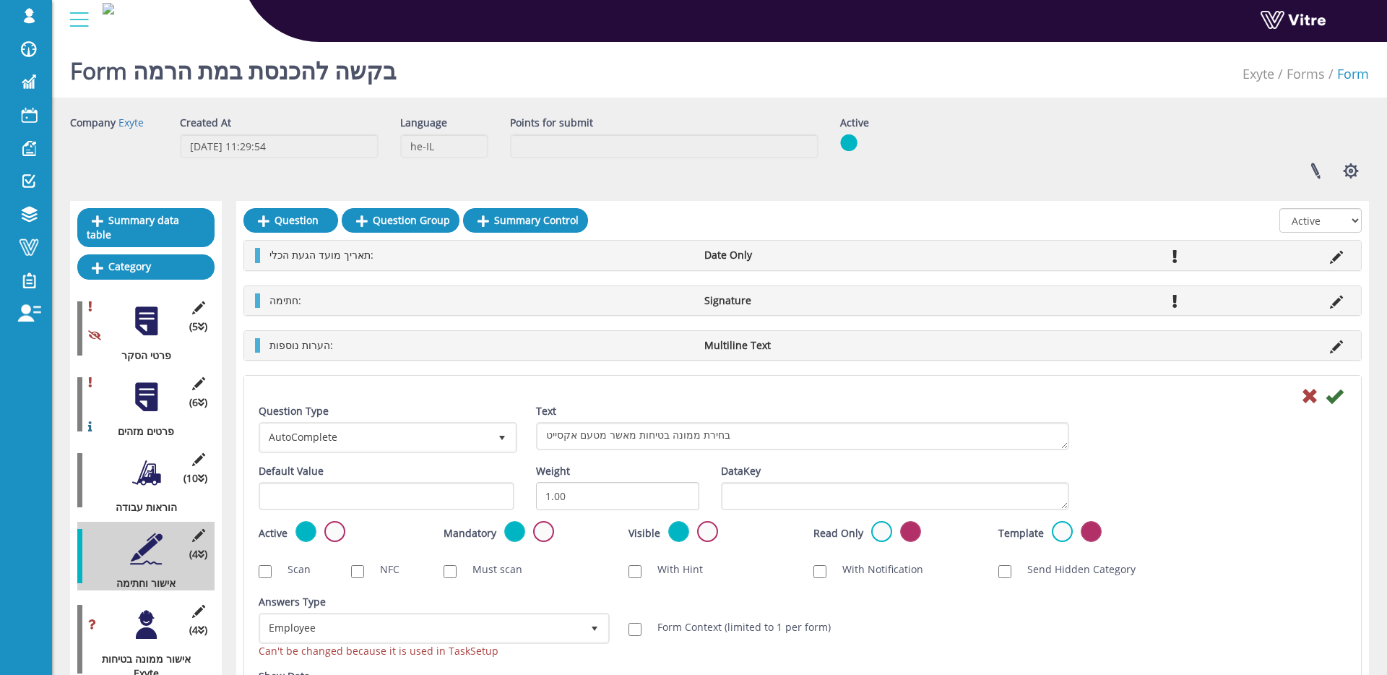
click at [1336, 397] on icon at bounding box center [1334, 395] width 17 height 17
click at [1337, 397] on icon at bounding box center [1334, 395] width 17 height 17
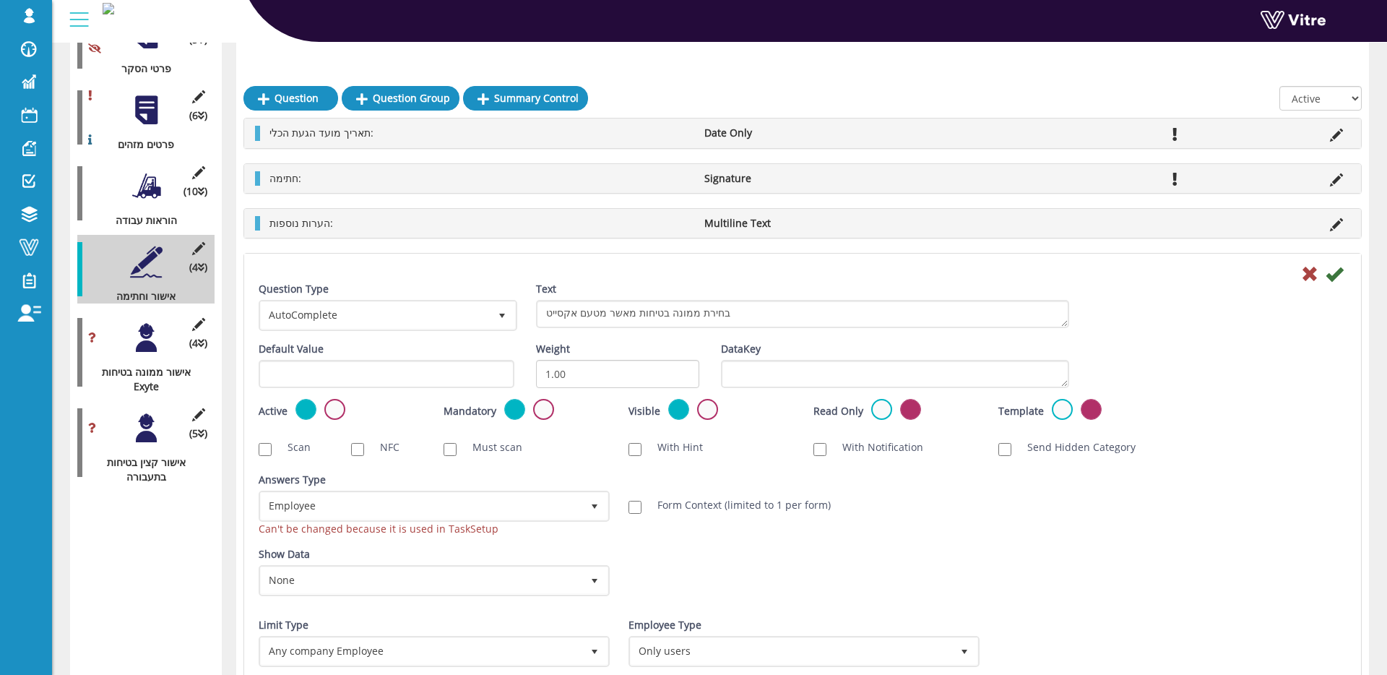
scroll to position [282, 0]
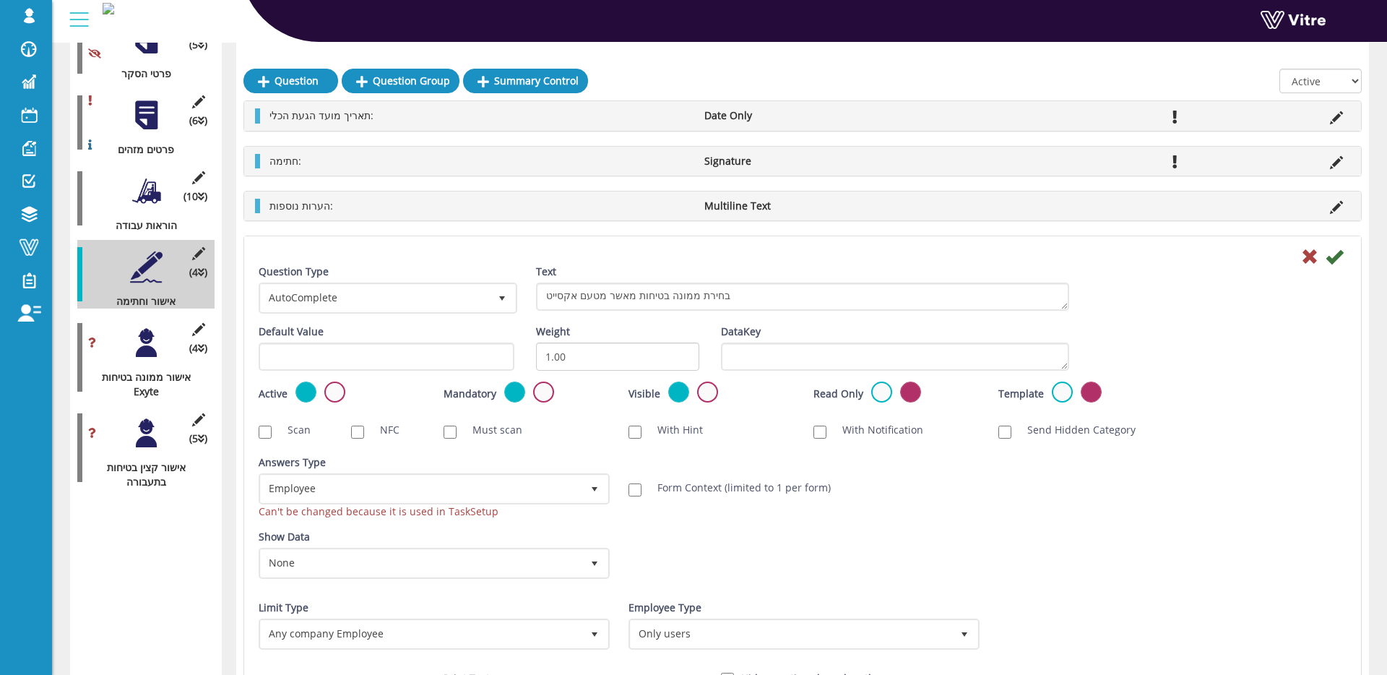
click at [1333, 255] on icon at bounding box center [1334, 256] width 17 height 17
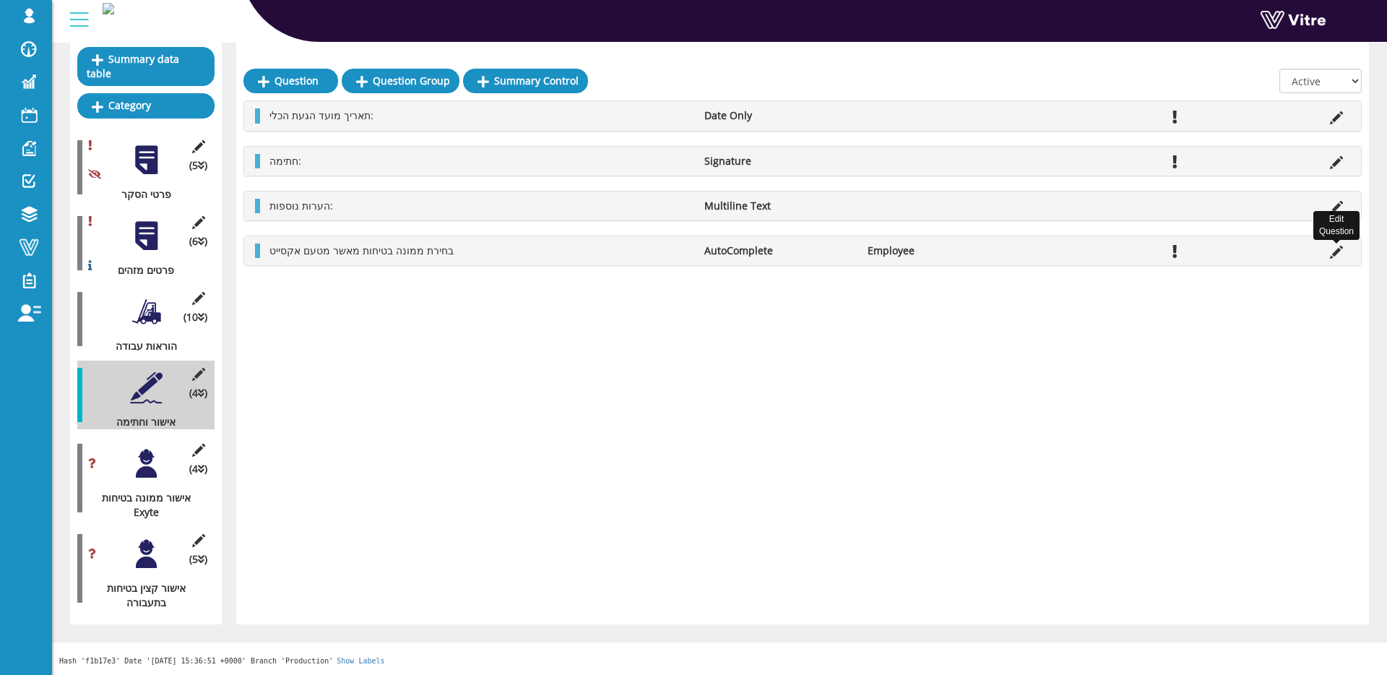
click at [1333, 255] on icon at bounding box center [1336, 252] width 13 height 13
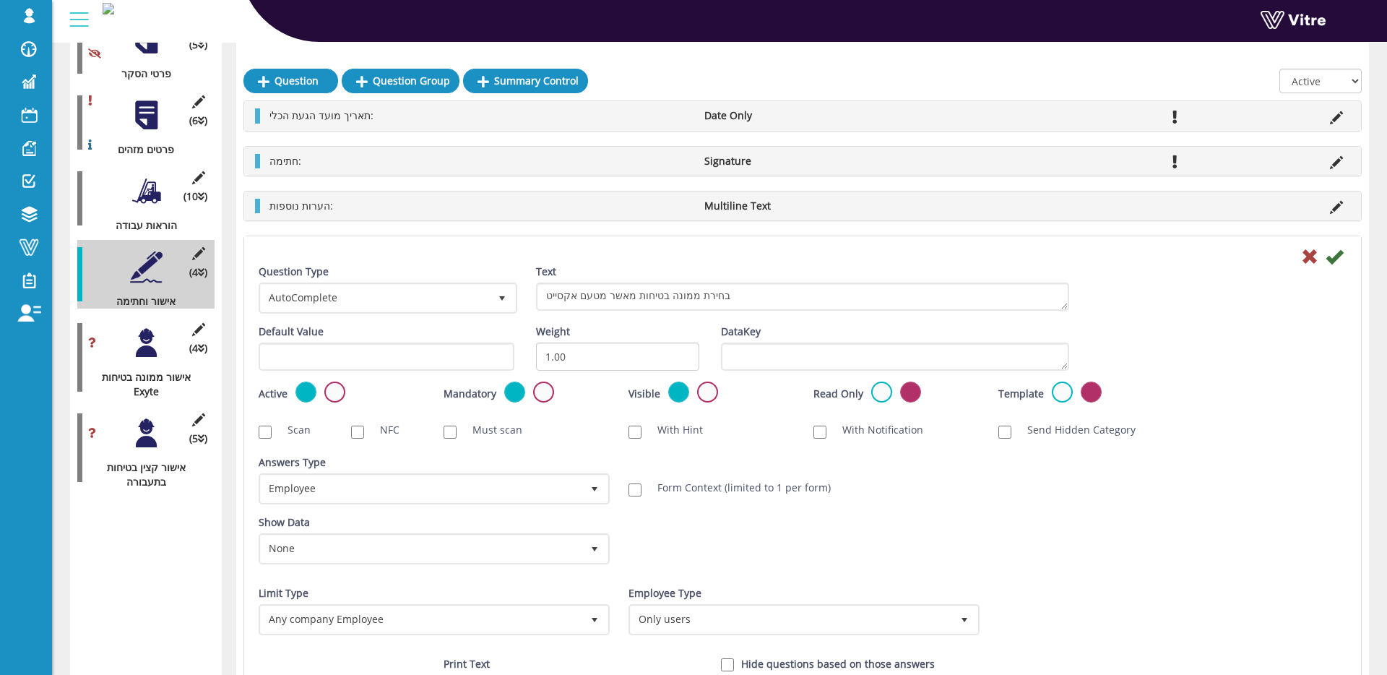
click at [1330, 254] on icon at bounding box center [1334, 256] width 17 height 17
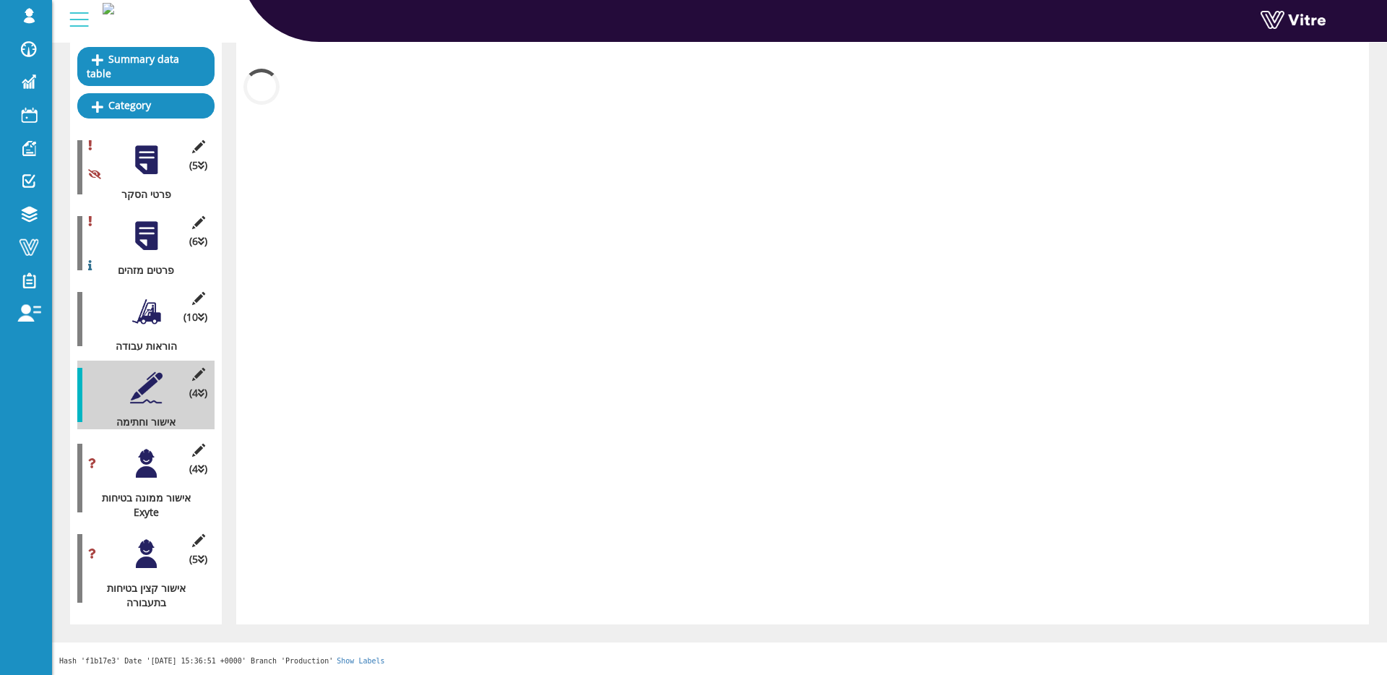
scroll to position [161, 0]
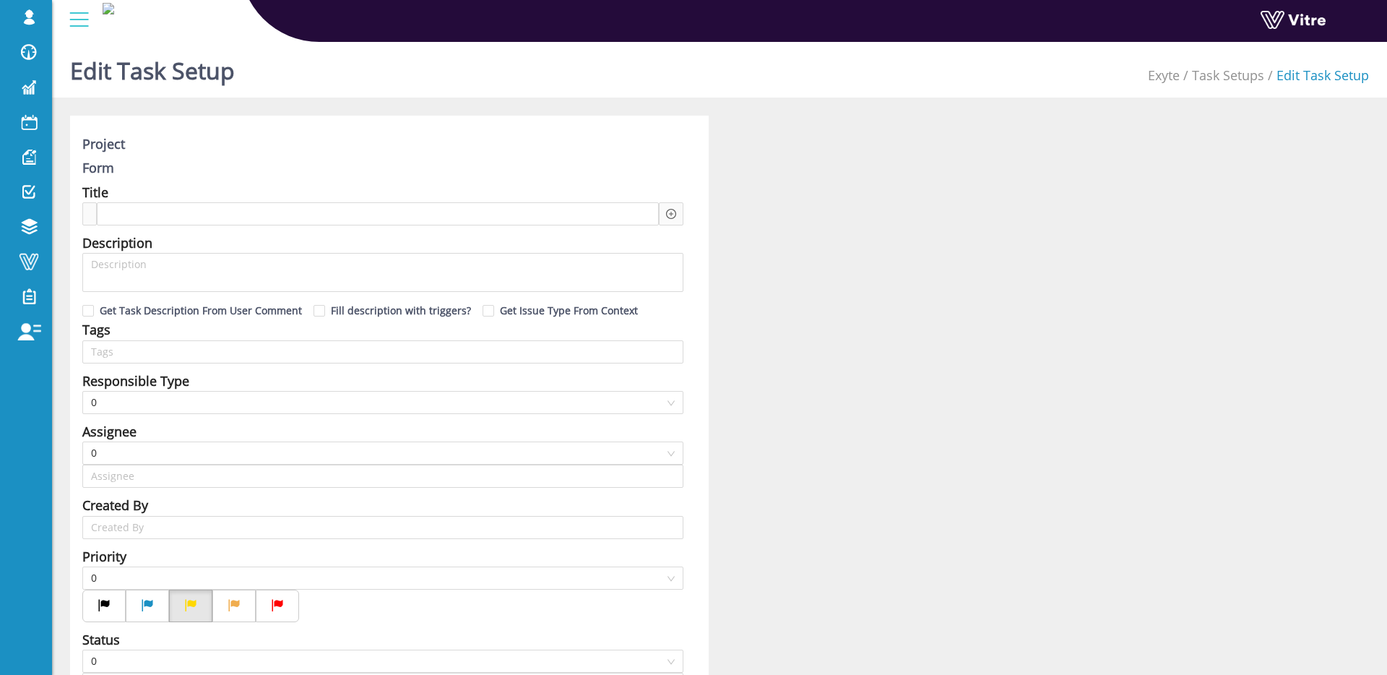
type input "[PERSON_NAME] SU"
type input "Shir Moreno SU"
type input "12"
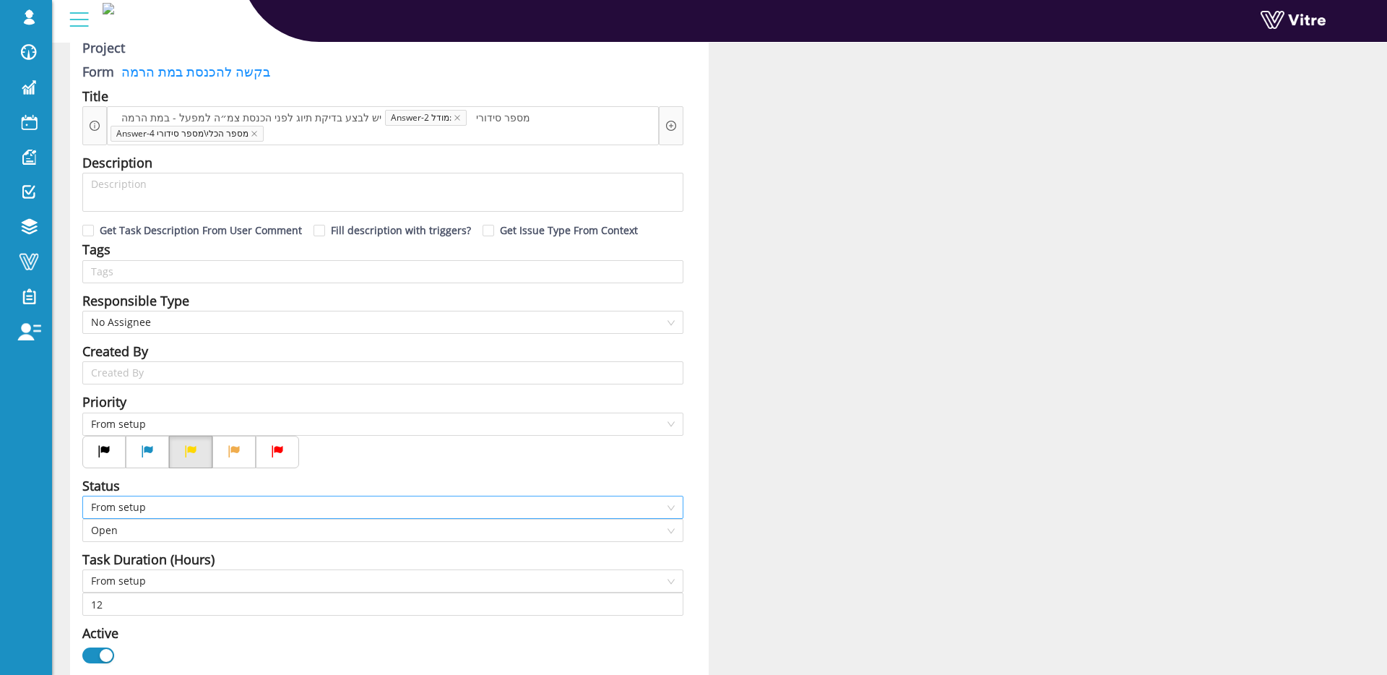
scroll to position [225, 0]
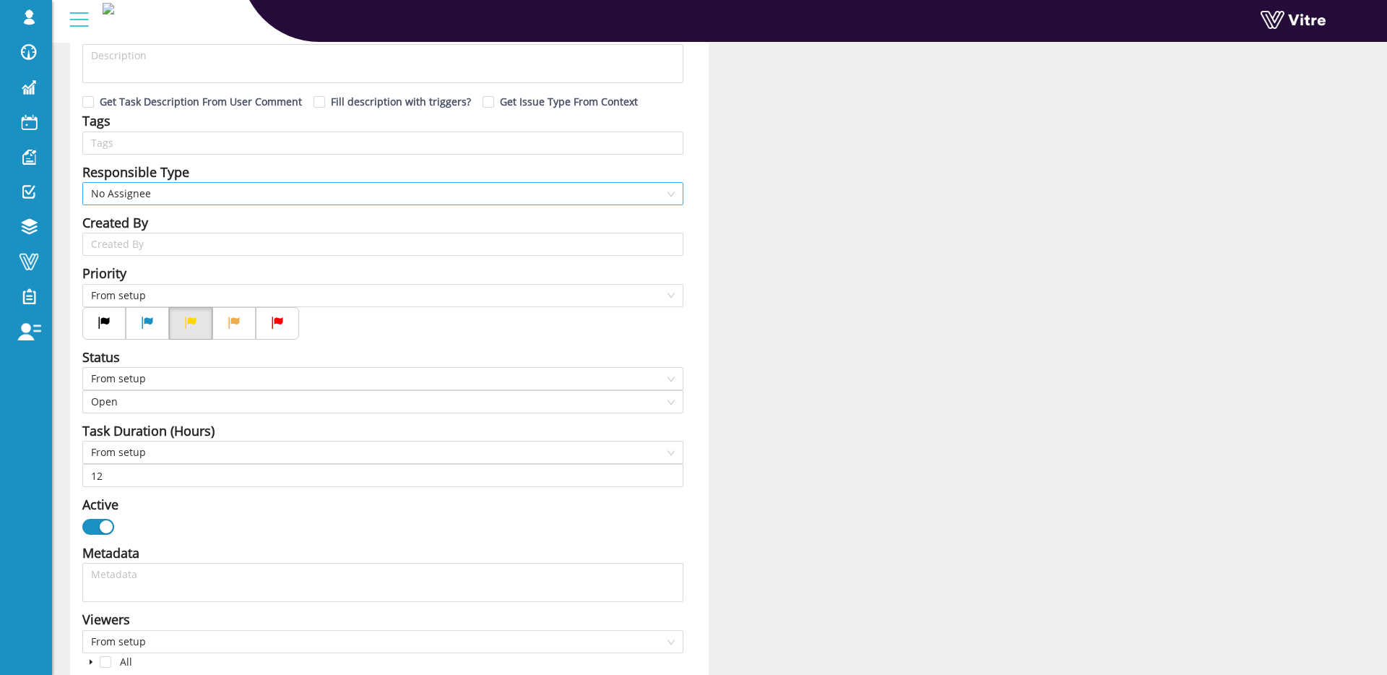
click at [192, 185] on span "No Assignee" at bounding box center [383, 194] width 584 height 22
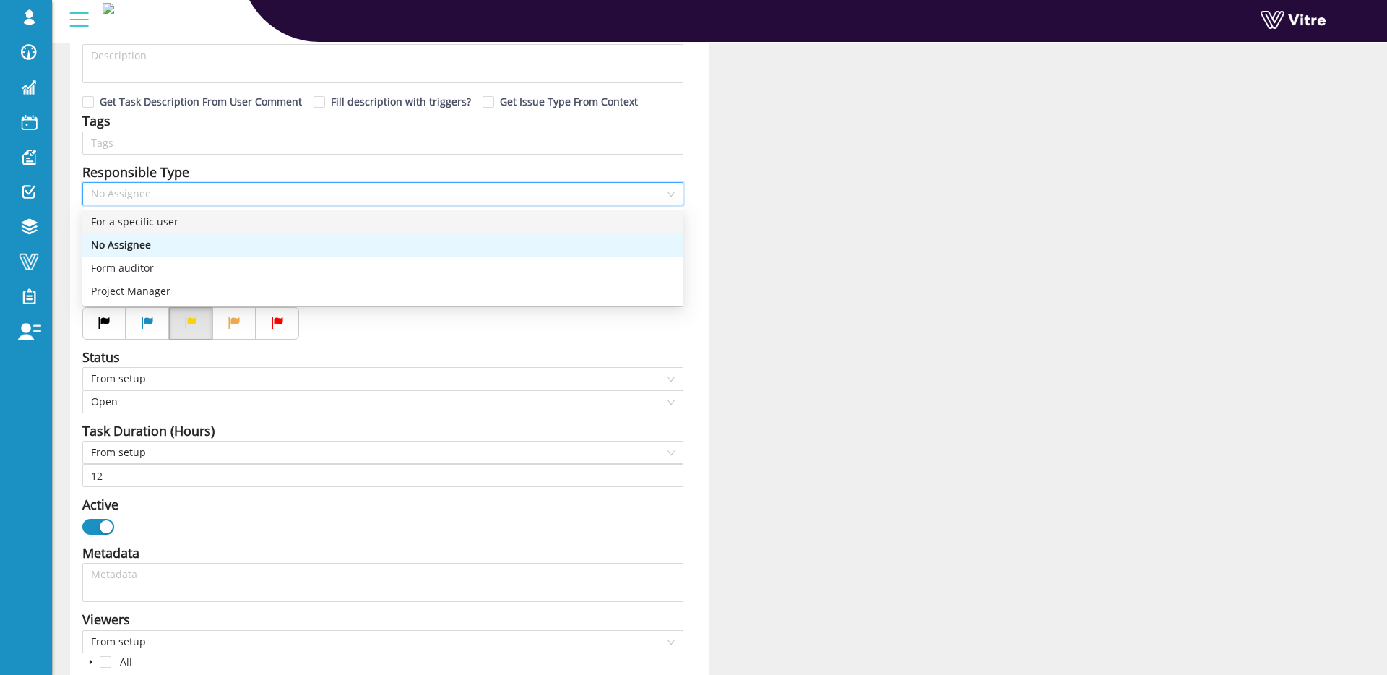
click at [188, 214] on div "For a specific user" at bounding box center [383, 222] width 584 height 16
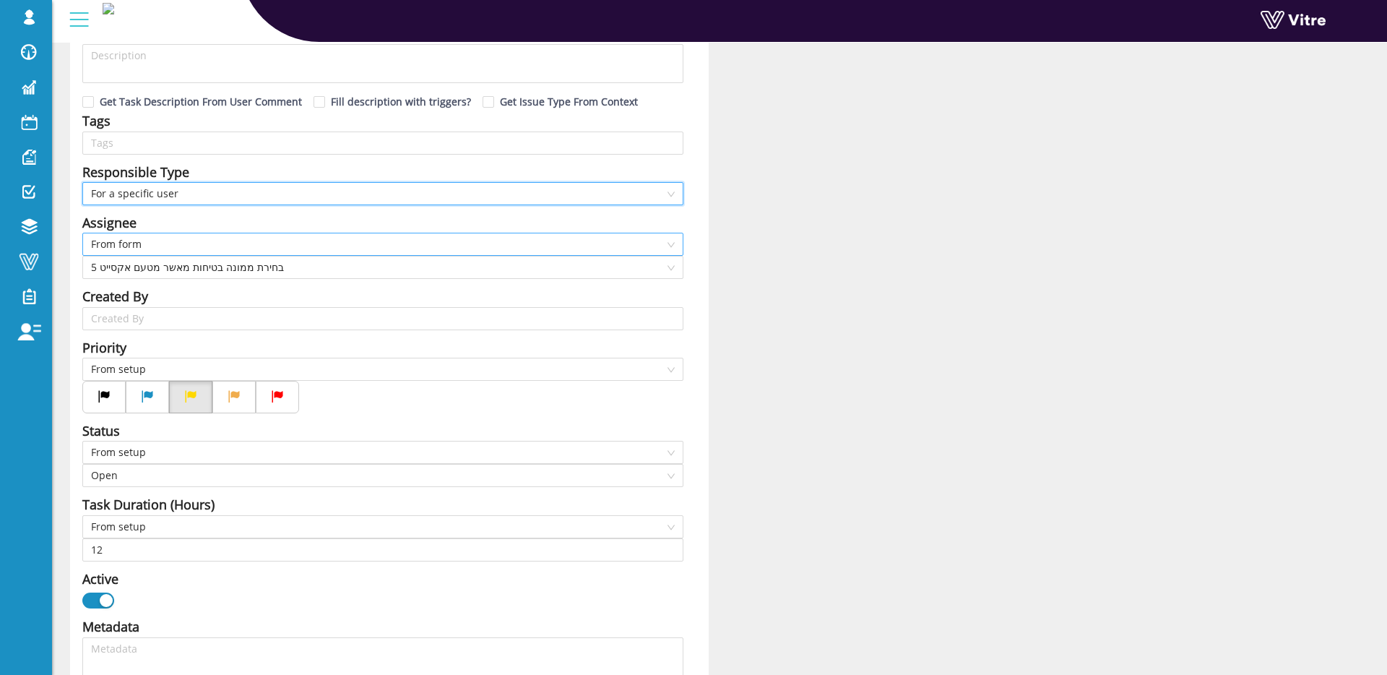
click at [244, 252] on span "From form" at bounding box center [383, 244] width 584 height 22
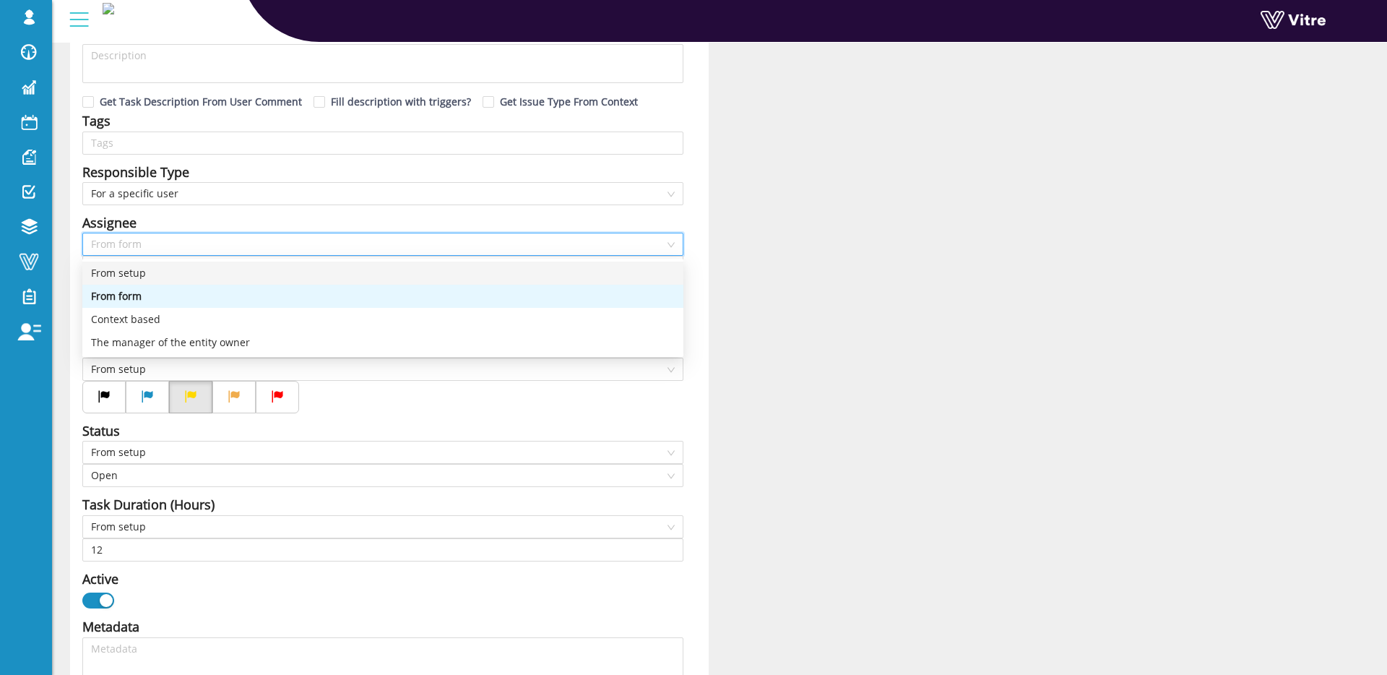
click at [248, 221] on div "Assignee" at bounding box center [382, 222] width 601 height 20
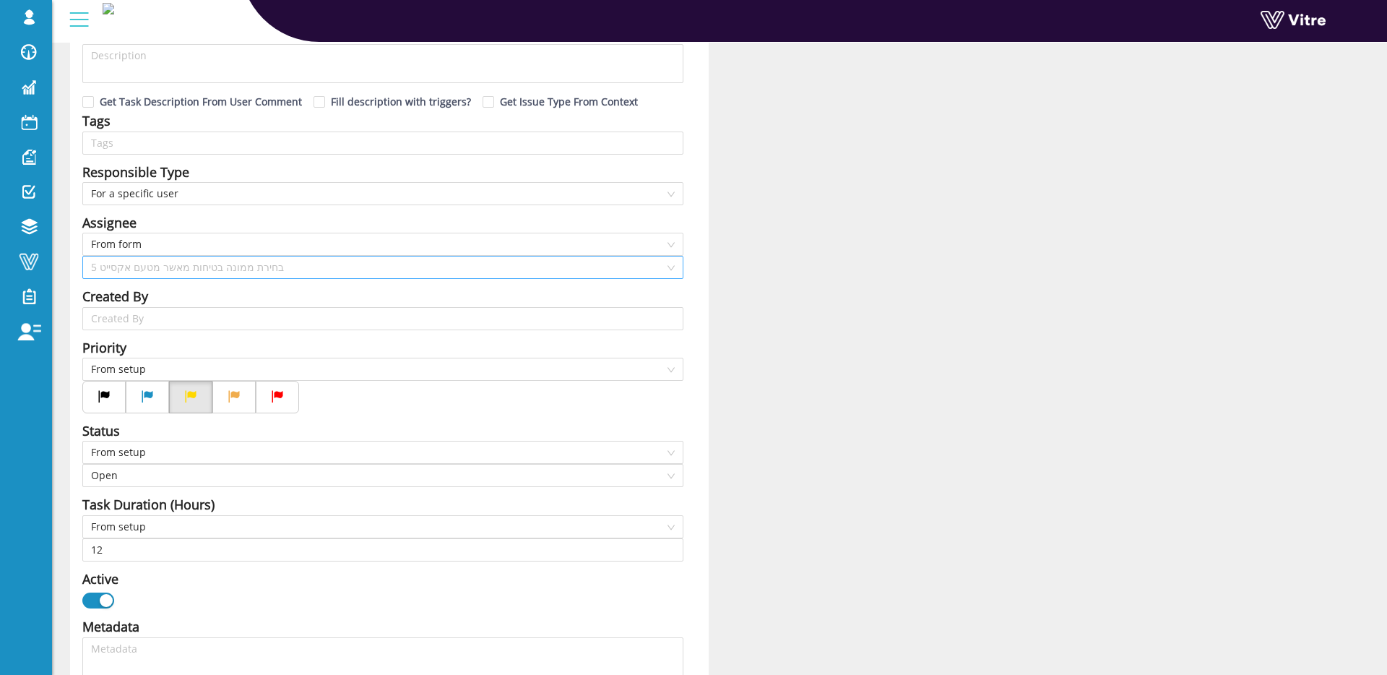
click at [225, 269] on span "5 בחירת ממונה בטיחות מאשר מטעם אקסייט" at bounding box center [383, 268] width 584 height 22
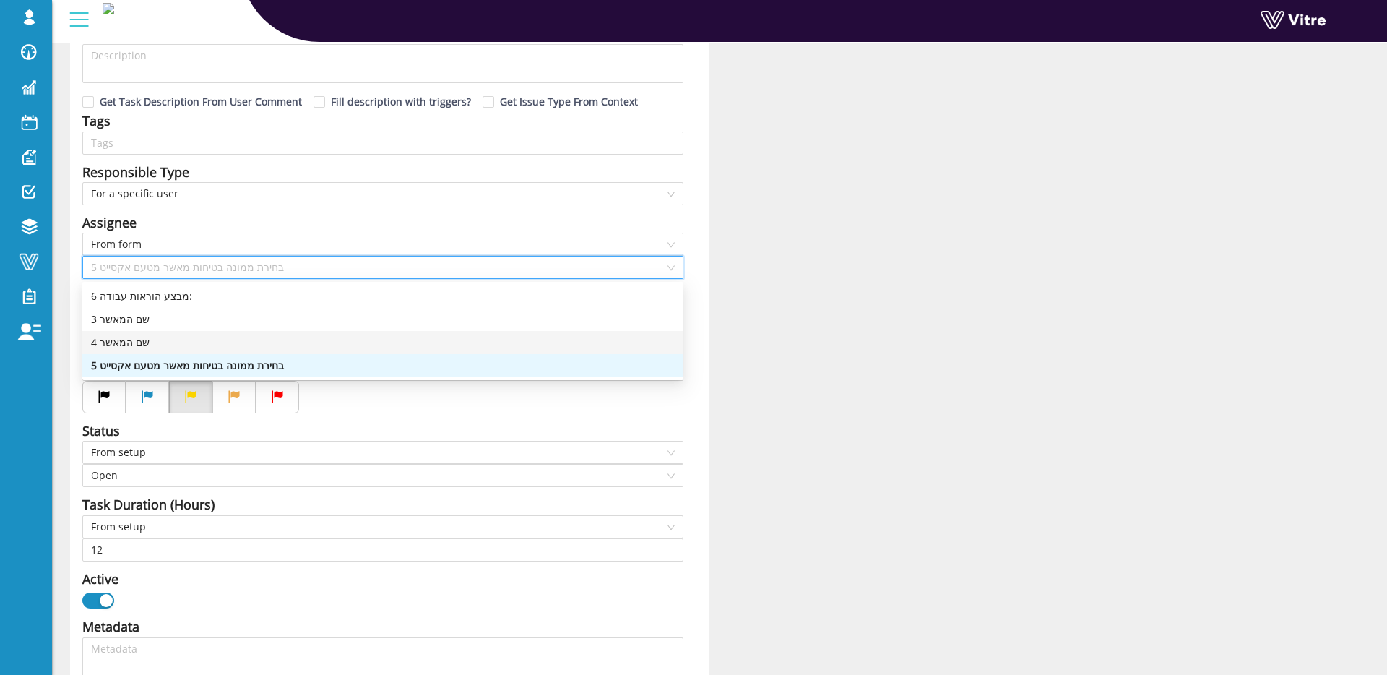
click at [175, 335] on div "4 שם המאשר" at bounding box center [383, 343] width 584 height 16
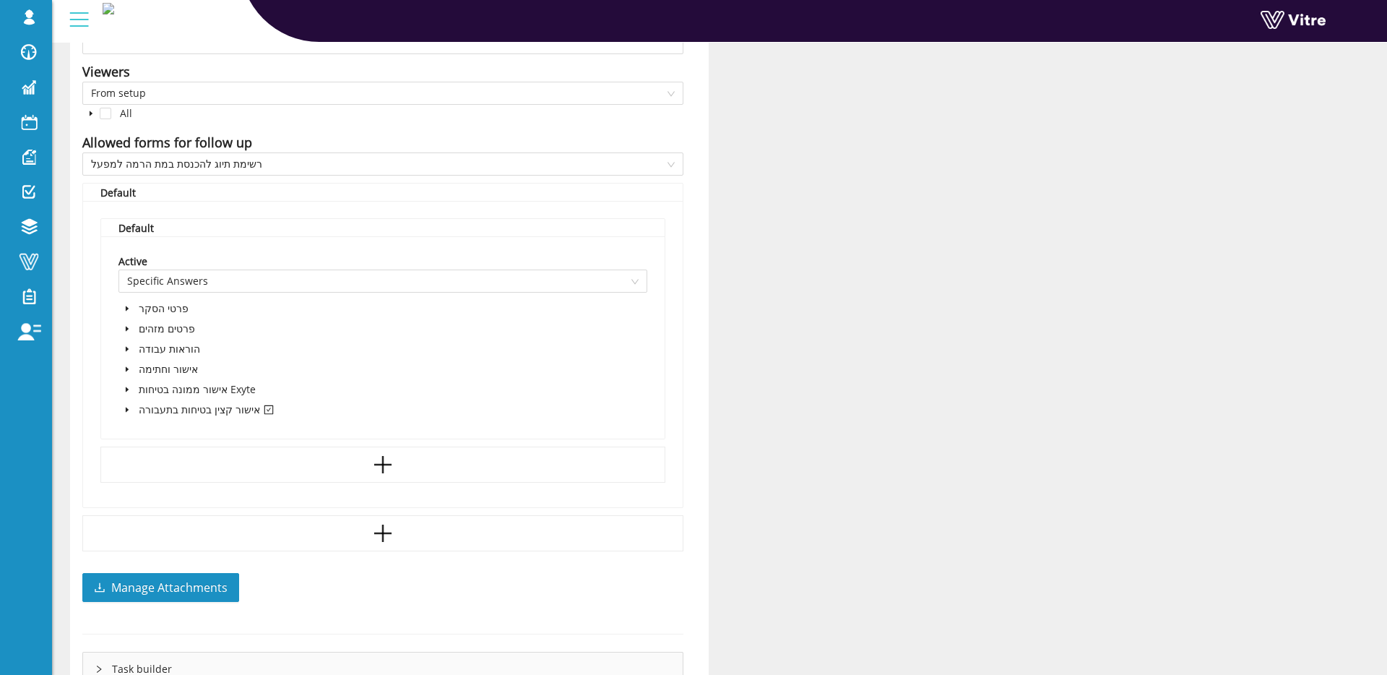
scroll to position [978, 0]
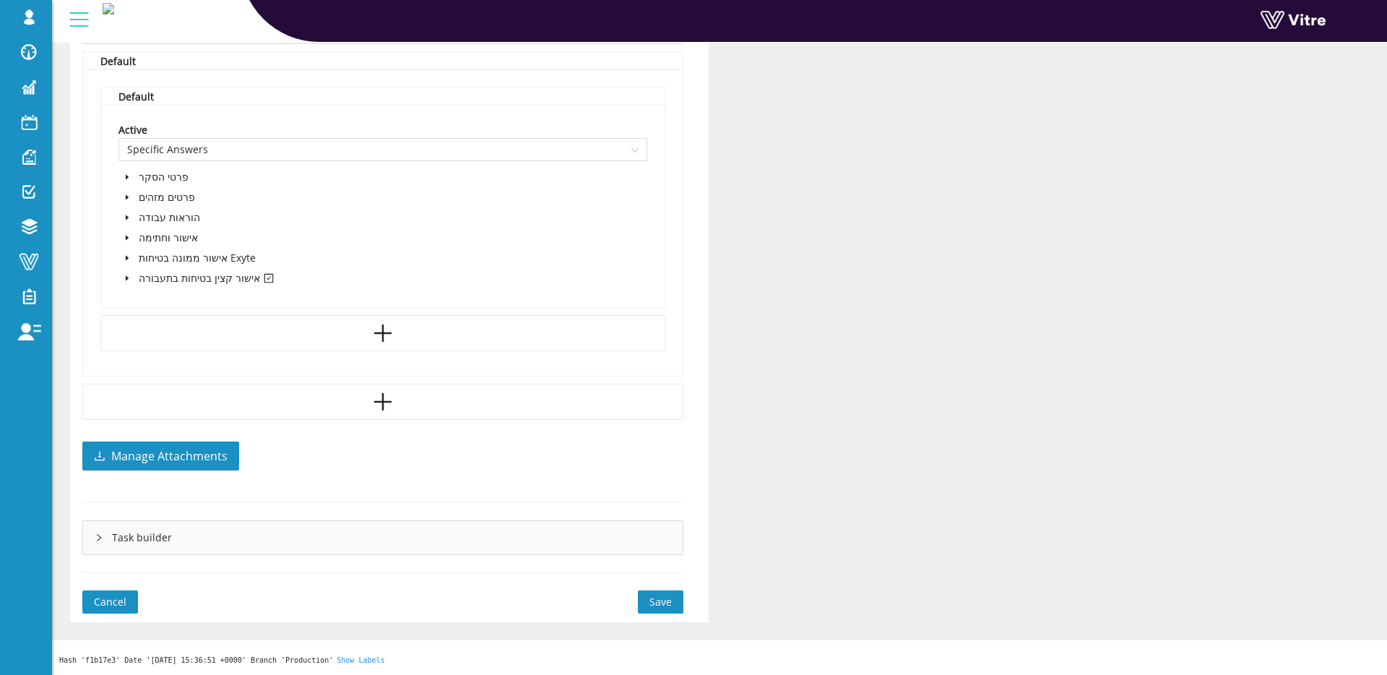
click at [646, 603] on button "Save" at bounding box center [661, 601] width 46 height 23
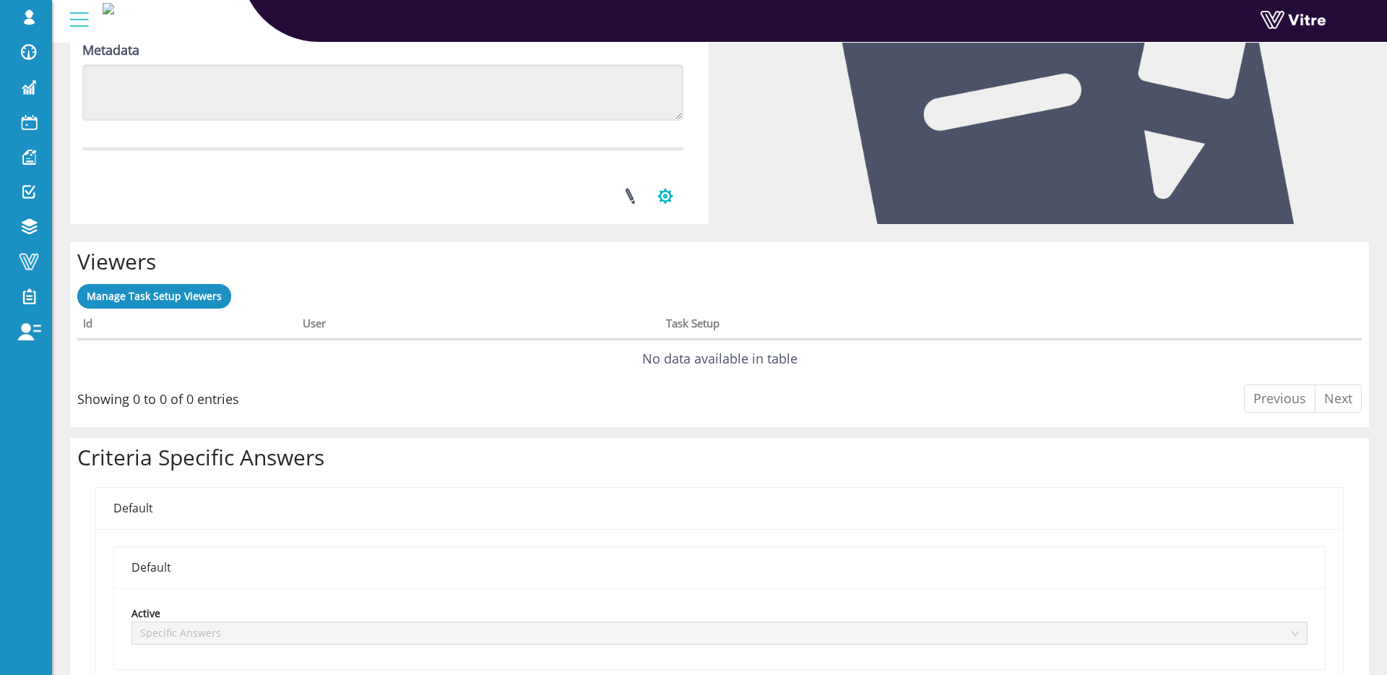
scroll to position [670, 0]
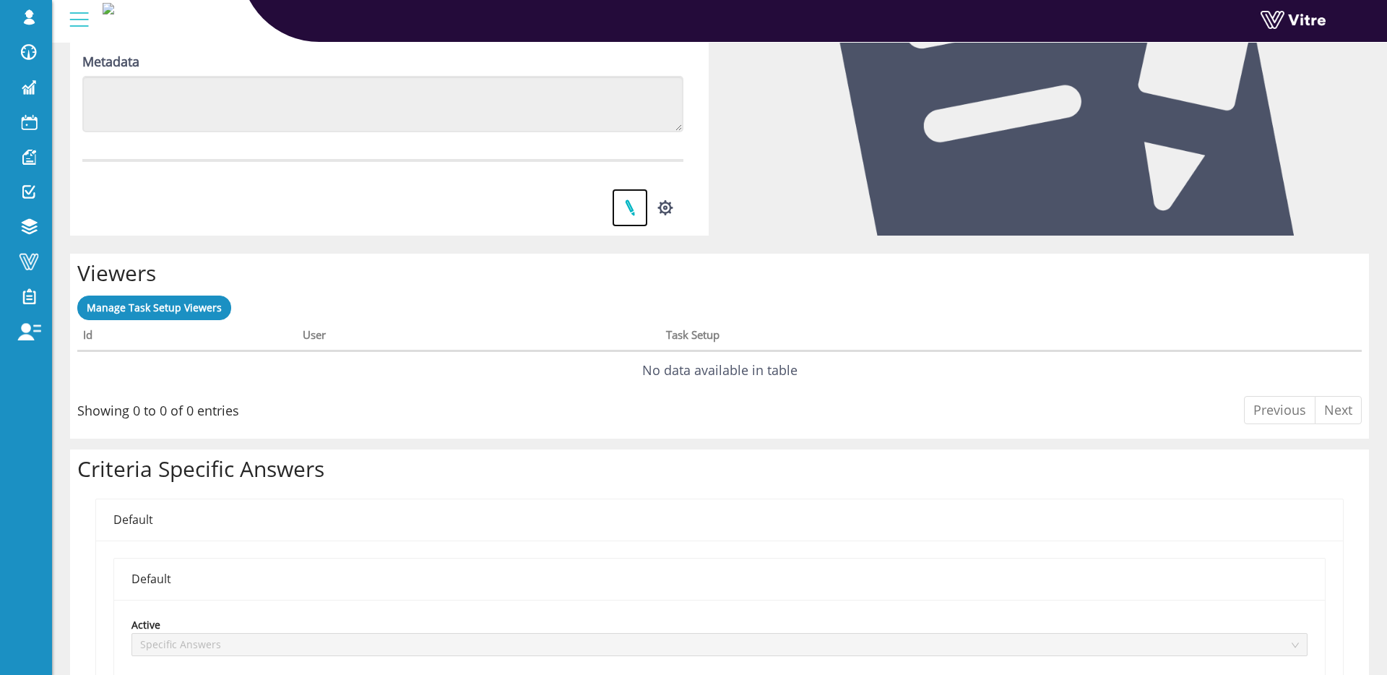
click at [637, 211] on link at bounding box center [630, 208] width 36 height 38
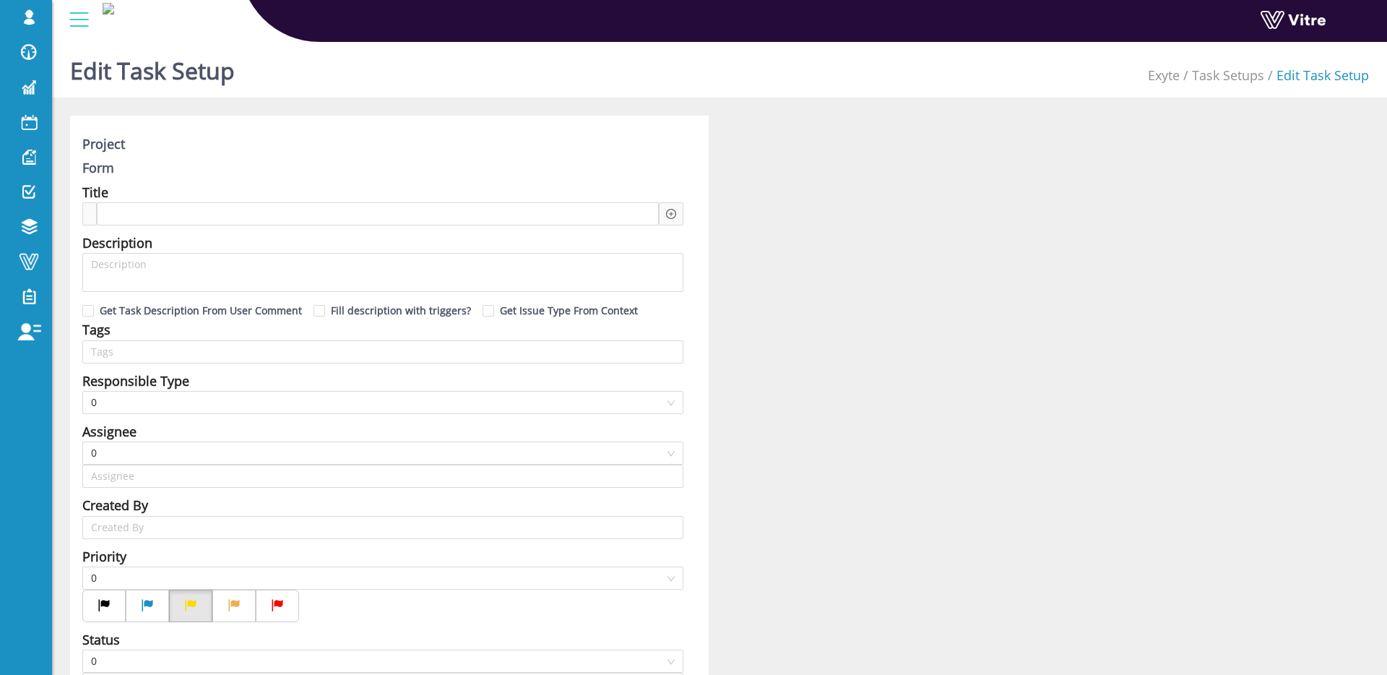
type input "[PERSON_NAME] SU"
type input "12"
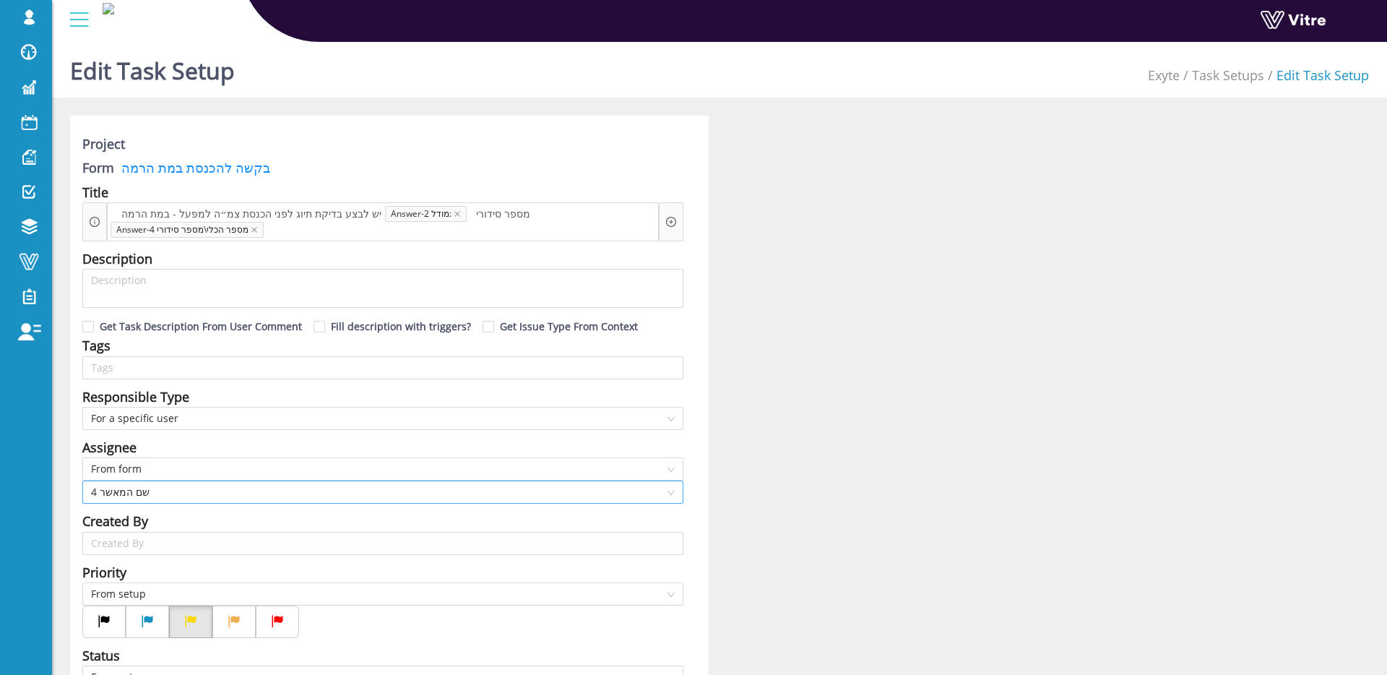
click at [158, 485] on span "4 שם המאשר" at bounding box center [383, 492] width 584 height 22
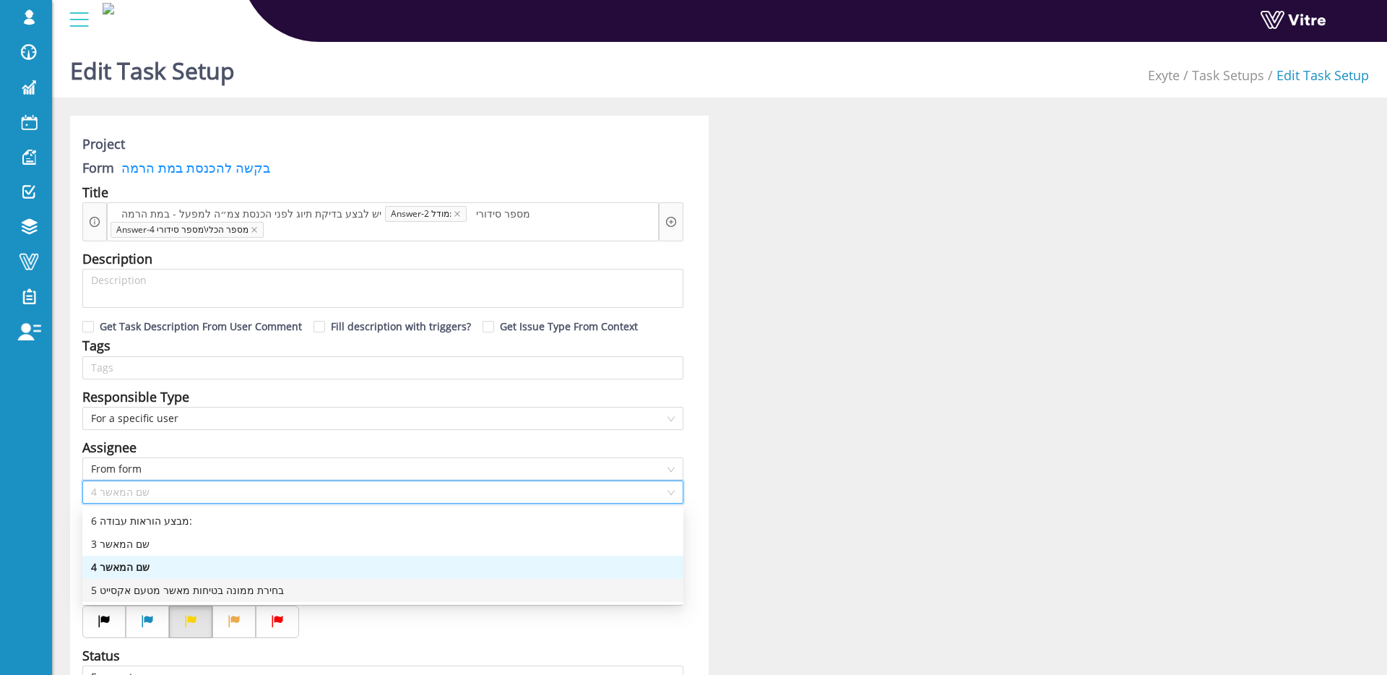
click at [179, 588] on div "5 בחירת ממונה בטיחות מאשר מטעם אקסייט" at bounding box center [383, 590] width 584 height 16
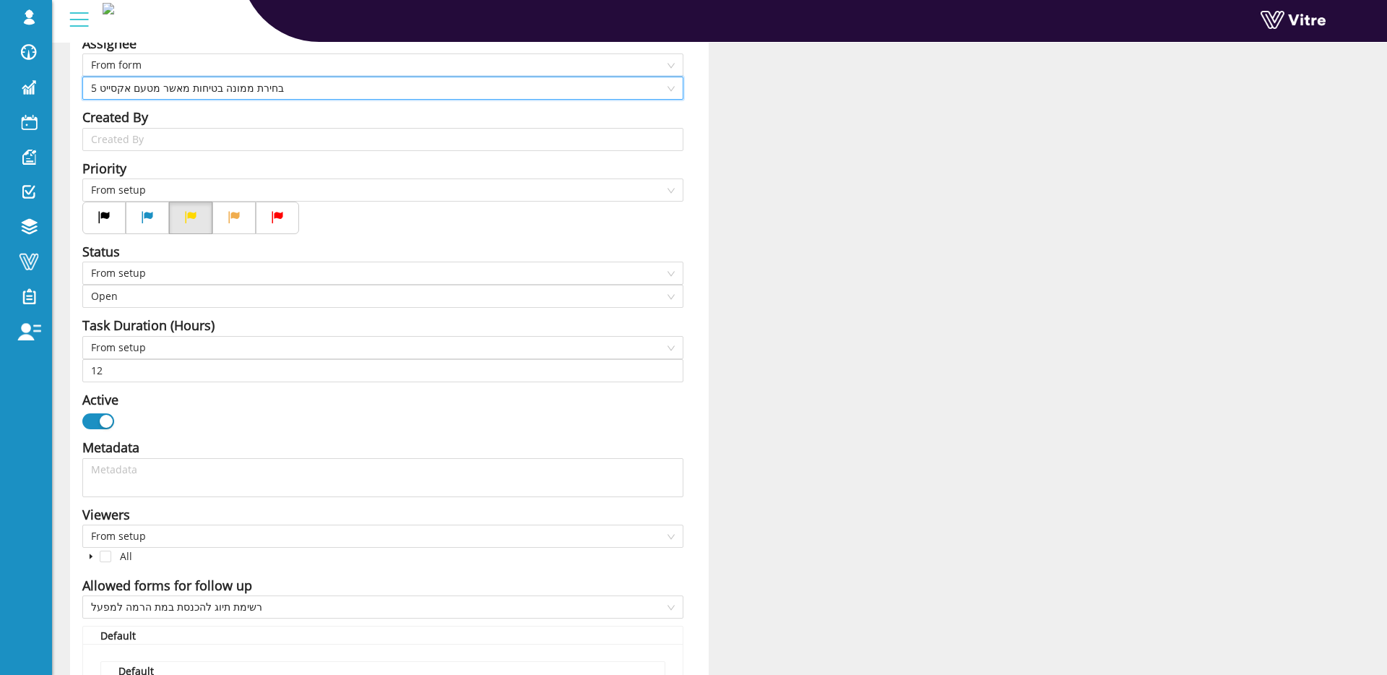
scroll to position [978, 0]
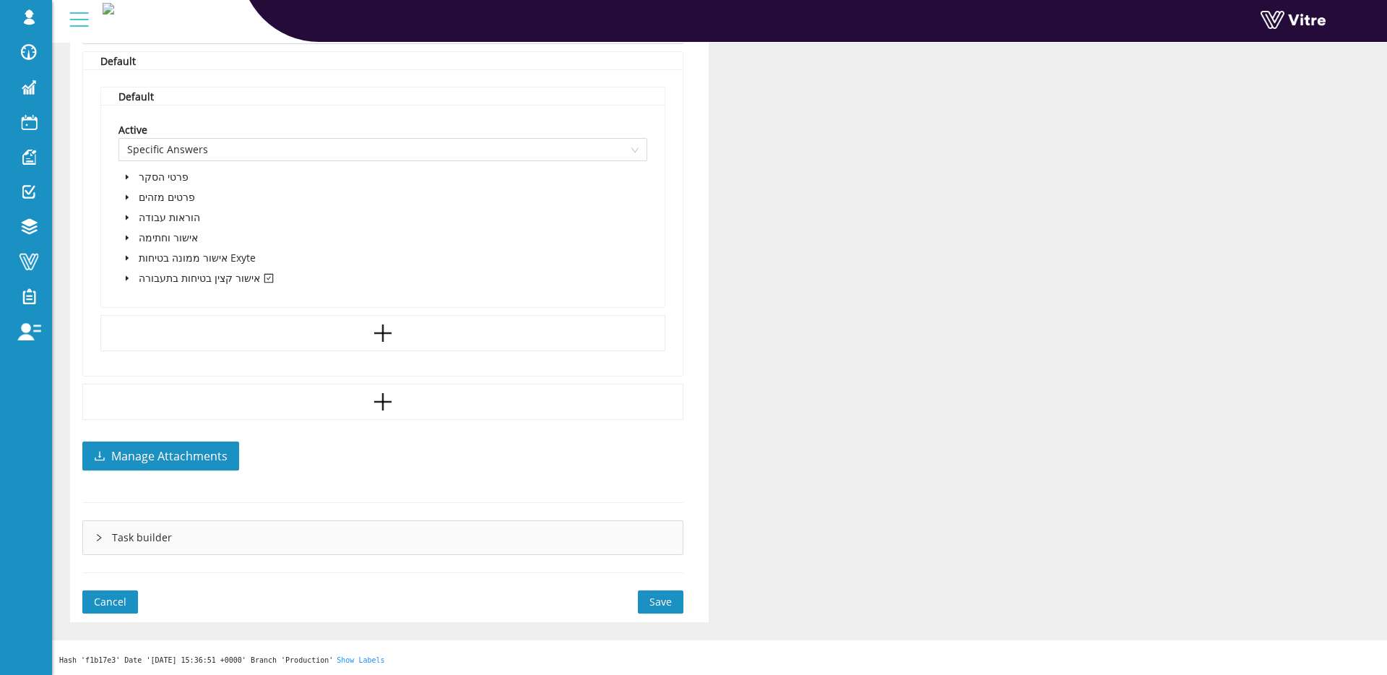
click at [673, 606] on button "Save" at bounding box center [661, 601] width 46 height 23
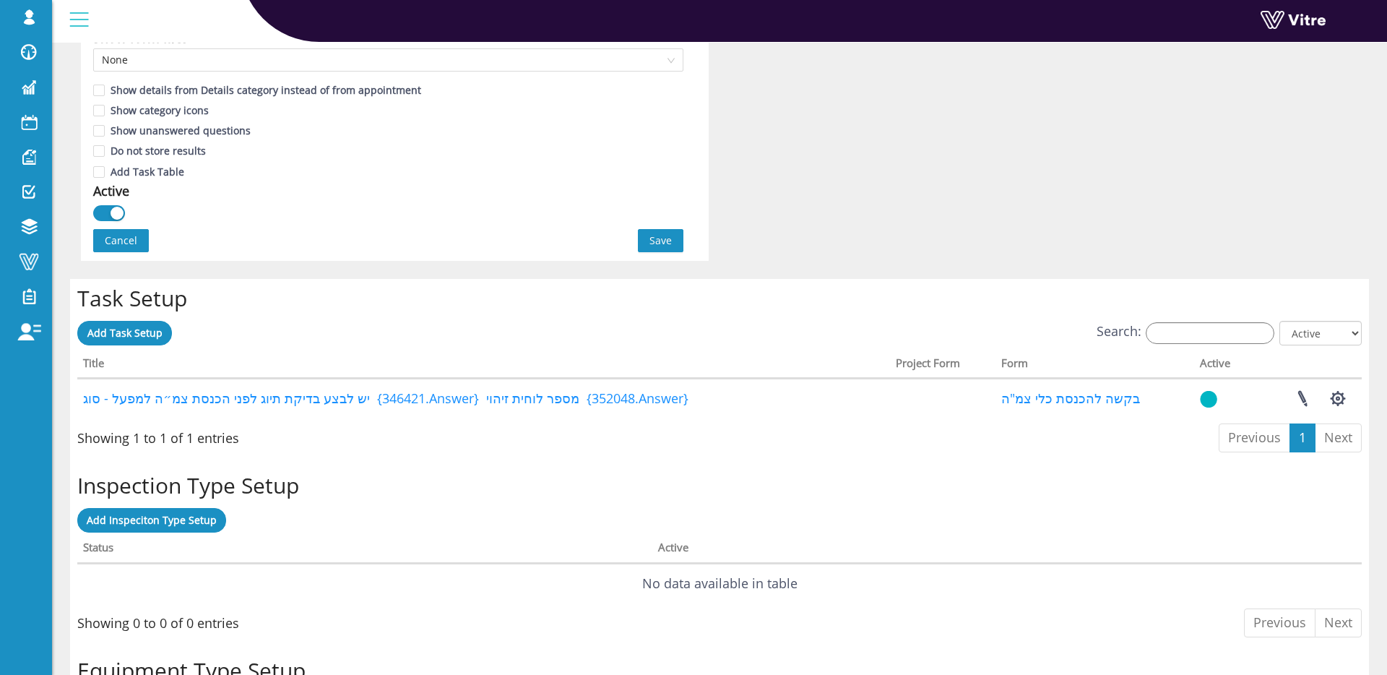
scroll to position [982, 0]
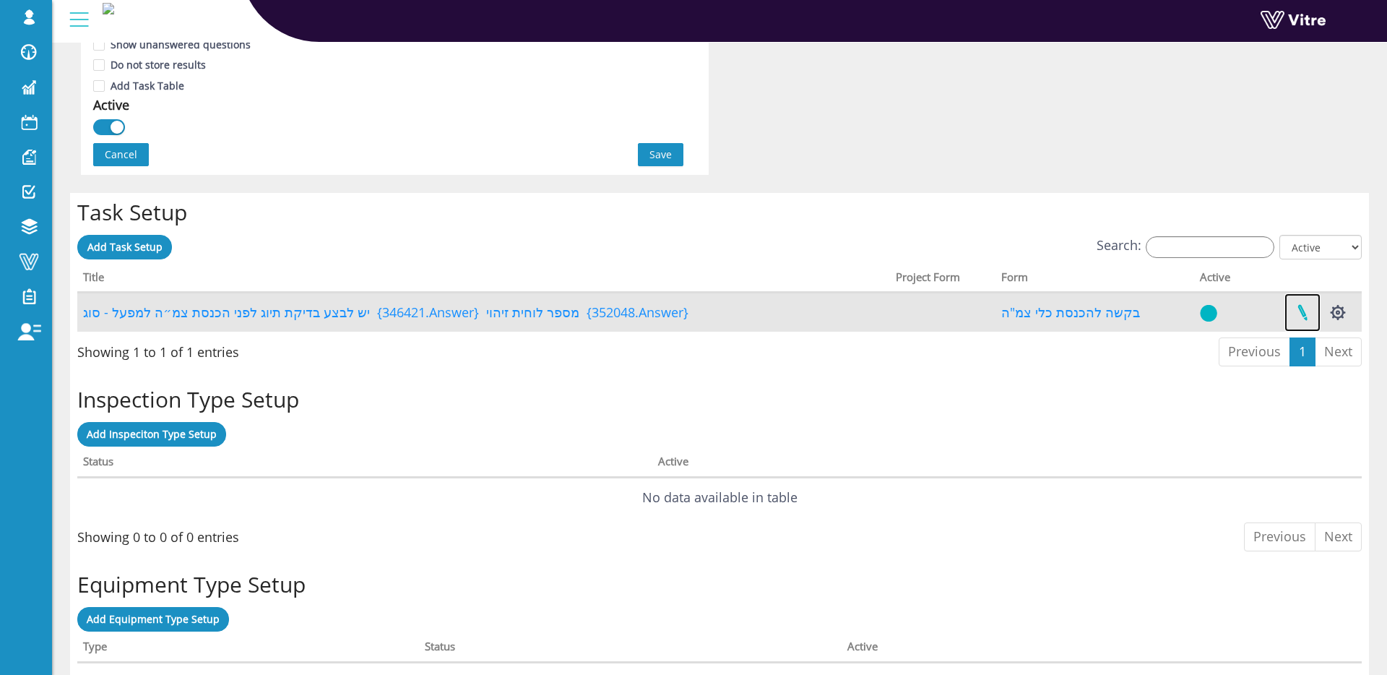
click at [1296, 309] on link at bounding box center [1303, 312] width 36 height 38
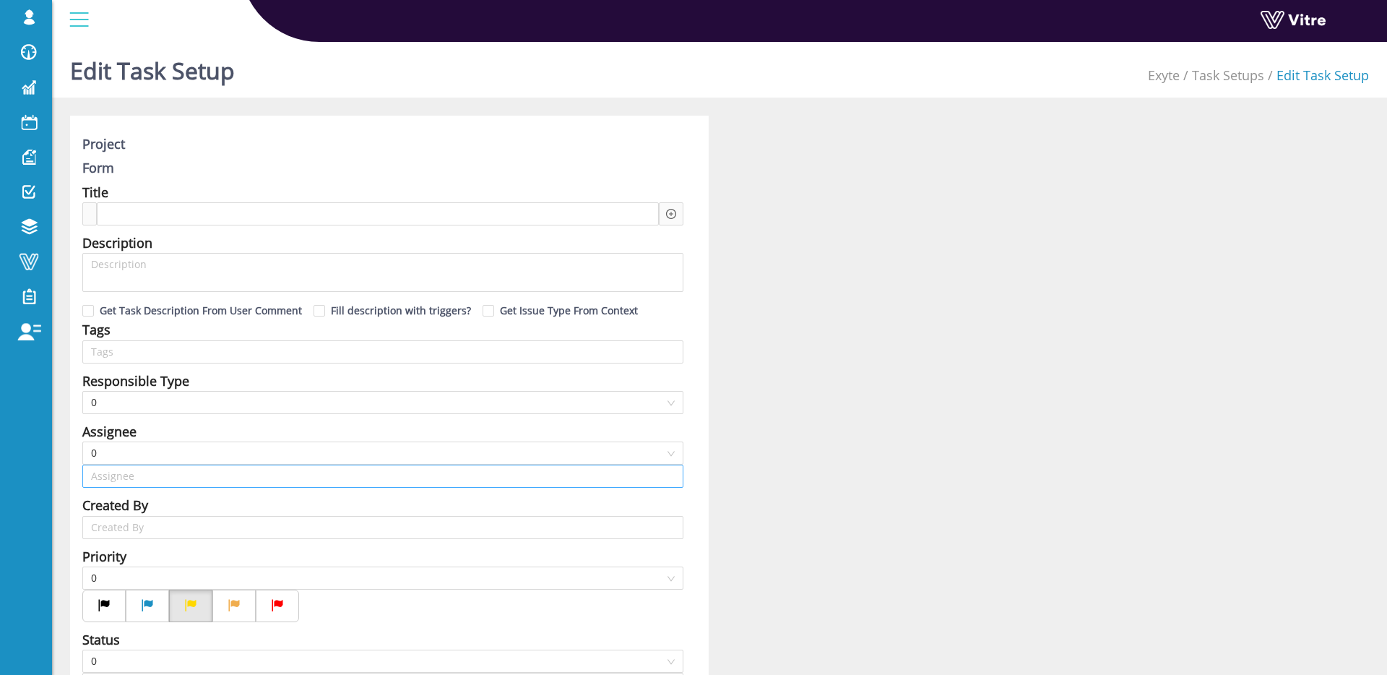
type input "[PERSON_NAME] SU"
type input "12"
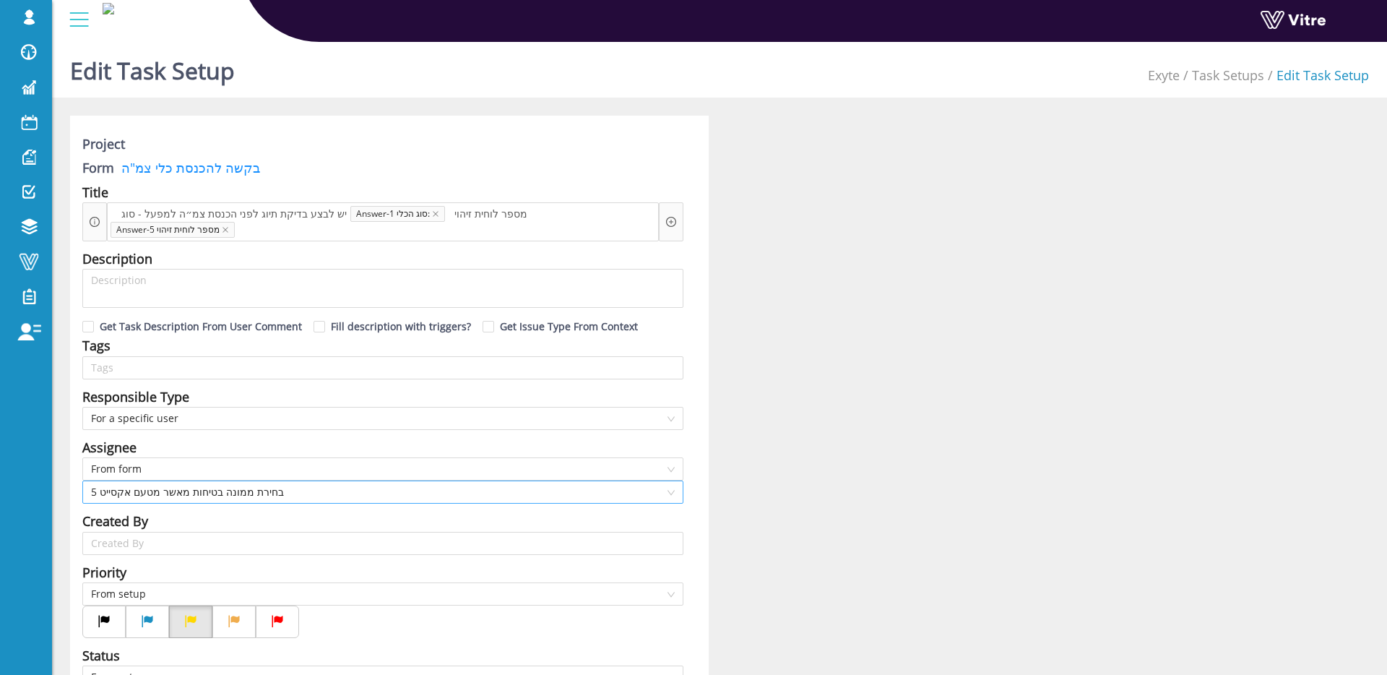
click at [230, 490] on span "5 בחירת ממונה בטיחות מאשר מטעם אקסייט" at bounding box center [383, 492] width 584 height 22
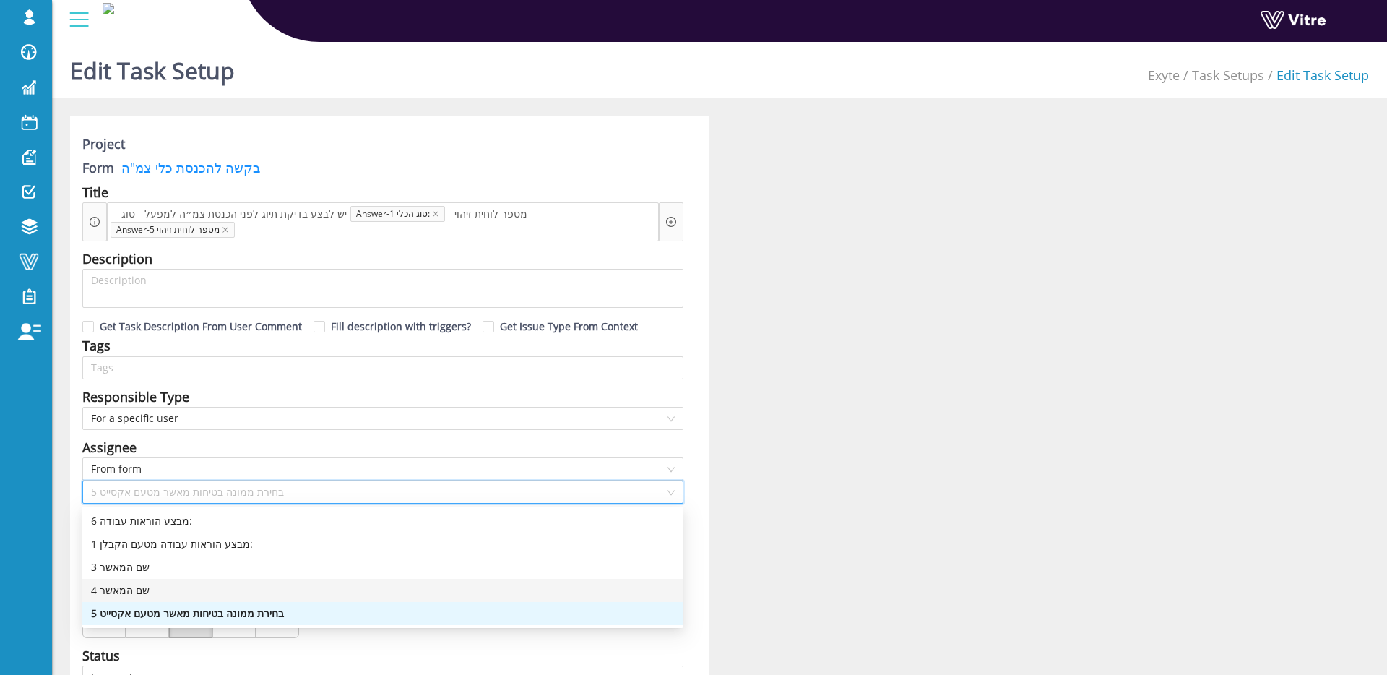
drag, startPoint x: 169, startPoint y: 590, endPoint x: 353, endPoint y: 512, distance: 199.5
click at [169, 590] on div "4 שם המאשר" at bounding box center [383, 590] width 584 height 16
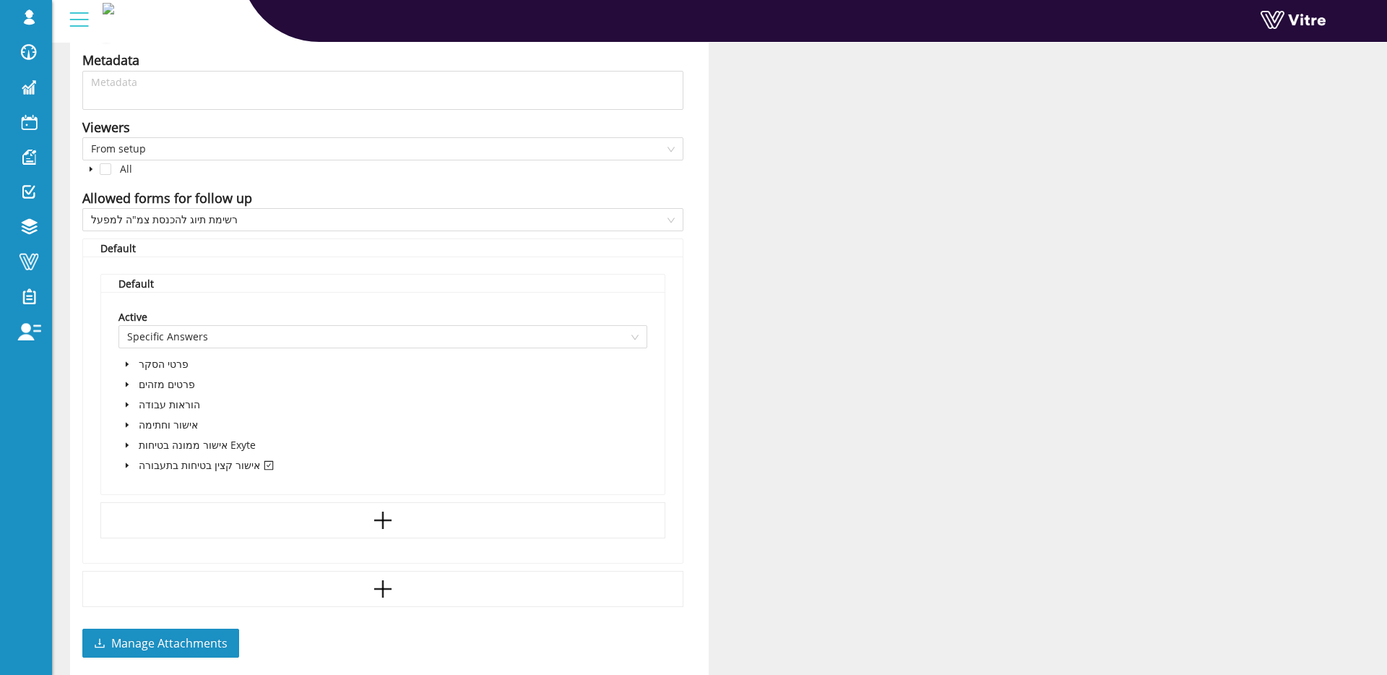
scroll to position [978, 0]
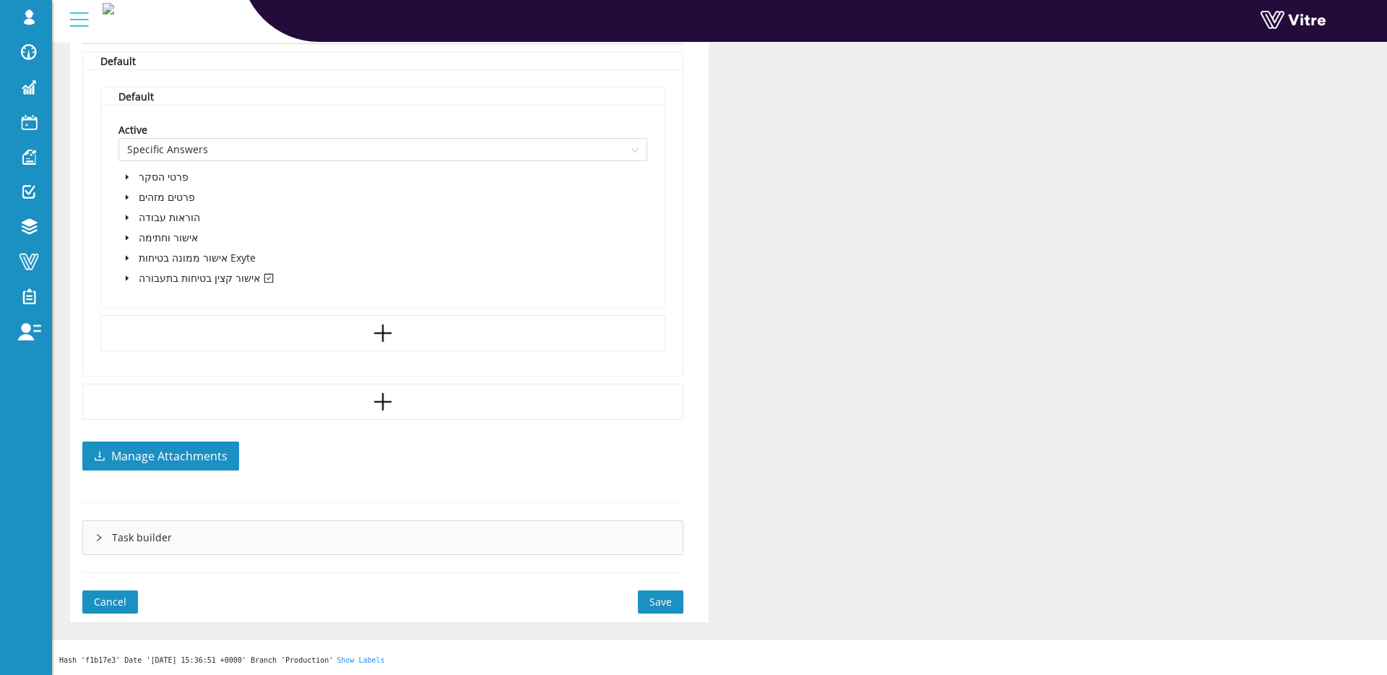
drag, startPoint x: 676, startPoint y: 606, endPoint x: 669, endPoint y: 473, distance: 132.4
click at [676, 606] on button "Save" at bounding box center [661, 601] width 46 height 23
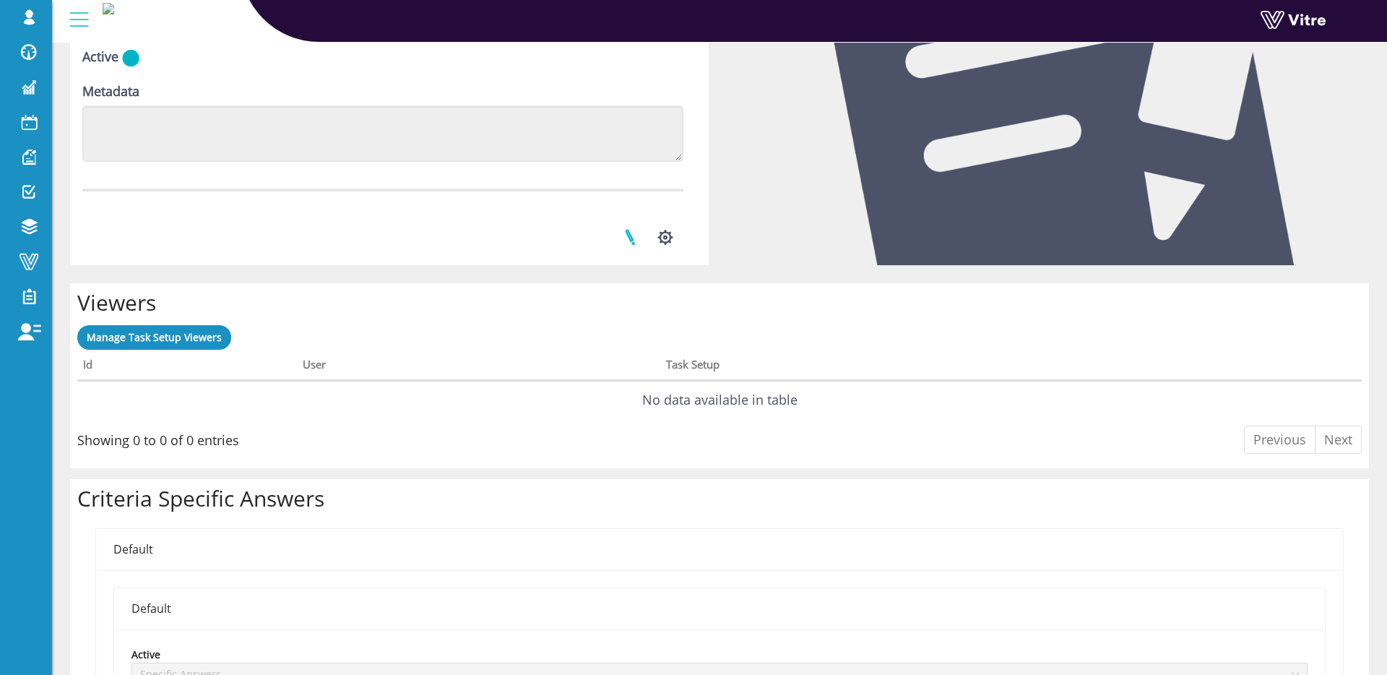
scroll to position [618, 0]
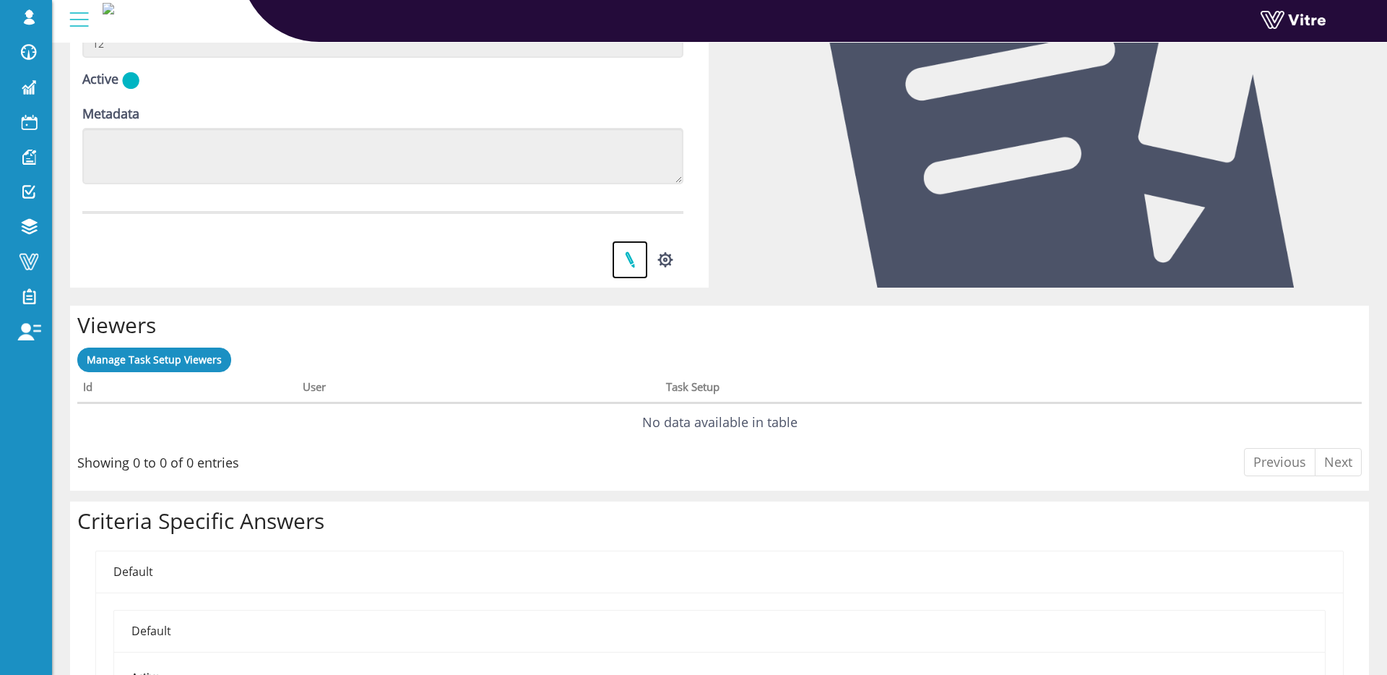
click at [630, 258] on link at bounding box center [630, 260] width 36 height 38
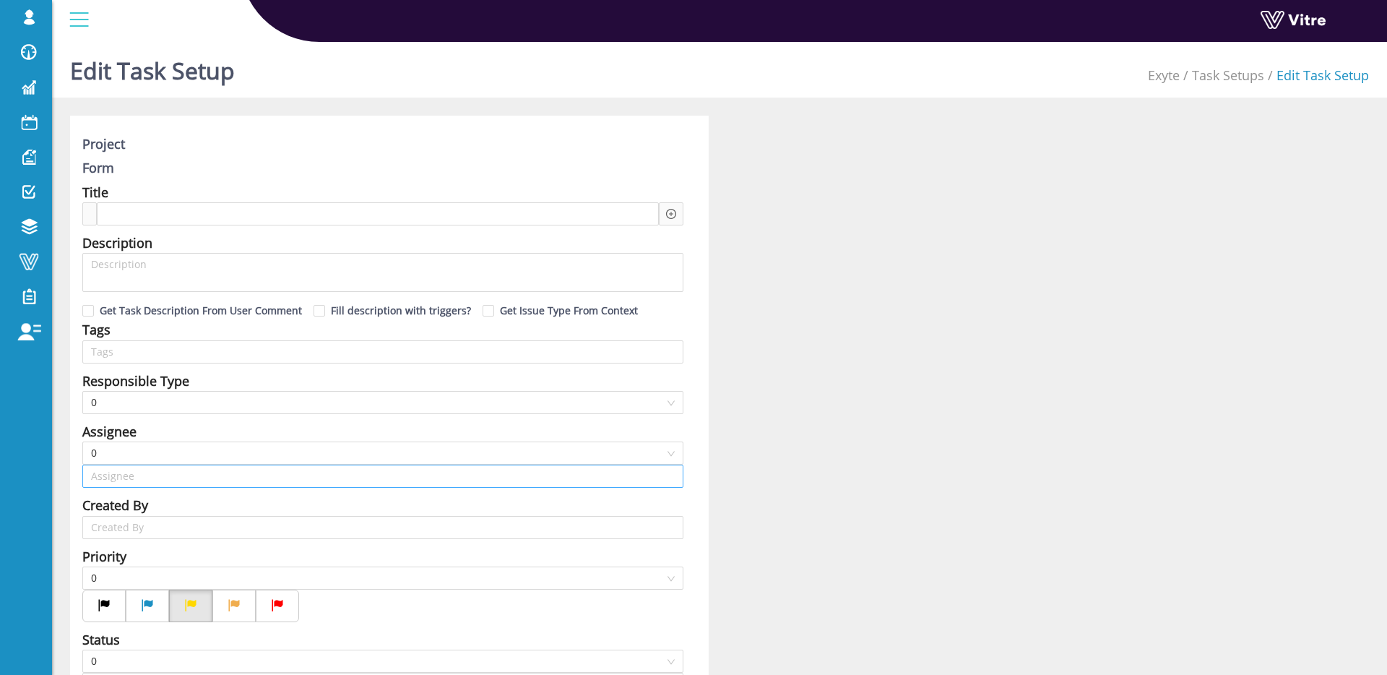
type input "[PERSON_NAME] SU"
type input "12"
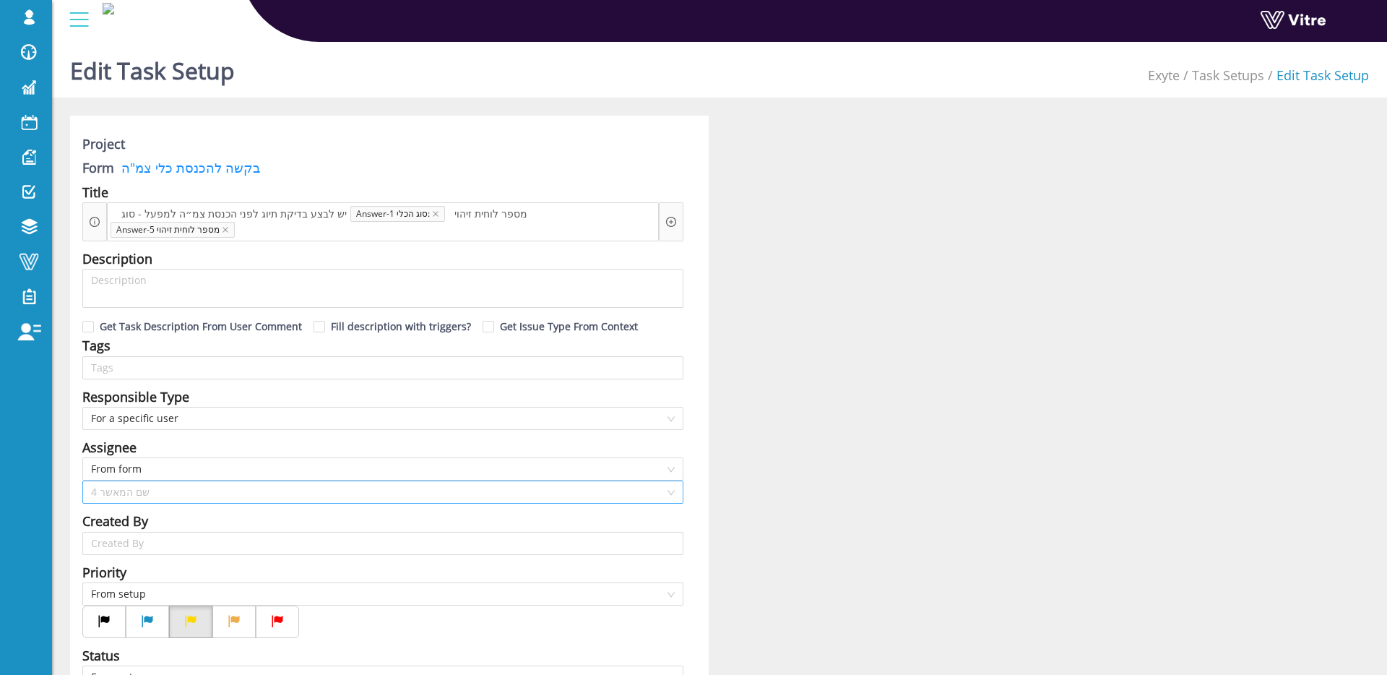
click at [218, 488] on span "4 שם המאשר" at bounding box center [383, 492] width 584 height 22
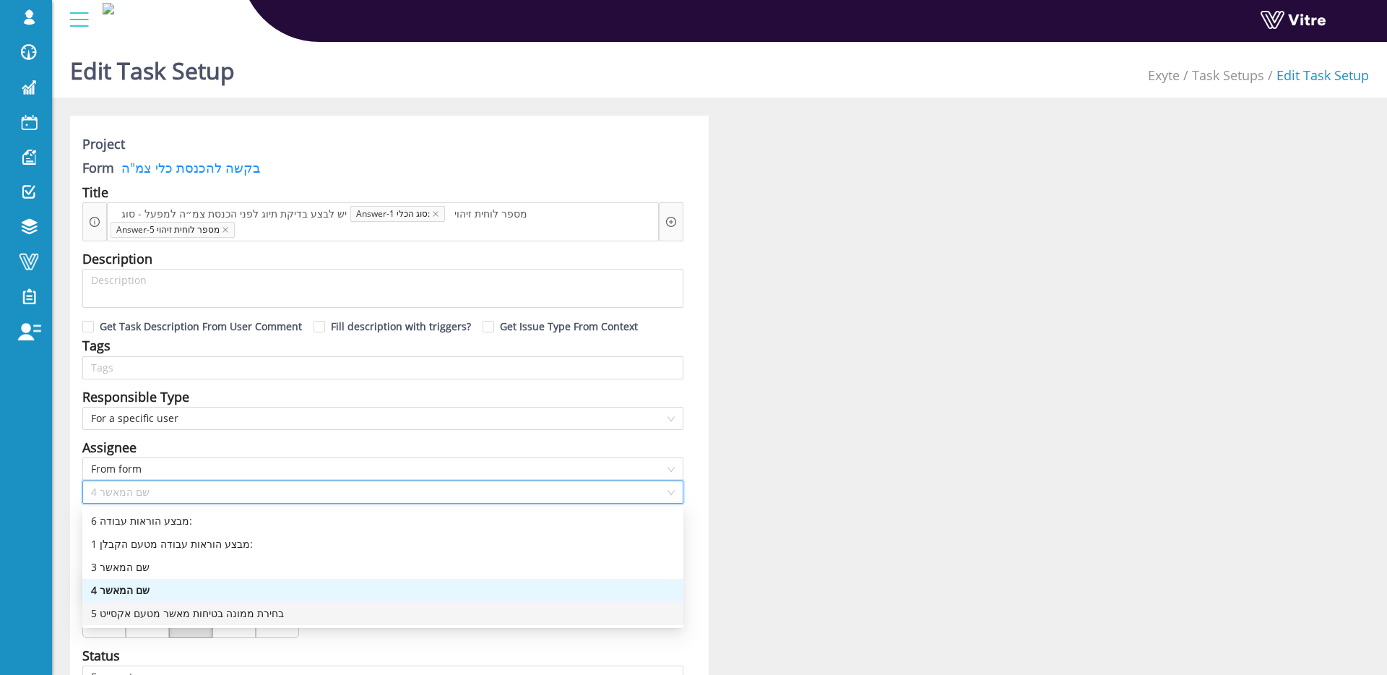
click at [121, 615] on div "5 בחירת ממונה בטיחות מאשר מטעם אקסייט" at bounding box center [383, 614] width 584 height 16
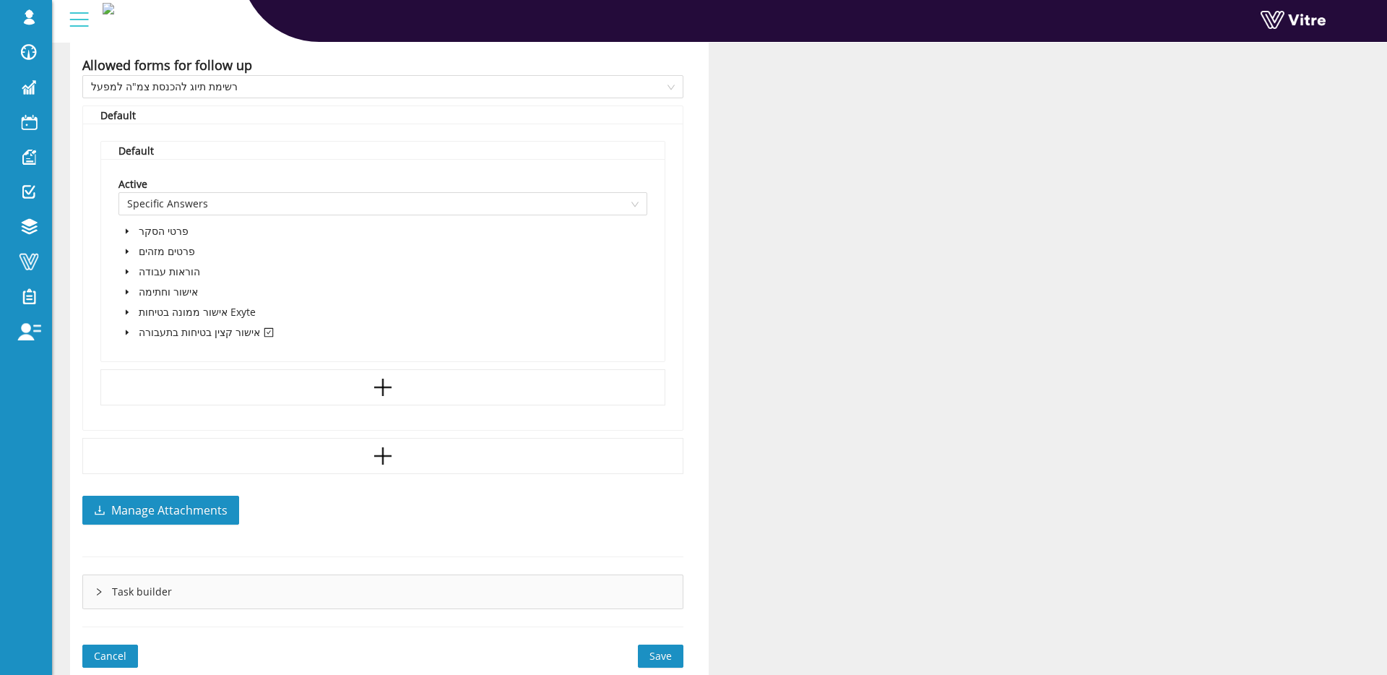
scroll to position [978, 0]
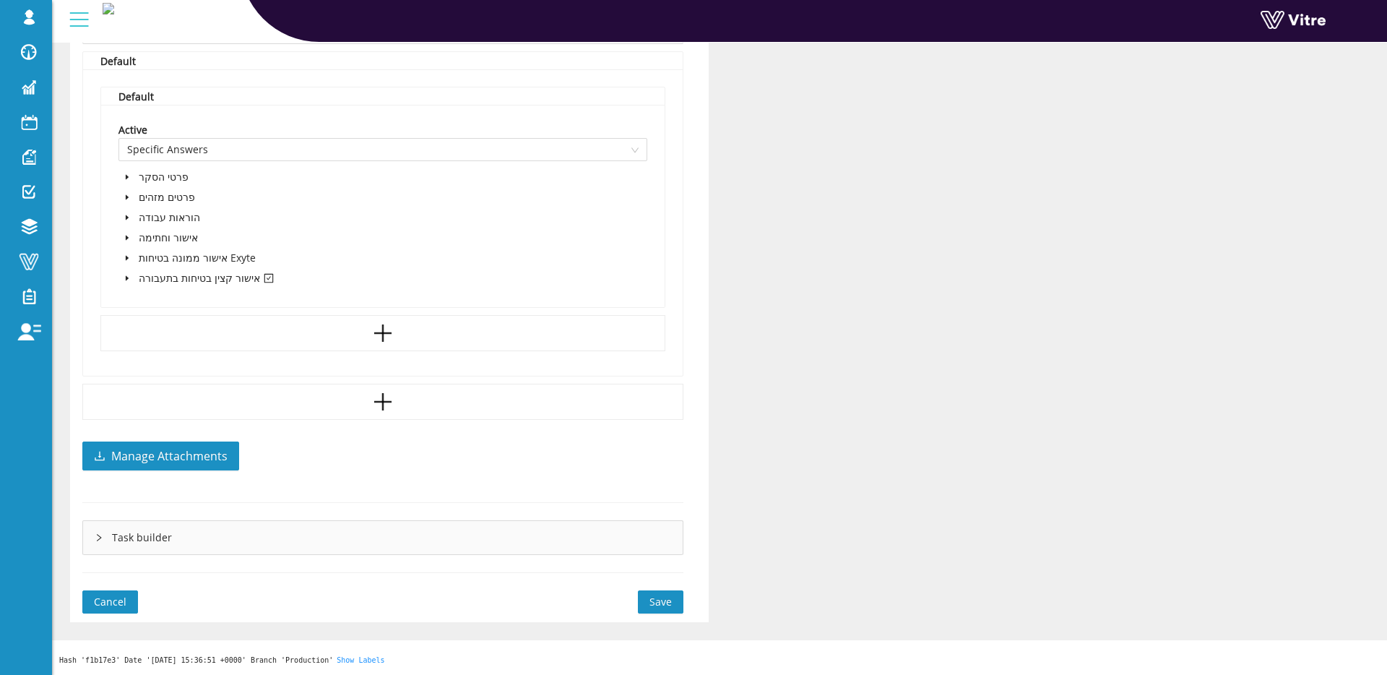
click at [665, 607] on span "Save" at bounding box center [661, 602] width 22 height 16
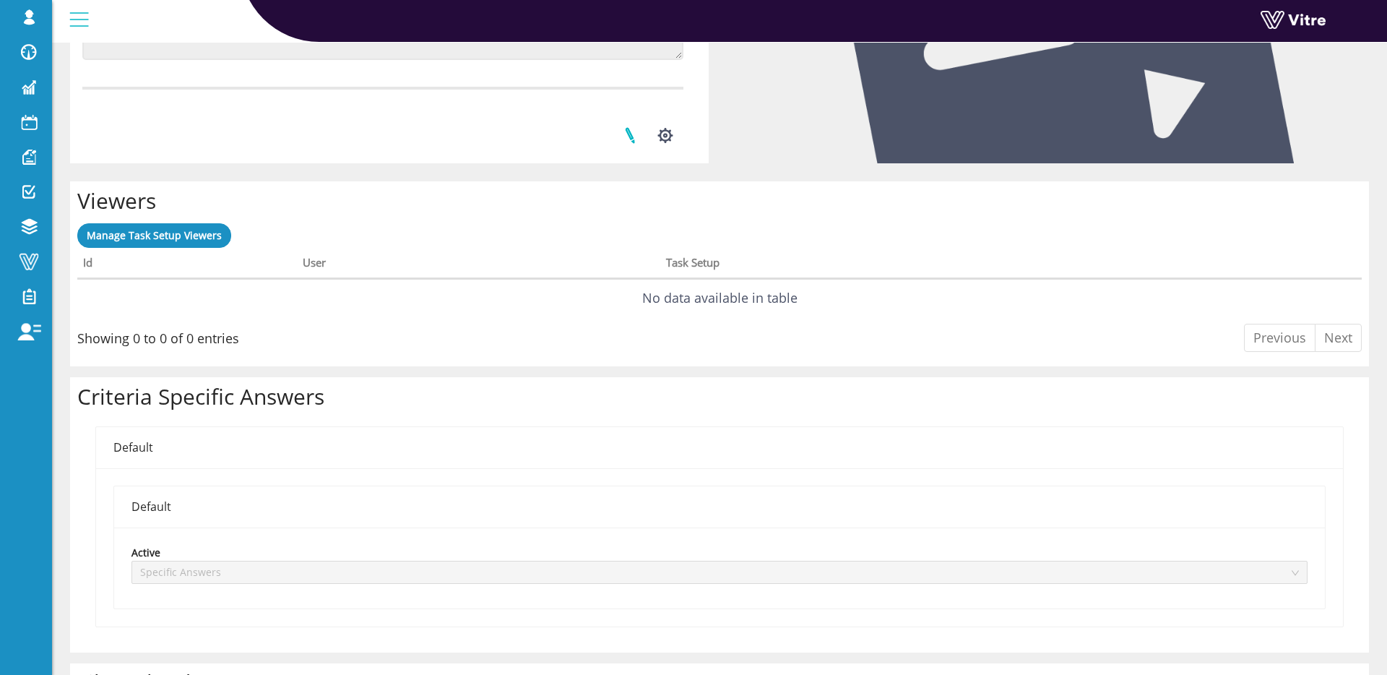
scroll to position [726, 0]
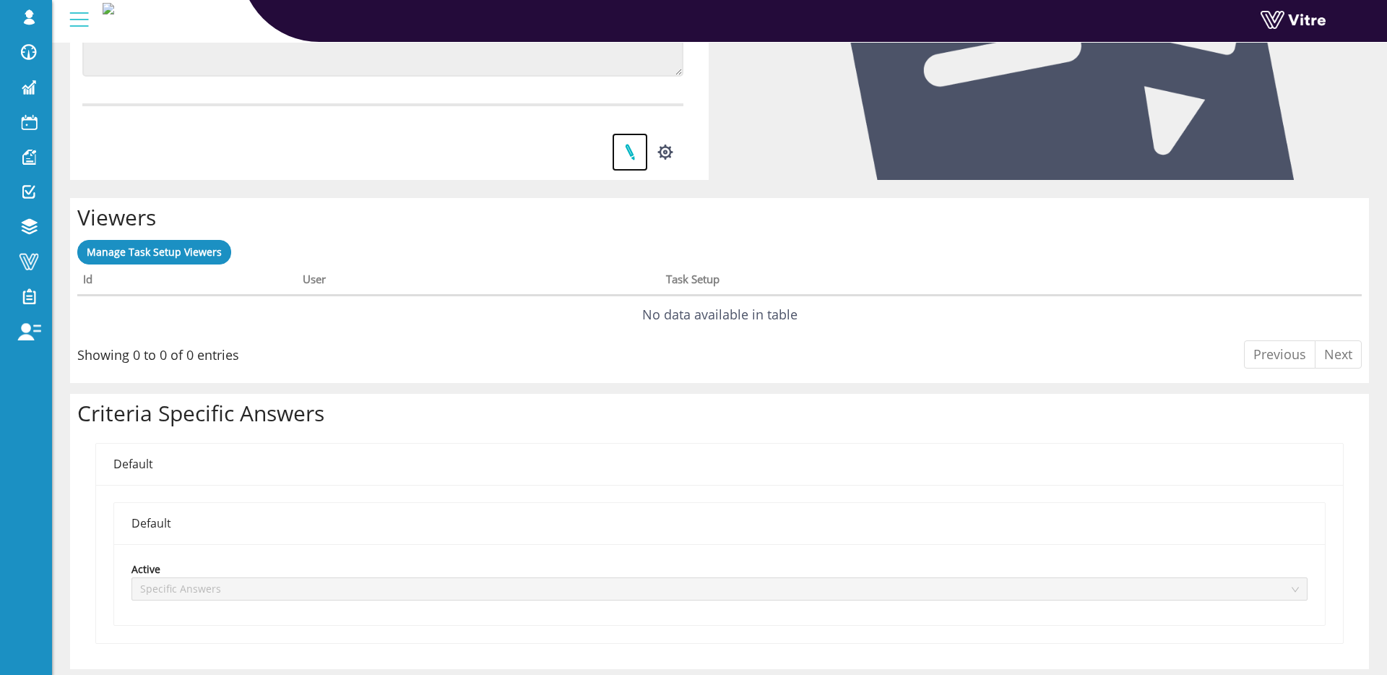
click at [629, 150] on link at bounding box center [630, 152] width 36 height 38
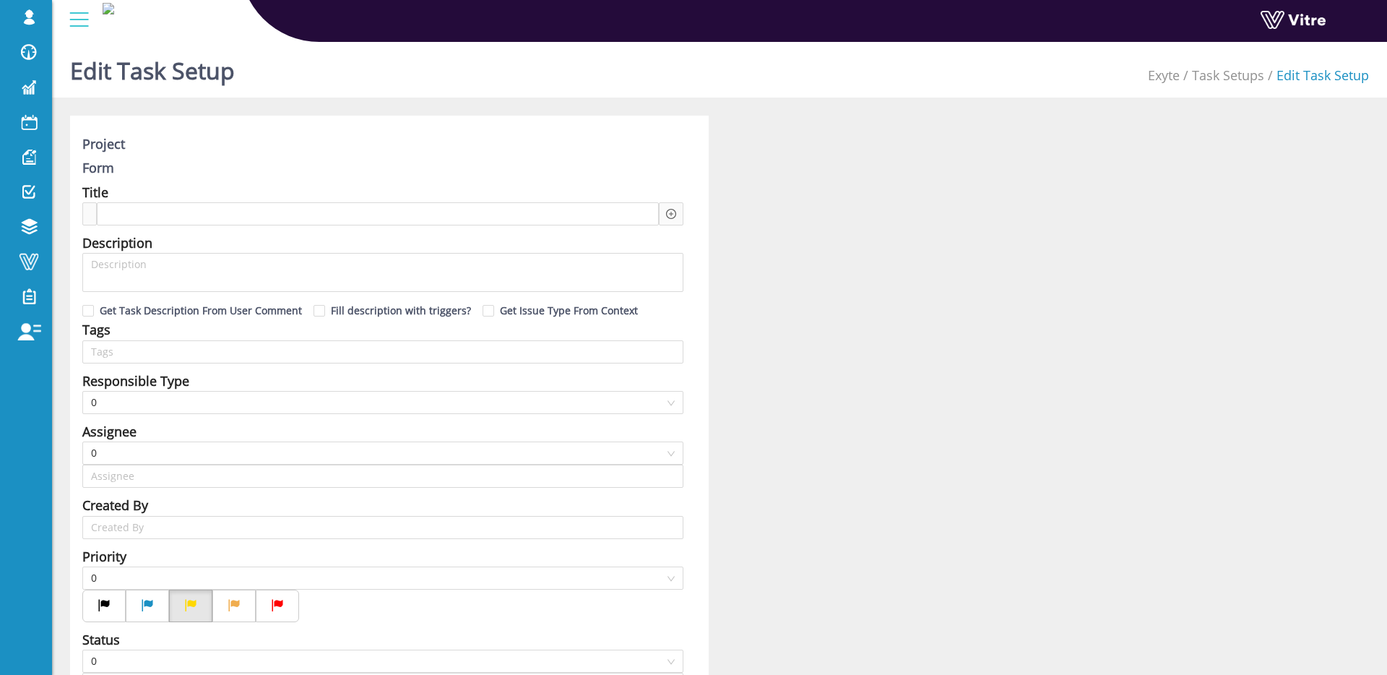
type input "Shir Moreno SU"
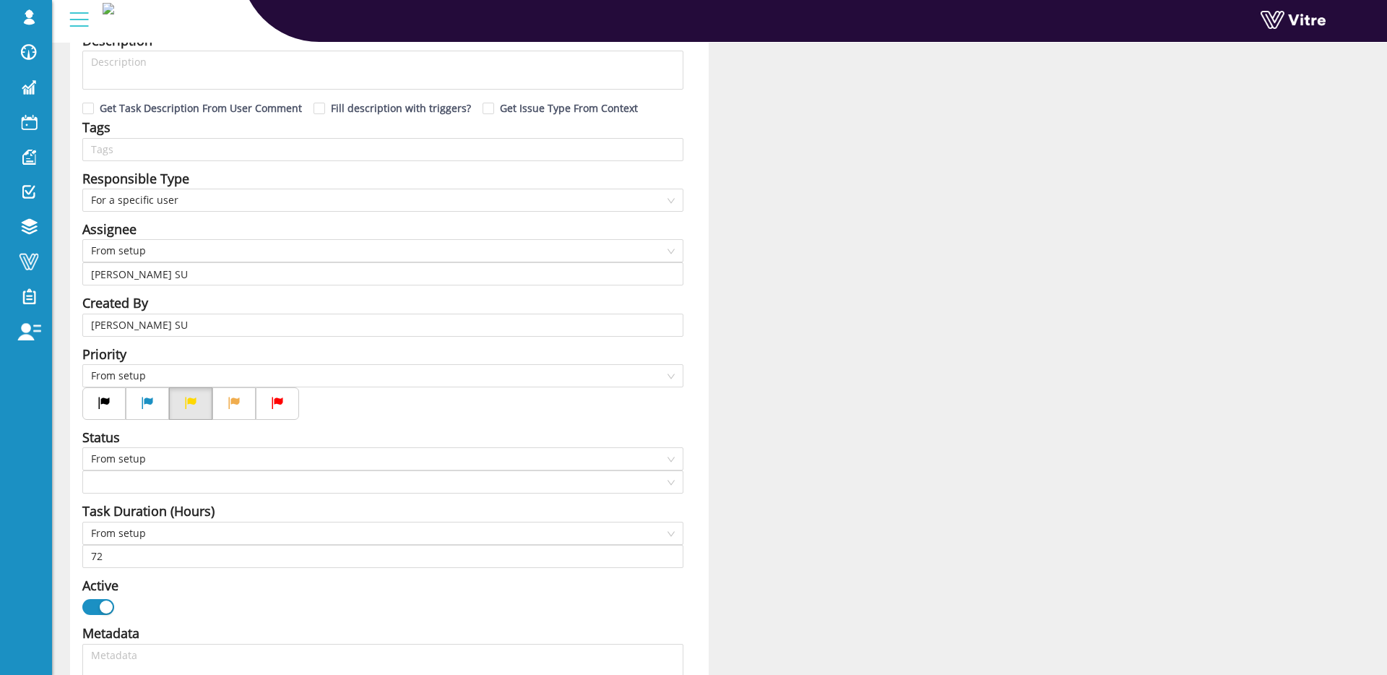
type input "12"
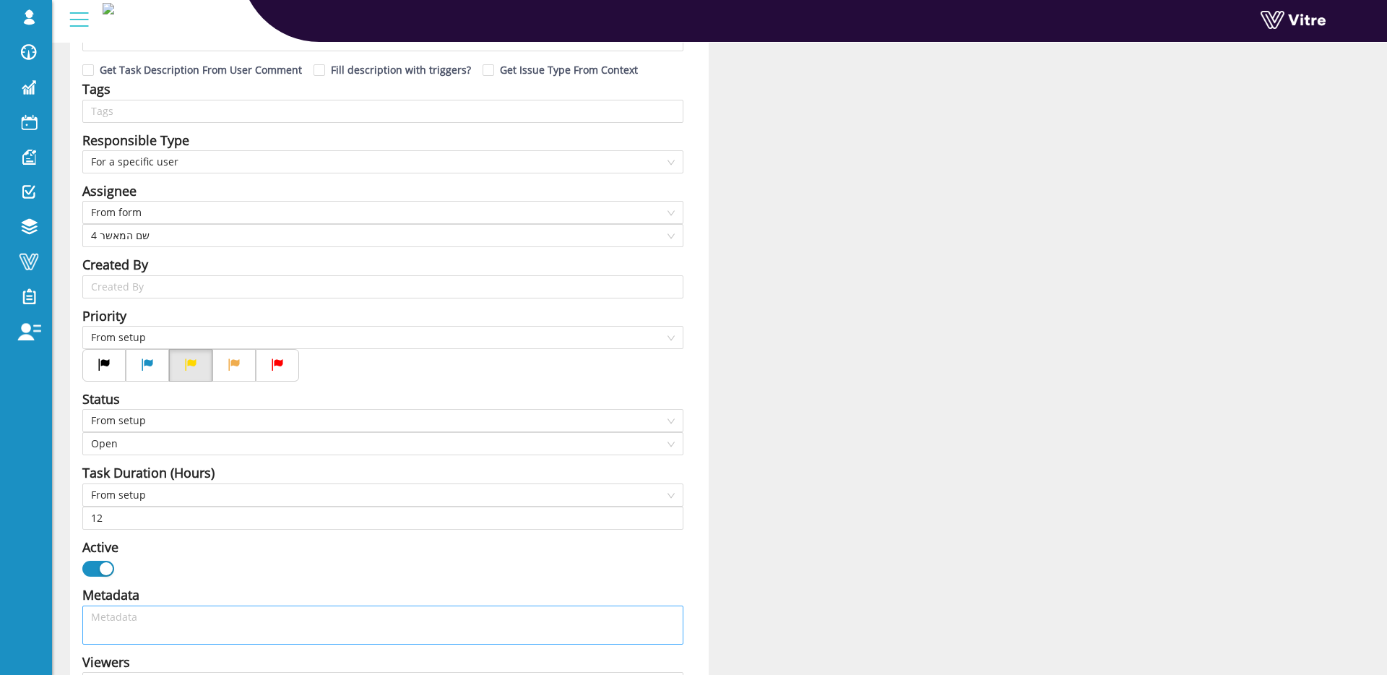
scroll to position [225, 0]
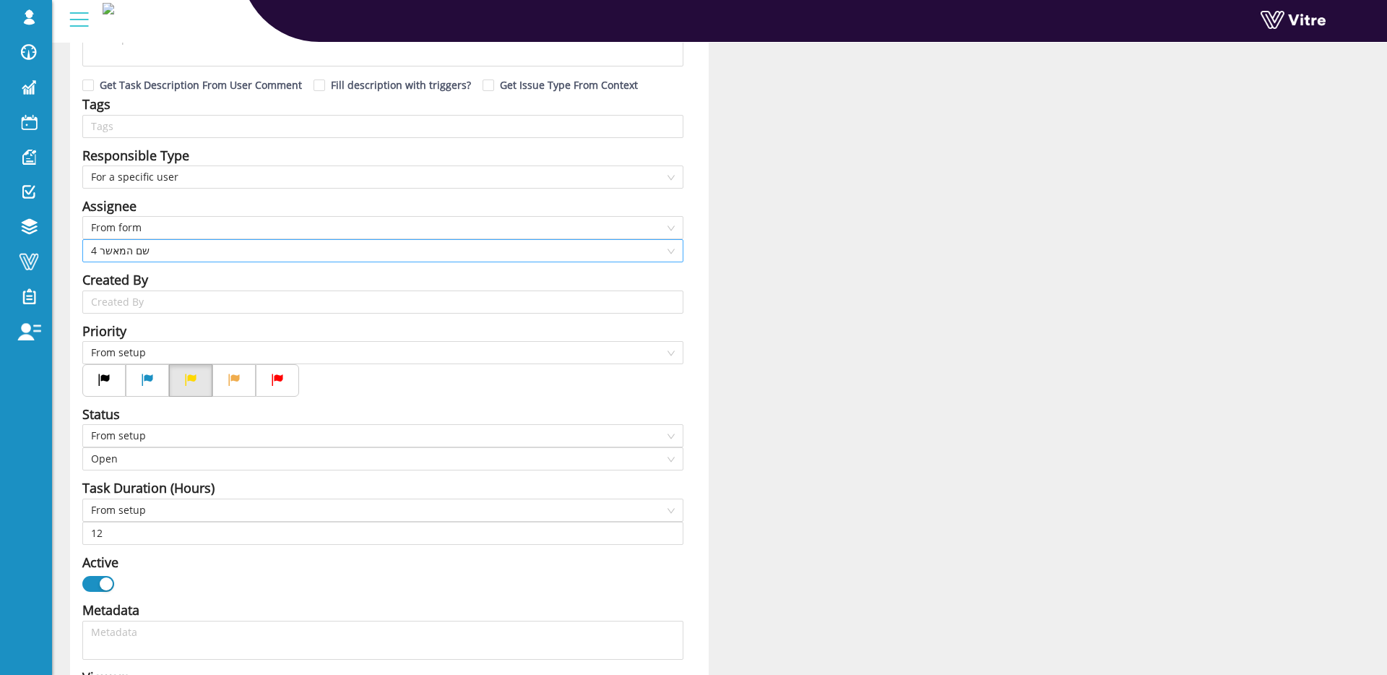
click at [264, 256] on span "4 שם המאשר" at bounding box center [383, 251] width 584 height 22
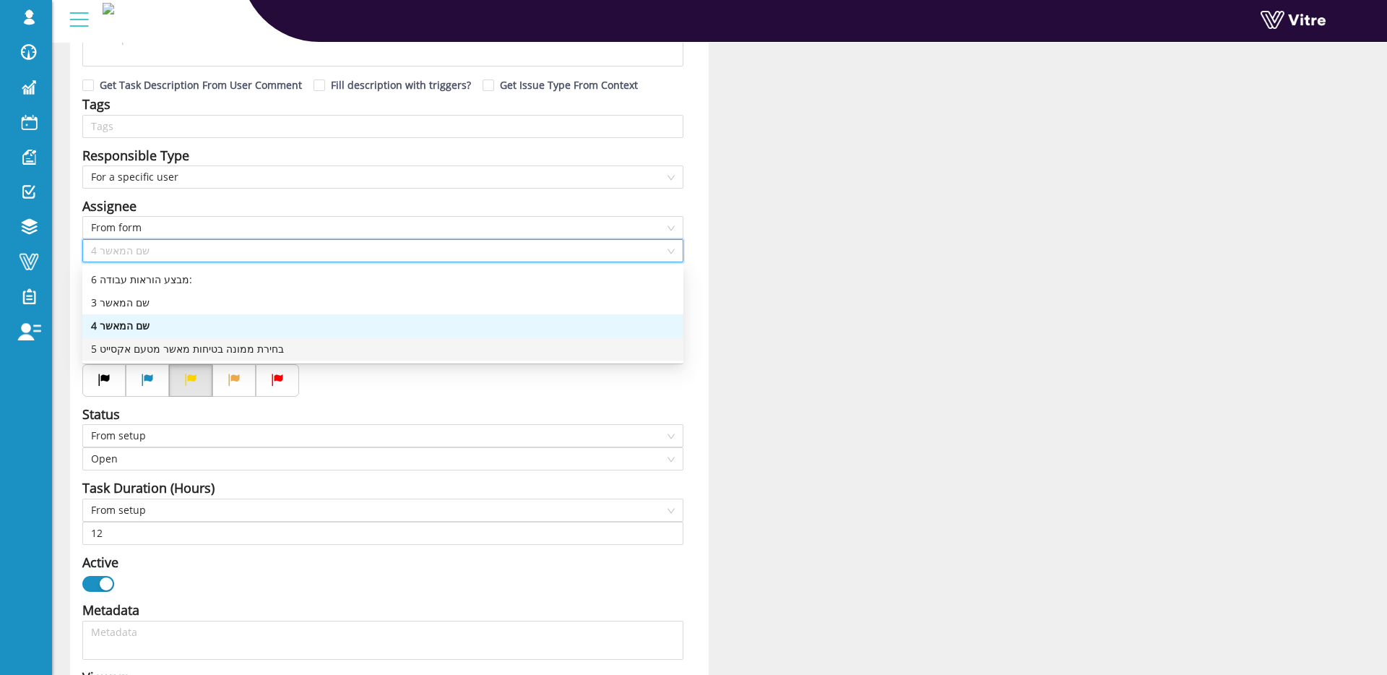
click at [255, 345] on div "5 בחירת ממונה בטיחות מאשר מטעם אקסייט" at bounding box center [383, 349] width 584 height 16
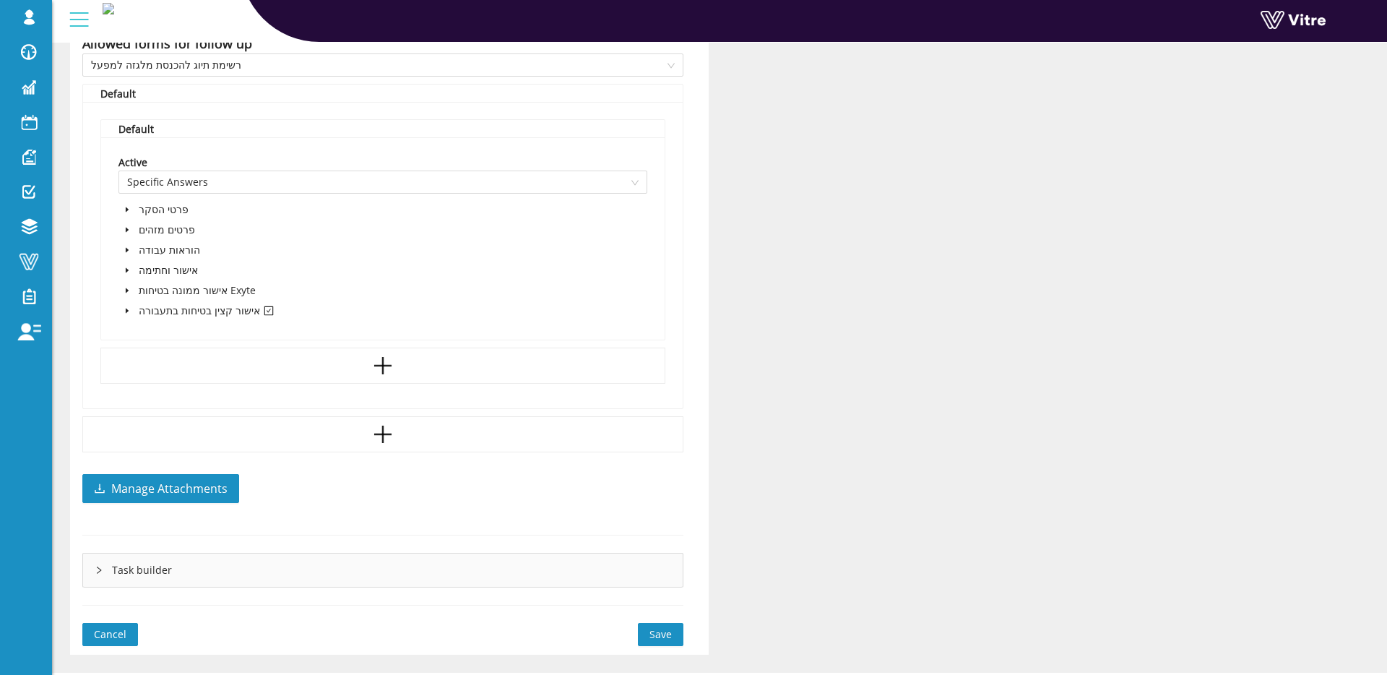
scroll to position [963, 0]
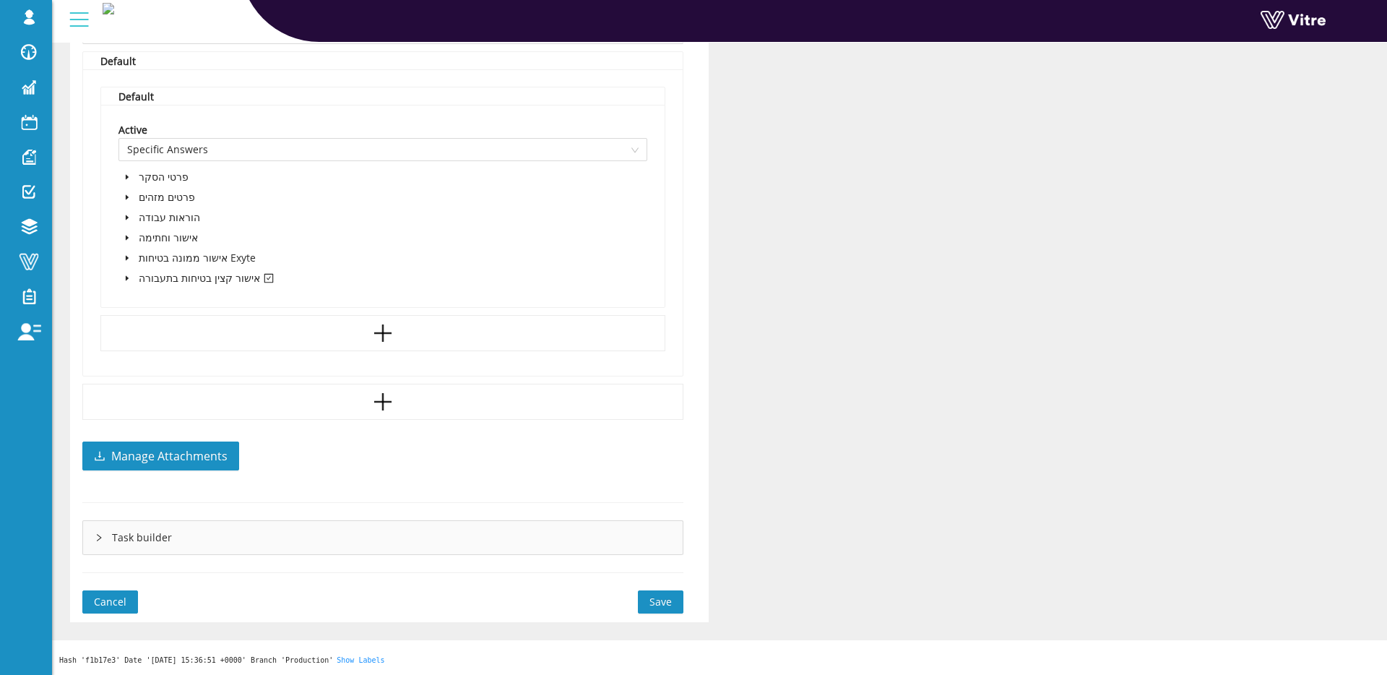
click at [654, 599] on span "Save" at bounding box center [661, 602] width 22 height 16
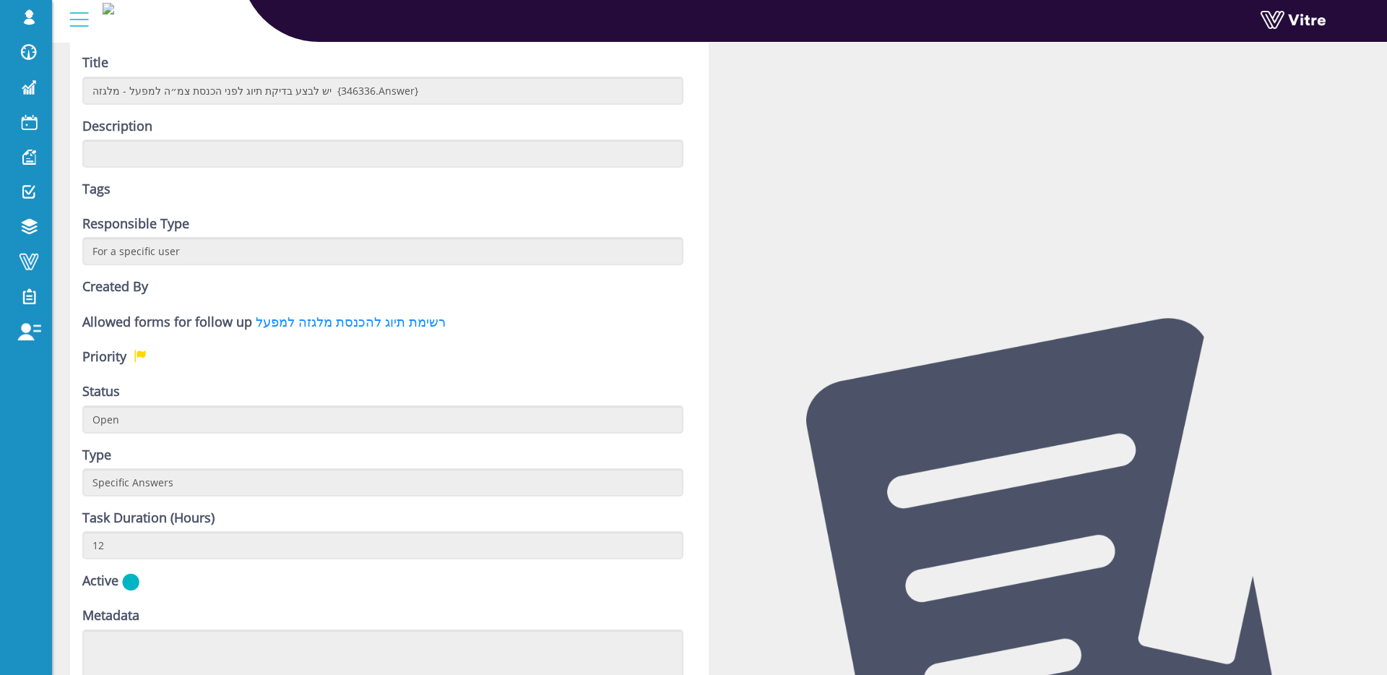
scroll to position [247, 0]
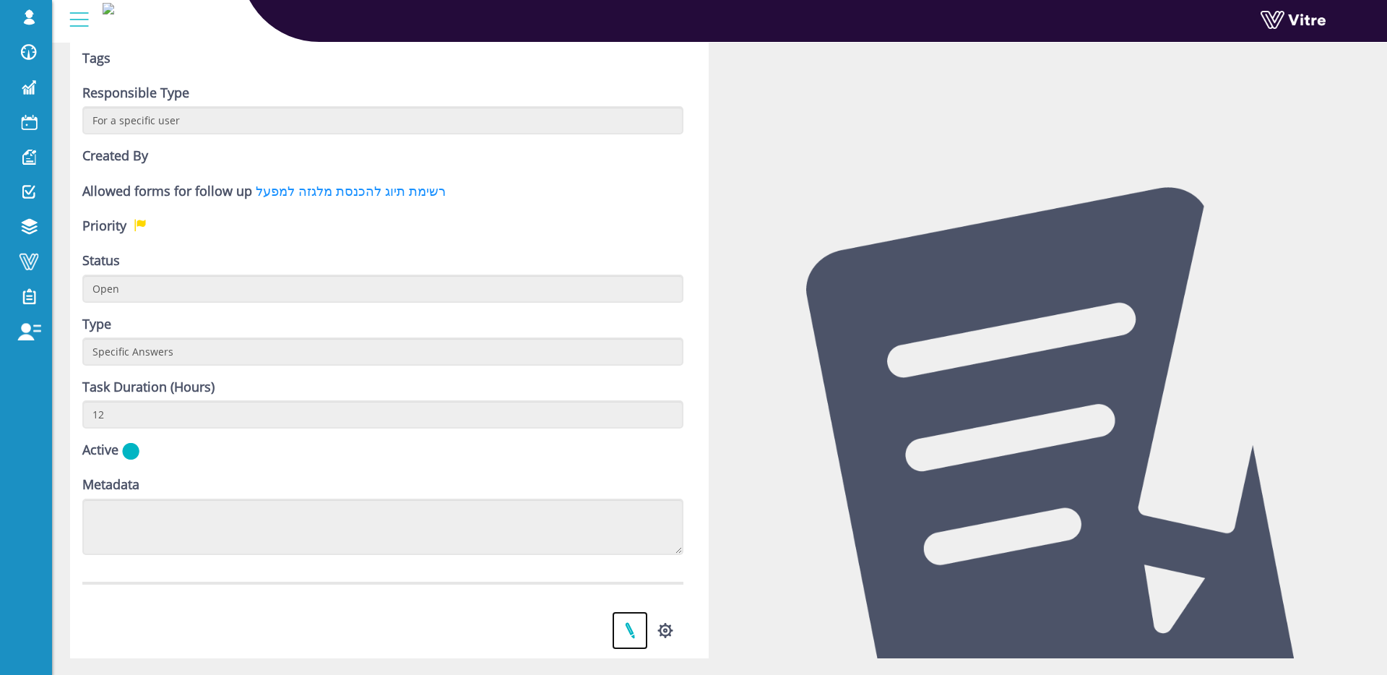
click at [627, 634] on link at bounding box center [630, 630] width 36 height 38
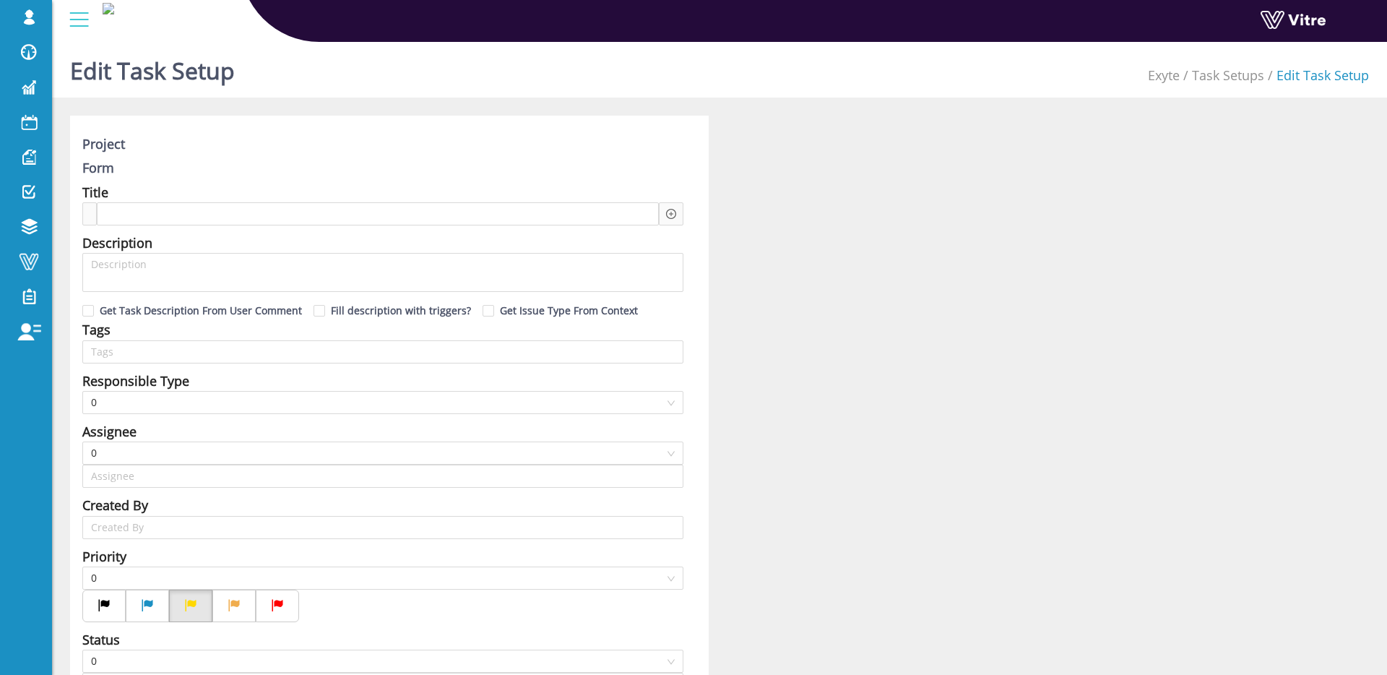
type input "Shir Moreno SU"
type input "12"
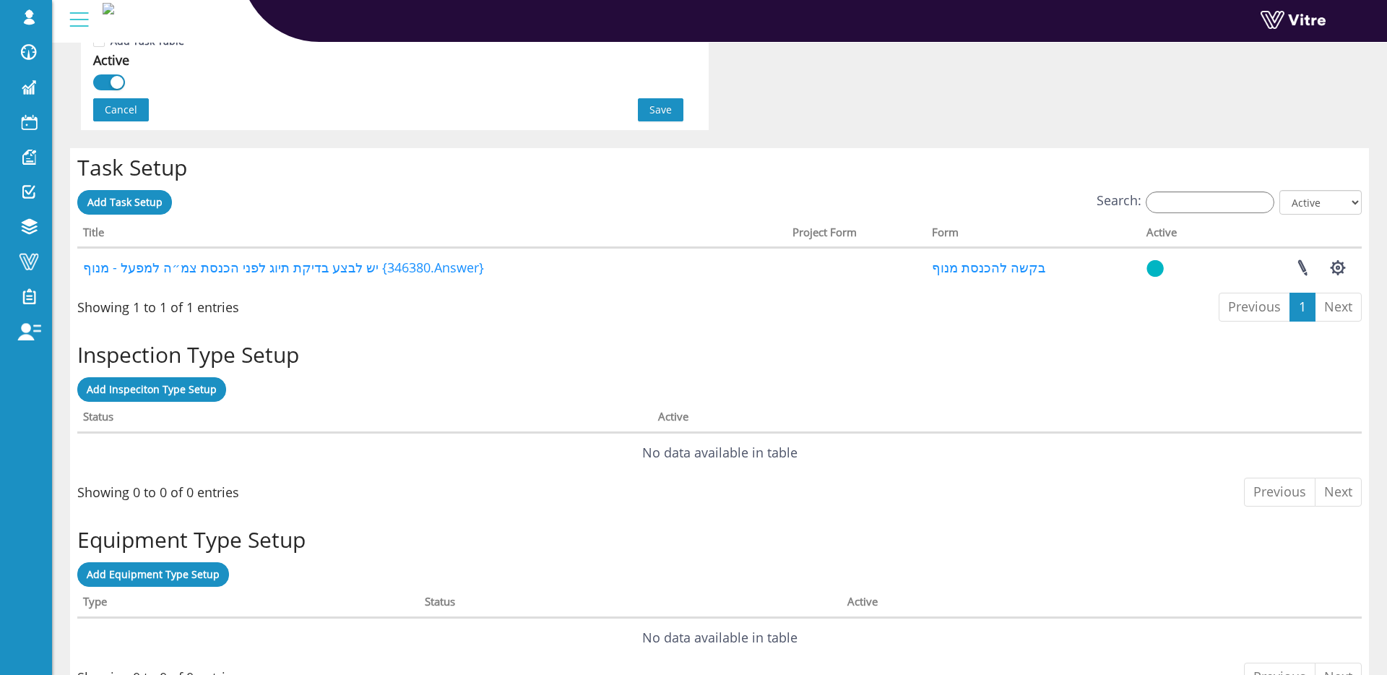
scroll to position [1024, 0]
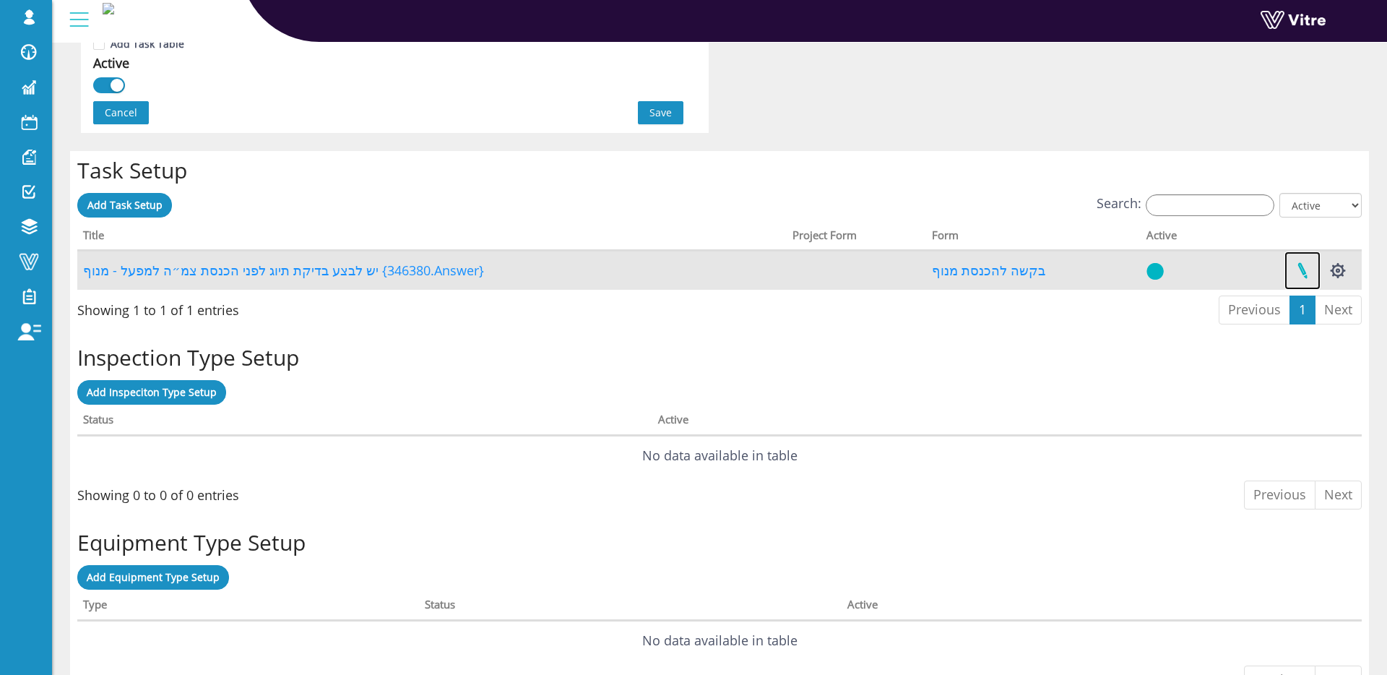
click at [1297, 268] on link at bounding box center [1303, 270] width 36 height 38
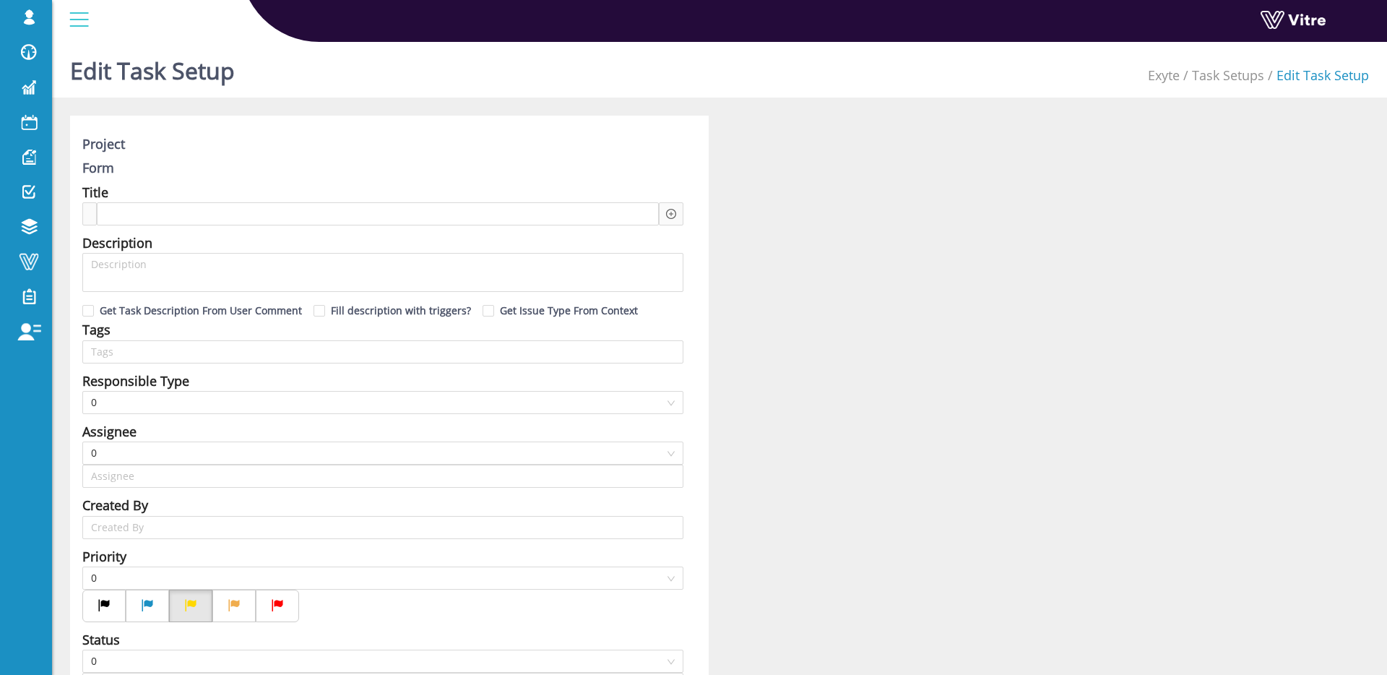
type input "[PERSON_NAME] SU"
type input "12"
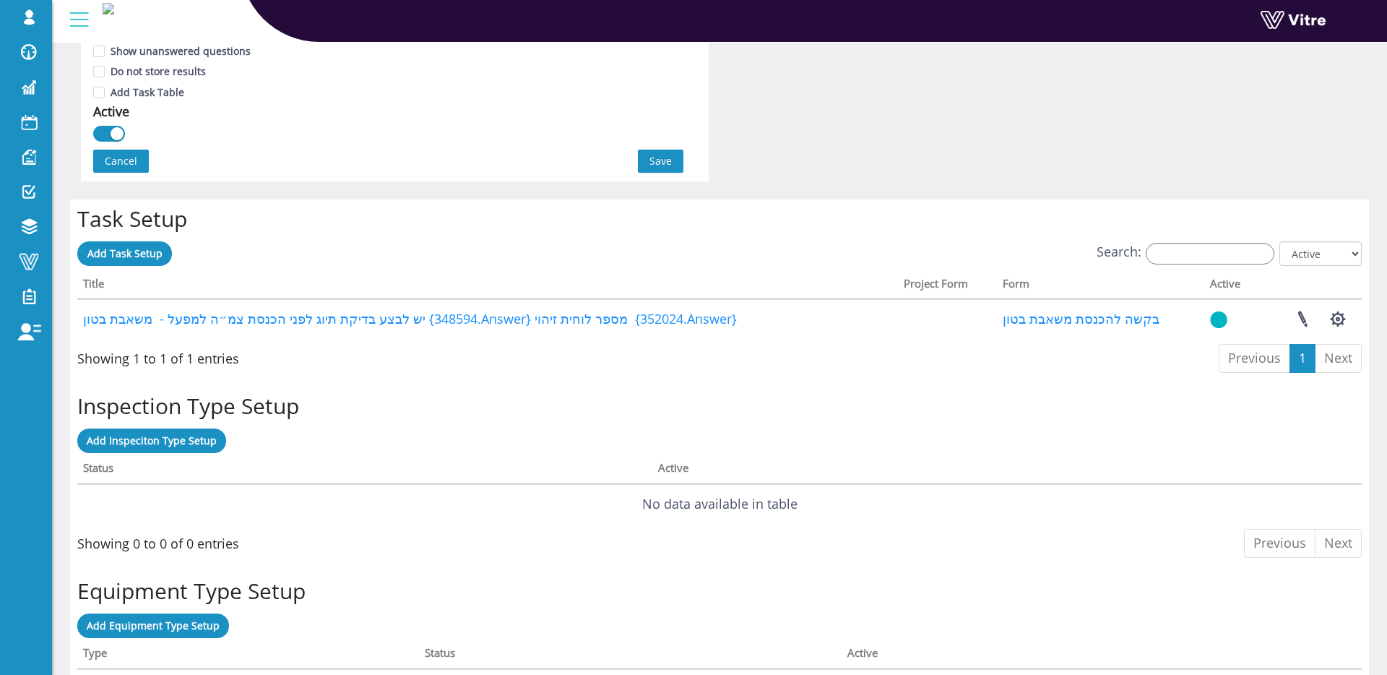
scroll to position [1111, 0]
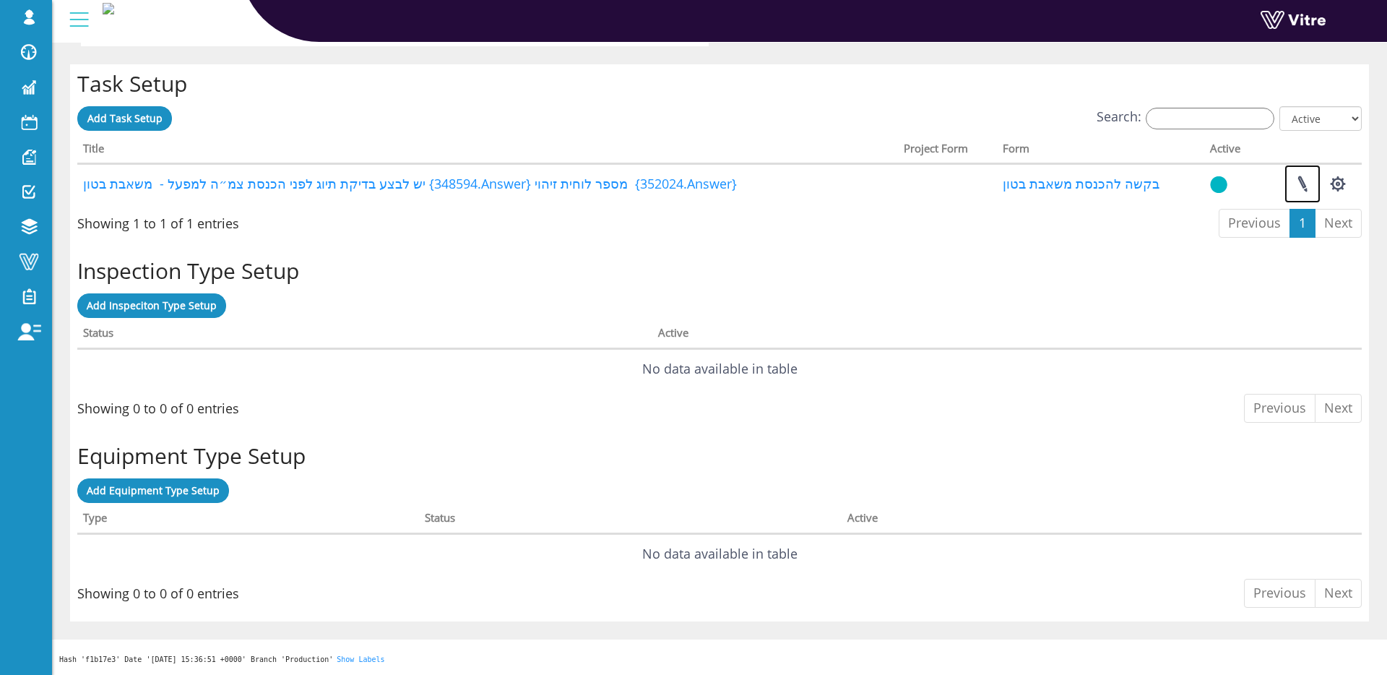
drag, startPoint x: 1296, startPoint y: 184, endPoint x: 1169, endPoint y: 124, distance: 140.3
click at [1296, 184] on link at bounding box center [1303, 184] width 36 height 38
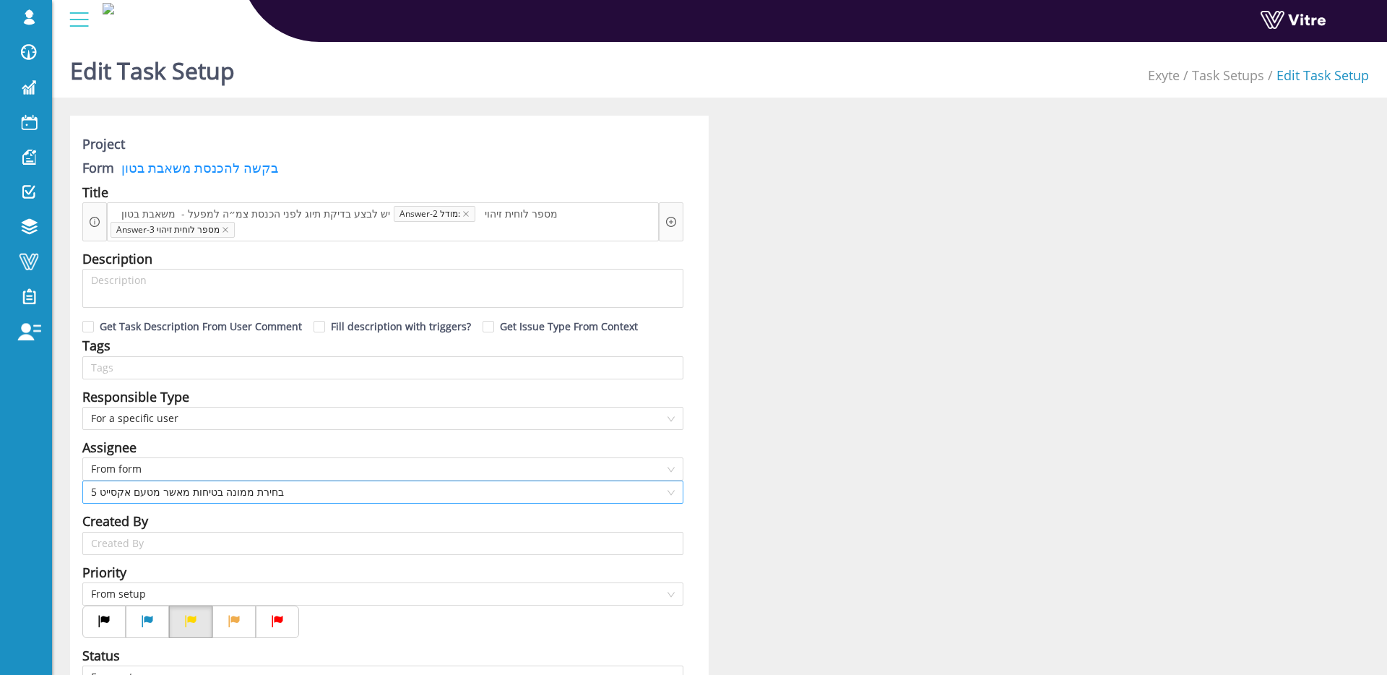
click at [340, 499] on span "5 בחירת ממונה בטיחות מאשר מטעם אקסייט" at bounding box center [383, 492] width 584 height 22
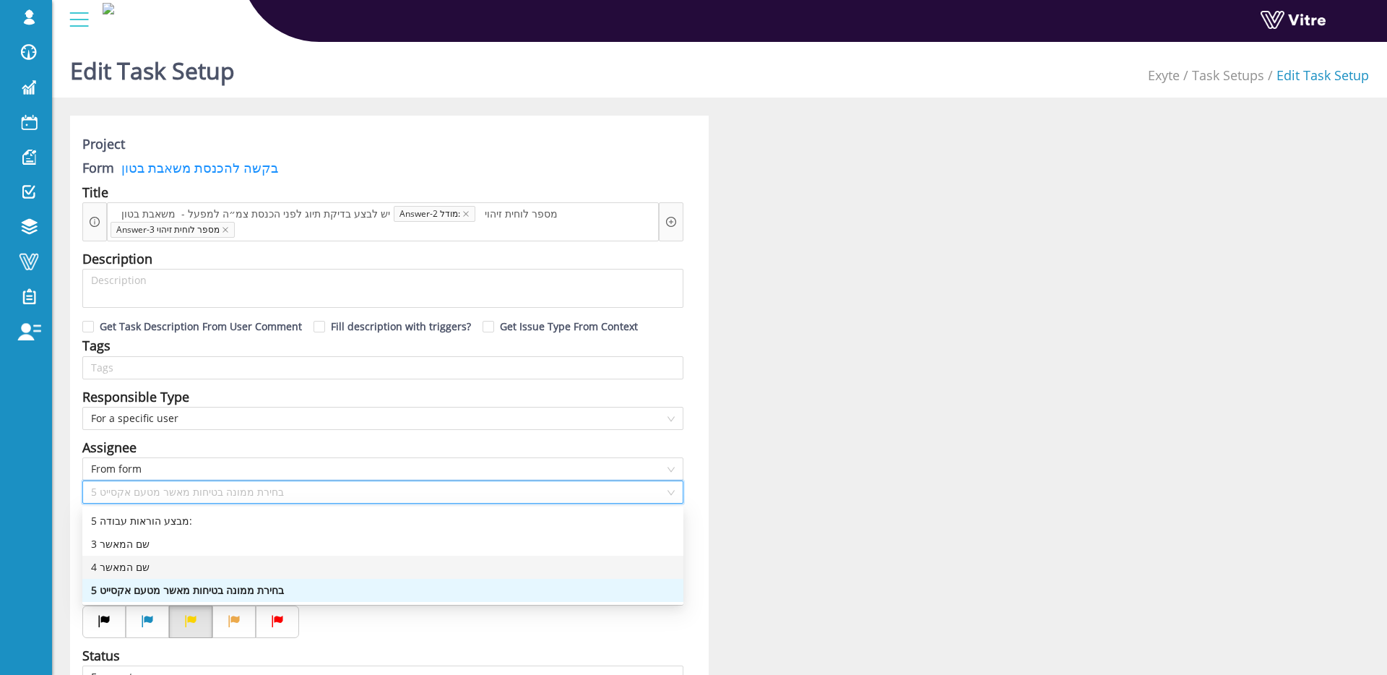
click at [218, 561] on div "4 שם המאשר" at bounding box center [383, 567] width 584 height 16
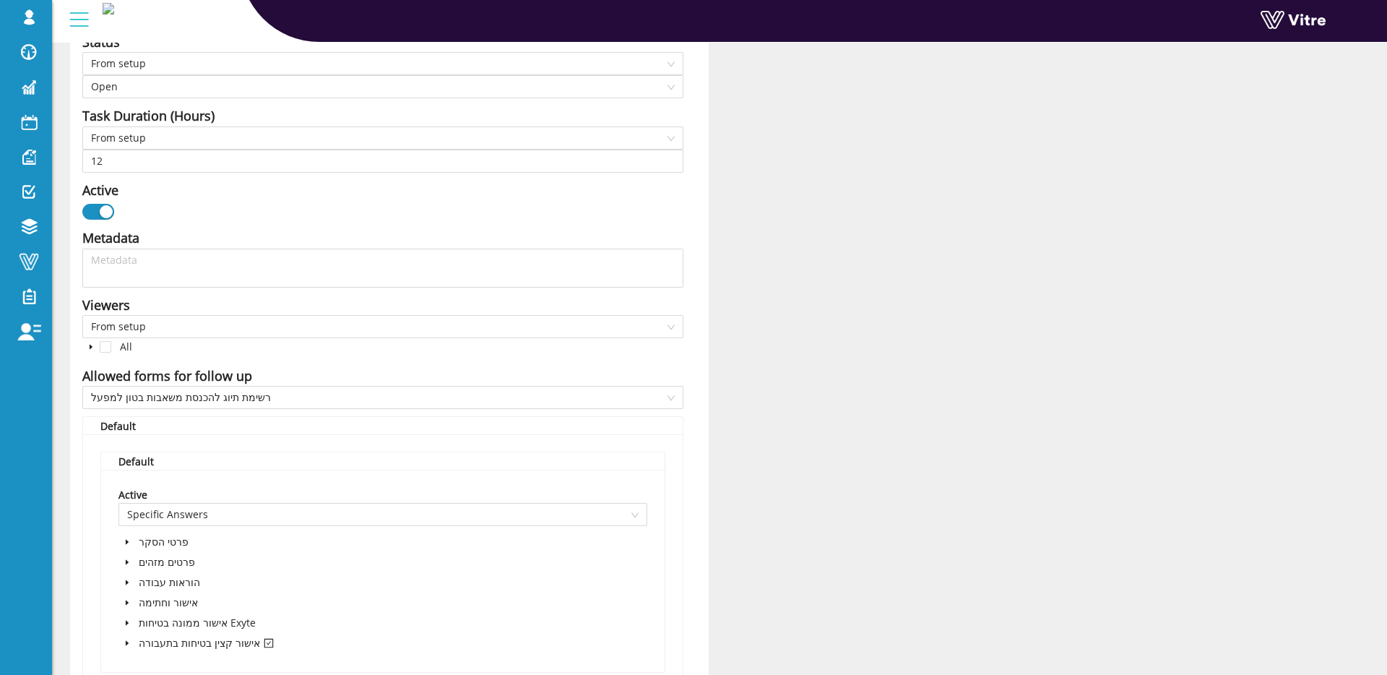
scroll to position [978, 0]
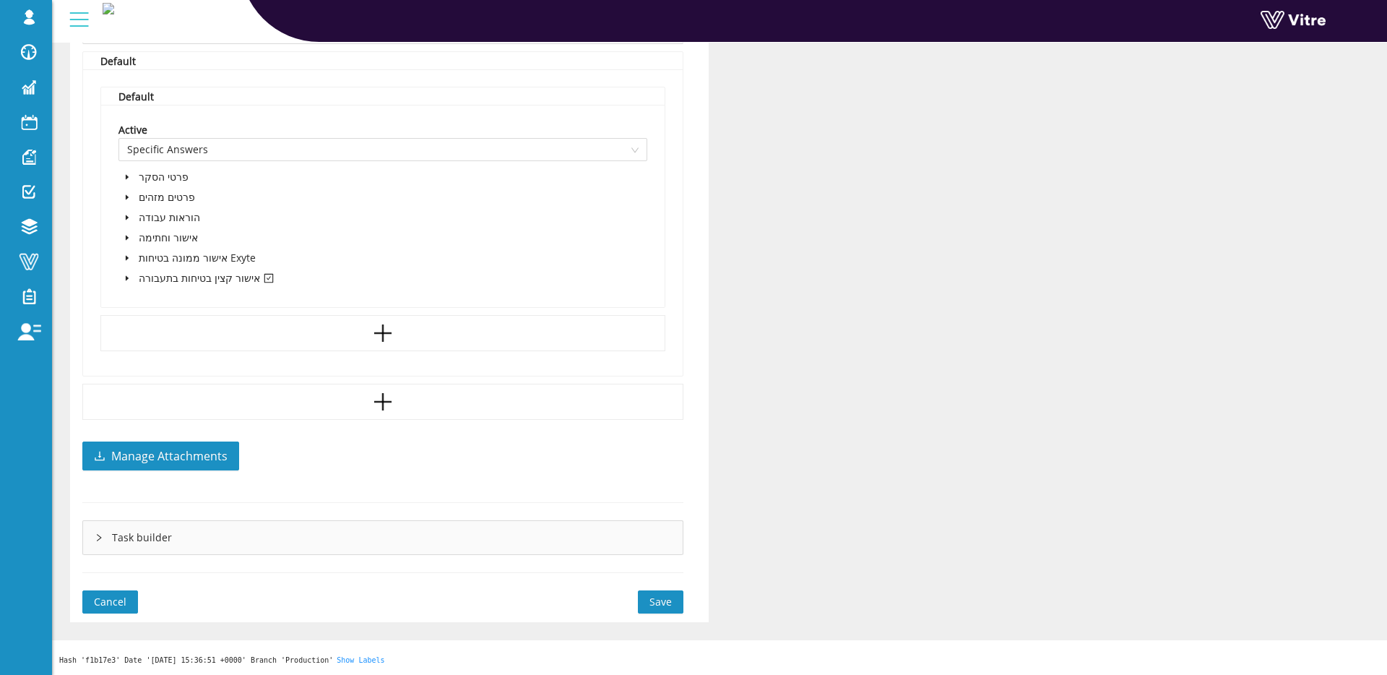
click at [651, 603] on span "Save" at bounding box center [661, 602] width 22 height 16
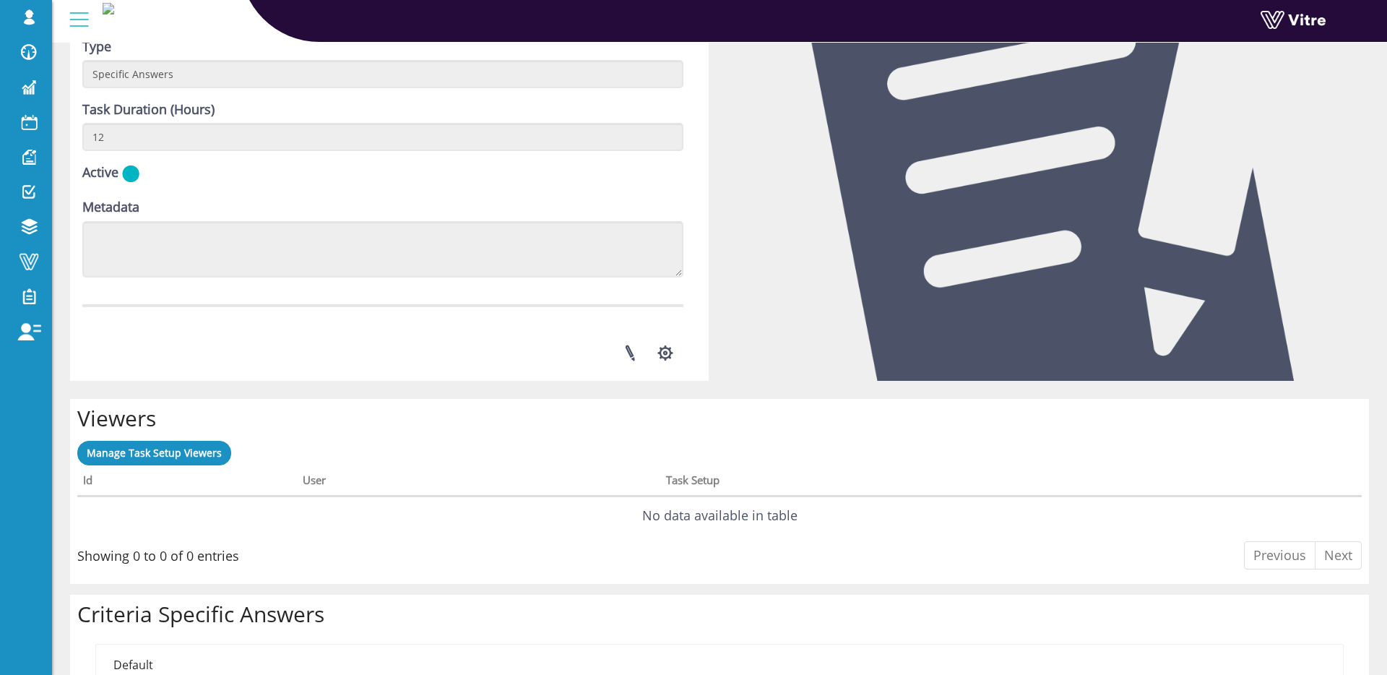
scroll to position [681, 0]
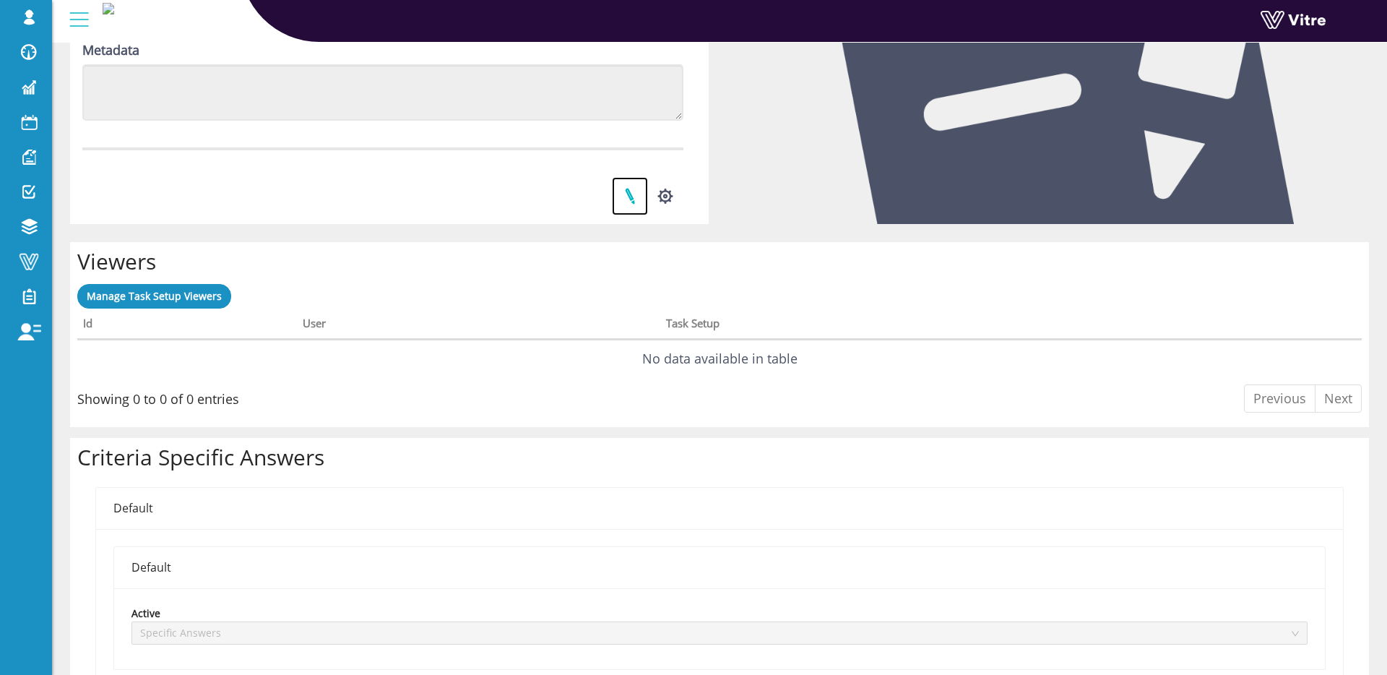
click at [633, 193] on link at bounding box center [630, 196] width 36 height 38
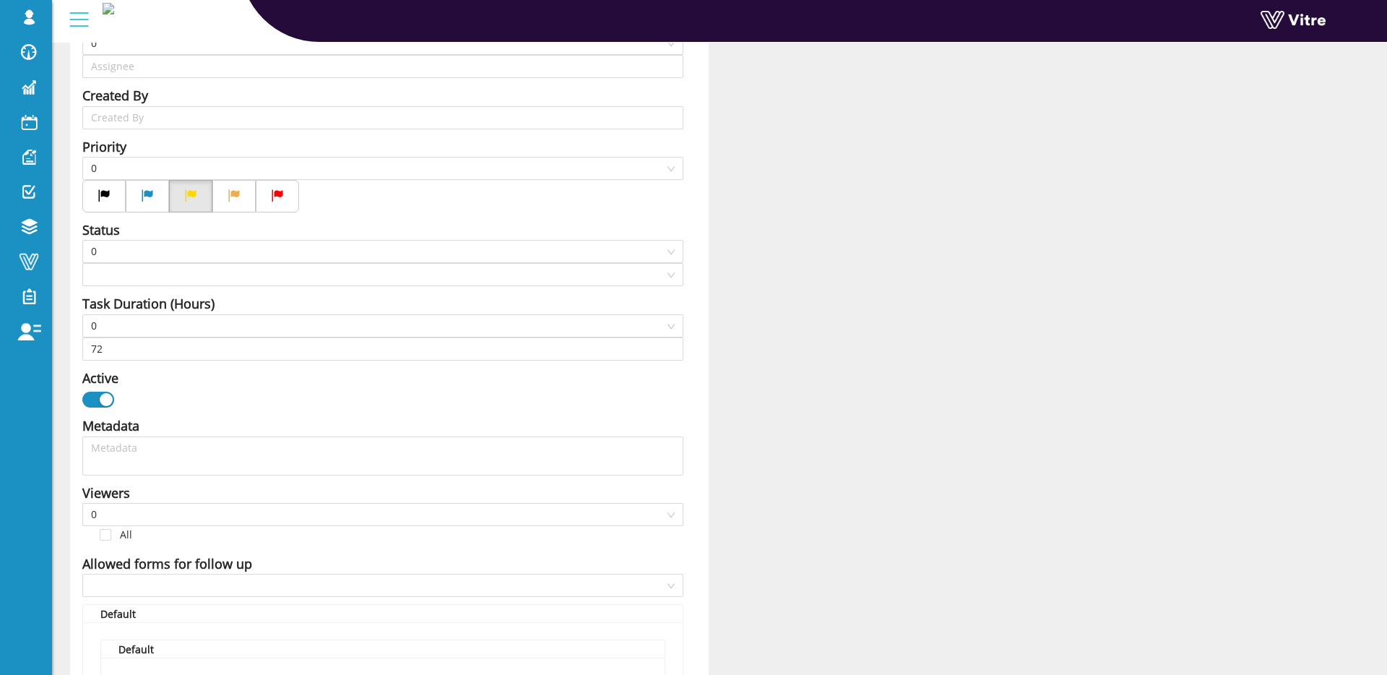
type input "[PERSON_NAME] SU"
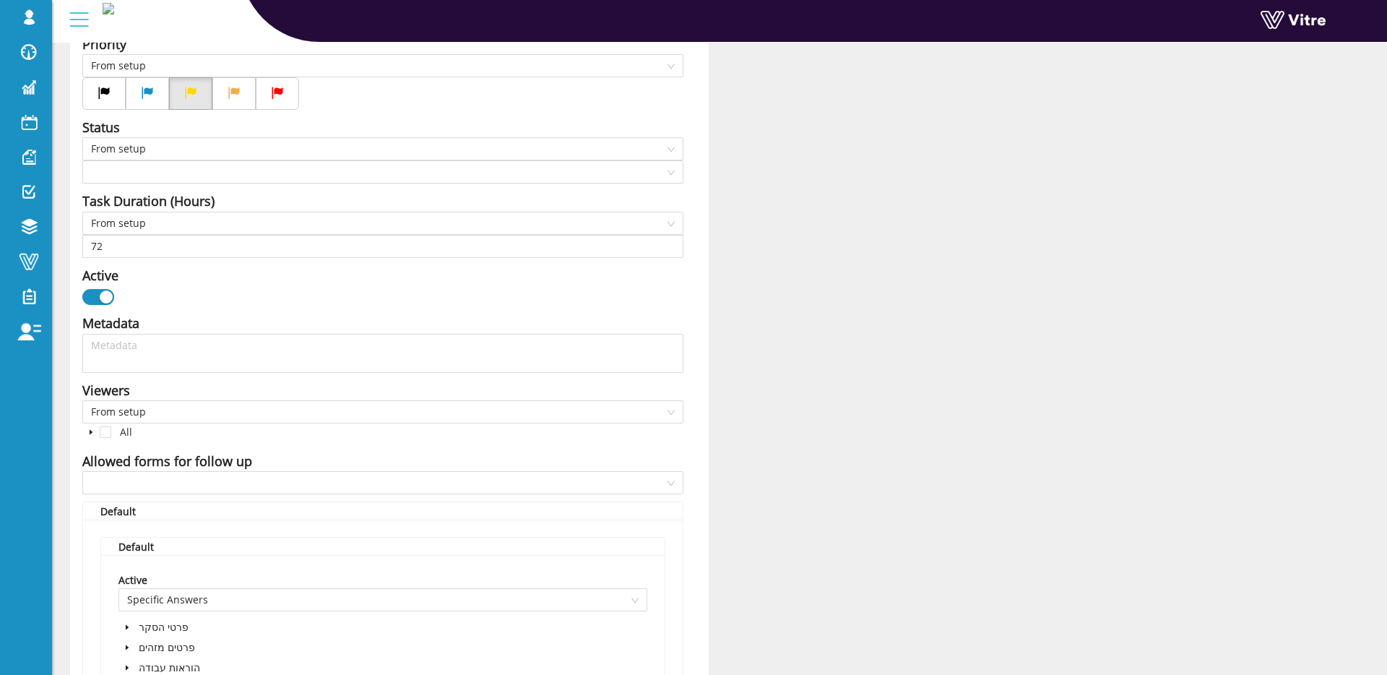
type input "12"
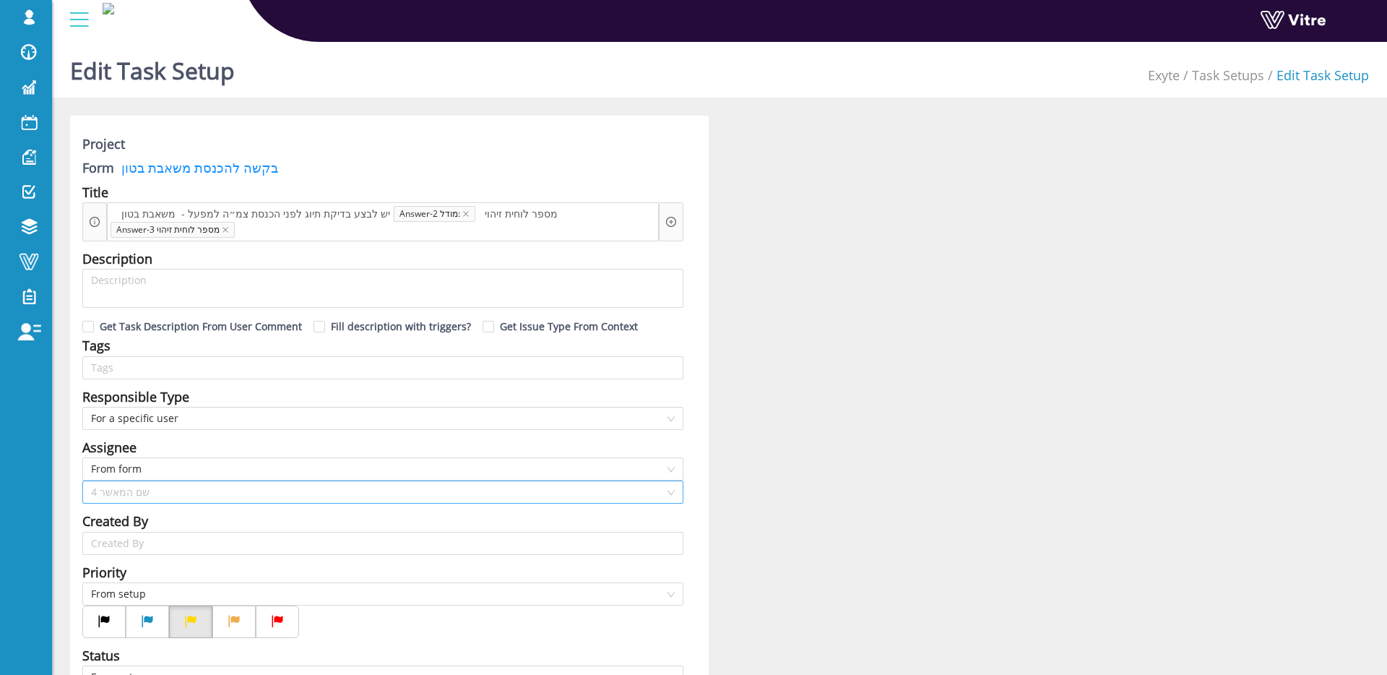
click at [178, 486] on span "4 שם המאשר" at bounding box center [383, 492] width 584 height 22
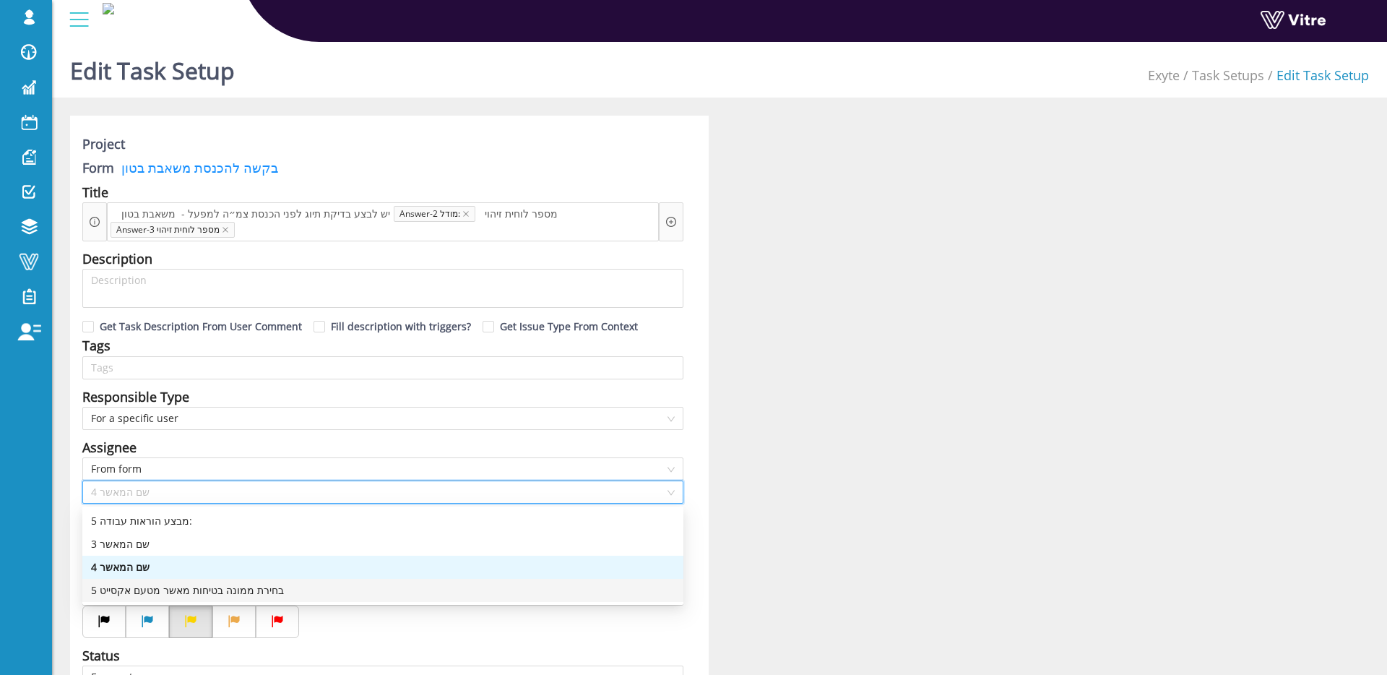
click at [150, 587] on div "5 בחירת ממונה בטיחות מאשר מטעם אקסייט" at bounding box center [383, 590] width 584 height 16
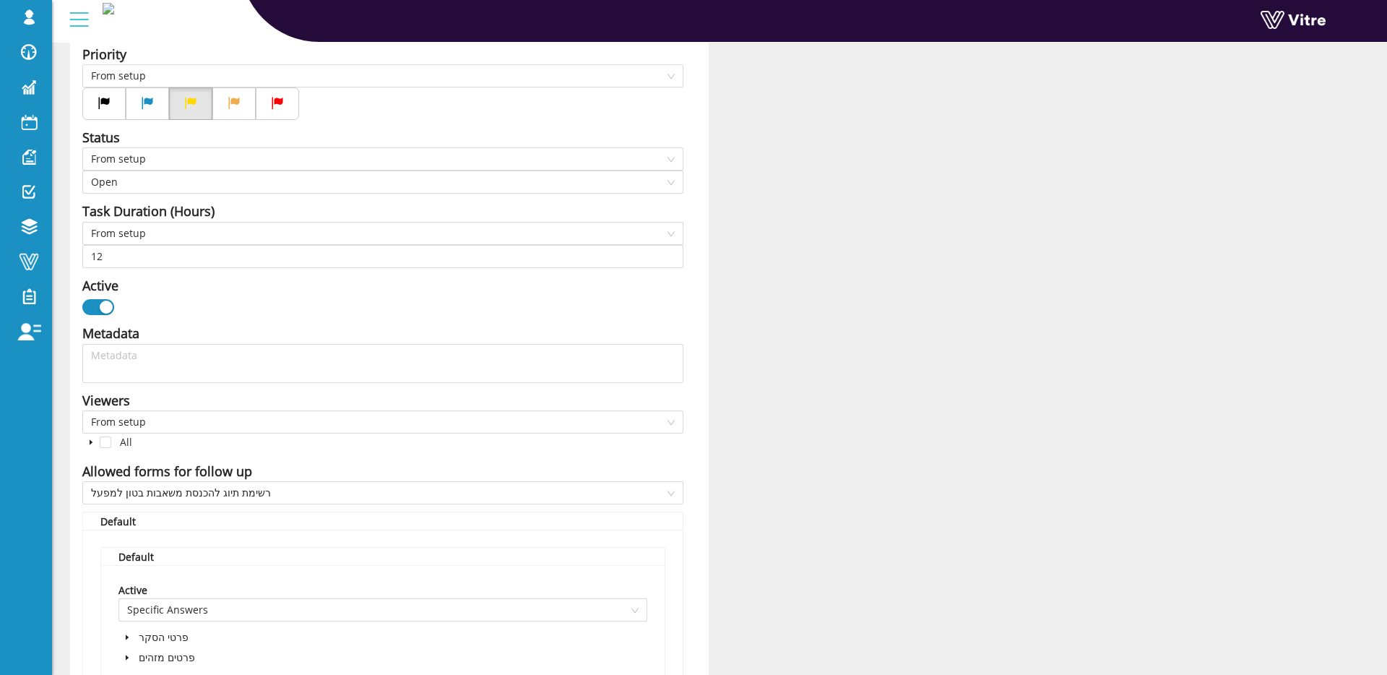
scroll to position [978, 0]
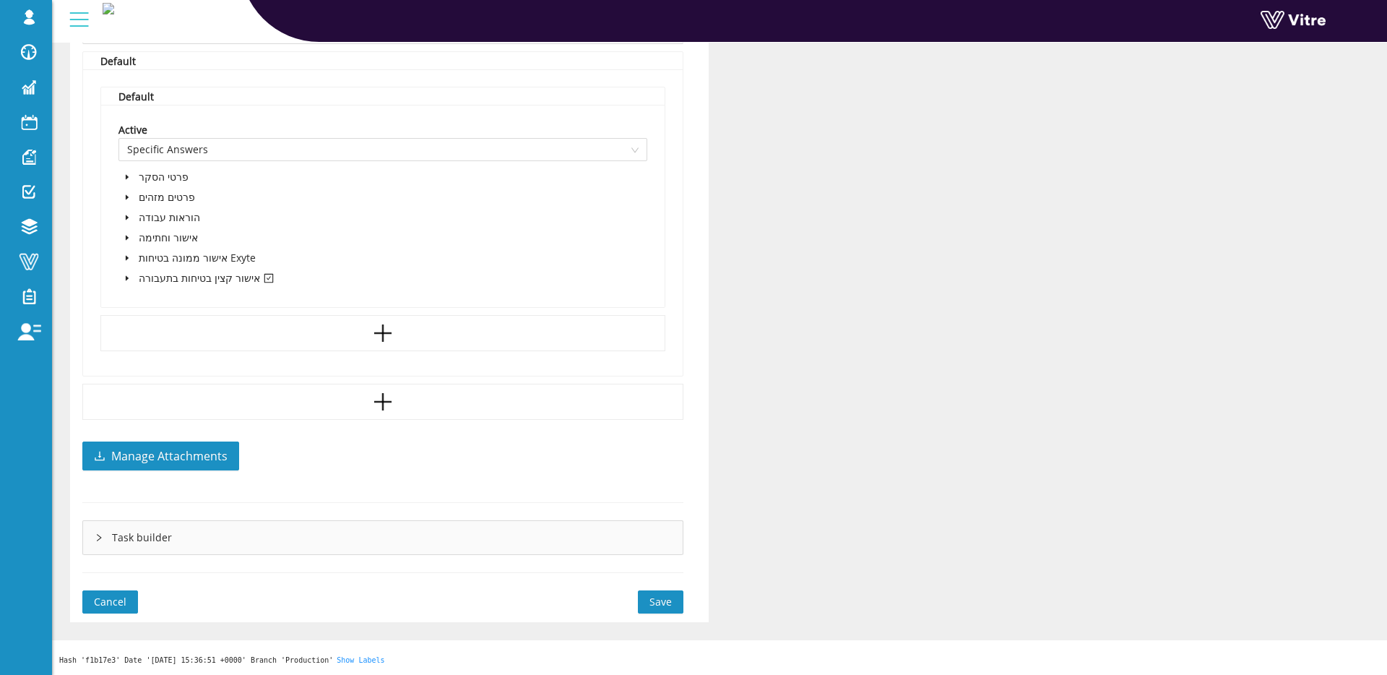
click at [664, 607] on span "Save" at bounding box center [661, 602] width 22 height 16
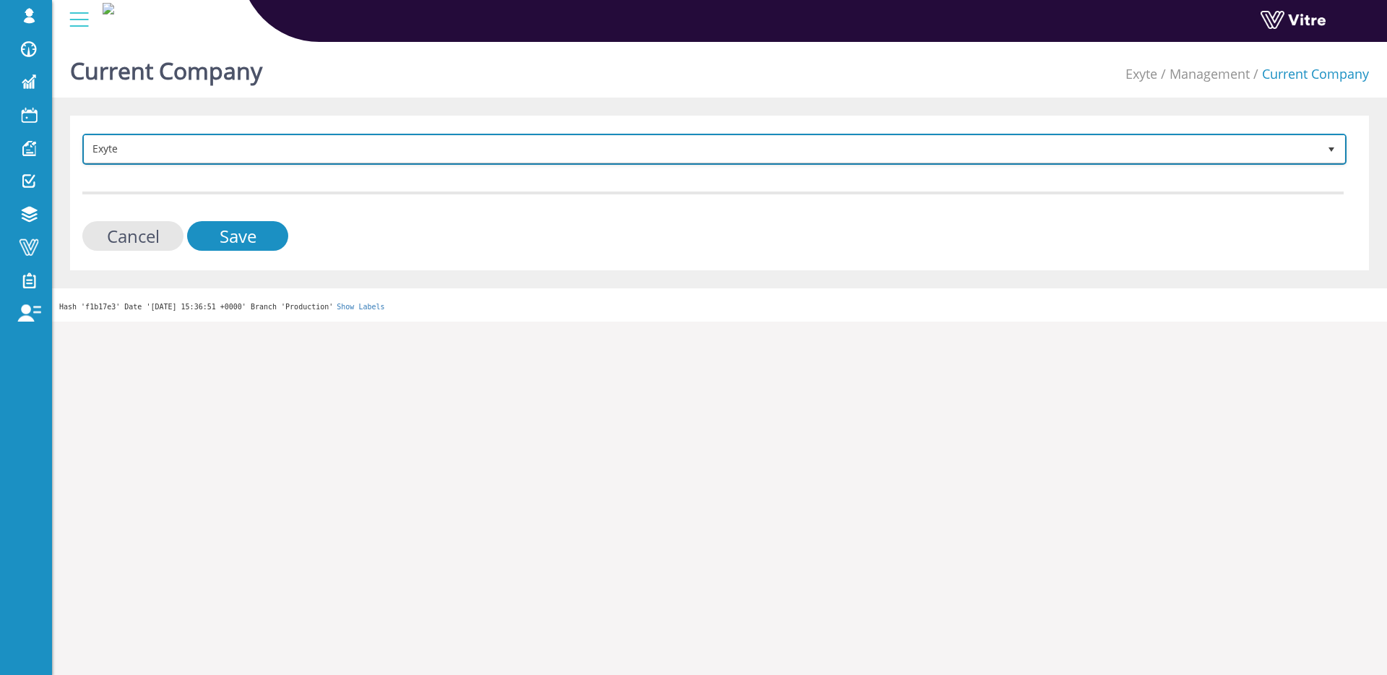
click at [483, 150] on span "Exyte" at bounding box center [702, 149] width 1234 height 26
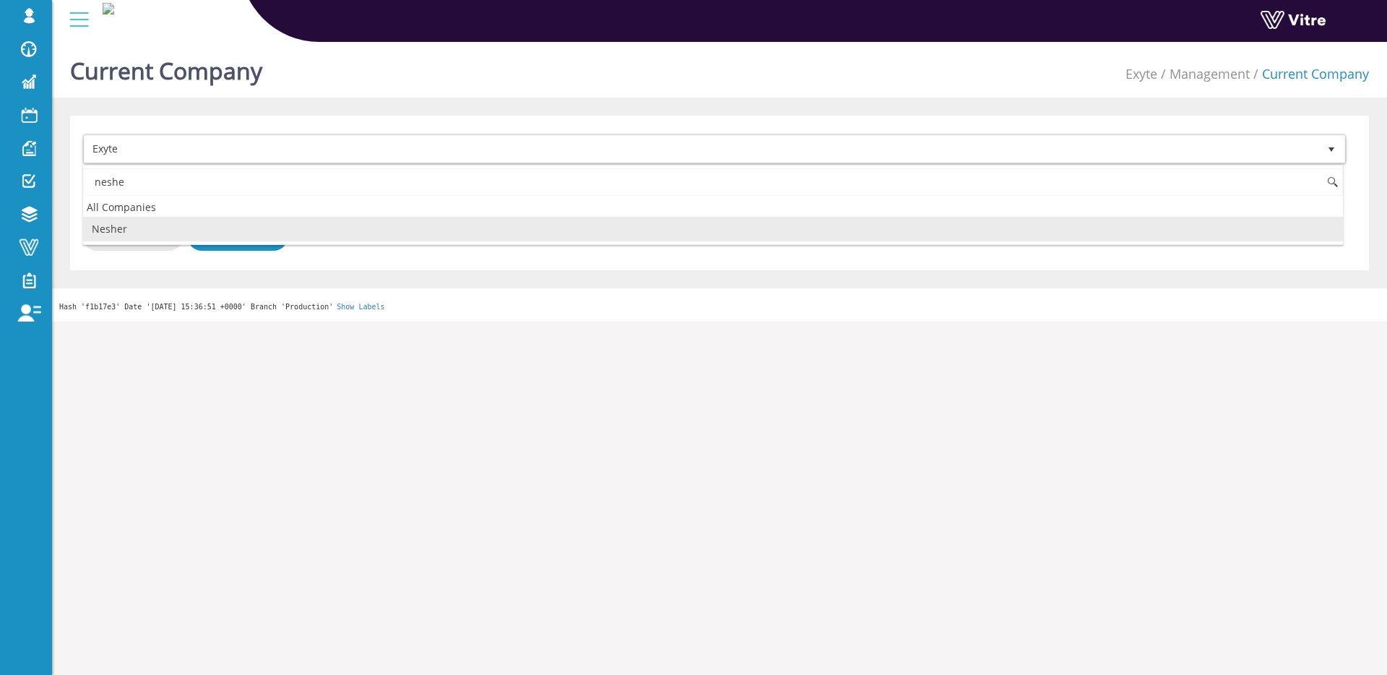
click at [300, 225] on li "Nesher" at bounding box center [713, 229] width 1260 height 25
type input "neshe"
click at [249, 233] on input "Save" at bounding box center [237, 236] width 101 height 30
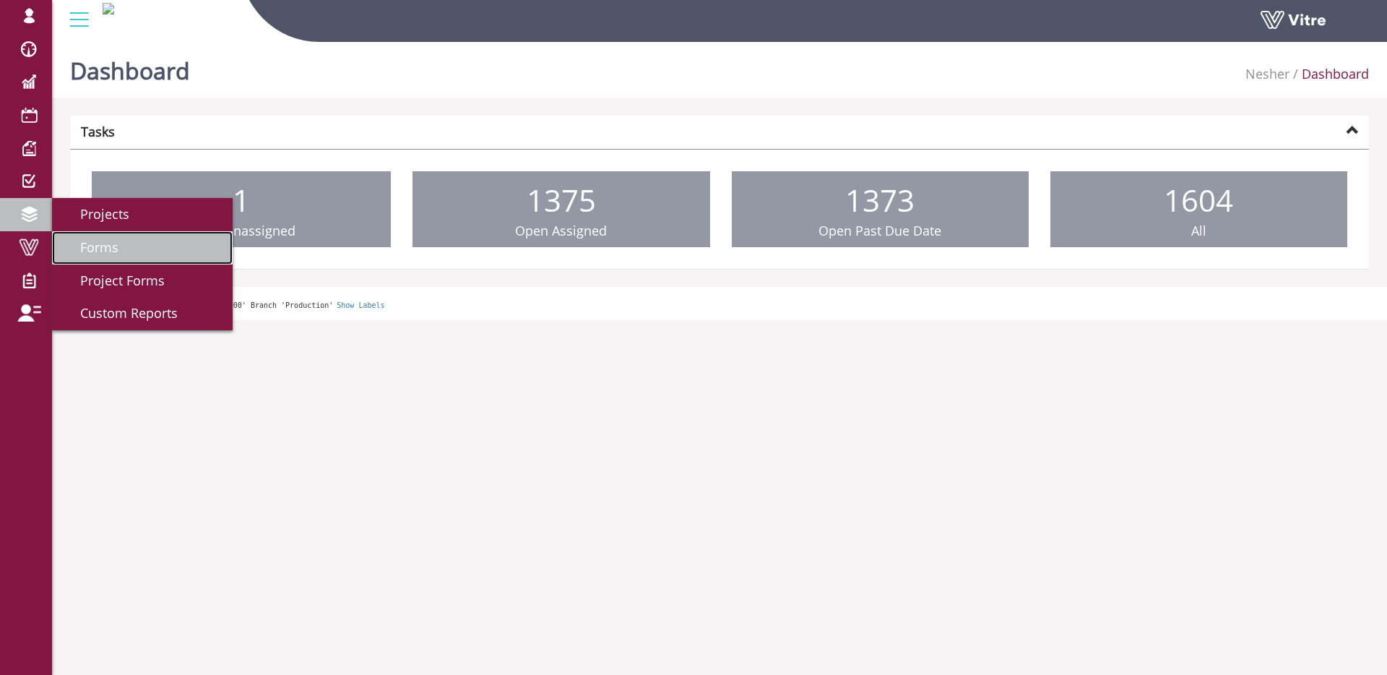
click at [123, 247] on link "Forms" at bounding box center [142, 247] width 181 height 33
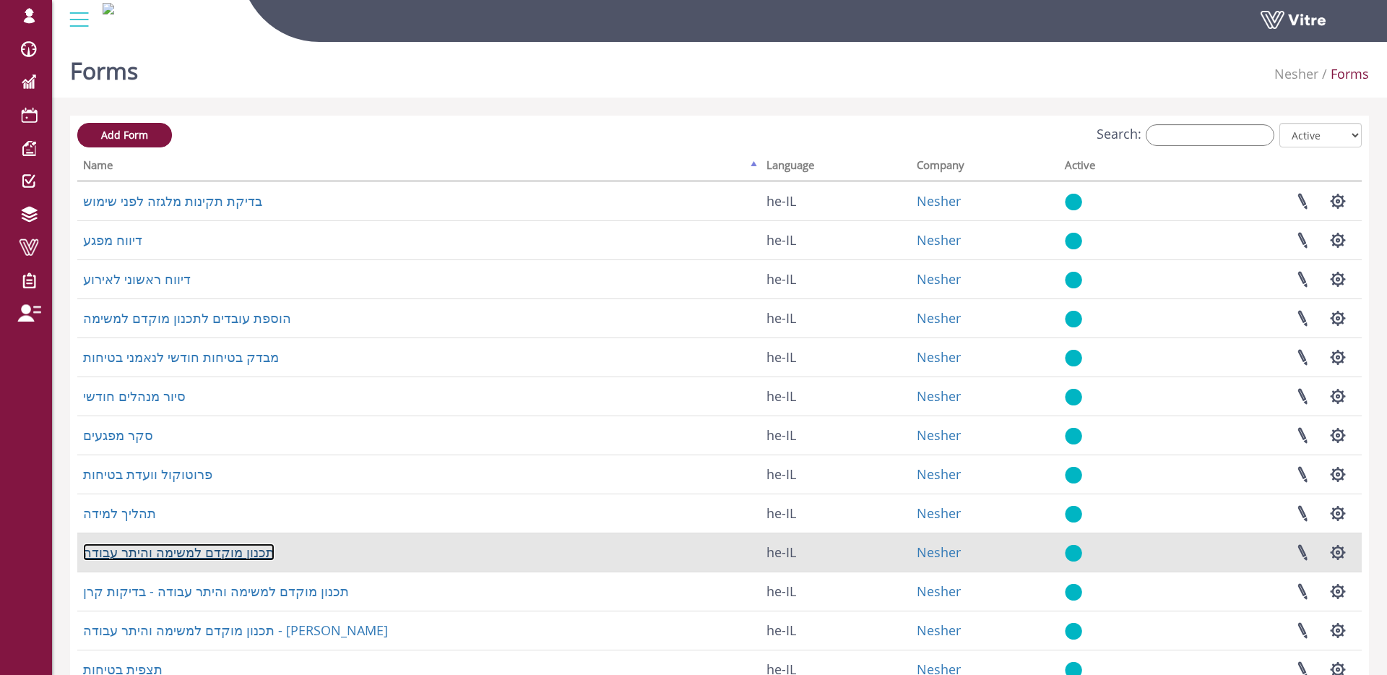
click at [251, 554] on link "תכנון מוקדם למשימה והיתר עבודה" at bounding box center [178, 551] width 191 height 17
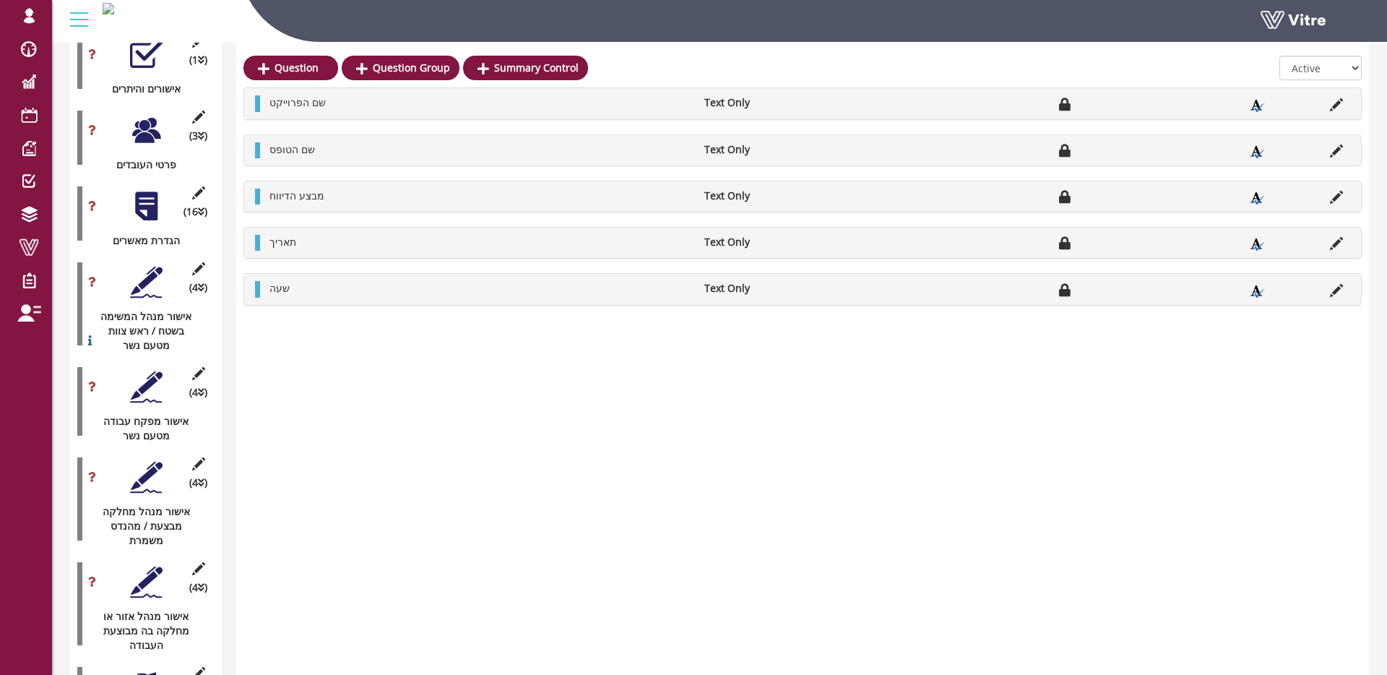
scroll to position [2036, 0]
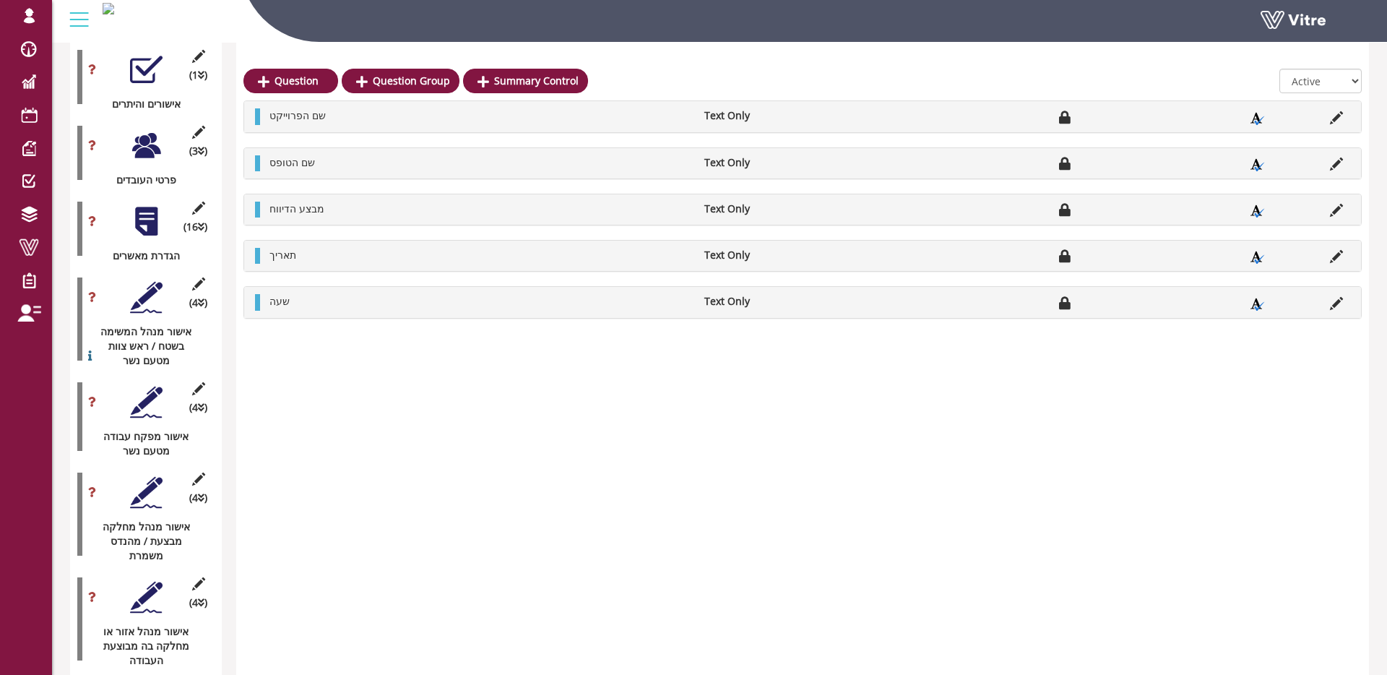
click at [151, 221] on div at bounding box center [146, 221] width 33 height 33
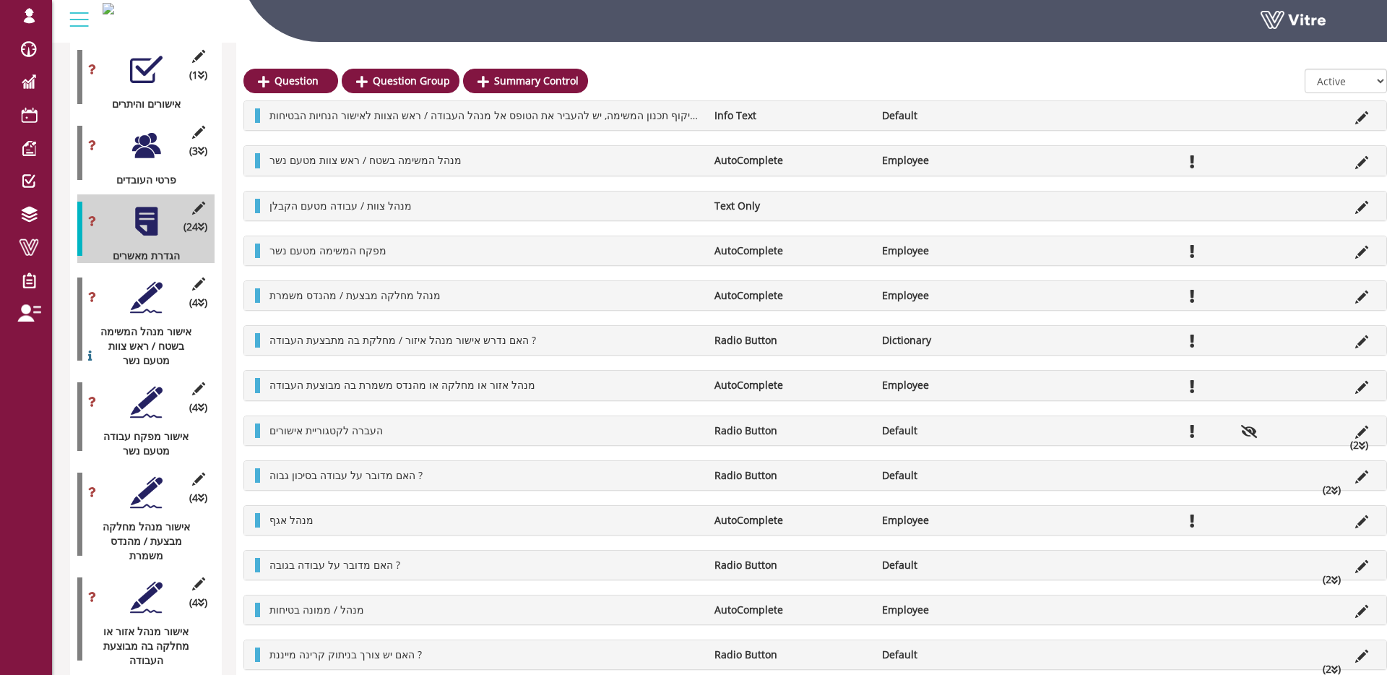
click at [152, 134] on div at bounding box center [146, 145] width 33 height 33
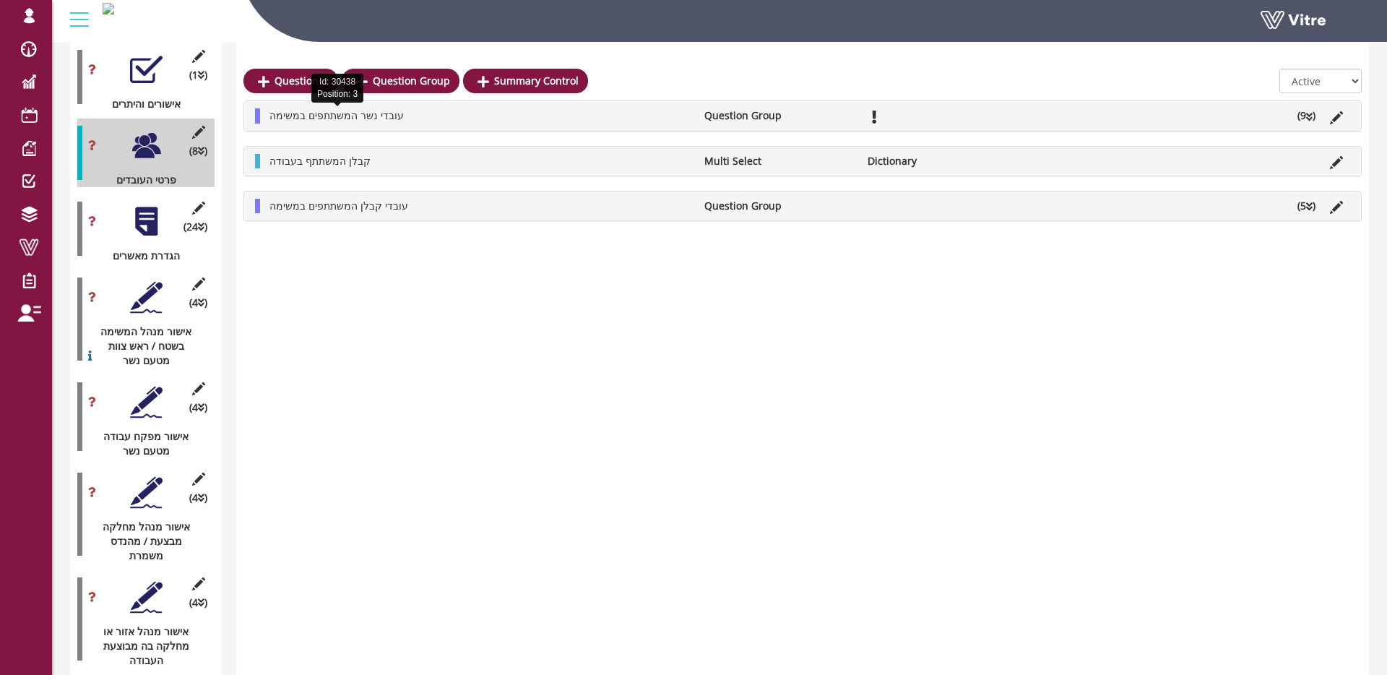
click at [371, 113] on span "עובדי נשר המשתתפים במשימה" at bounding box center [337, 115] width 134 height 14
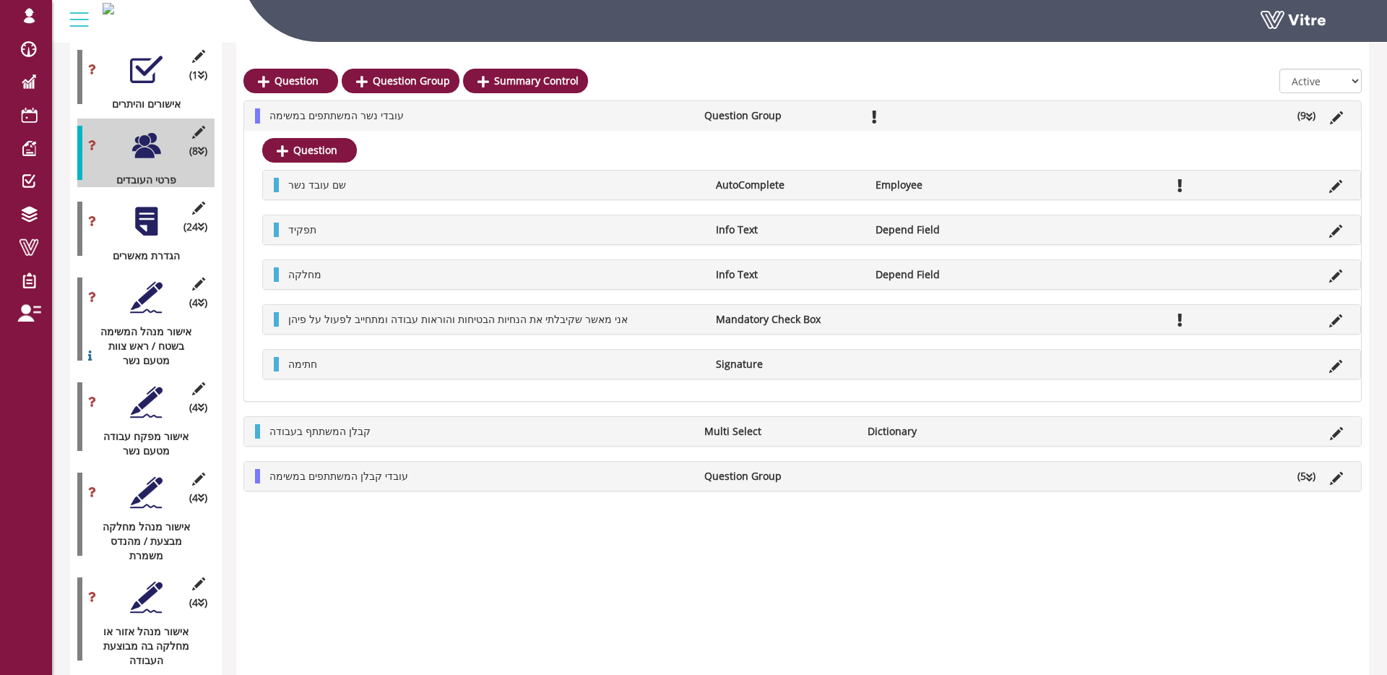
click at [414, 115] on li "עובדי נשר המשתתפים במשימה" at bounding box center [479, 115] width 435 height 14
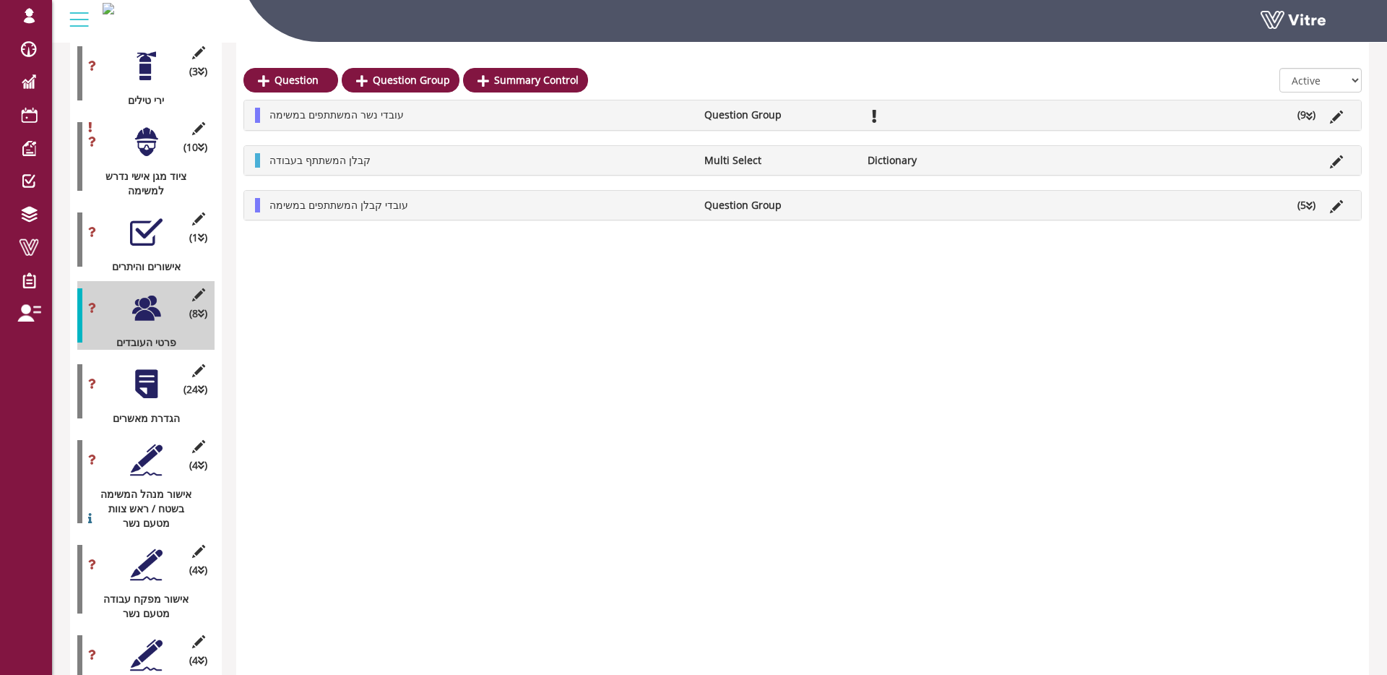
scroll to position [1873, 0]
drag, startPoint x: 114, startPoint y: 74, endPoint x: 237, endPoint y: 77, distance: 122.9
click at [0, 0] on span "Change Company" at bounding box center [0, 0] width 0 height 0
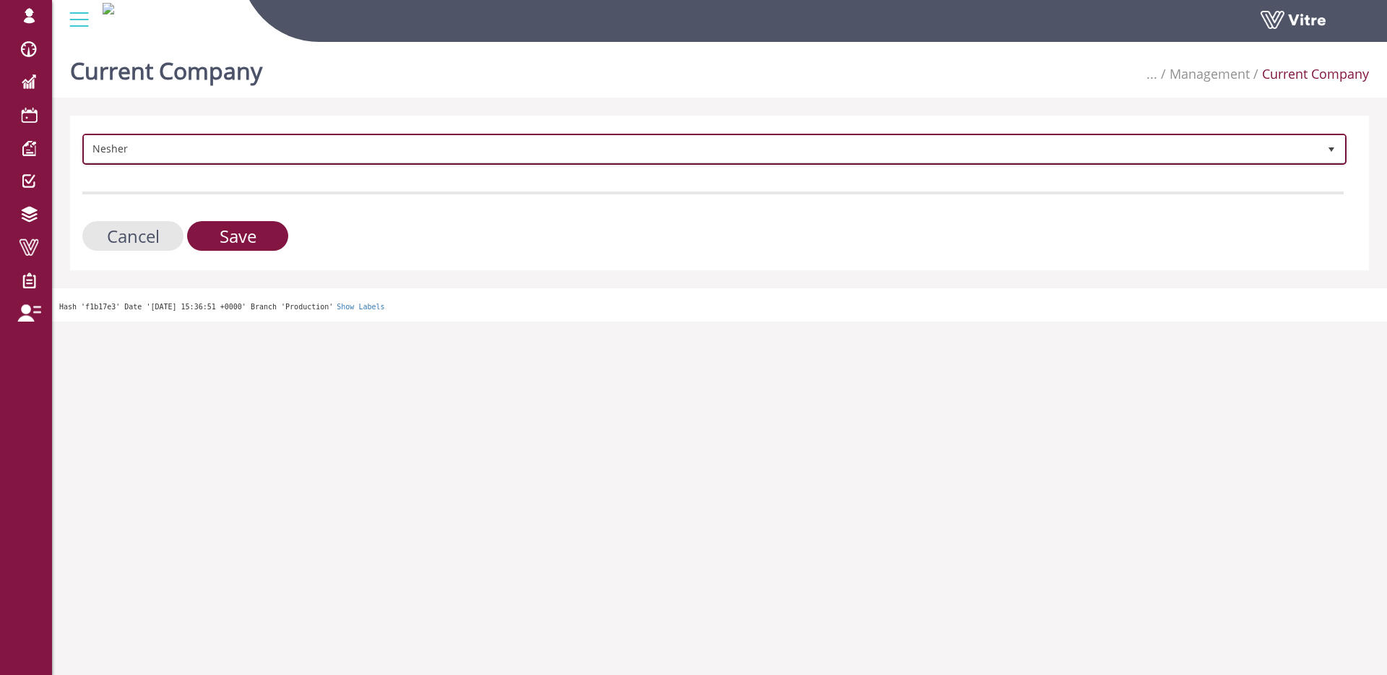
click at [405, 141] on span "Nesher" at bounding box center [702, 149] width 1234 height 26
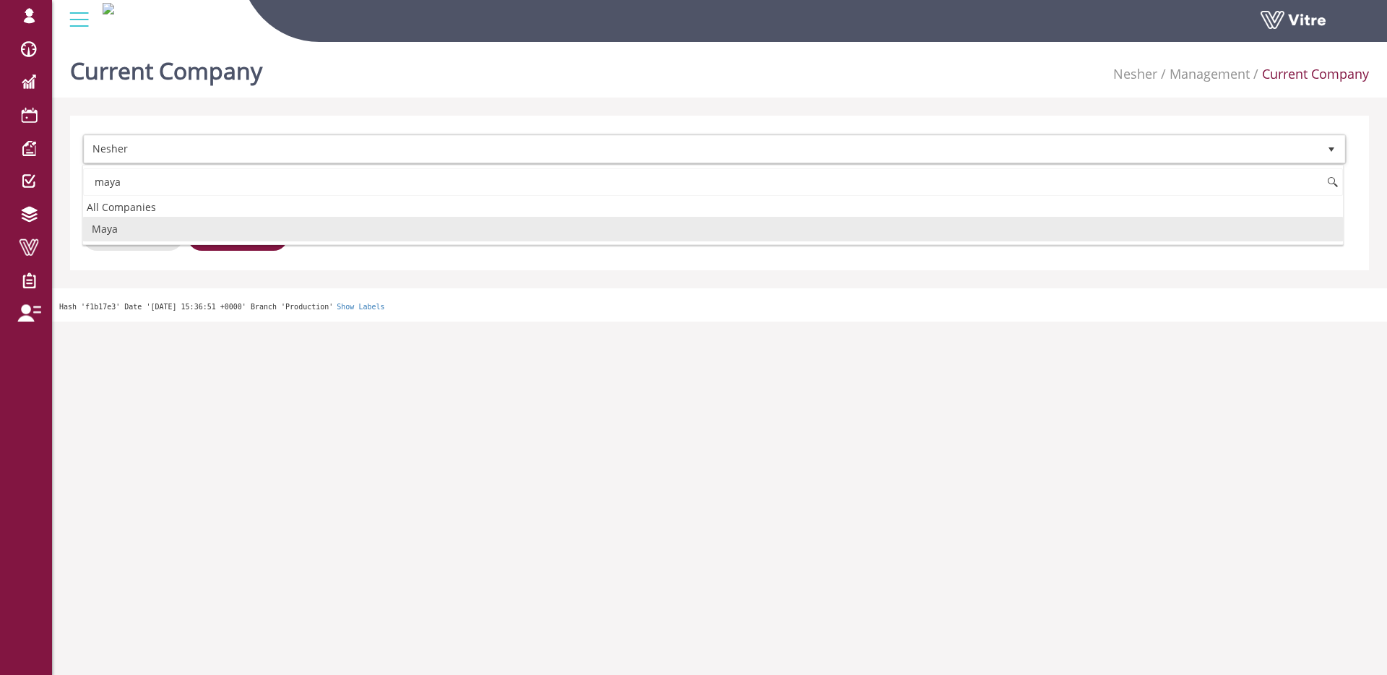
click at [228, 225] on li "Maya" at bounding box center [713, 229] width 1260 height 25
type input "maya"
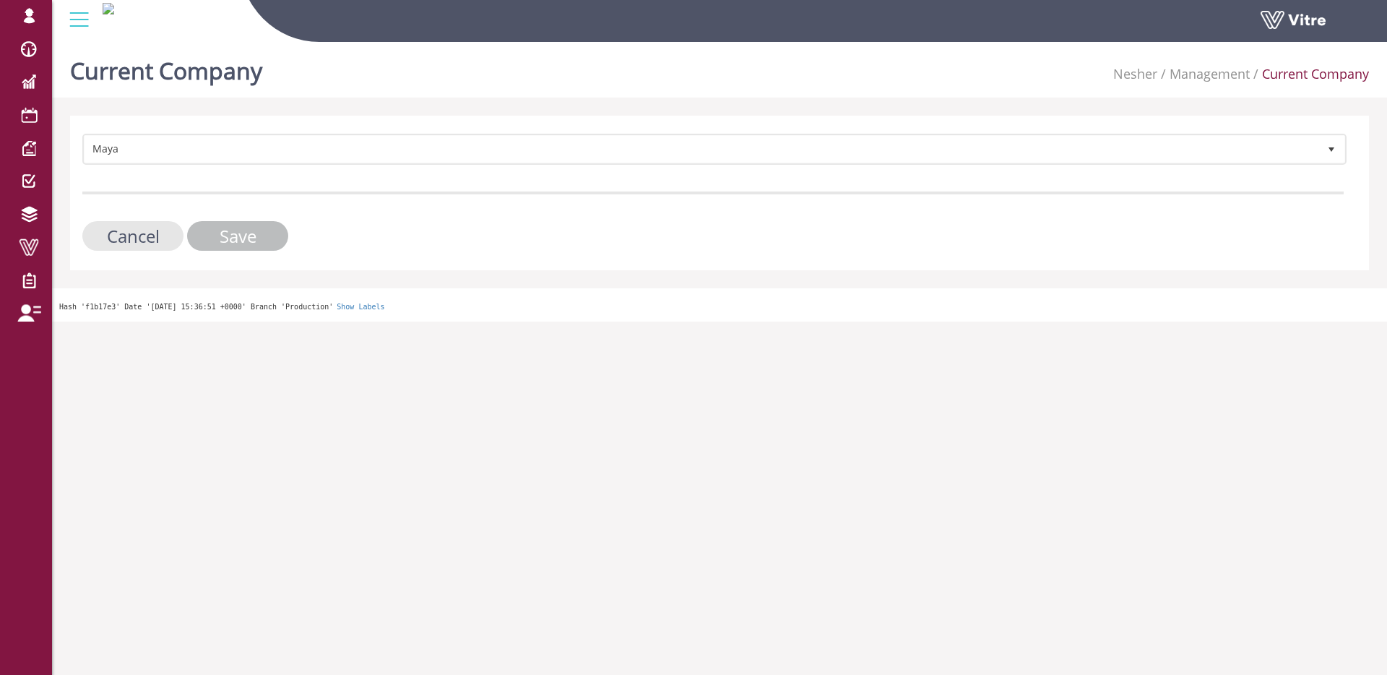
click at [227, 229] on input "Save" at bounding box center [237, 236] width 101 height 30
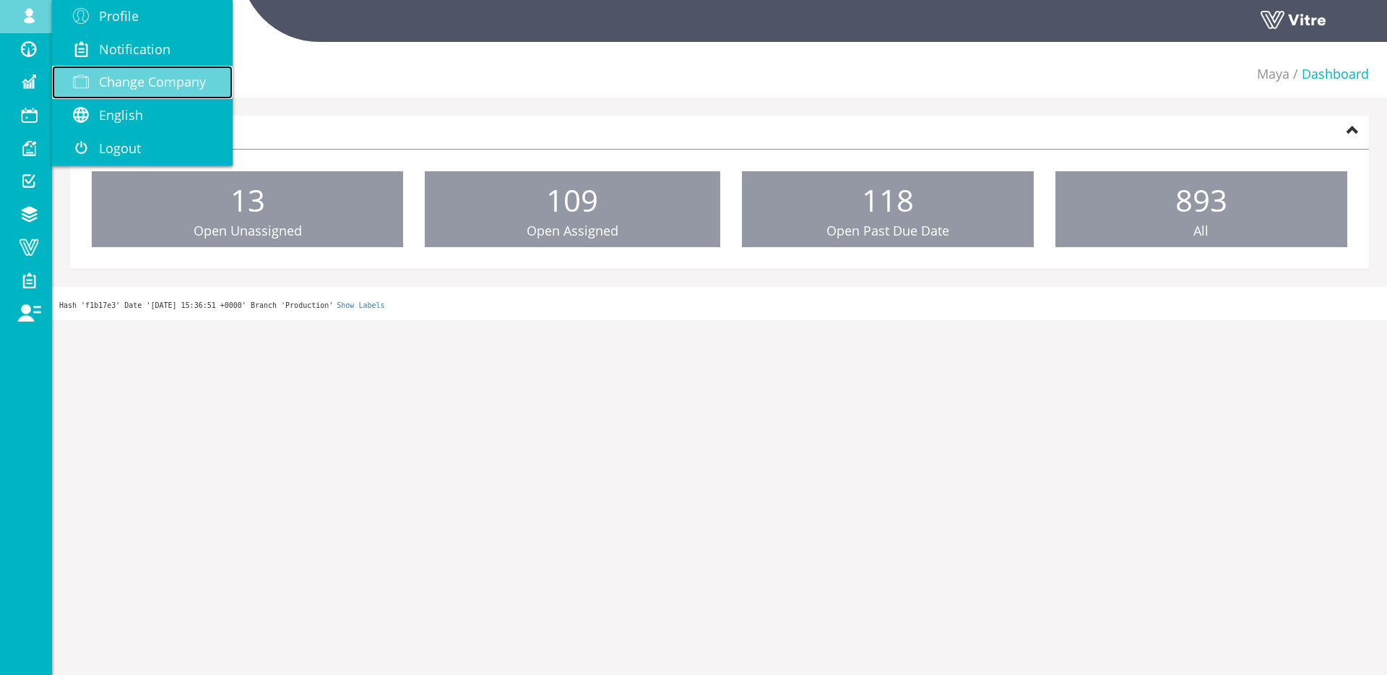
click at [163, 88] on span "Change Company" at bounding box center [152, 81] width 107 height 17
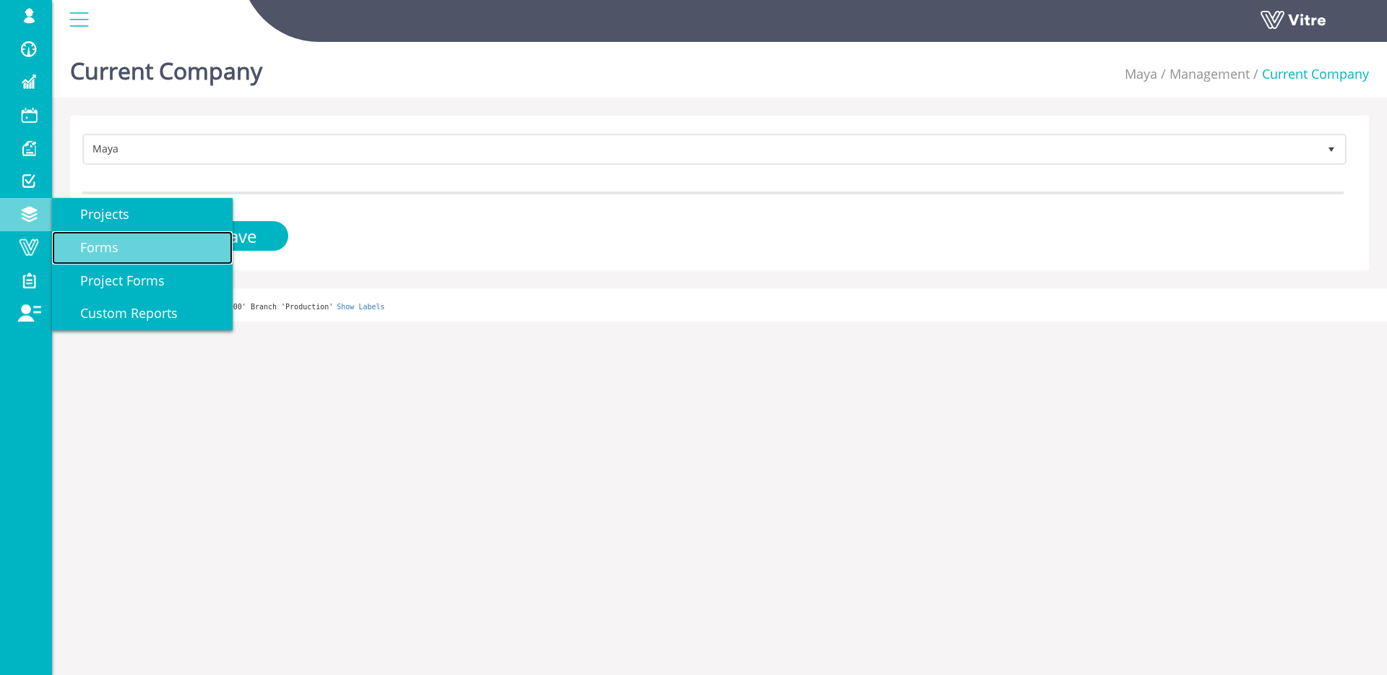
drag, startPoint x: 113, startPoint y: 252, endPoint x: 232, endPoint y: 246, distance: 119.4
click at [113, 252] on span "Forms" at bounding box center [91, 246] width 56 height 17
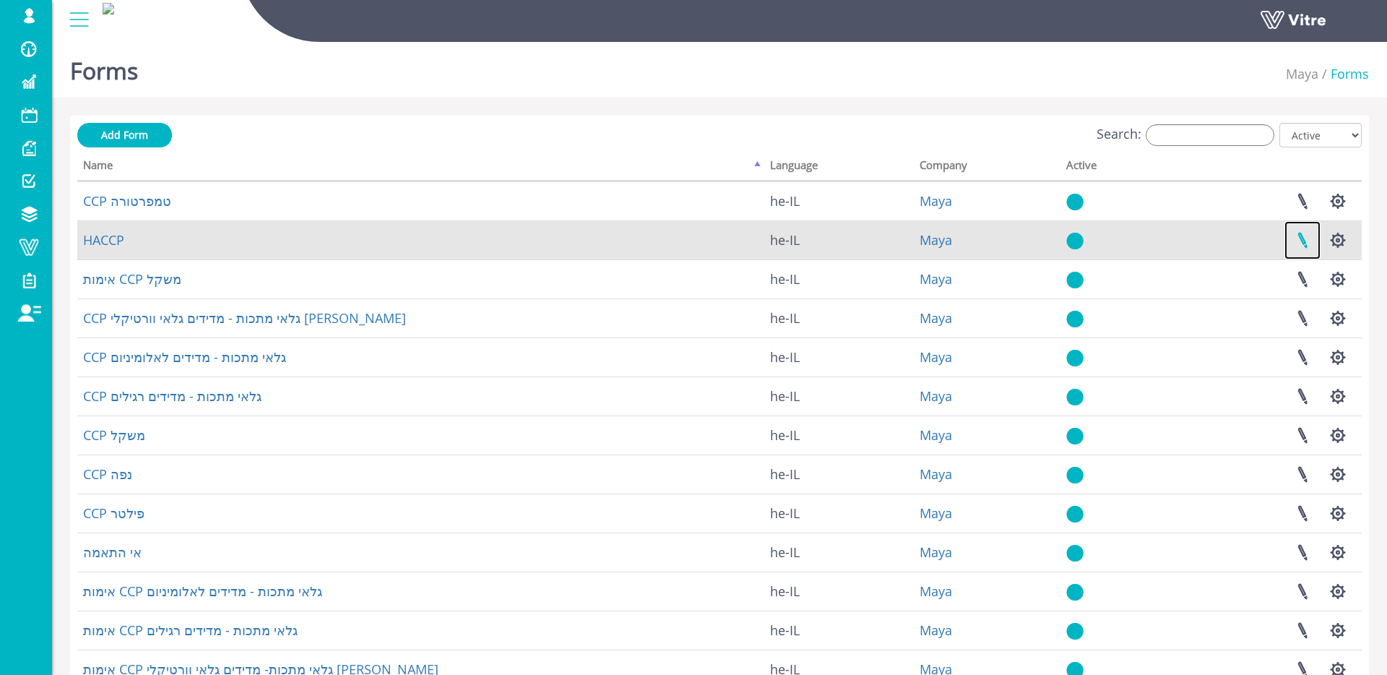
click at [1307, 244] on link at bounding box center [1303, 240] width 36 height 38
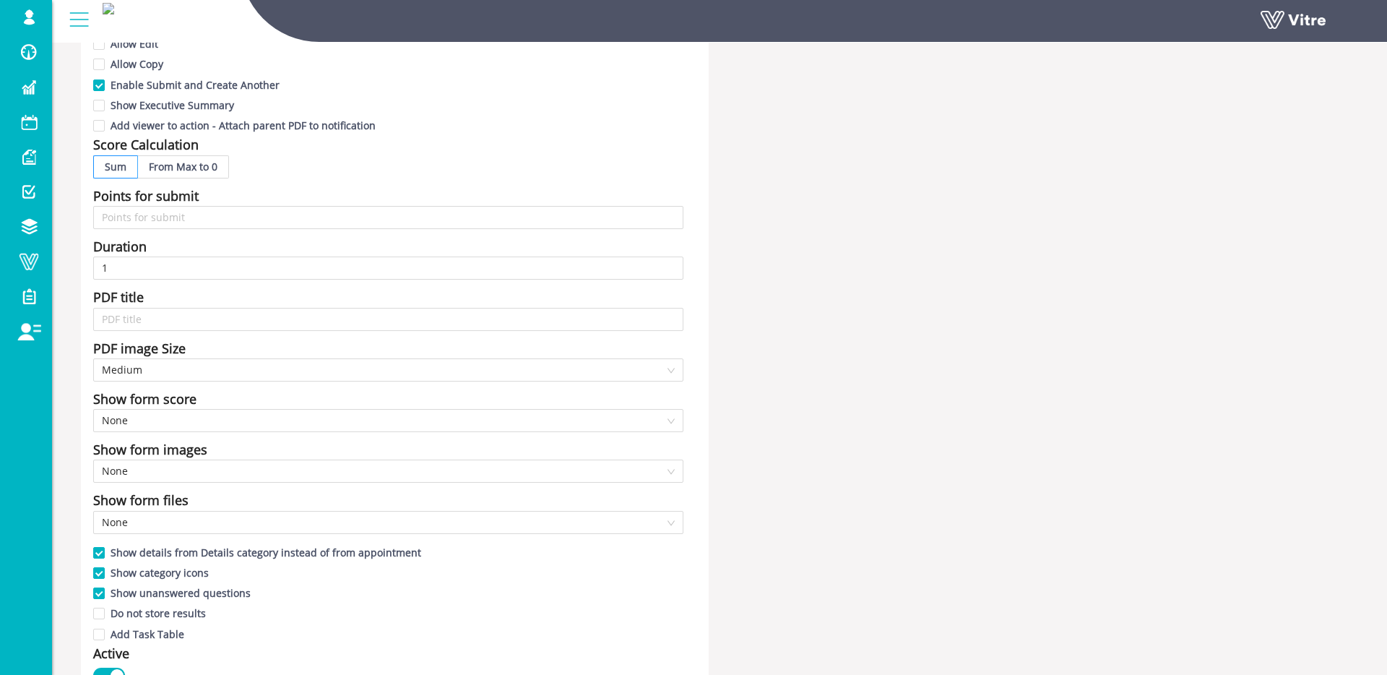
scroll to position [435, 0]
drag, startPoint x: 116, startPoint y: 319, endPoint x: 91, endPoint y: 317, distance: 25.3
click at [116, 319] on input "text" at bounding box center [388, 317] width 590 height 23
drag, startPoint x: 98, startPoint y: 297, endPoint x: 151, endPoint y: 288, distance: 53.5
click at [151, 288] on div "PDF title" at bounding box center [388, 295] width 590 height 20
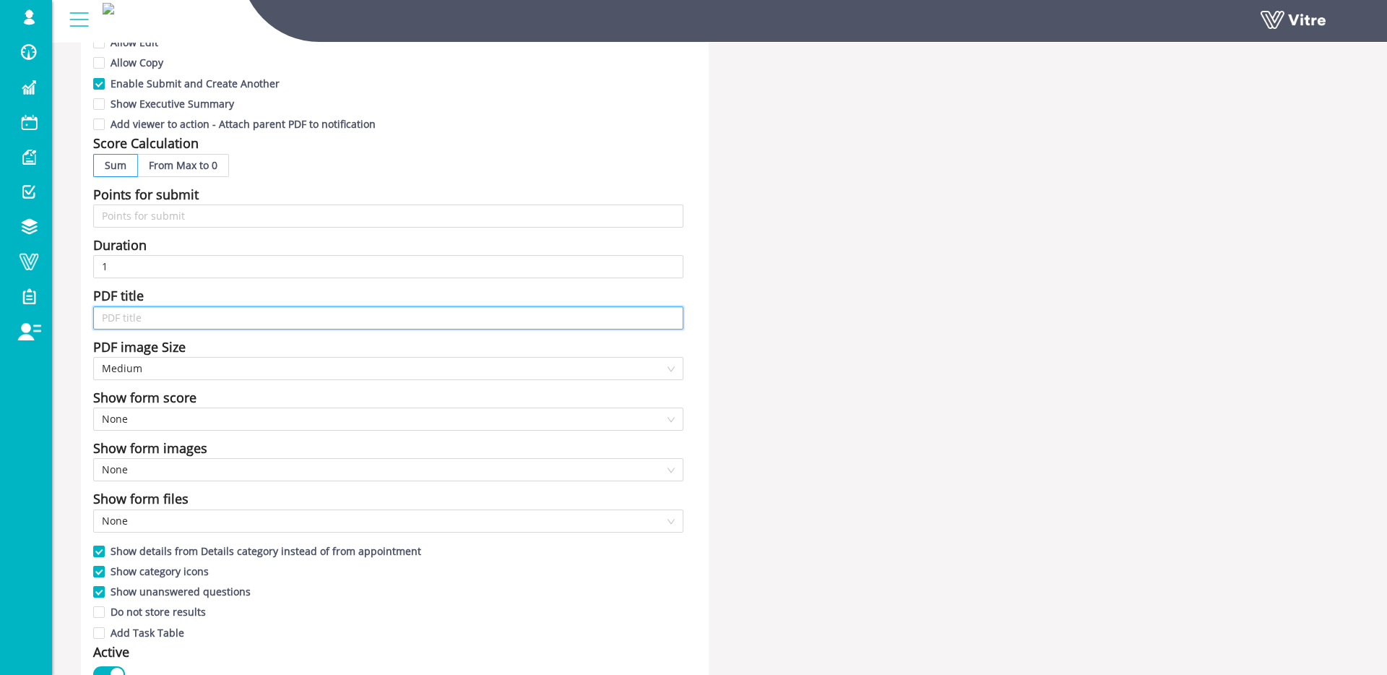
drag, startPoint x: 155, startPoint y: 320, endPoint x: 138, endPoint y: 319, distance: 17.4
click at [155, 320] on input "text" at bounding box center [388, 317] width 590 height 23
drag, startPoint x: 88, startPoint y: 290, endPoint x: 164, endPoint y: 293, distance: 76.0
click at [147, 293] on div "Name HACCP Form Title סיכום ישיבת HACCP Language עברית Icon Allow share results…" at bounding box center [395, 201] width 628 height 1041
click at [164, 293] on div "PDF title" at bounding box center [388, 295] width 590 height 20
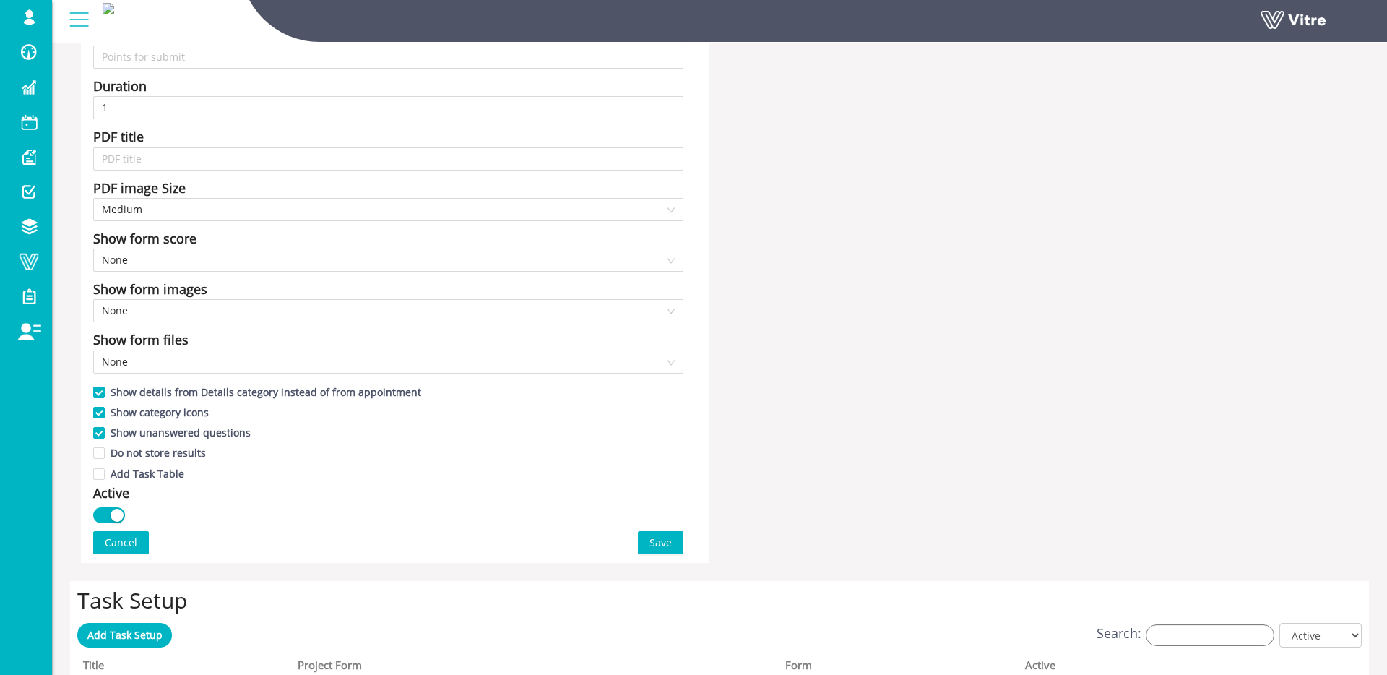
scroll to position [651, 0]
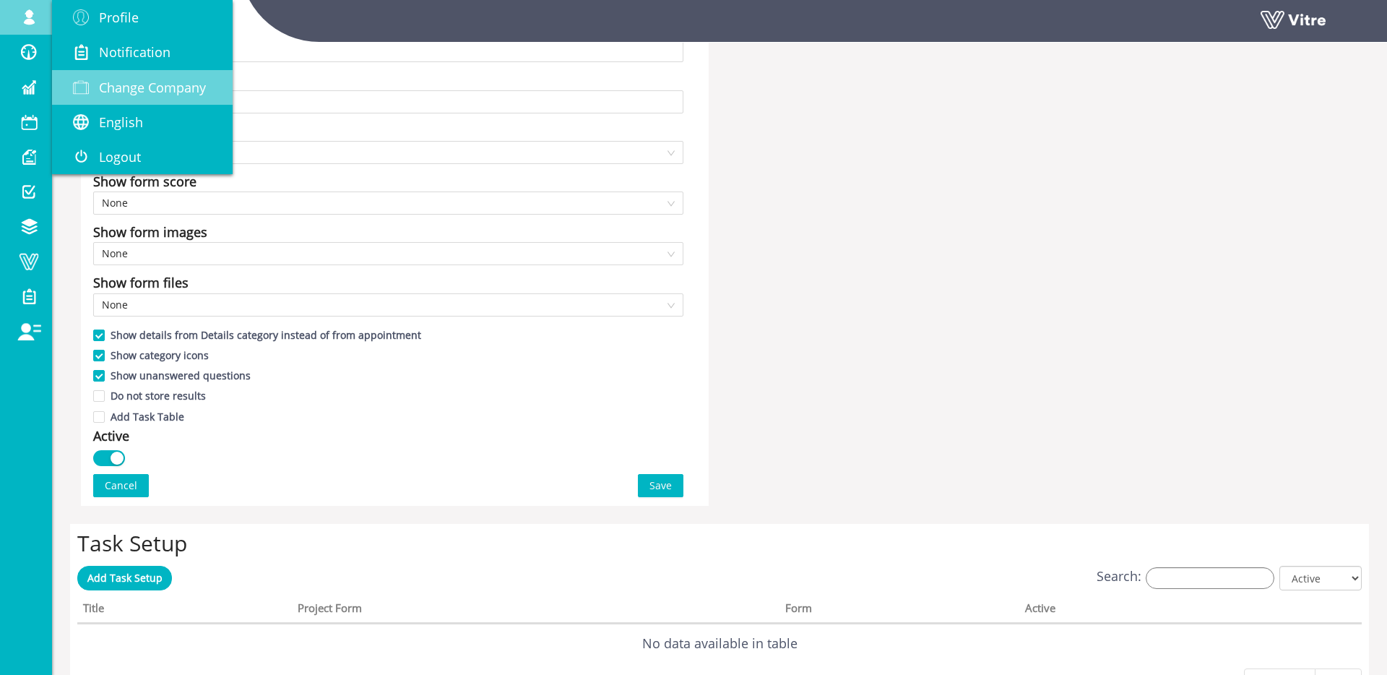
click at [95, 83] on span at bounding box center [81, 87] width 36 height 17
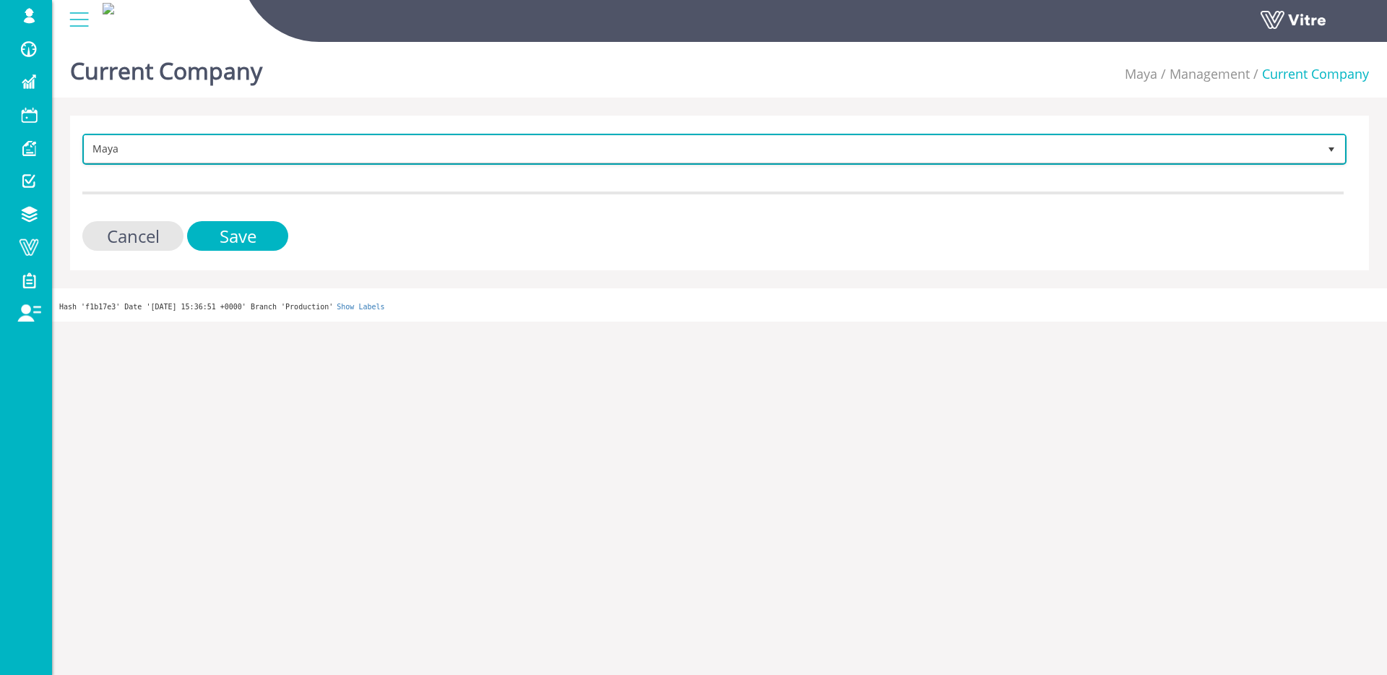
click at [183, 138] on span "Maya" at bounding box center [702, 149] width 1234 height 26
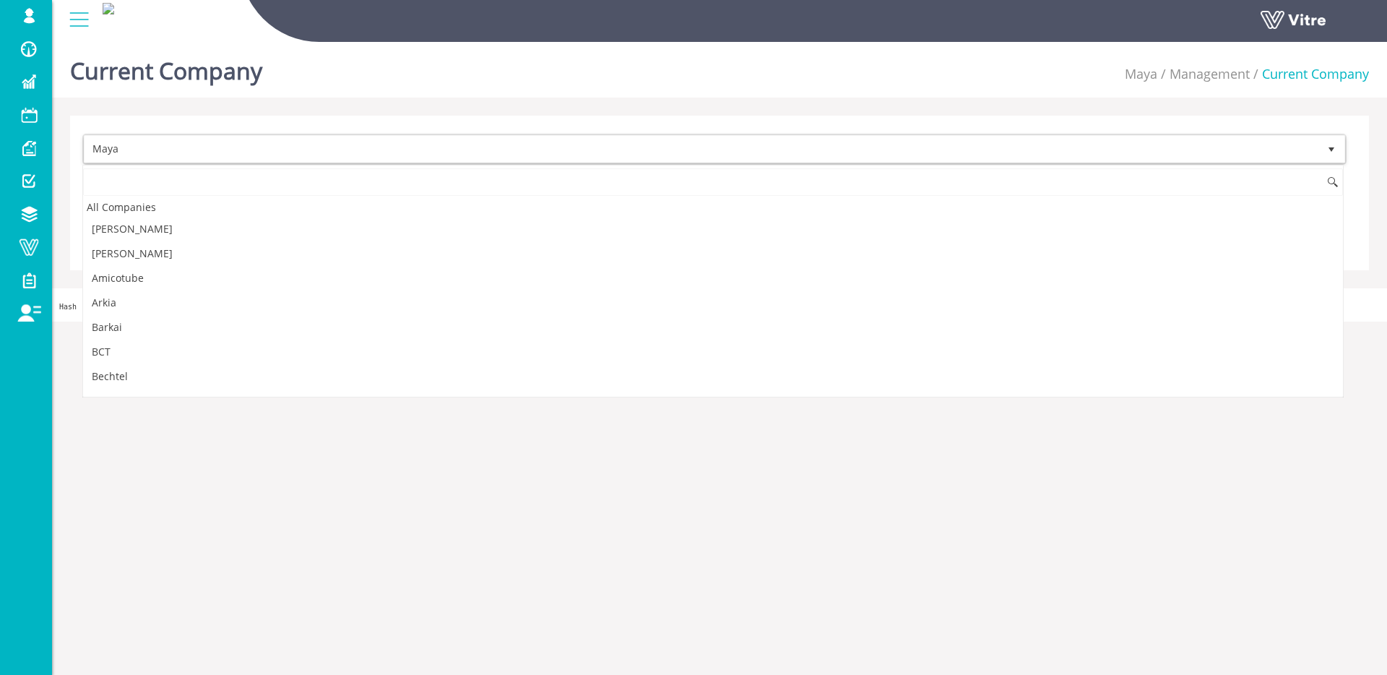
scroll to position [781, 0]
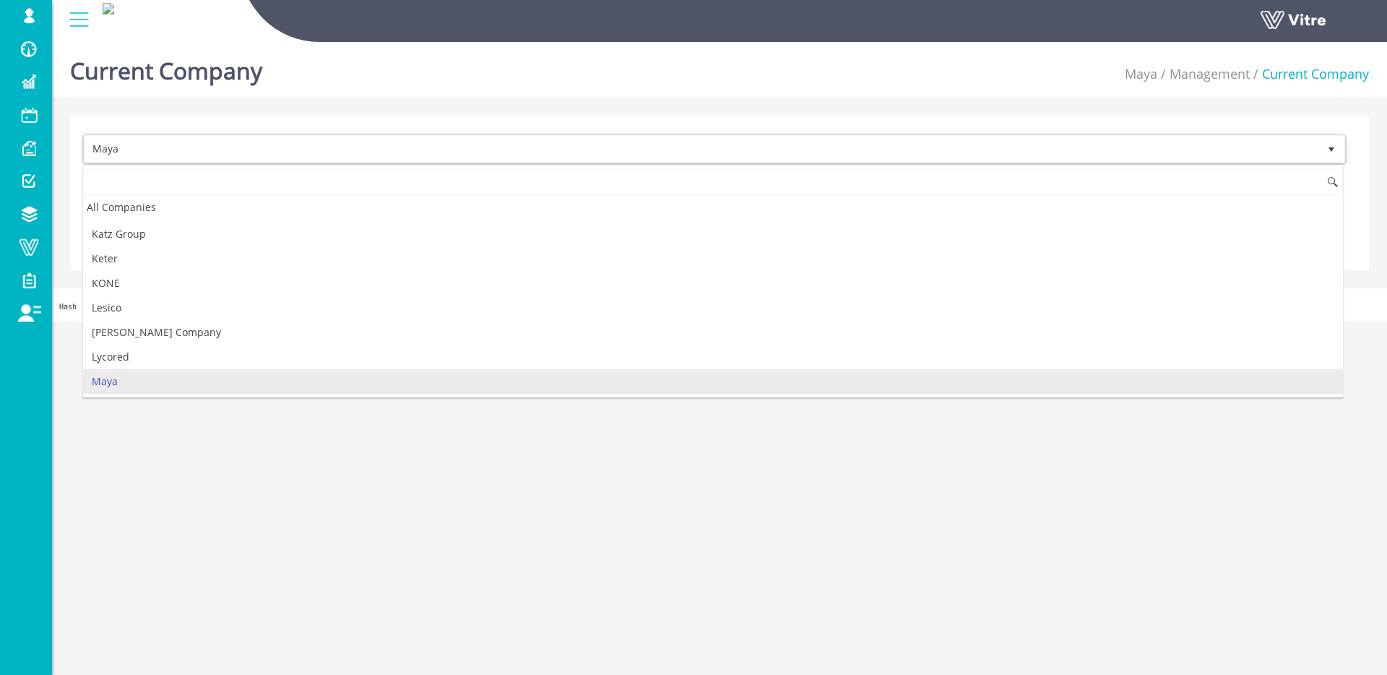
type input "p"
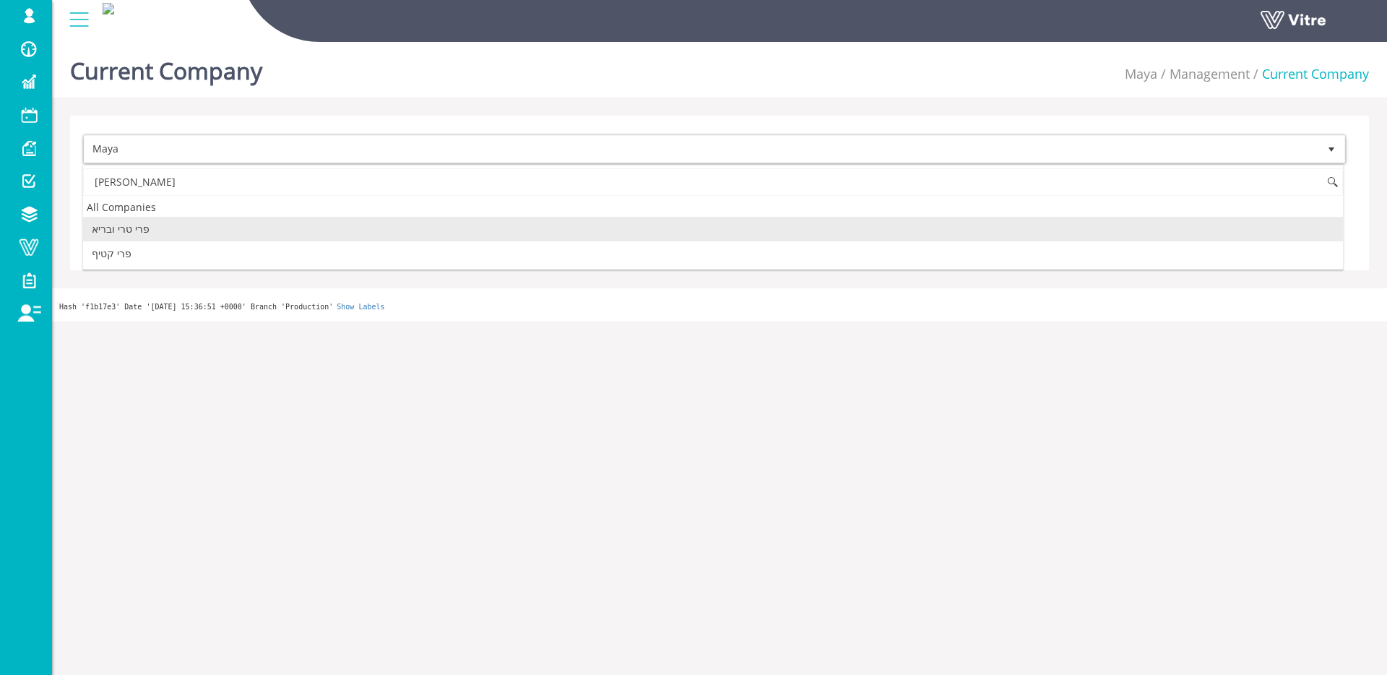
click at [130, 231] on li "פרי טרי ובריא" at bounding box center [713, 229] width 1260 height 25
type input "[PERSON_NAME]"
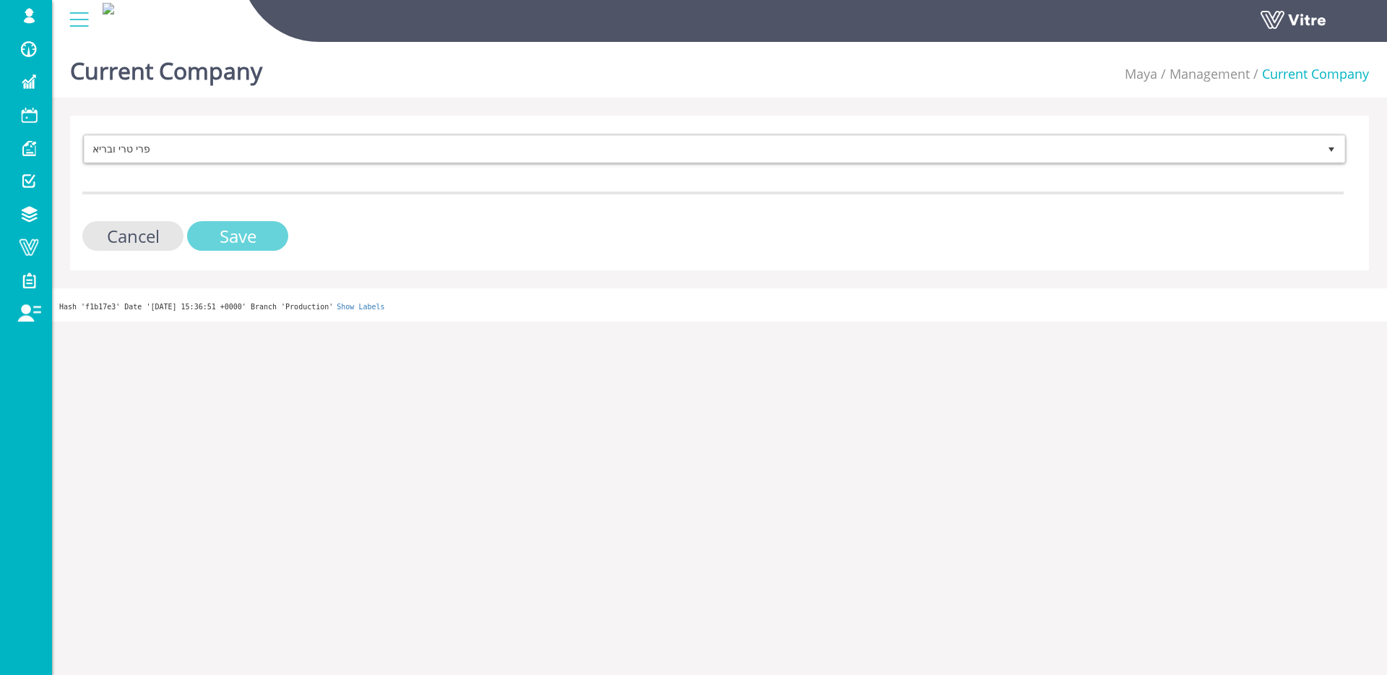
click at [214, 231] on input "Save" at bounding box center [237, 236] width 101 height 30
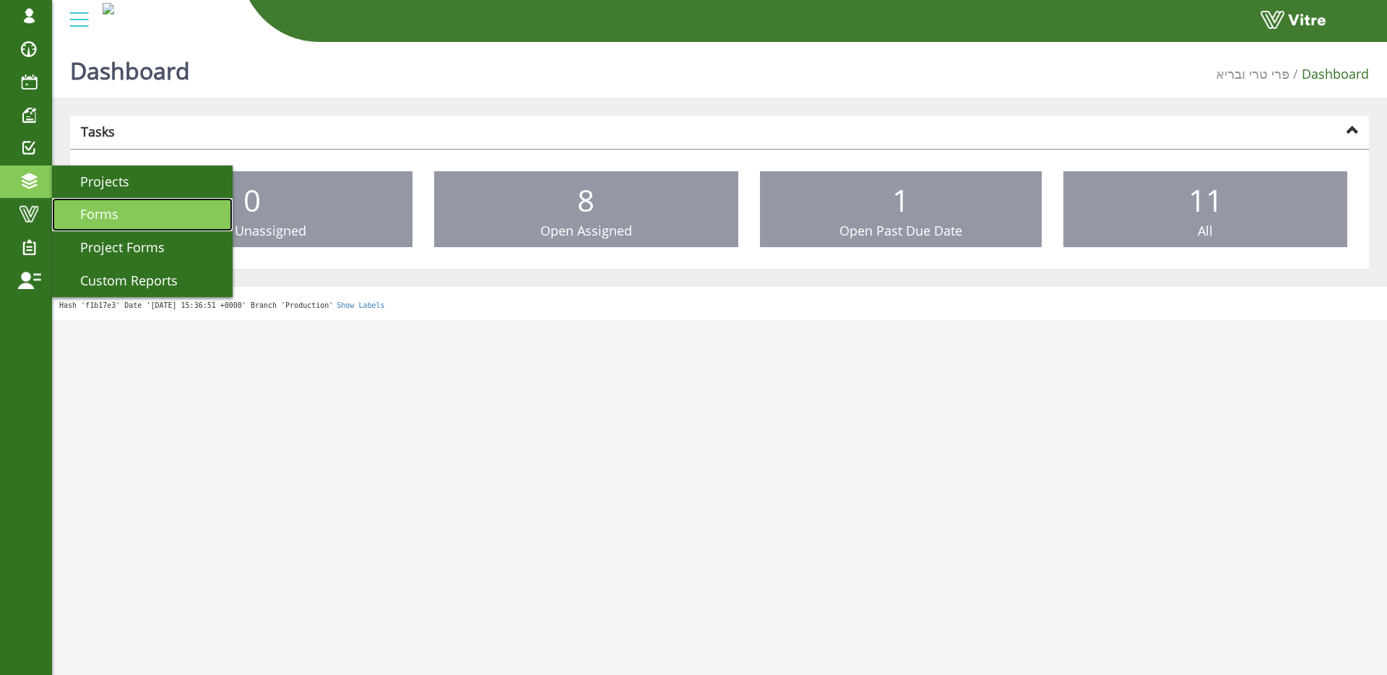
click at [121, 224] on link "Forms" at bounding box center [142, 214] width 181 height 33
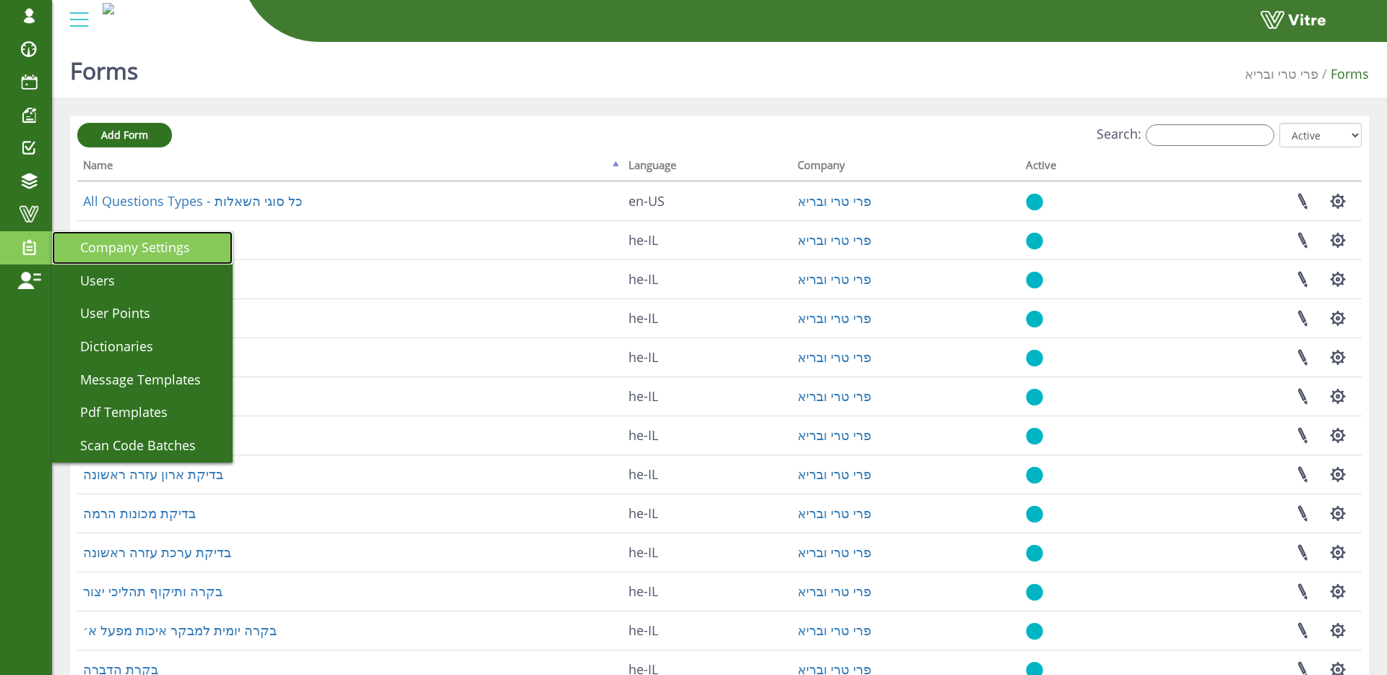
click at [168, 252] on span "Company Settings" at bounding box center [126, 246] width 127 height 17
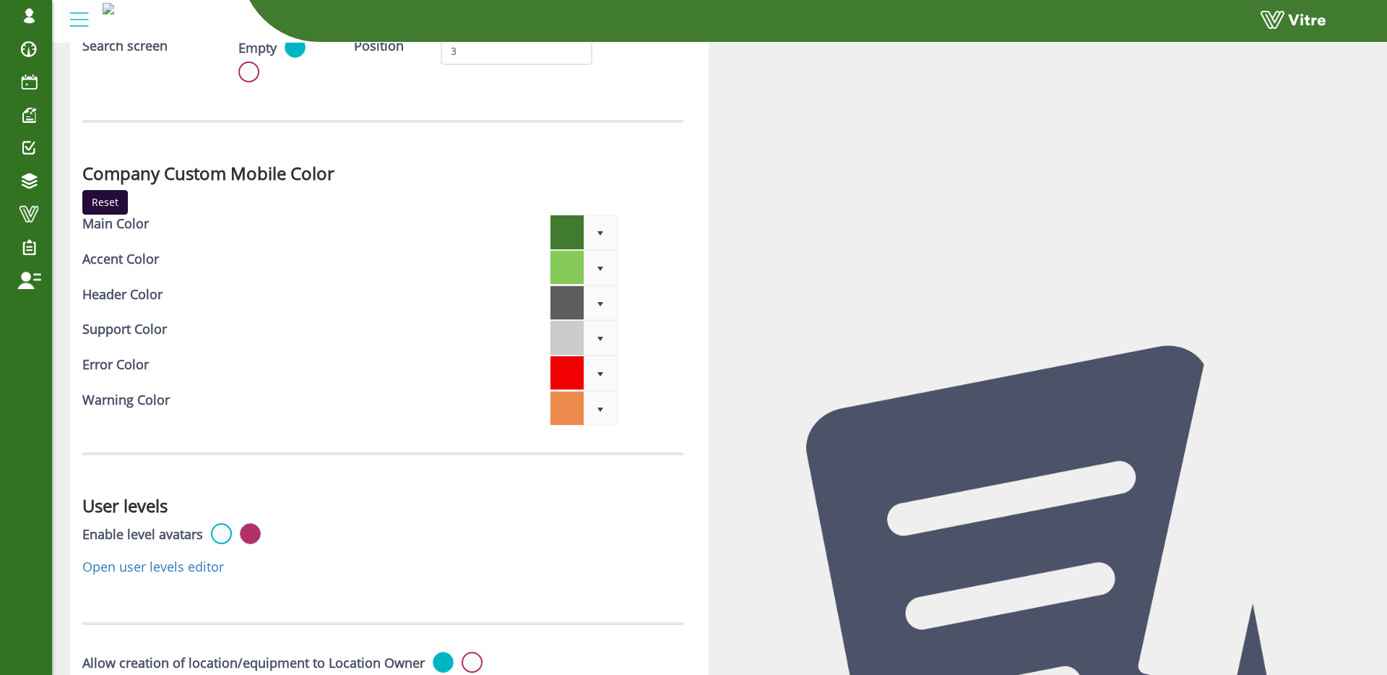
scroll to position [4386, 0]
